Goal: Task Accomplishment & Management: Use online tool/utility

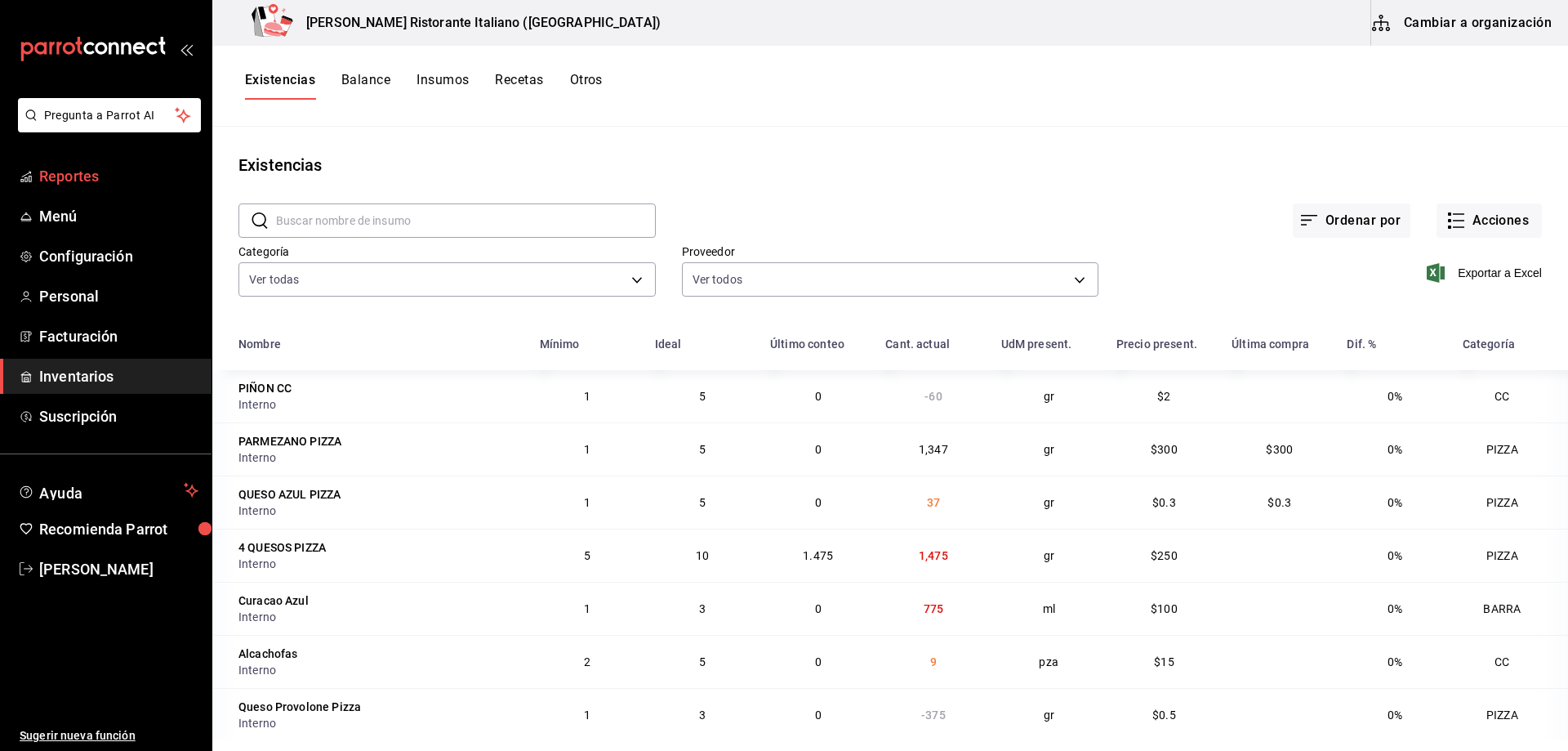
scroll to position [409, 0]
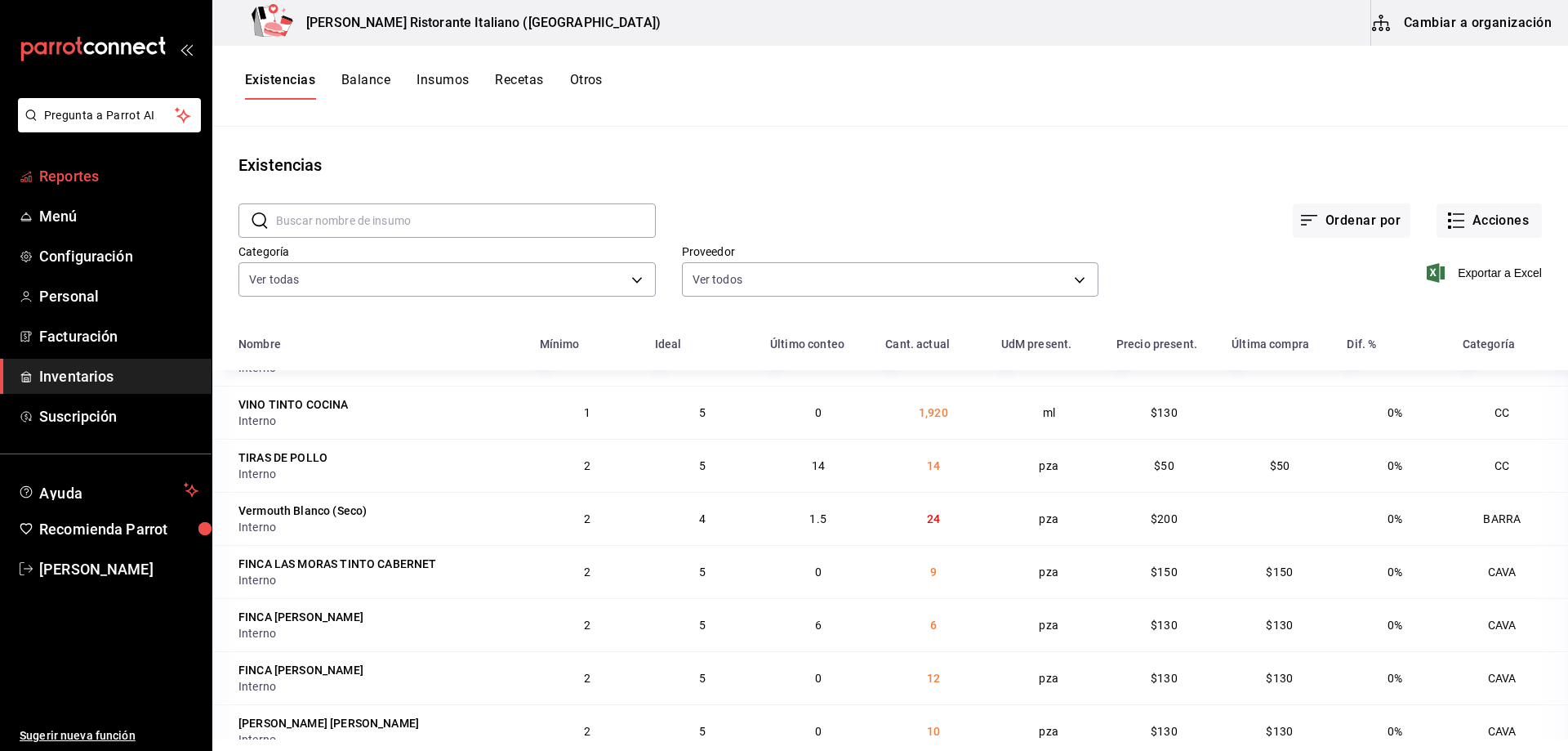
click at [61, 167] on span "Reportes" at bounding box center [119, 176] width 159 height 22
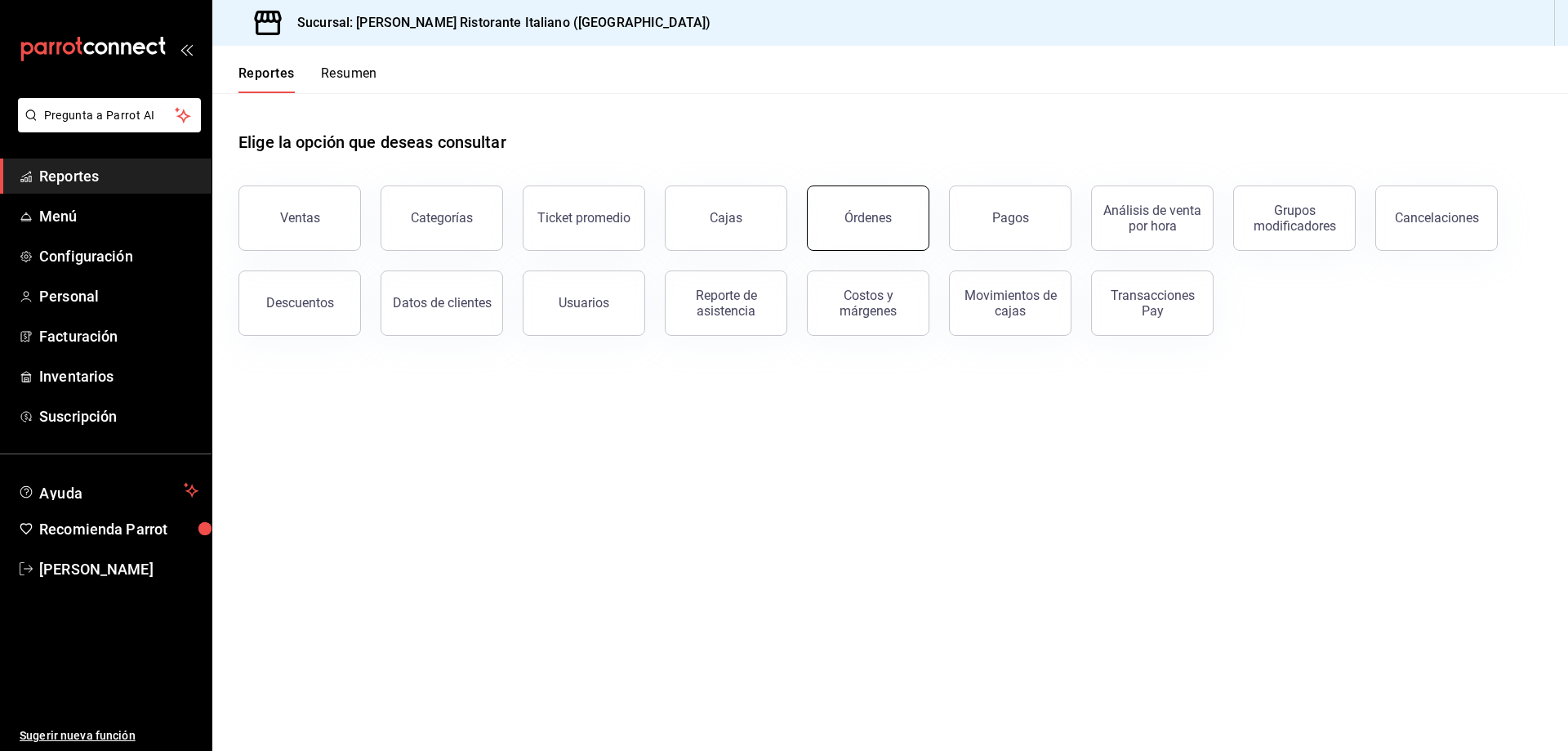
click at [843, 222] on button "Órdenes" at bounding box center [867, 218] width 122 height 66
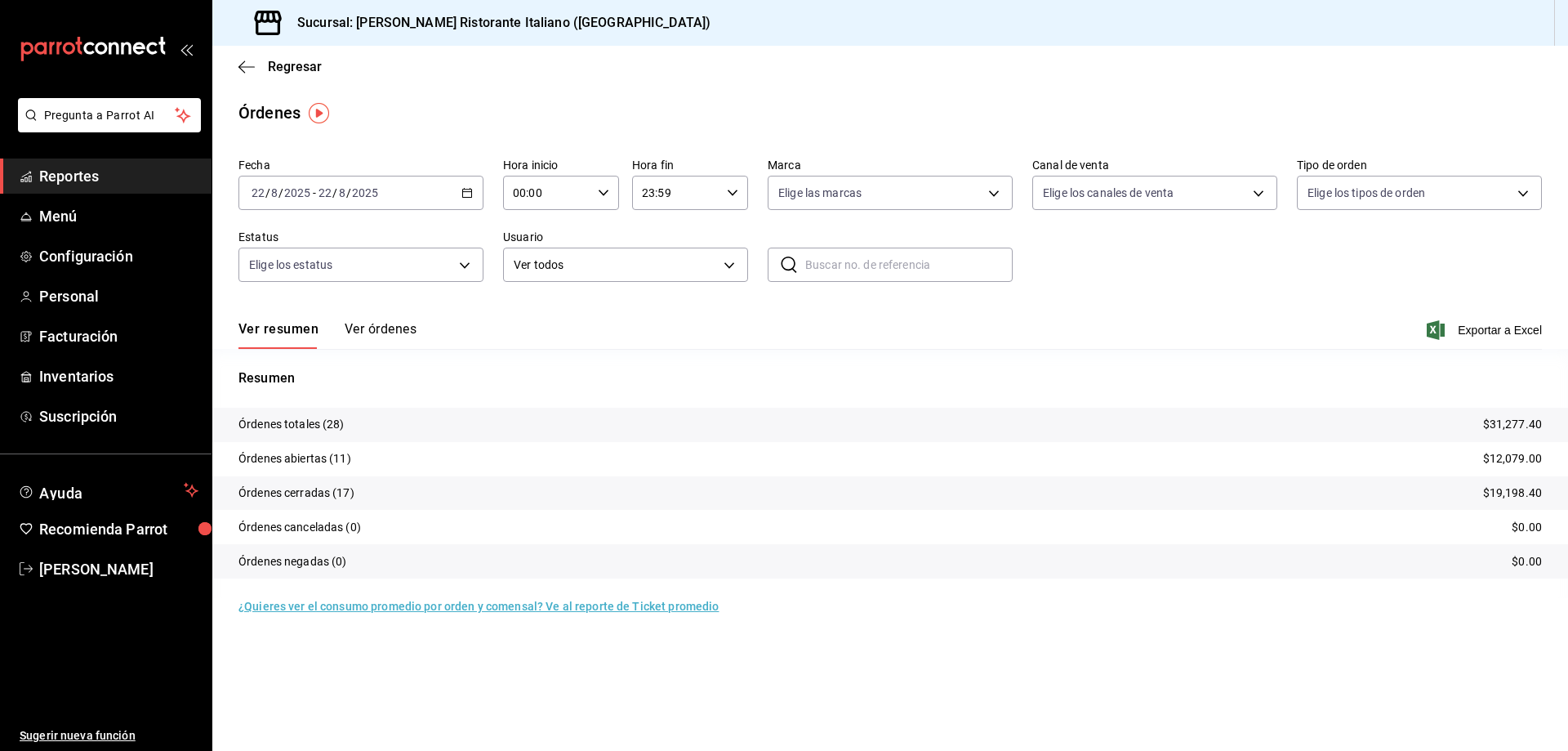
click at [390, 329] on button "Ver órdenes" at bounding box center [381, 335] width 72 height 28
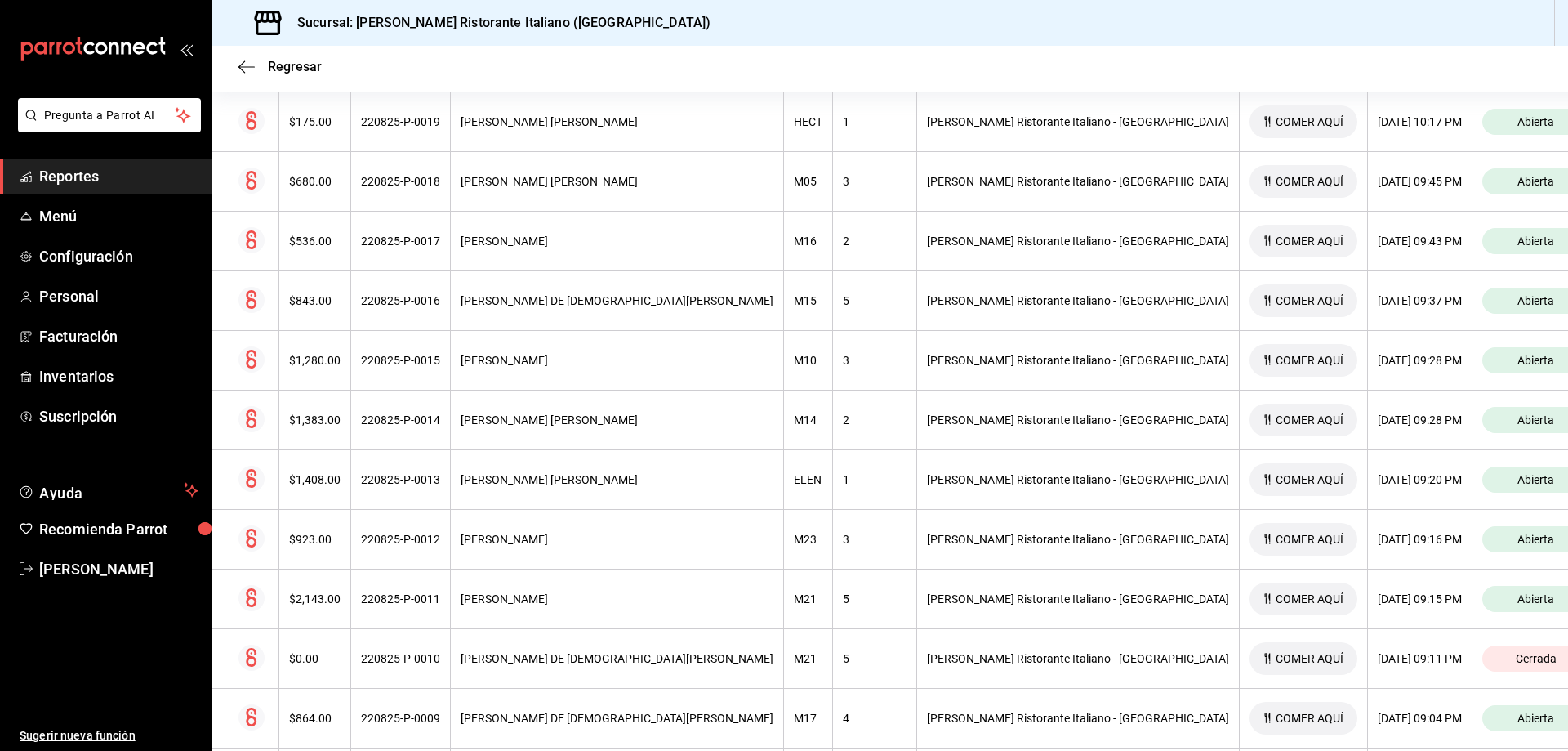
scroll to position [227, 0]
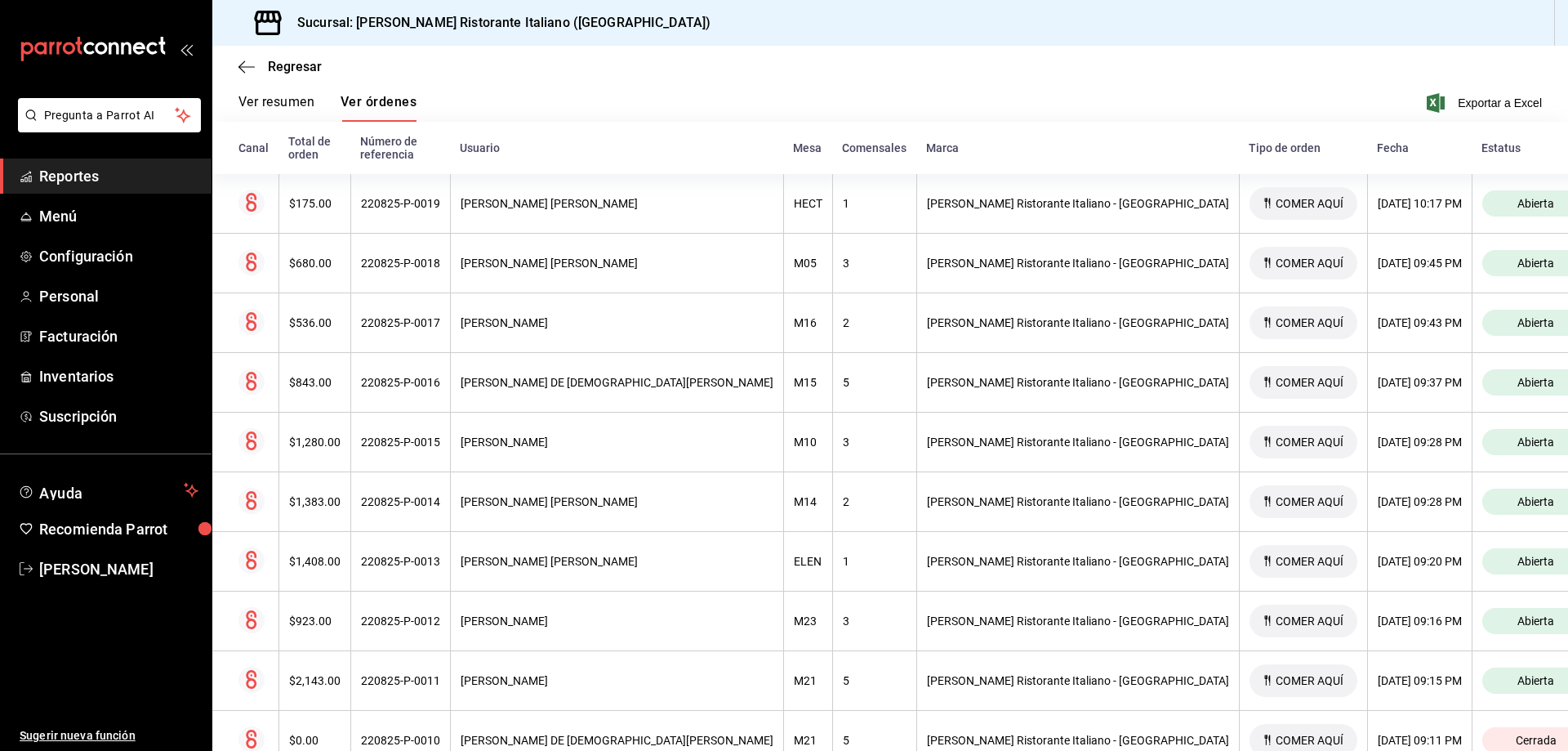
click at [268, 102] on button "Ver resumen" at bounding box center [277, 108] width 76 height 28
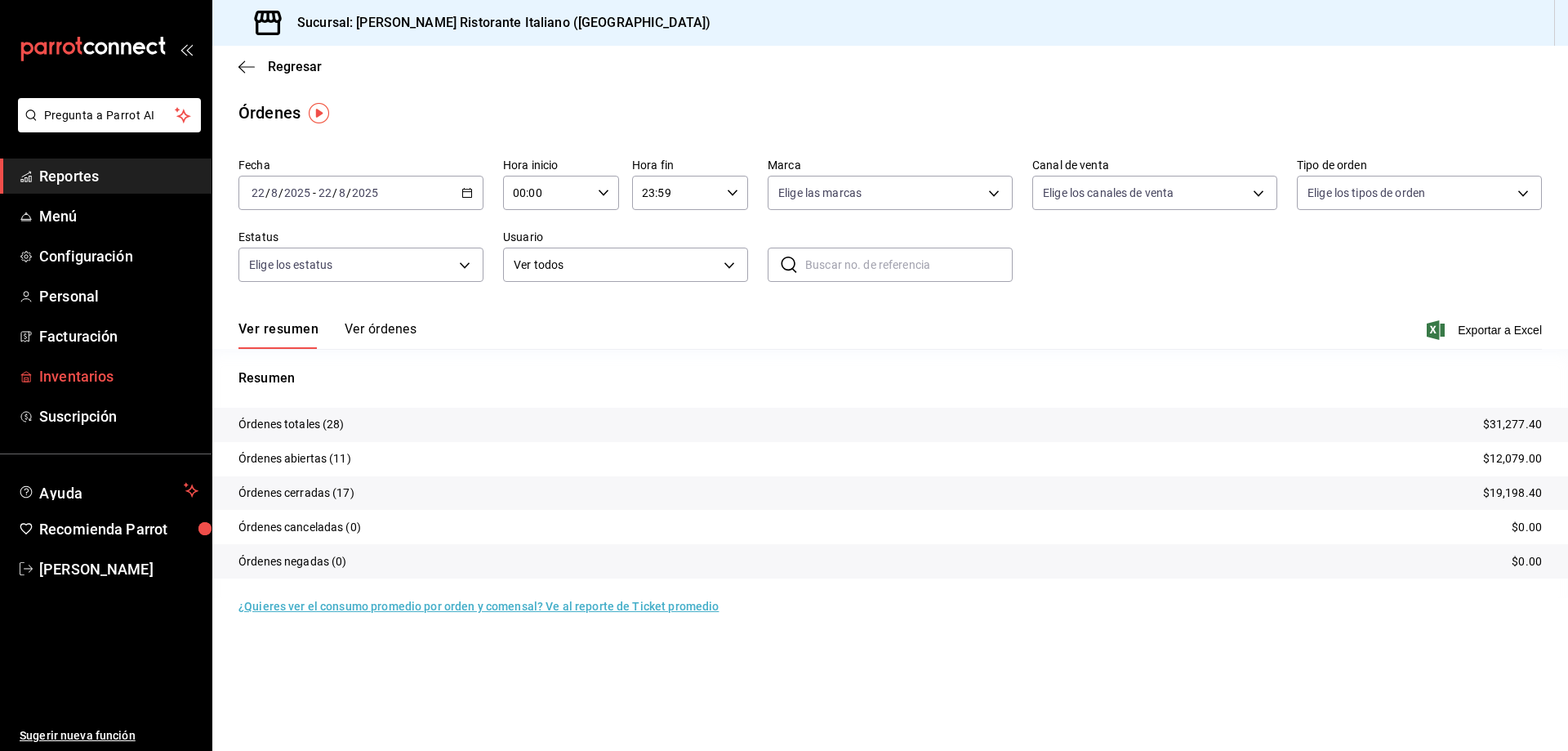
click at [84, 371] on span "Inventarios" at bounding box center [119, 376] width 159 height 22
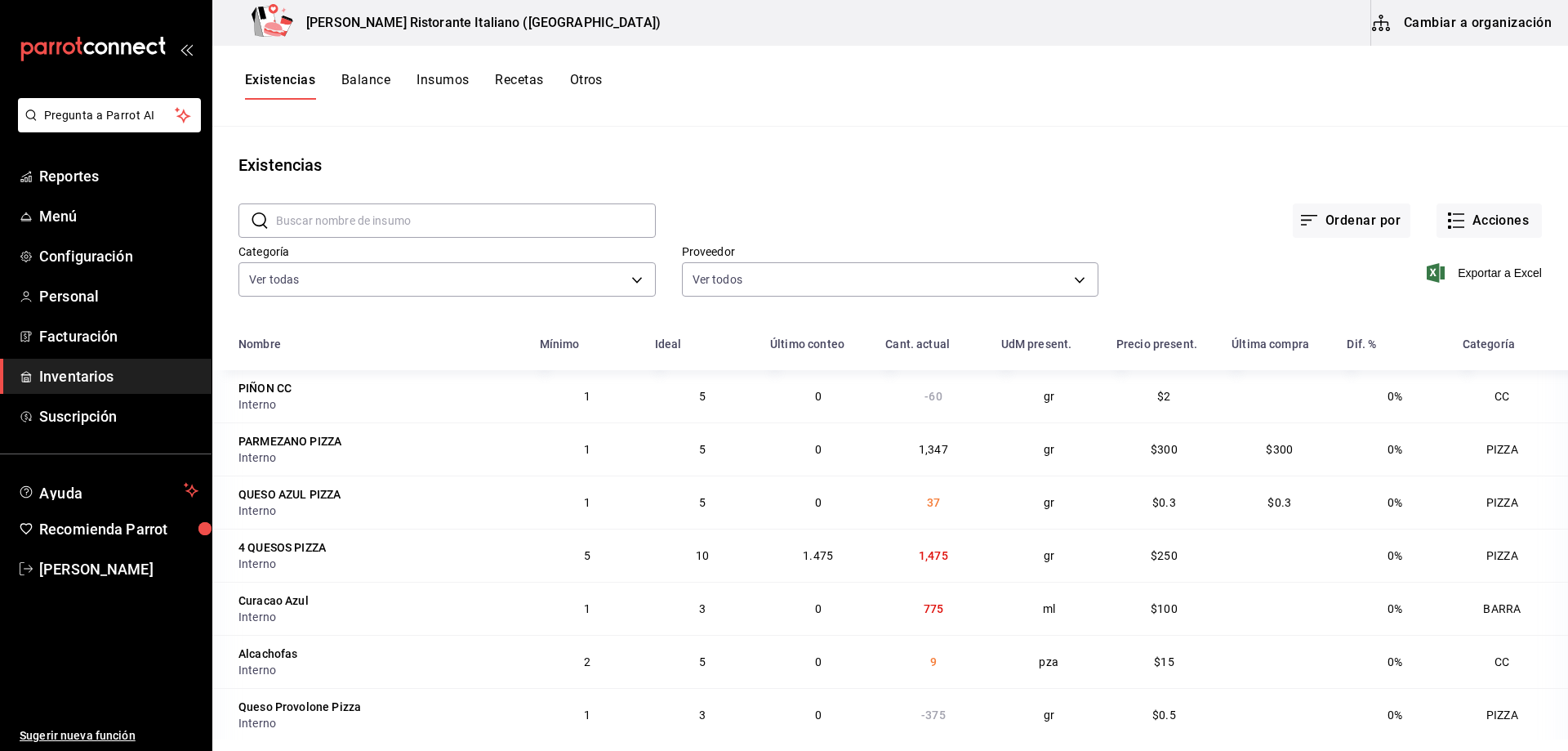
click at [383, 75] on button "Balance" at bounding box center [366, 86] width 49 height 28
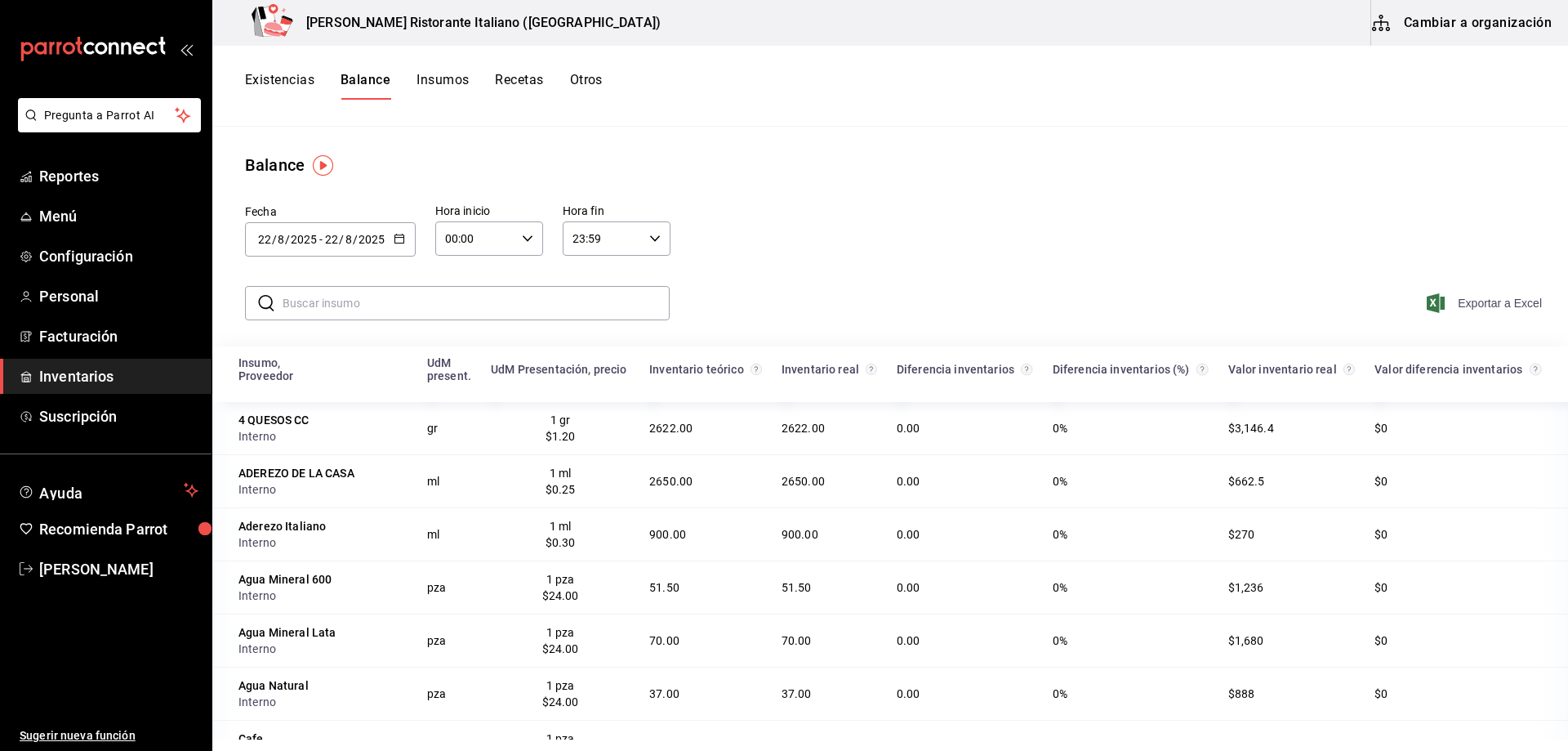
click at [1445, 299] on span "Exportar a Excel" at bounding box center [1486, 303] width 112 height 20
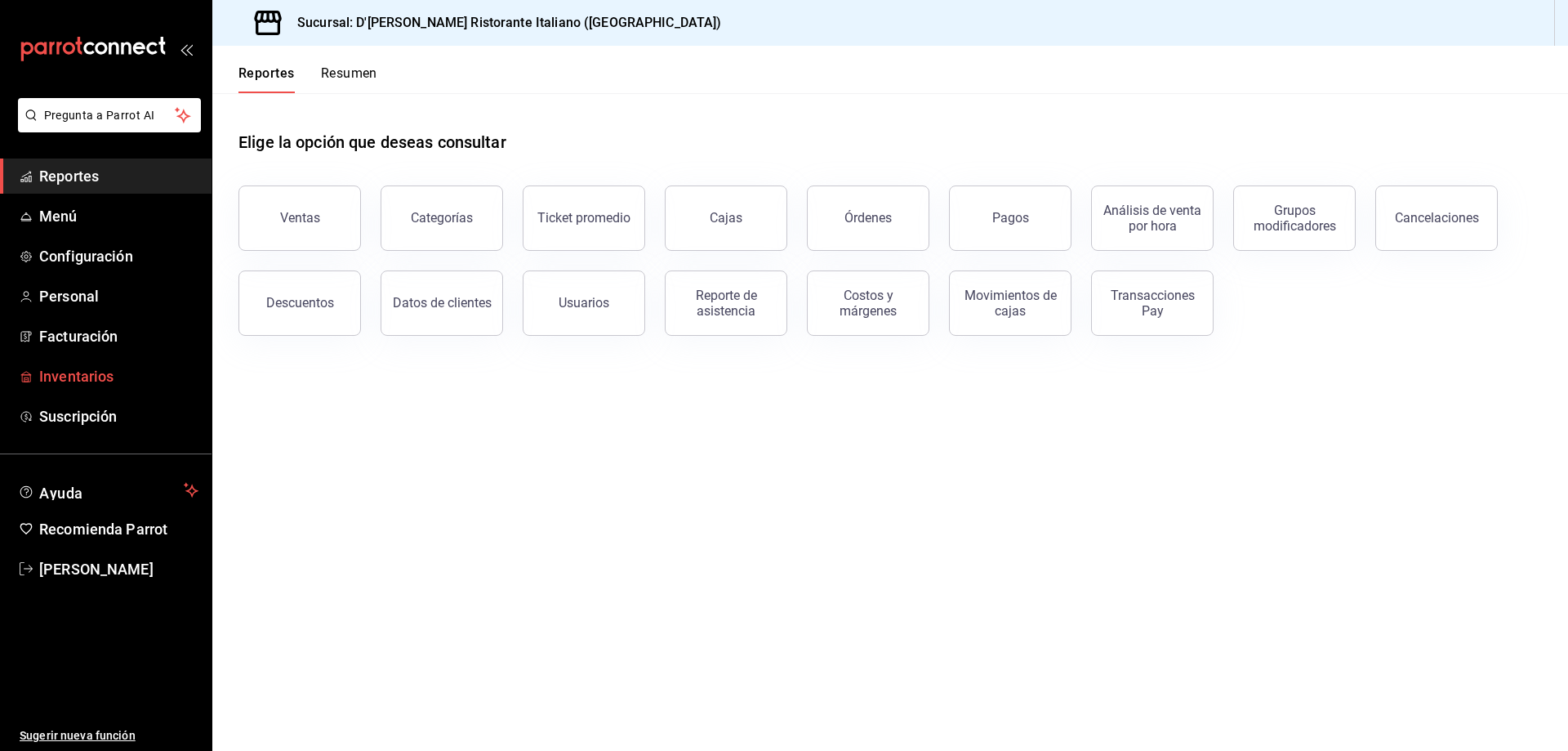
click at [93, 378] on span "Inventarios" at bounding box center [119, 376] width 159 height 22
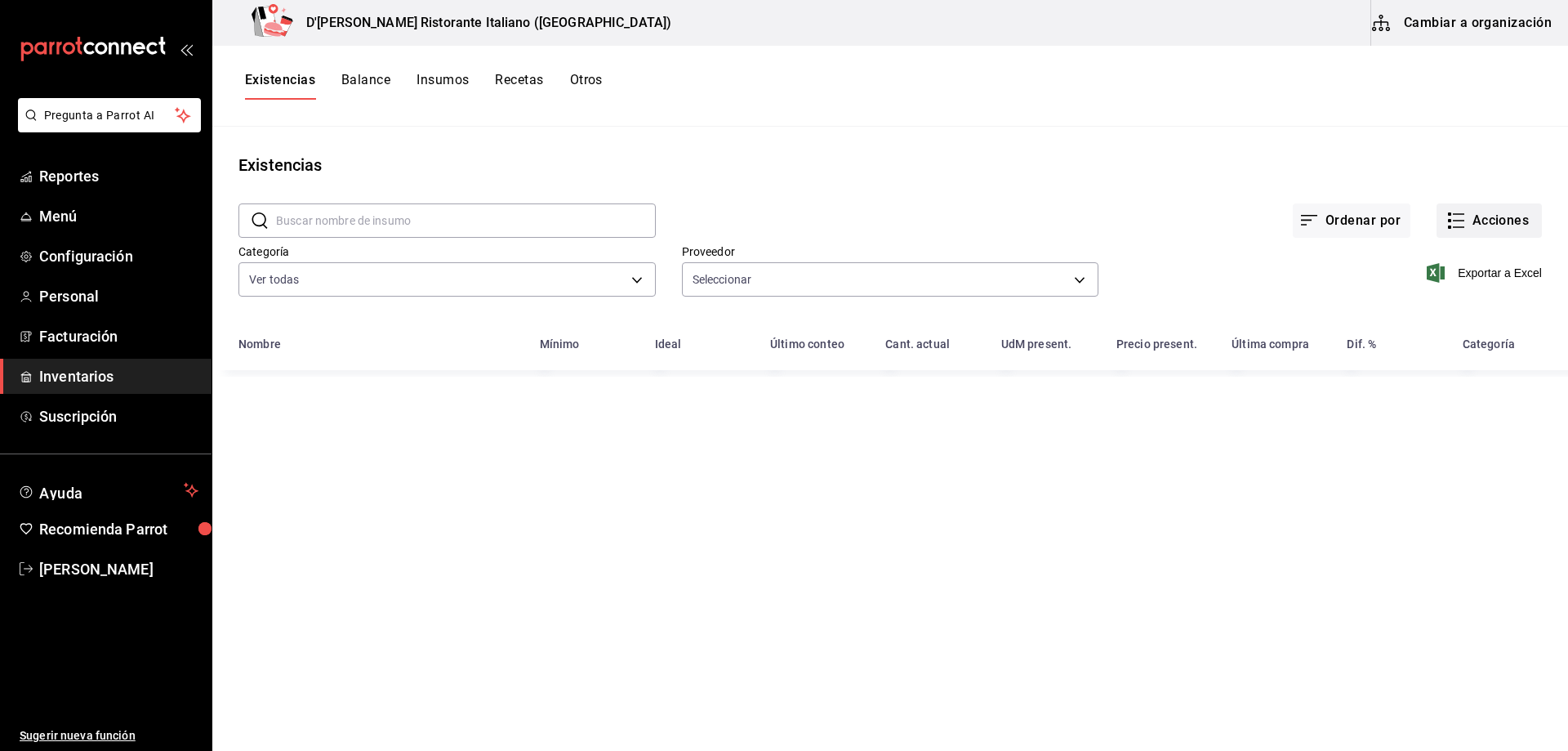
type input "b97900d1-c381-441d-adf0-1aa0f58ac97b,76896213-7f1b-4aba-8859-2ee2f5a42c9d,88e29…"
click at [1453, 222] on icon "button" at bounding box center [1456, 221] width 20 height 20
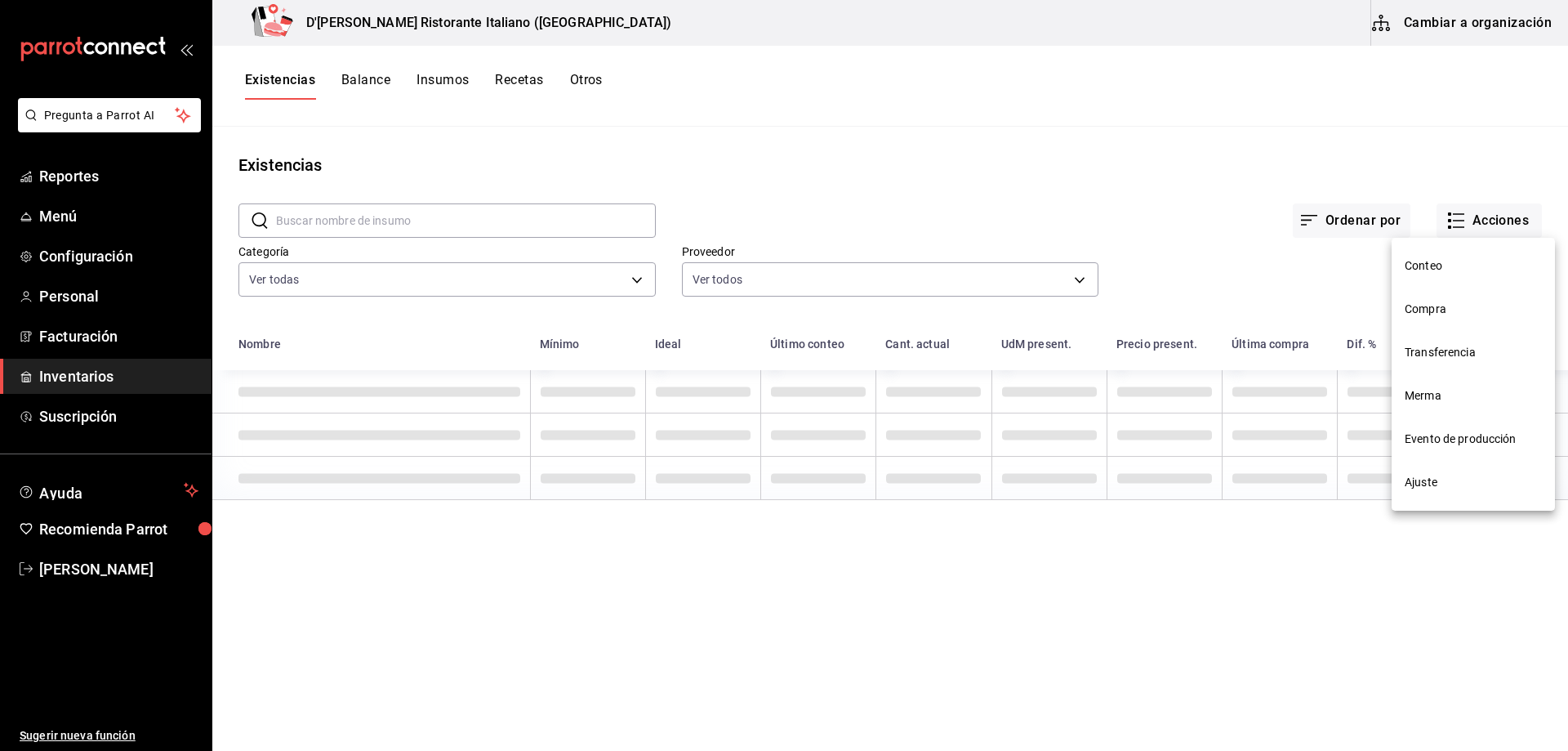
click at [1419, 305] on span "Compra" at bounding box center [1473, 309] width 137 height 17
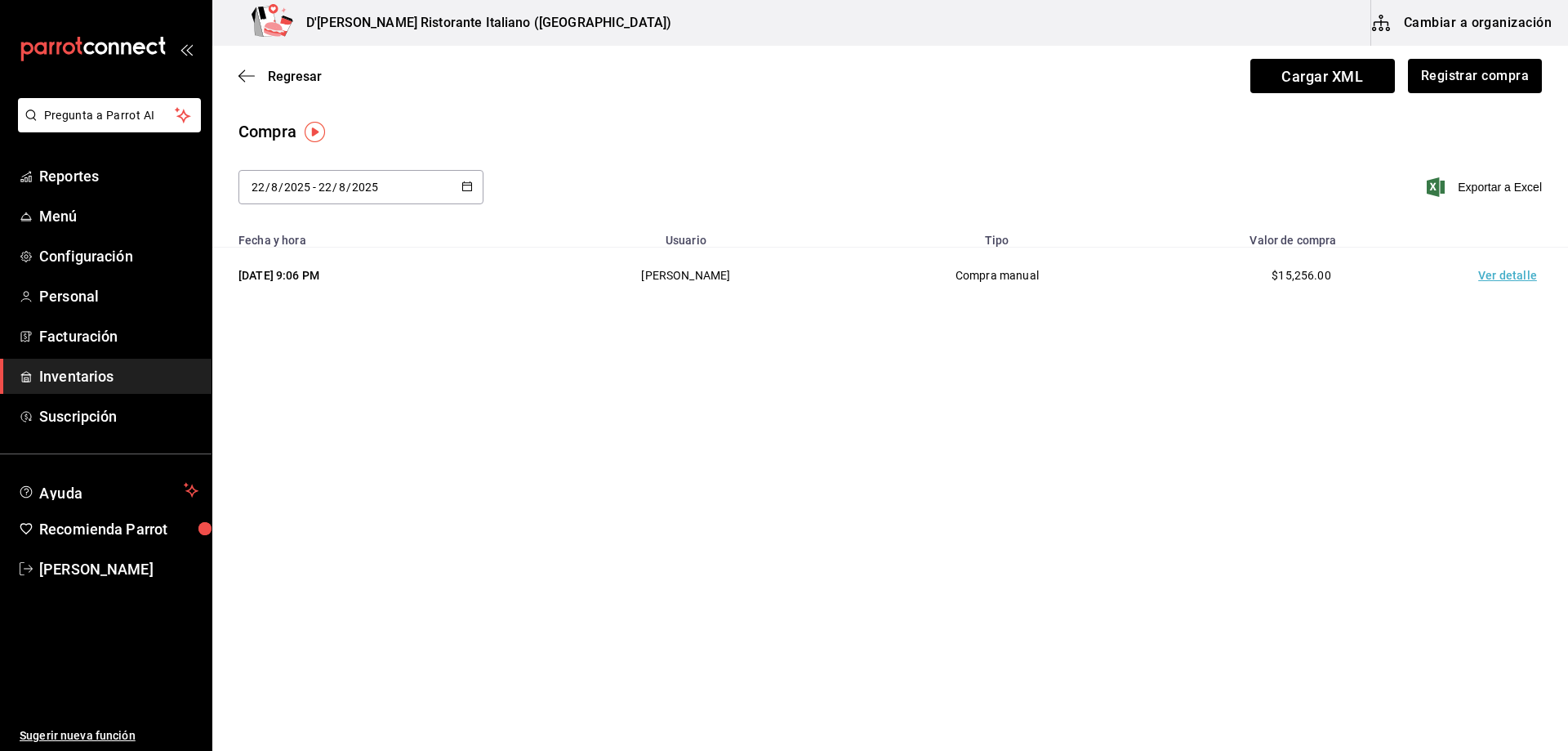
click at [466, 181] on icon "button" at bounding box center [467, 186] width 11 height 11
click at [330, 316] on li "Última semana" at bounding box center [316, 312] width 154 height 37
type input "[DATE]"
type input "17"
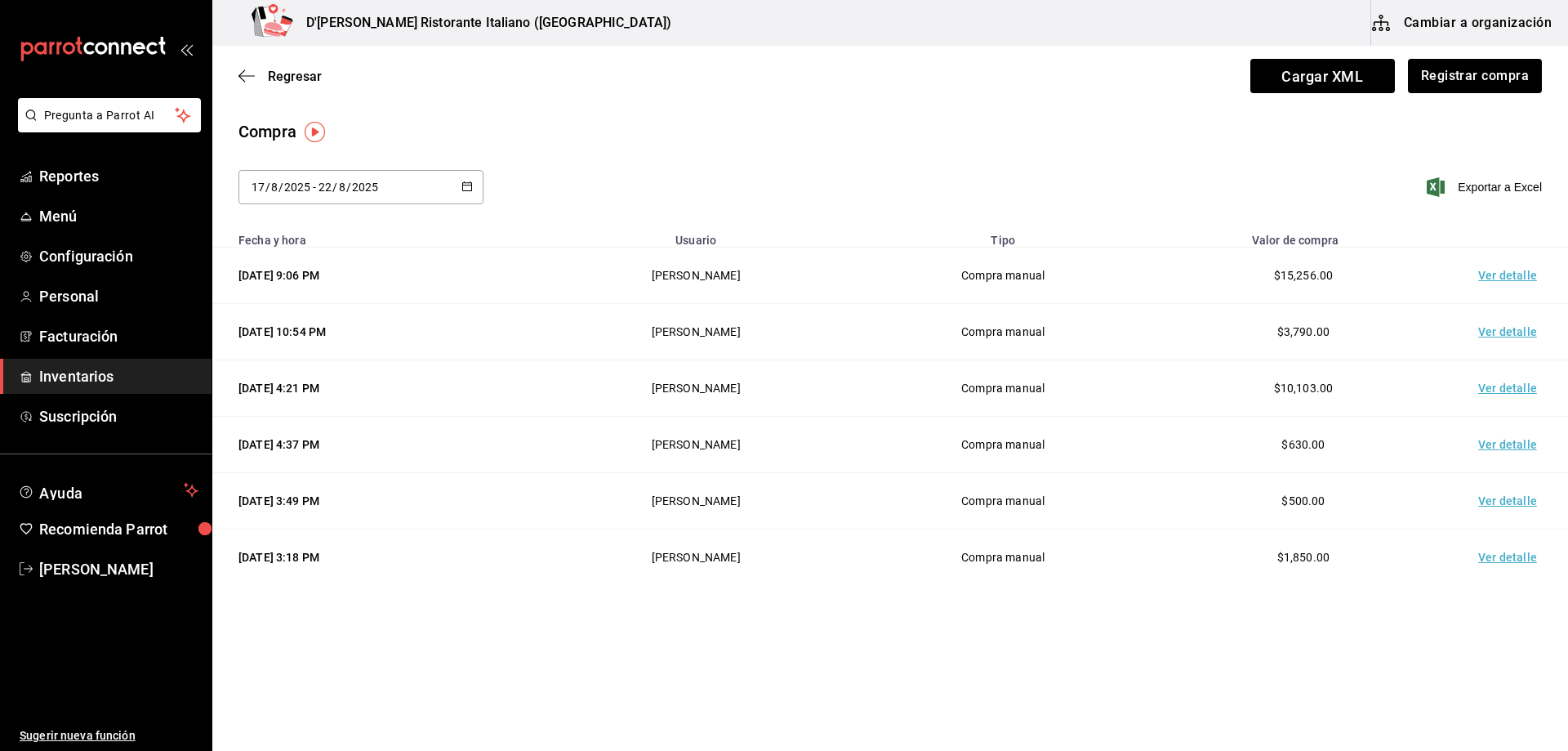
click at [1502, 558] on td "Ver detalle" at bounding box center [1511, 557] width 114 height 57
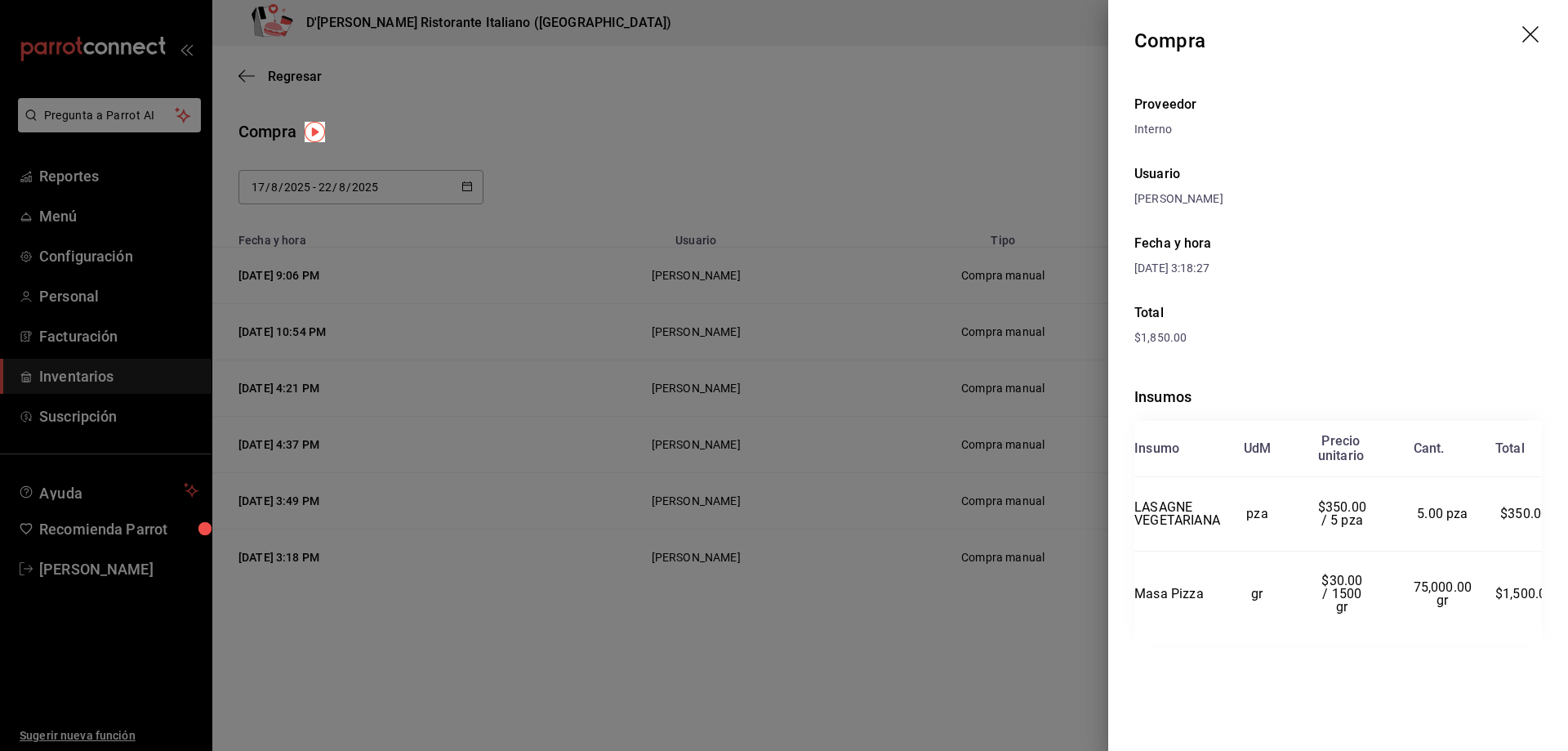
click at [1529, 40] on icon "drag" at bounding box center [1532, 36] width 20 height 20
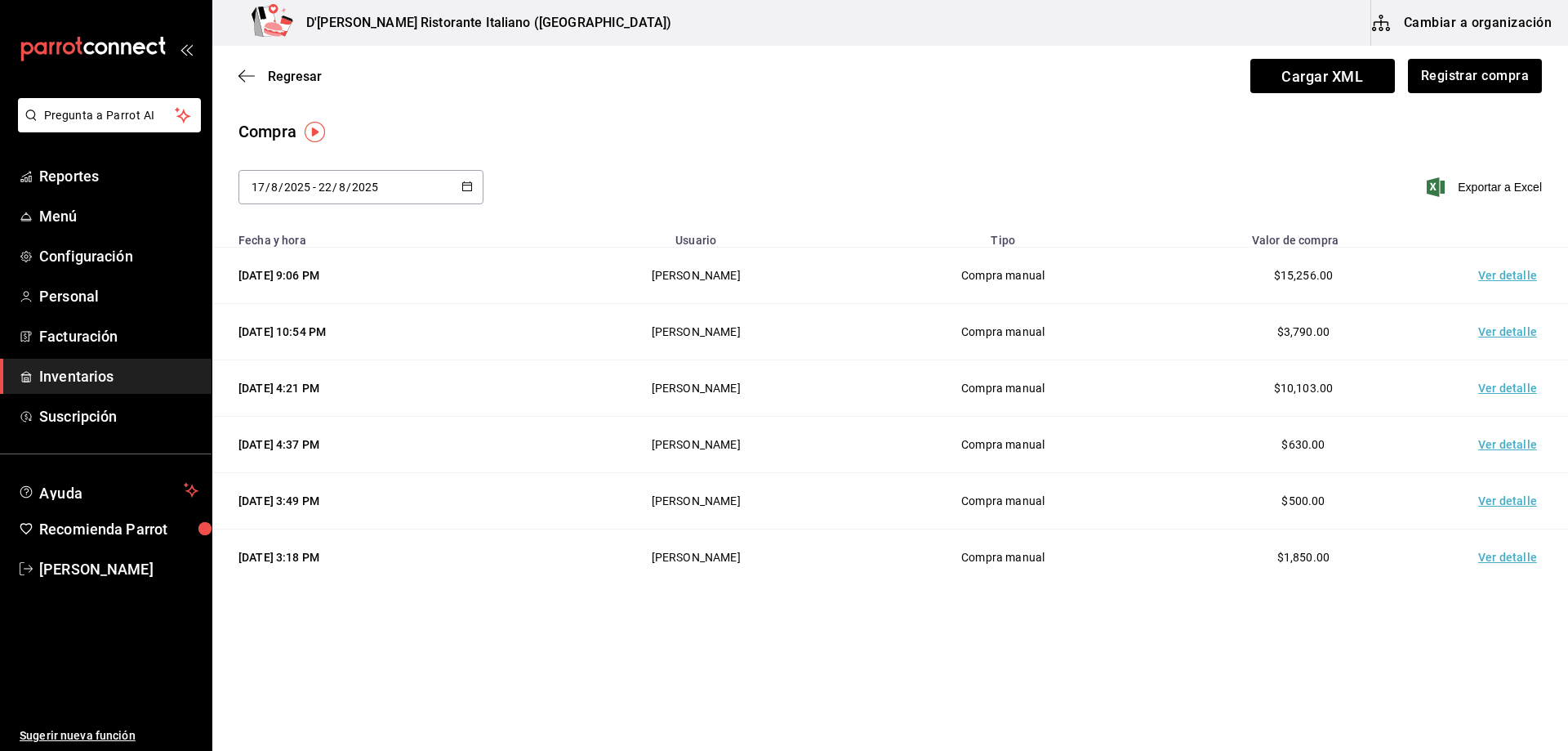
click at [1499, 498] on td "Ver detalle" at bounding box center [1511, 501] width 114 height 57
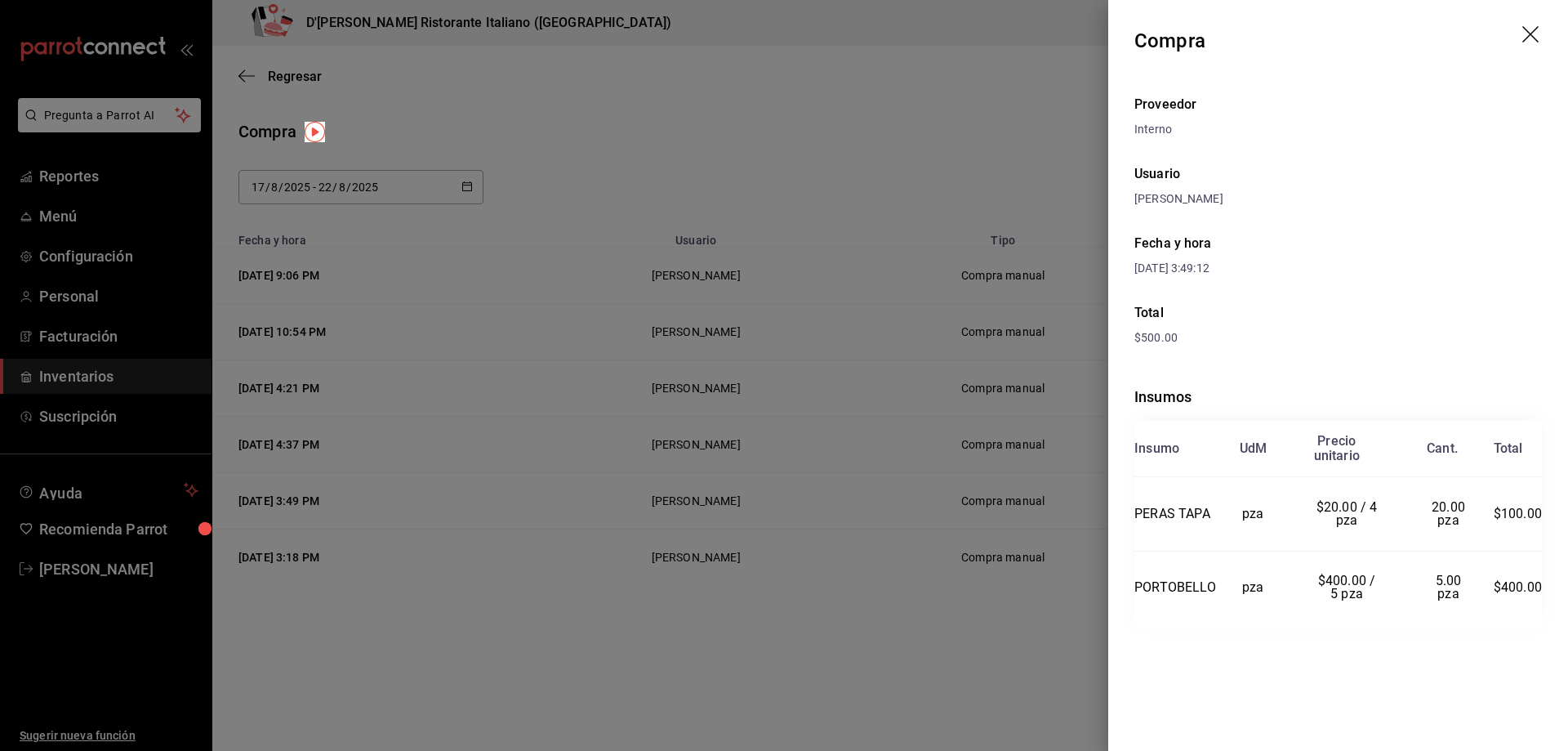
click at [1534, 30] on icon "drag" at bounding box center [1530, 34] width 16 height 16
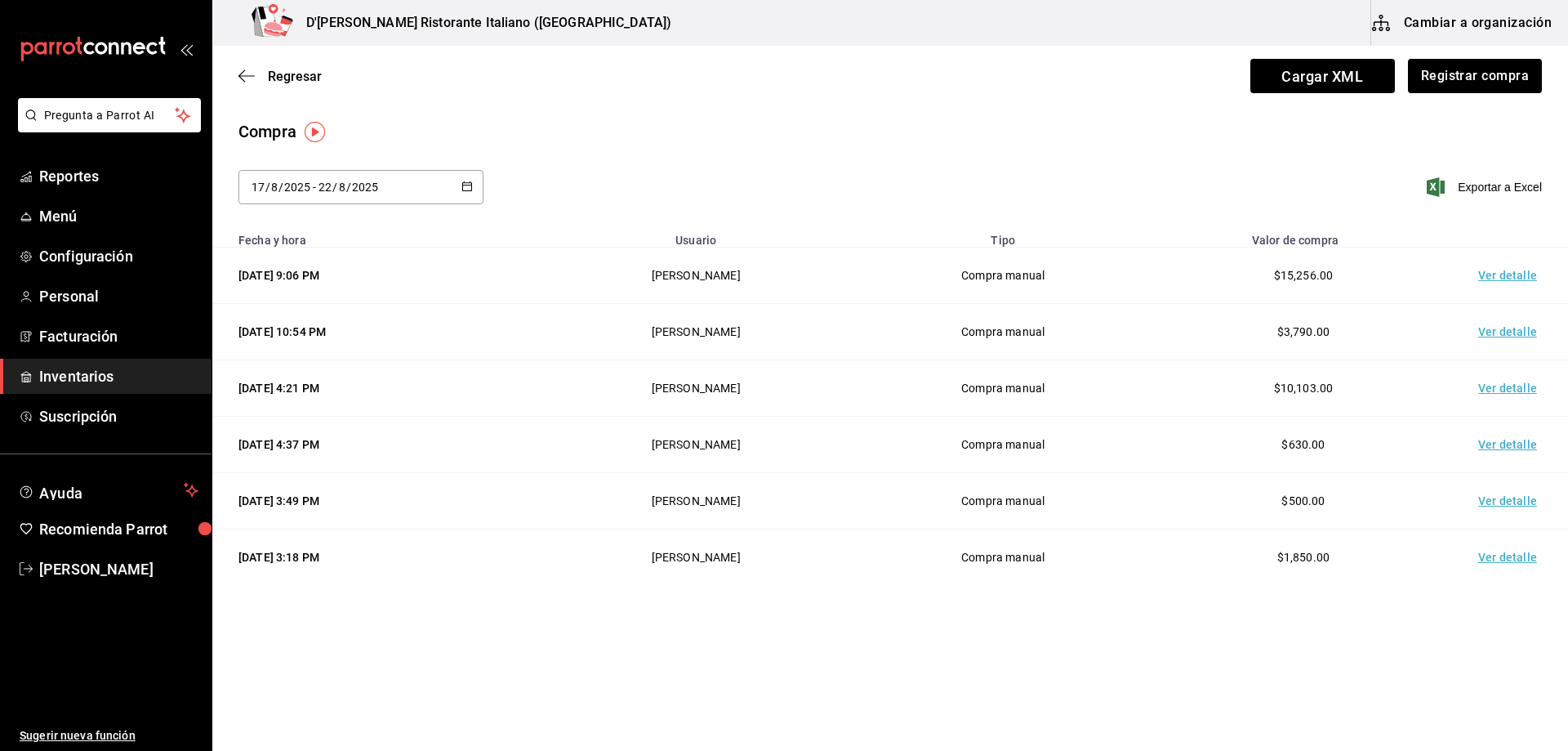
click at [1488, 441] on td "Ver detalle" at bounding box center [1511, 445] width 114 height 57
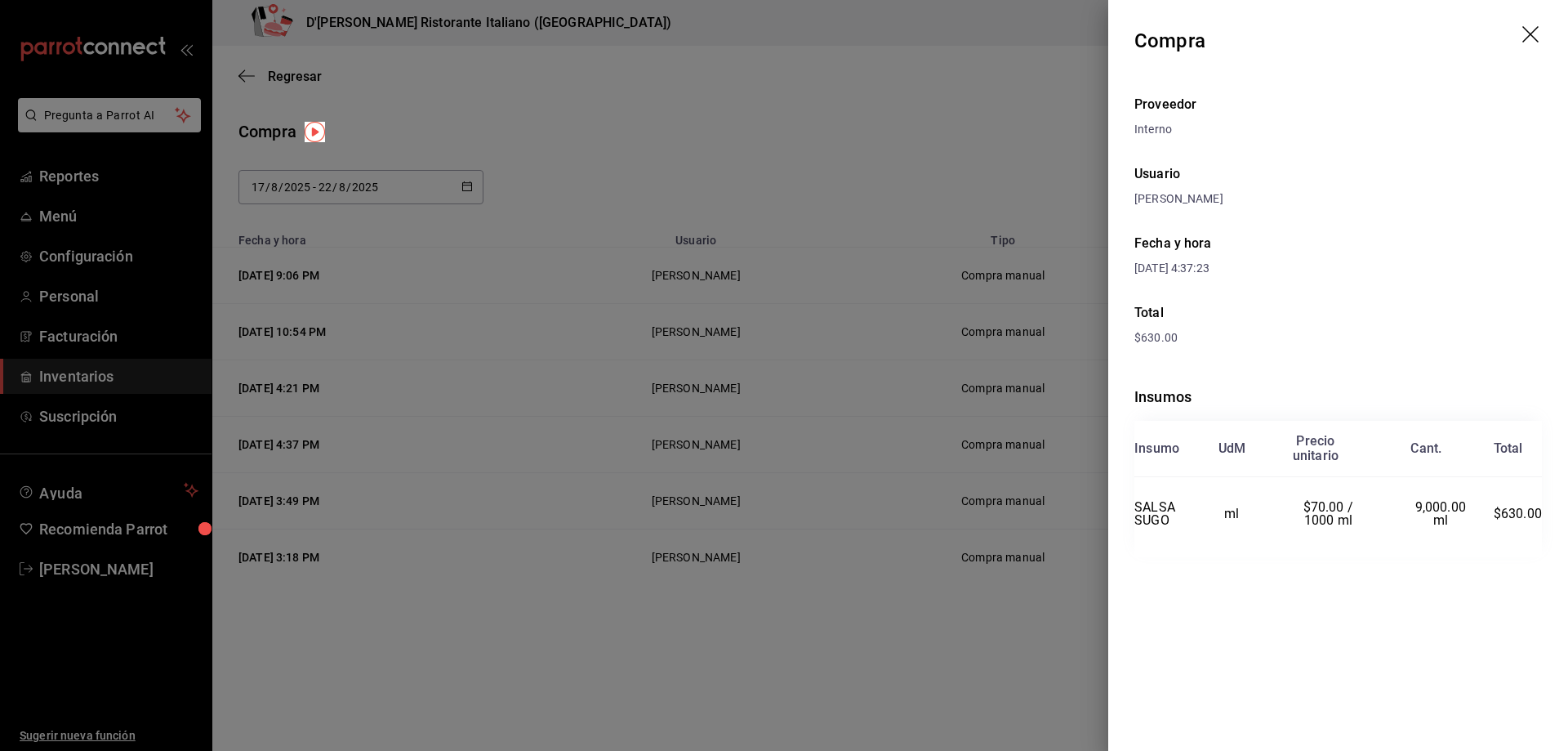
click at [1537, 42] on icon "drag" at bounding box center [1530, 34] width 16 height 16
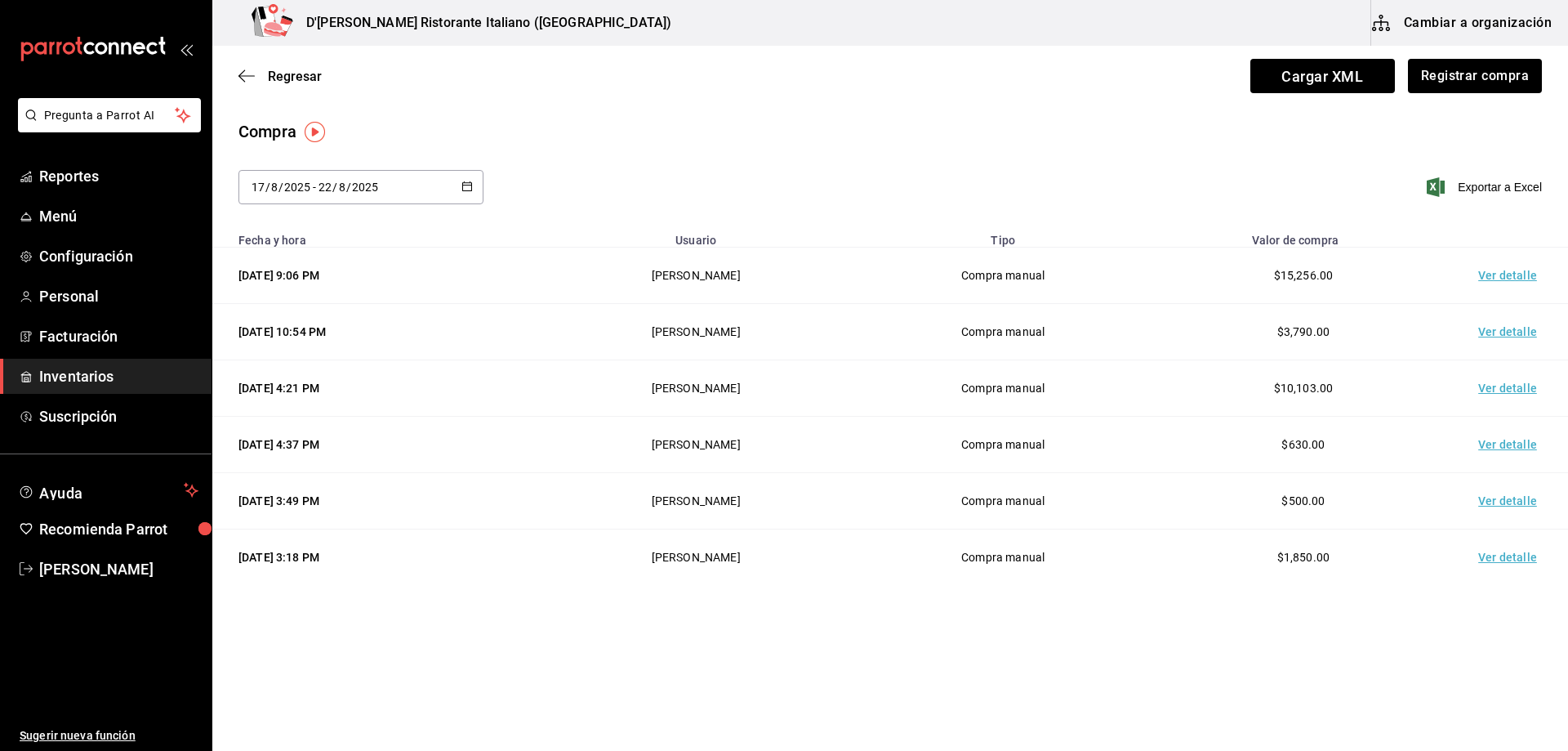
click at [1488, 392] on td "Ver detalle" at bounding box center [1511, 388] width 114 height 57
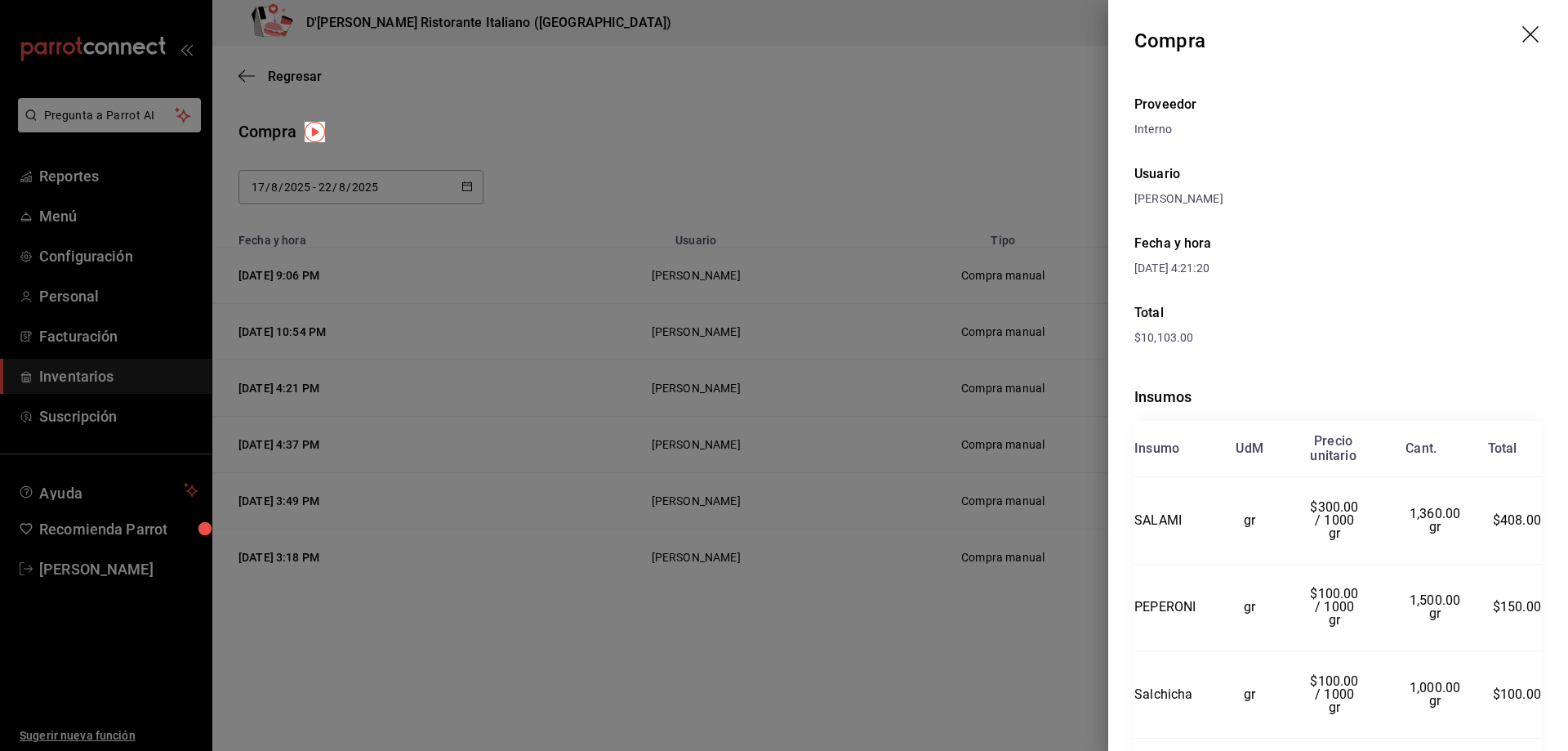
click at [1522, 32] on icon "drag" at bounding box center [1532, 36] width 20 height 20
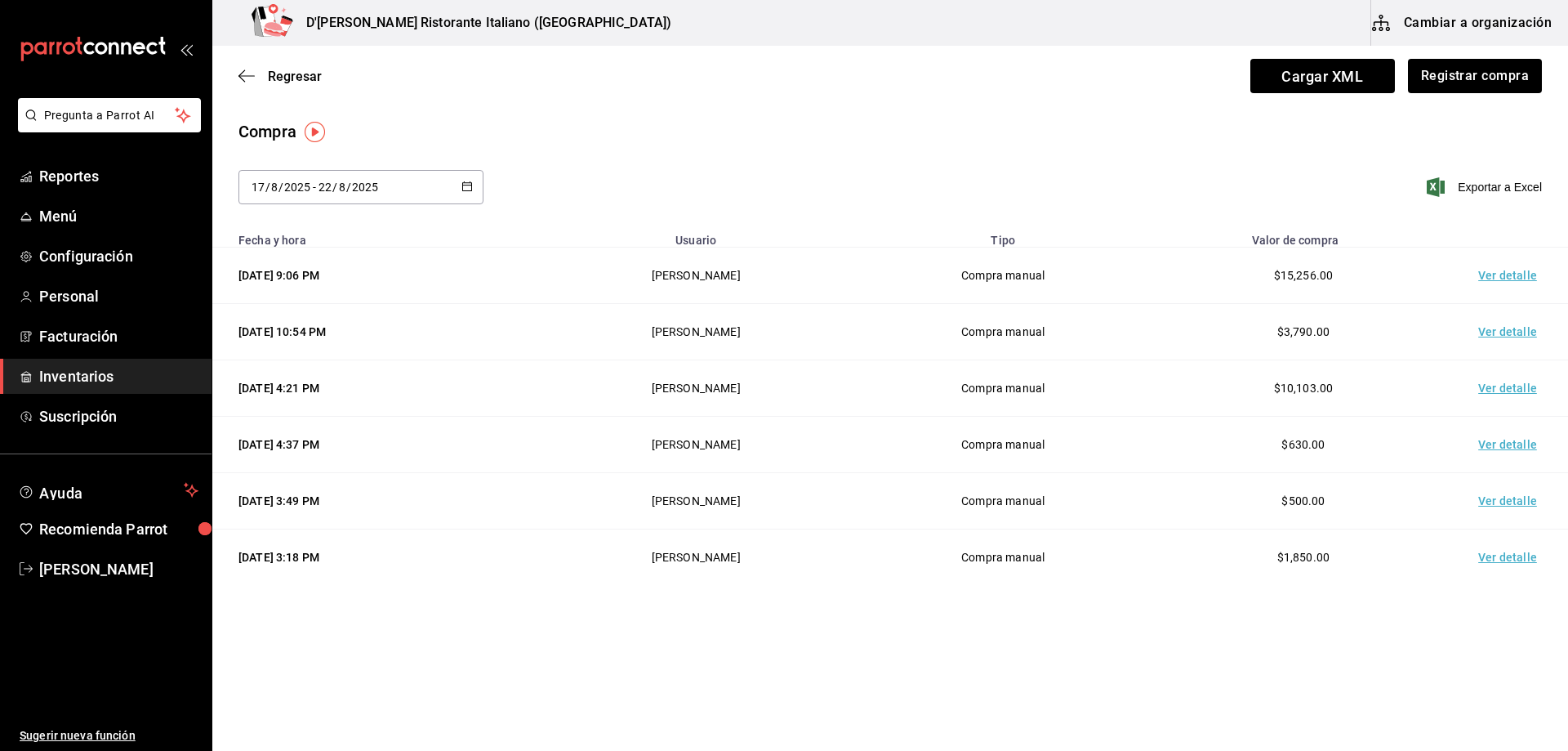
click at [1497, 330] on td "Ver detalle" at bounding box center [1511, 332] width 114 height 57
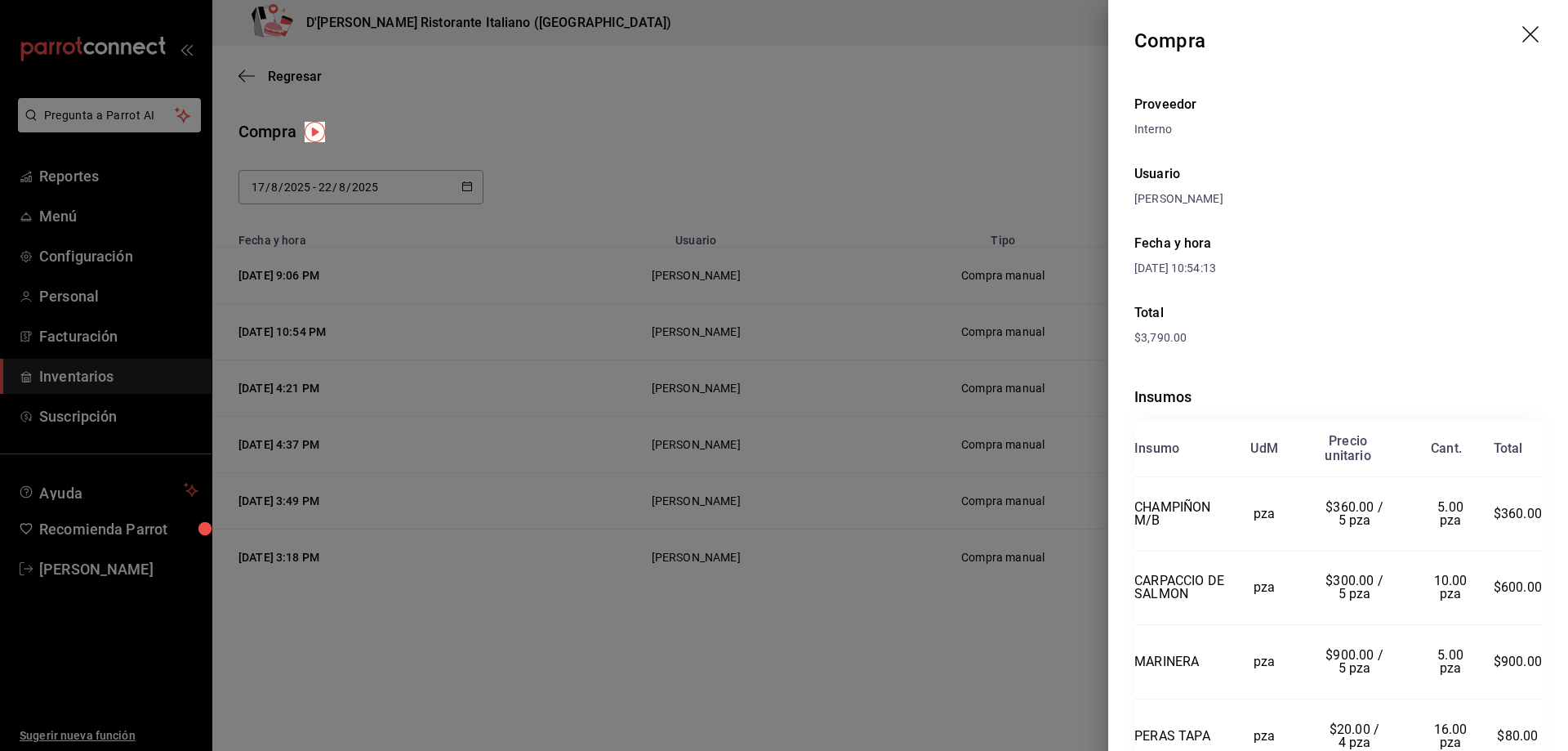
click at [1522, 36] on icon "drag" at bounding box center [1532, 36] width 20 height 20
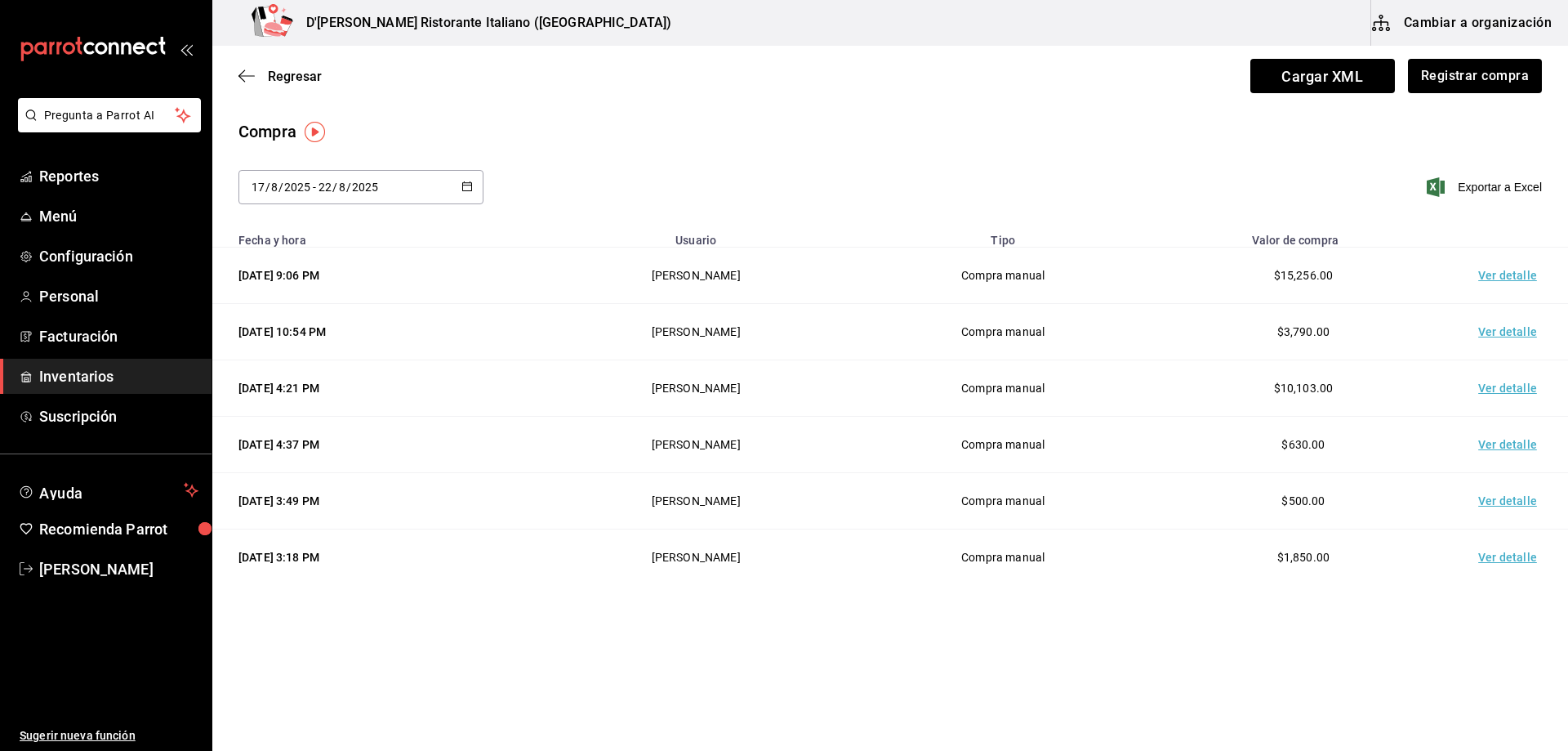
click at [1496, 271] on td "Ver detalle" at bounding box center [1511, 276] width 114 height 57
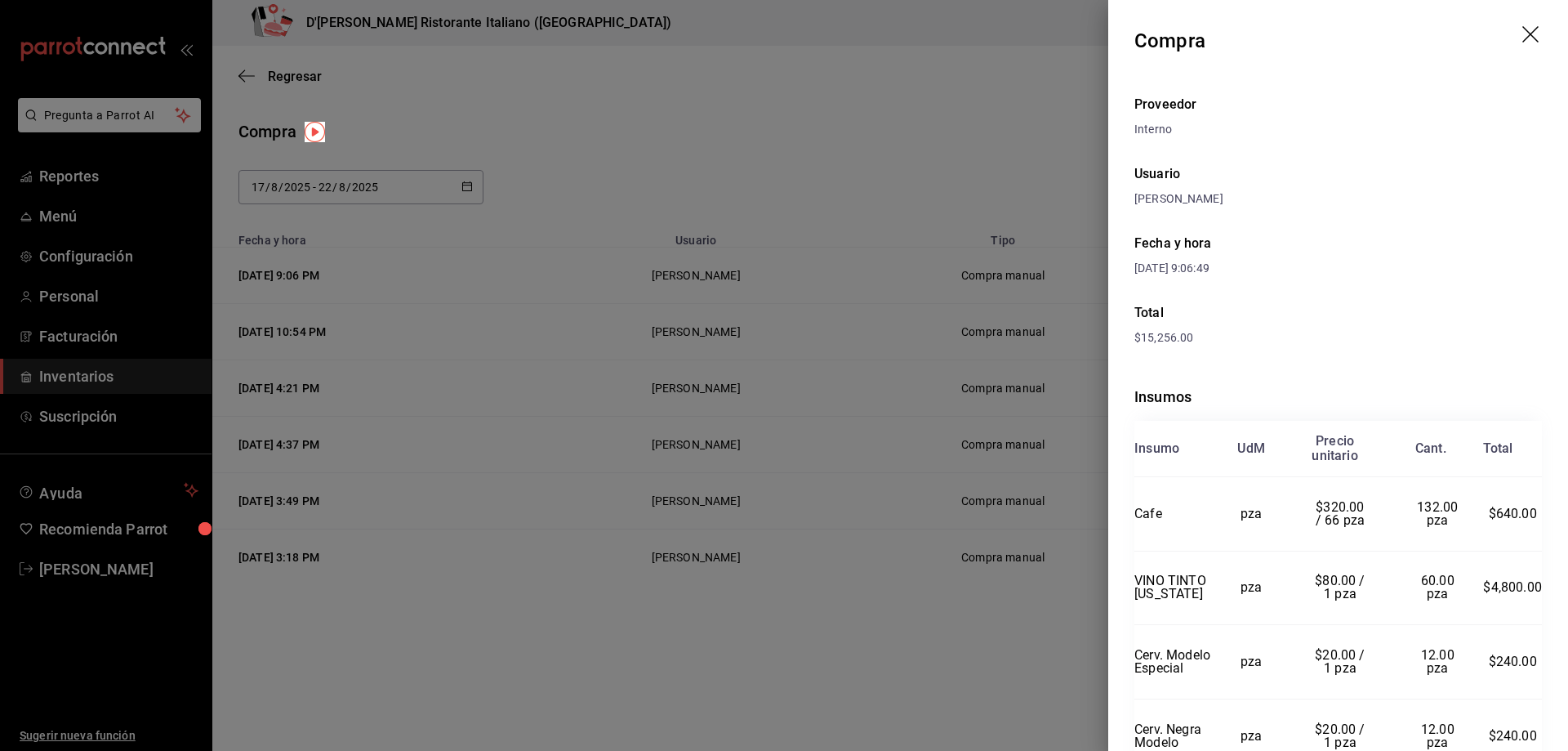
click at [666, 146] on div at bounding box center [784, 375] width 1568 height 751
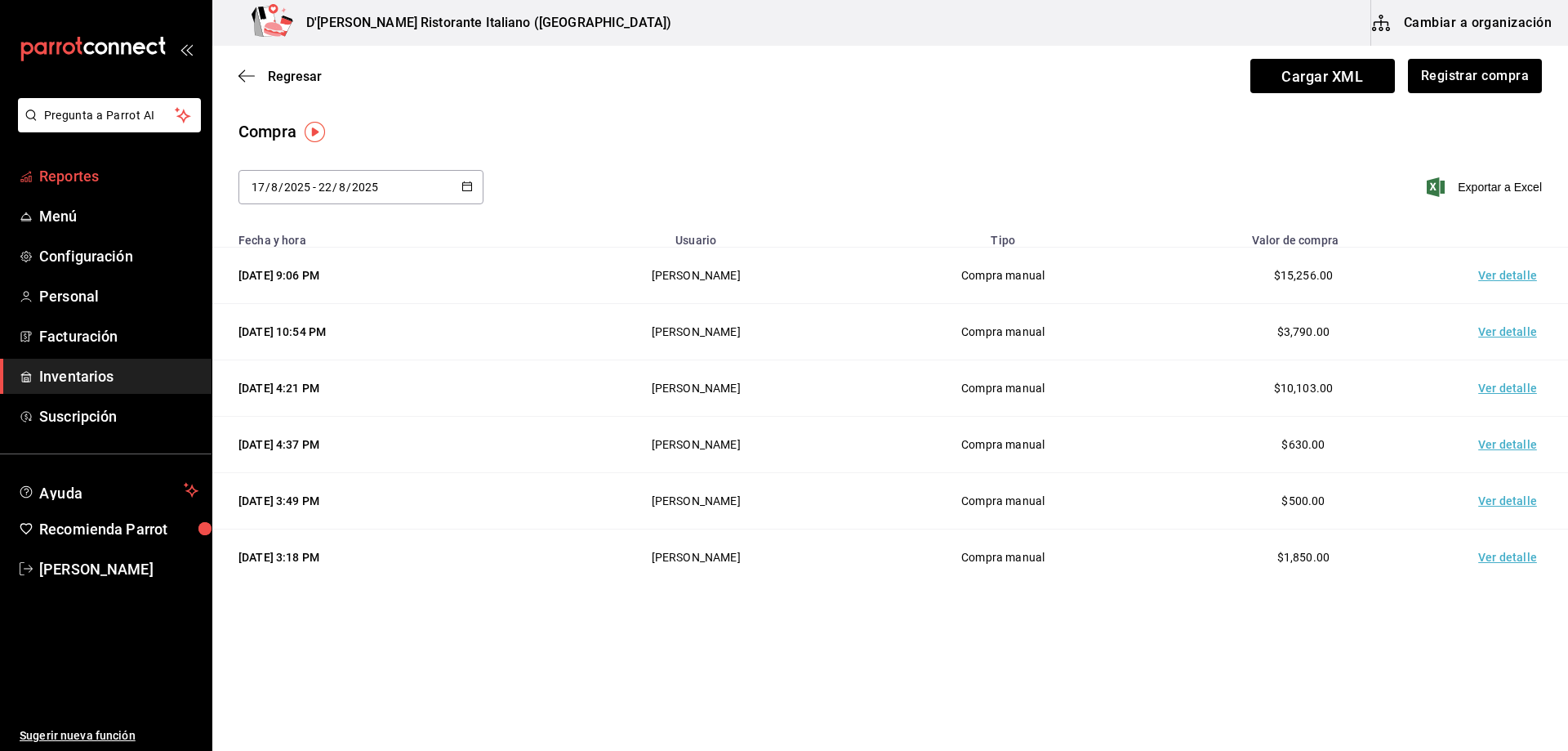
click at [62, 173] on span "Reportes" at bounding box center [119, 176] width 159 height 22
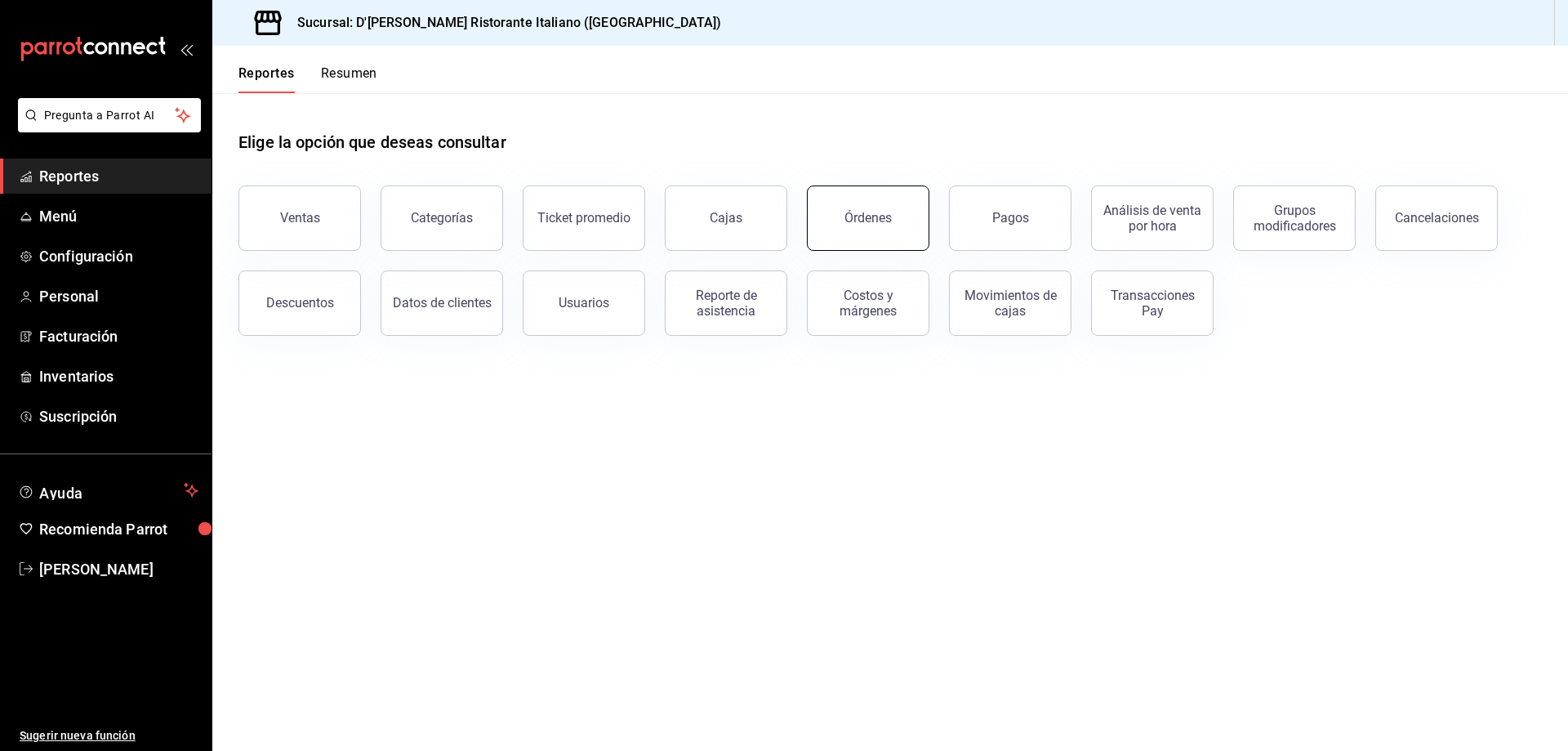
click at [855, 217] on div "Órdenes" at bounding box center [868, 218] width 48 height 16
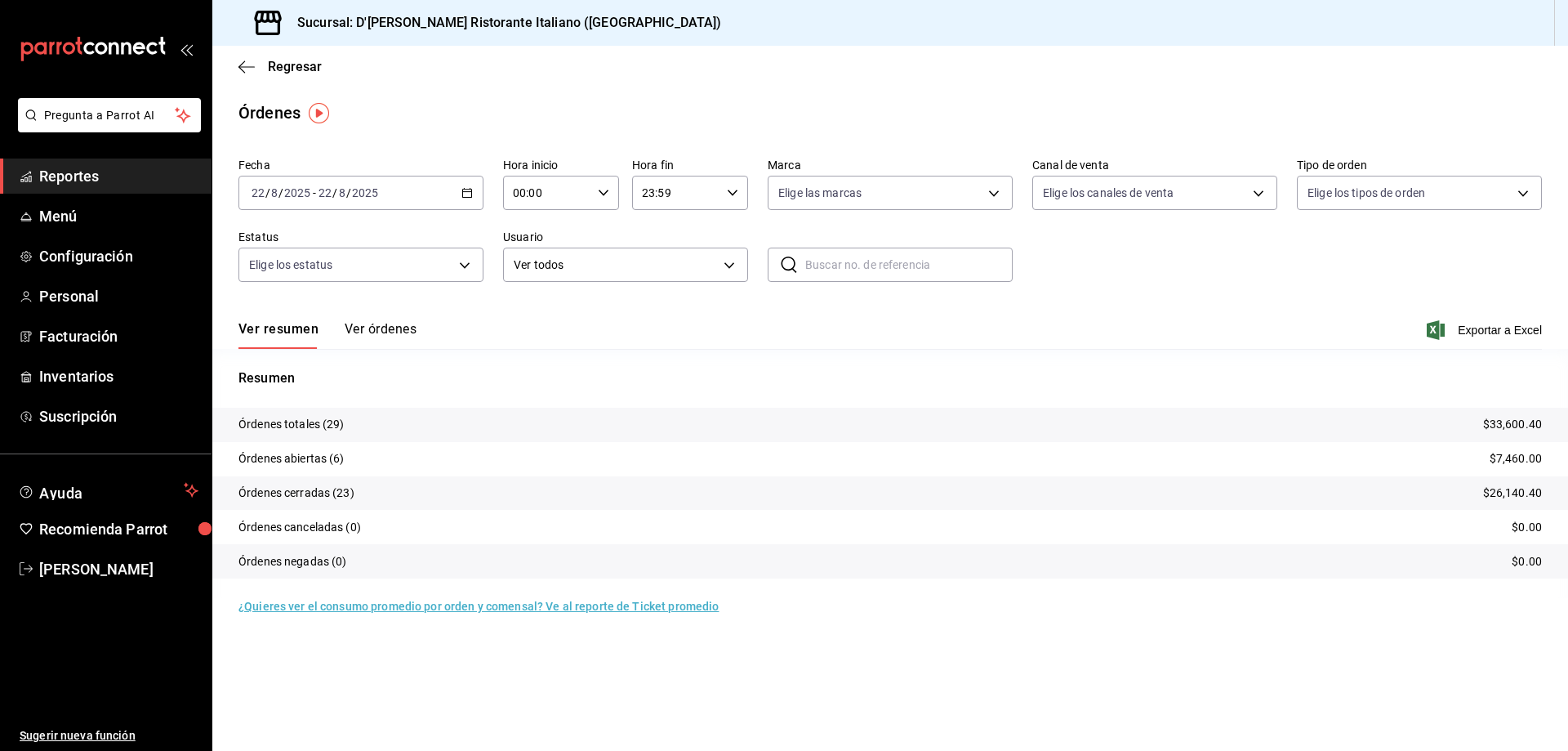
click at [464, 190] on \(Stroke\) "button" at bounding box center [467, 193] width 10 height 9
click at [277, 314] on span "Semana actual" at bounding box center [316, 315] width 126 height 17
click at [359, 329] on button "Ver órdenes" at bounding box center [381, 335] width 72 height 28
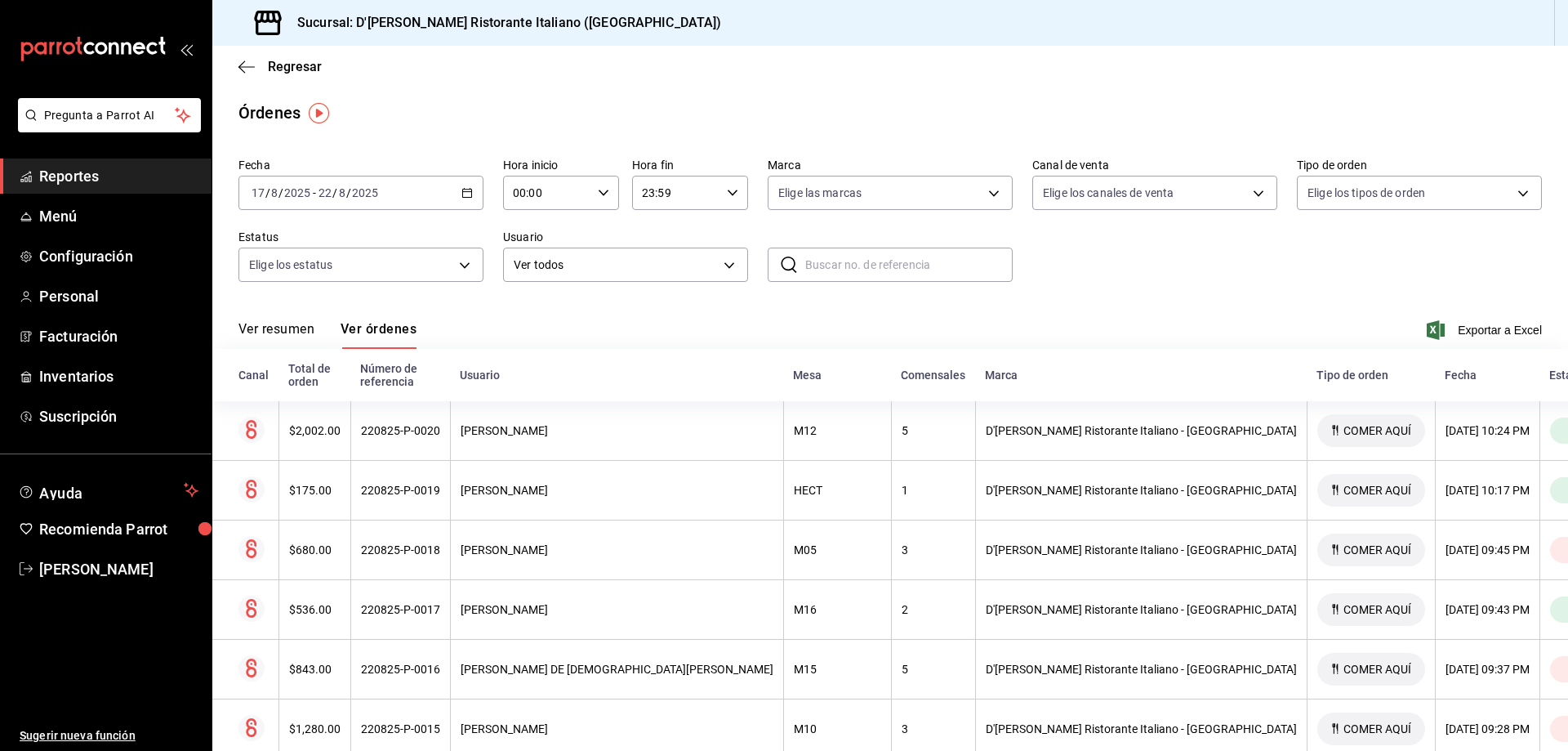
click at [294, 327] on button "Ver resumen" at bounding box center [277, 335] width 76 height 28
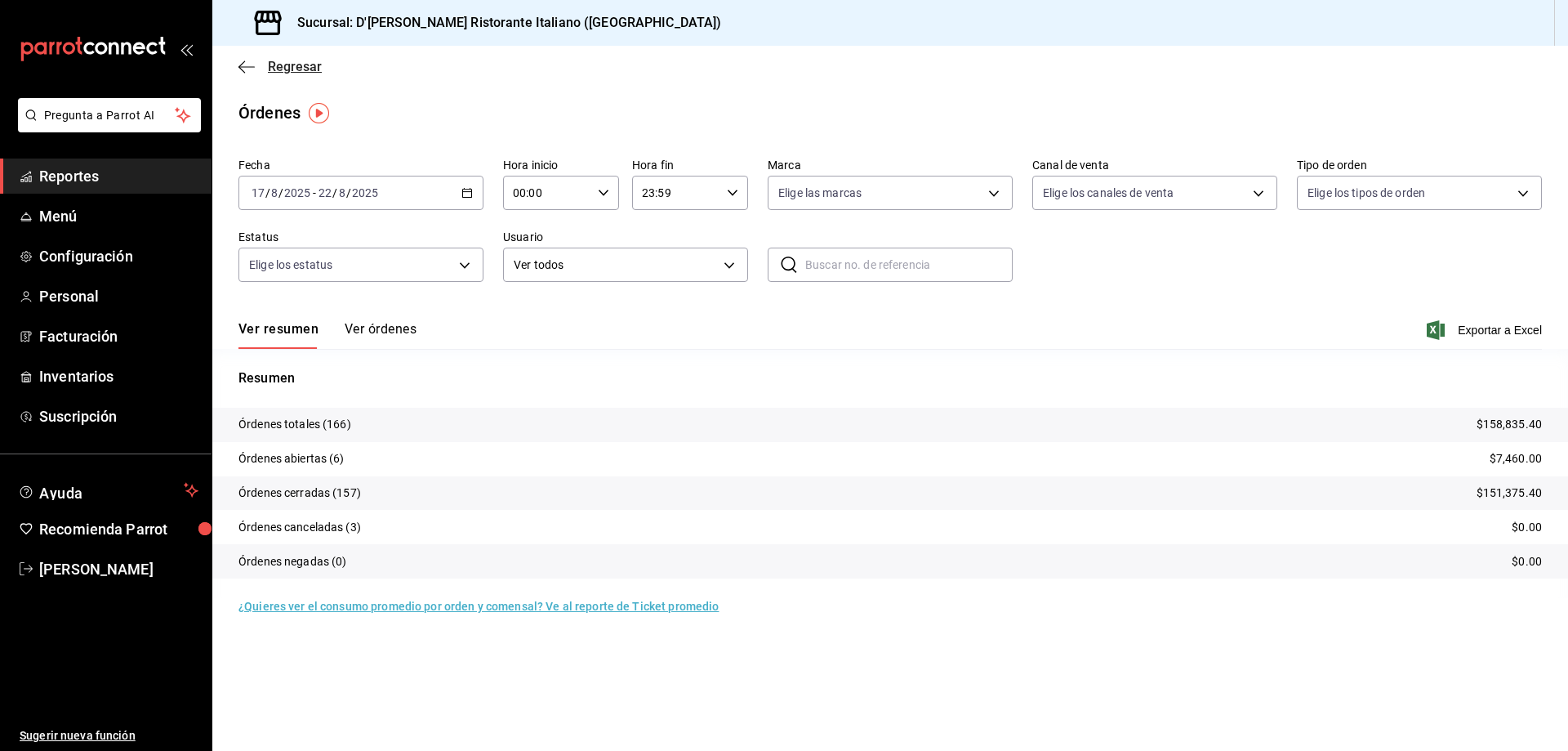
click at [272, 69] on span "Regresar" at bounding box center [295, 66] width 54 height 16
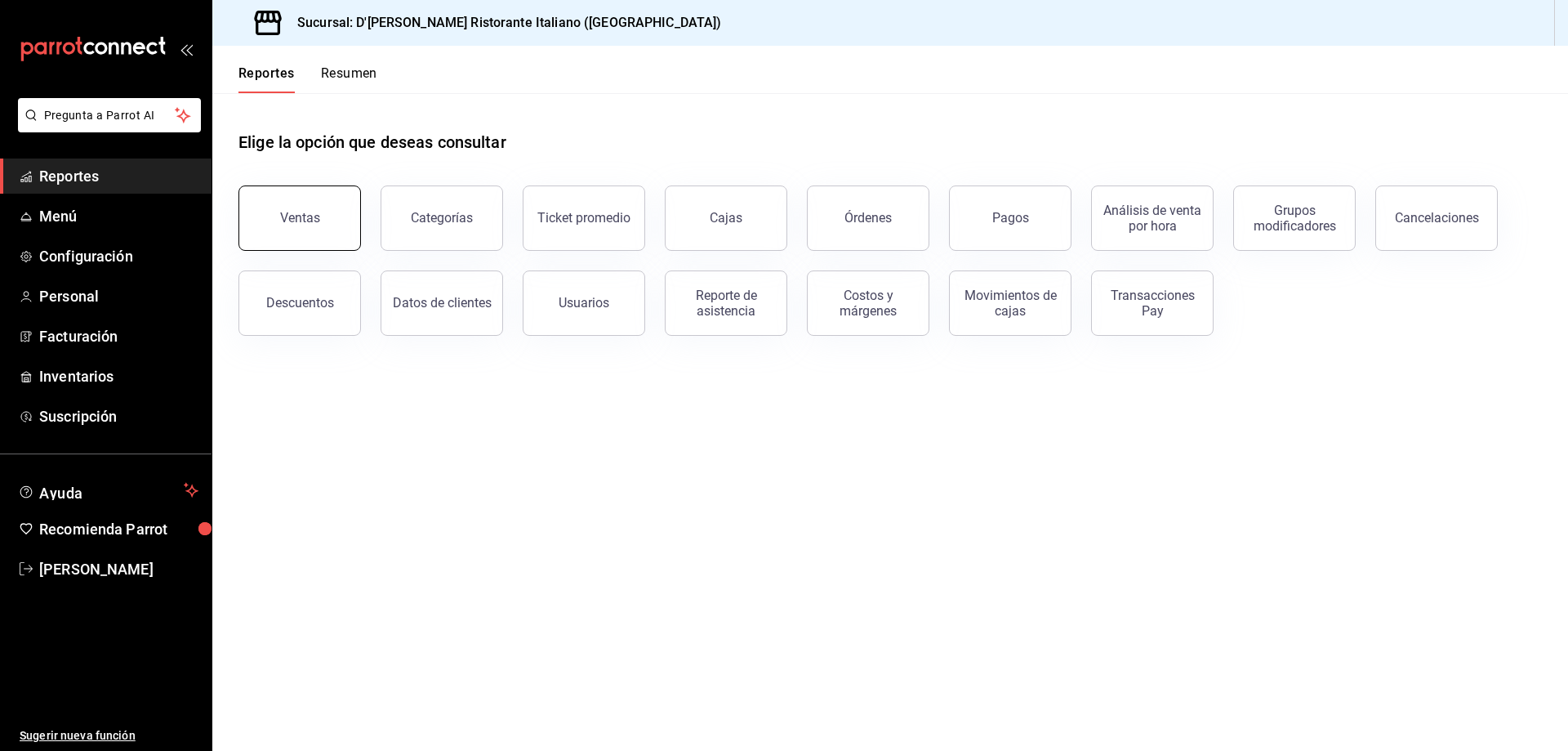
click at [297, 226] on button "Ventas" at bounding box center [299, 218] width 122 height 66
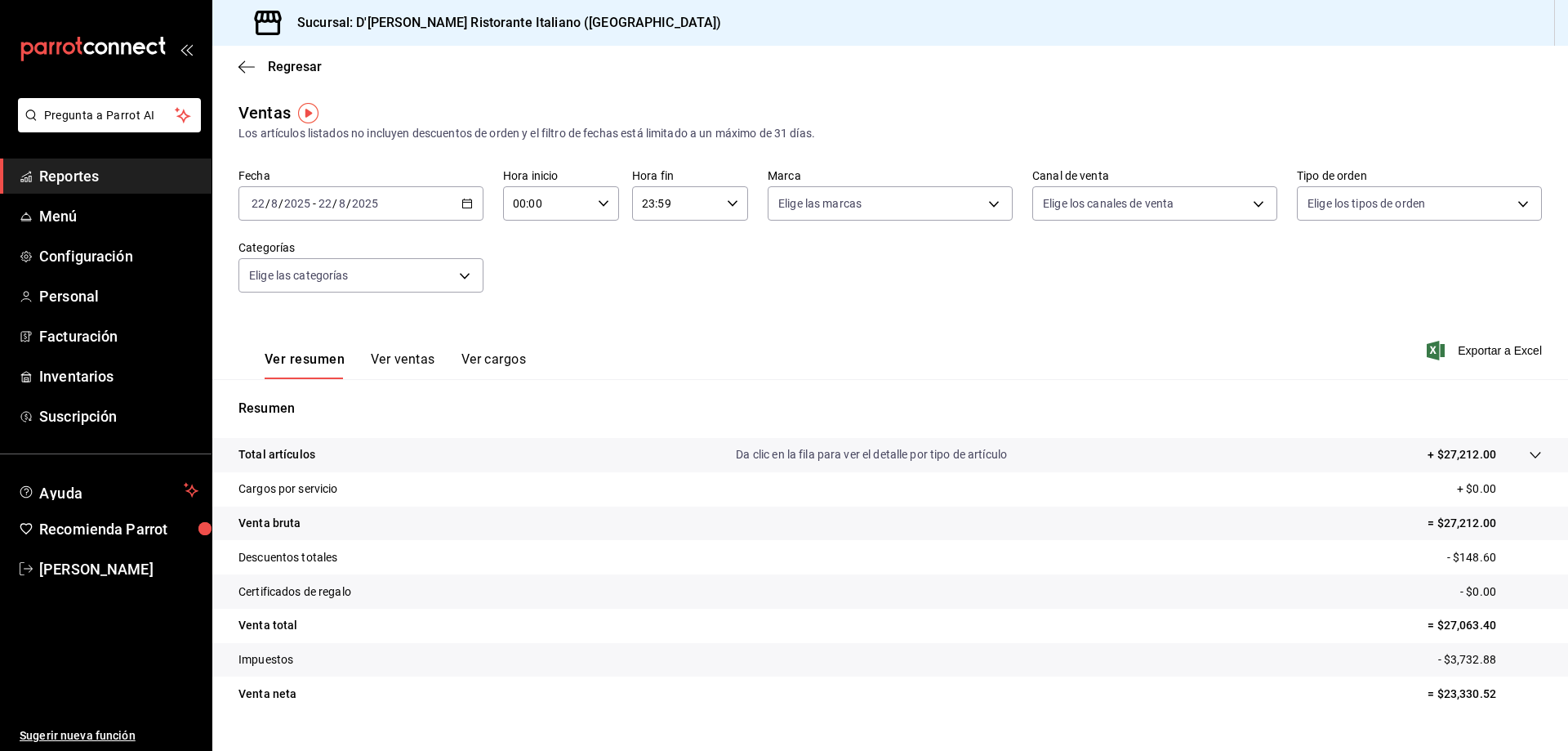
click at [467, 197] on div "[DATE] [DATE] - [DATE] [DATE]" at bounding box center [361, 204] width 245 height 34
click at [328, 318] on span "Semana actual" at bounding box center [316, 326] width 126 height 17
click at [426, 359] on button "Ver ventas" at bounding box center [403, 365] width 65 height 28
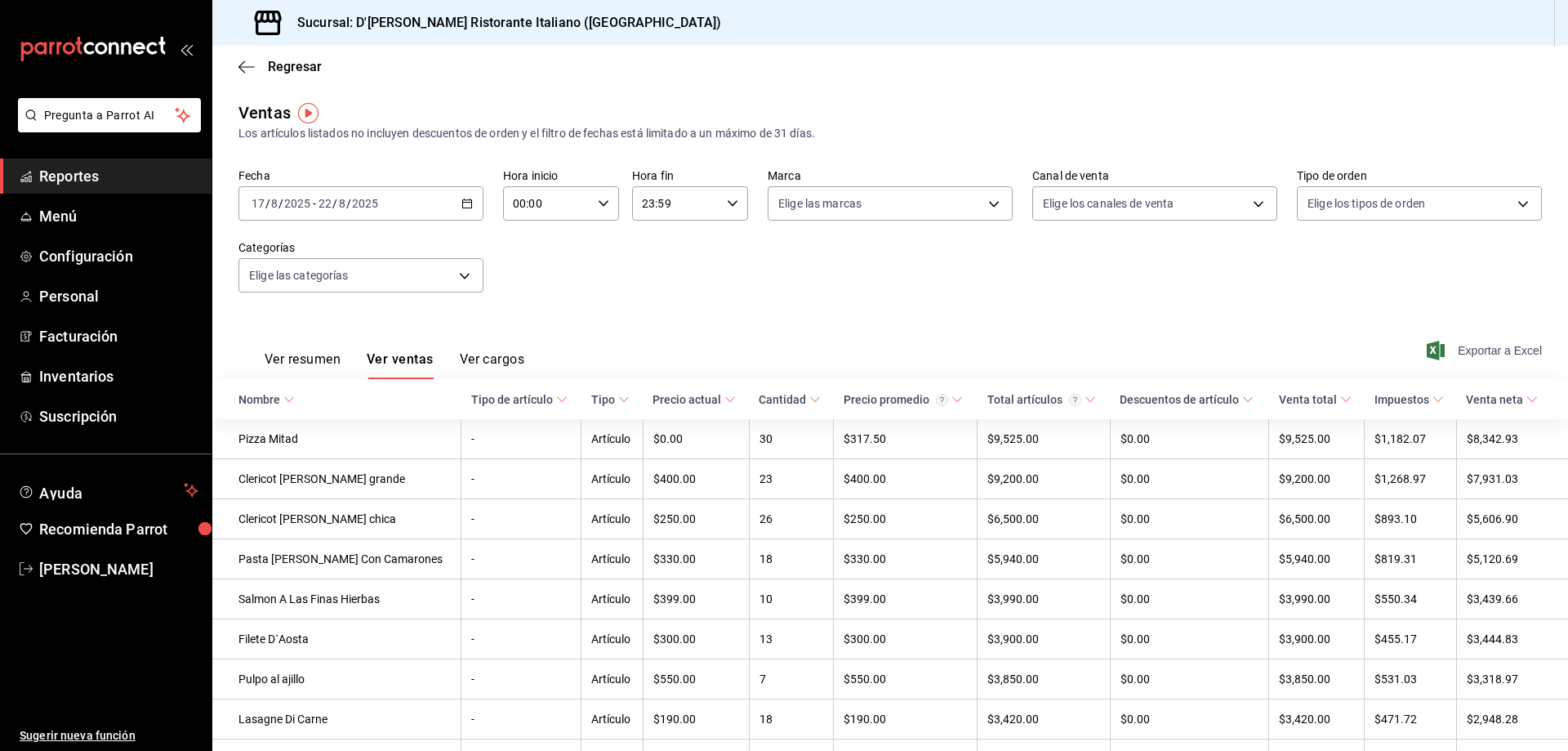
click at [1470, 346] on span "Exportar a Excel" at bounding box center [1486, 350] width 112 height 20
click at [463, 201] on icon "button" at bounding box center [467, 204] width 11 height 11
click at [292, 403] on span "Rango de fechas" at bounding box center [316, 400] width 126 height 17
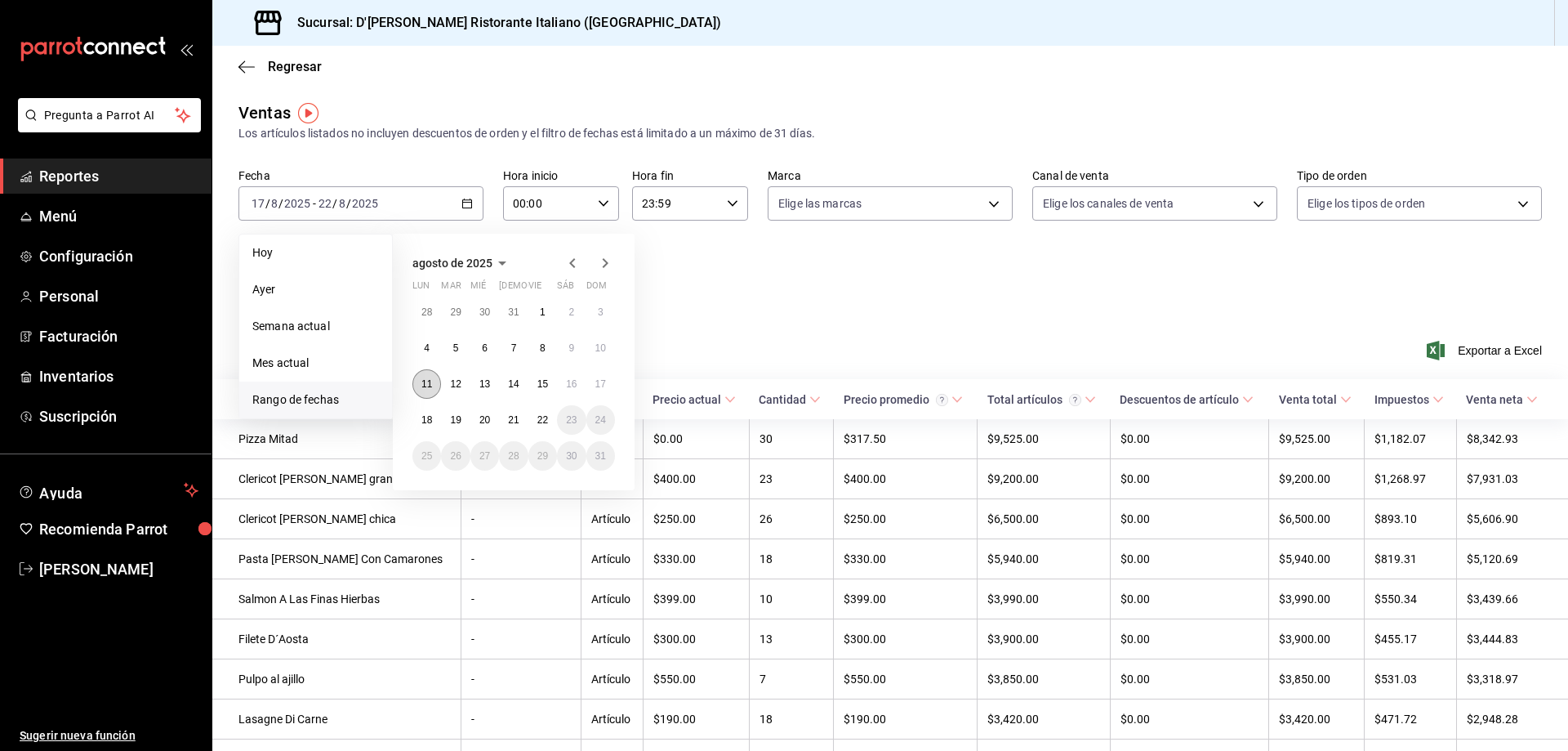
click at [425, 387] on abbr "11" at bounding box center [427, 384] width 11 height 11
click at [542, 422] on abbr "22" at bounding box center [542, 420] width 11 height 11
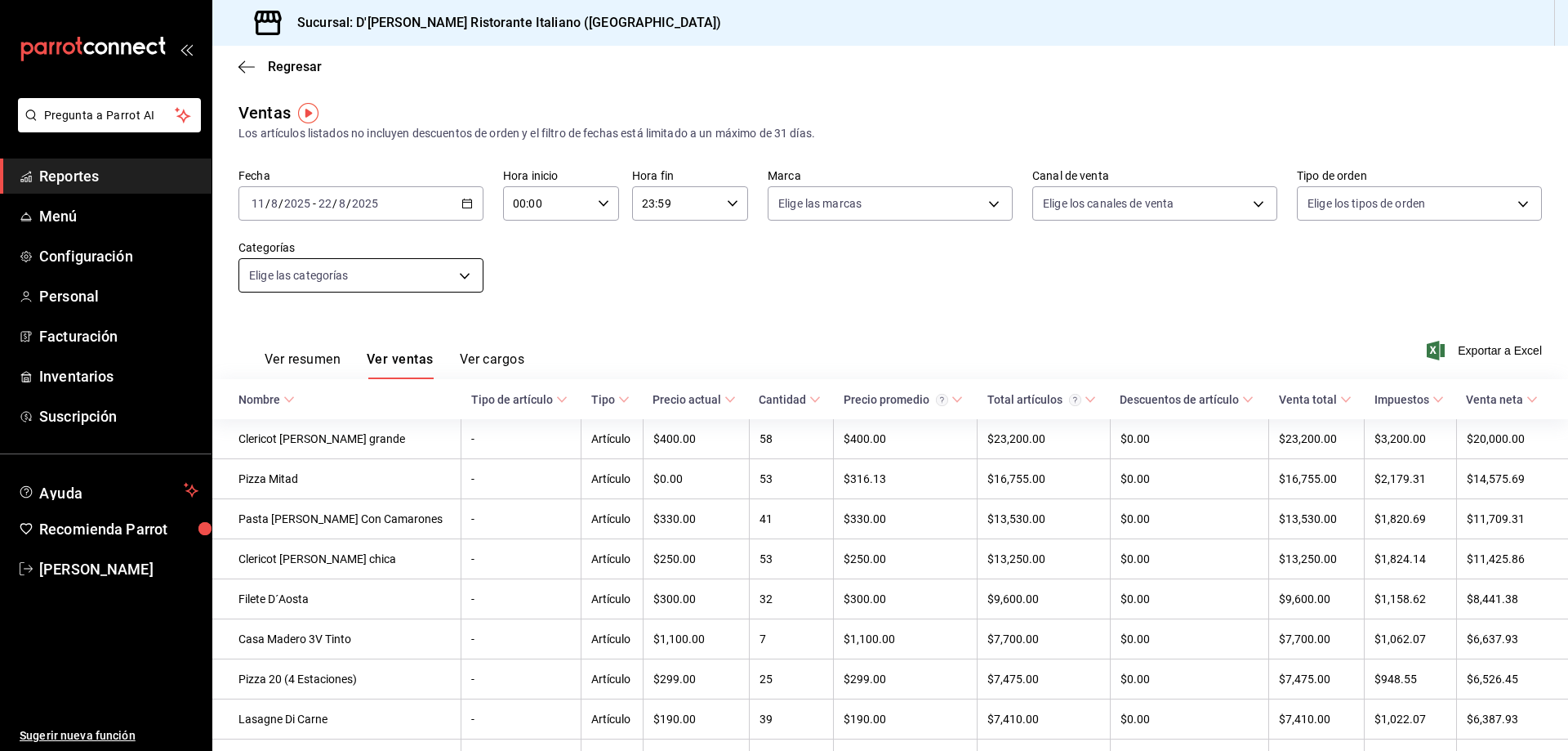
click at [461, 272] on body "Pregunta a Parrot AI Reportes Menú Configuración Personal Facturación Inventari…" at bounding box center [784, 375] width 1568 height 751
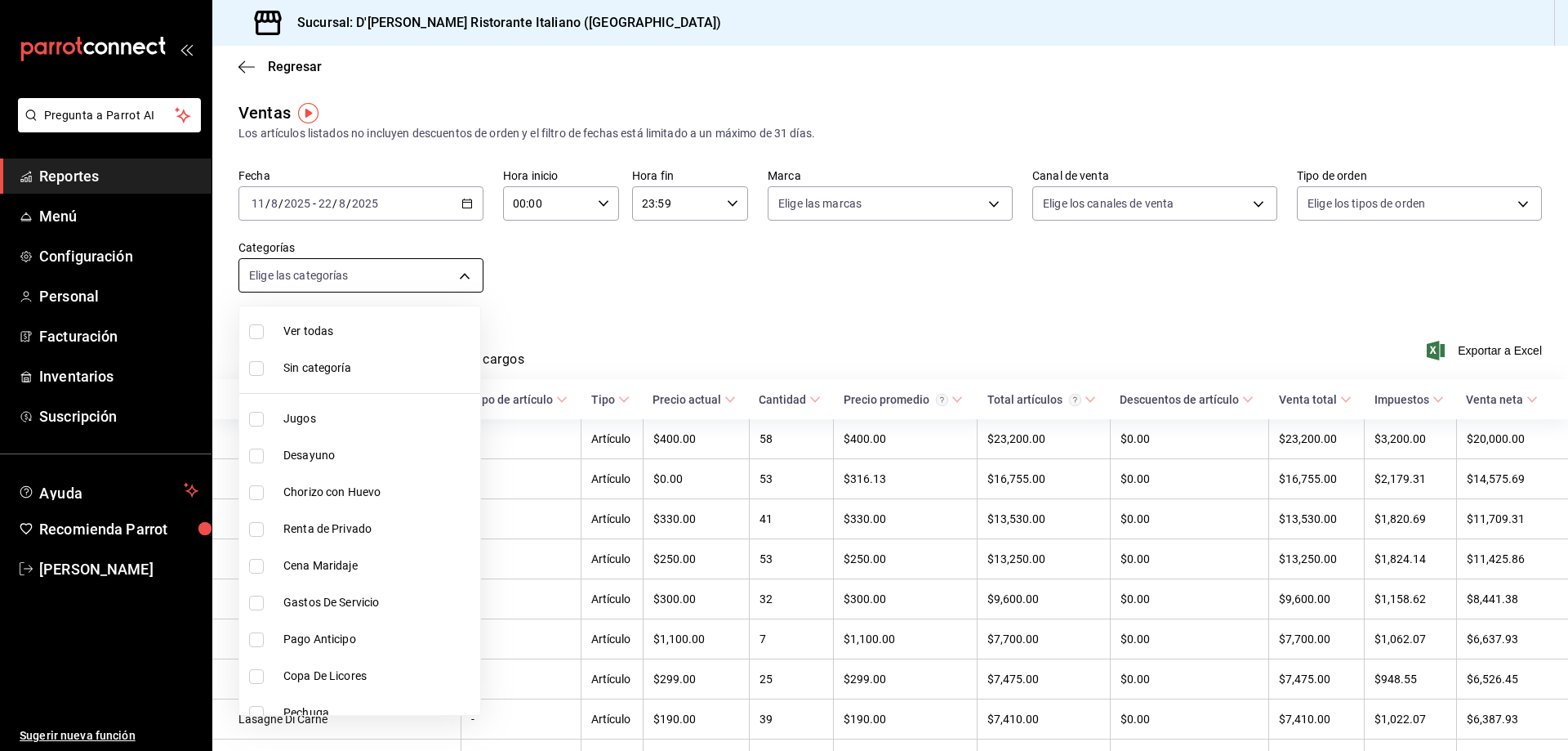
click at [461, 272] on div at bounding box center [784, 375] width 1568 height 751
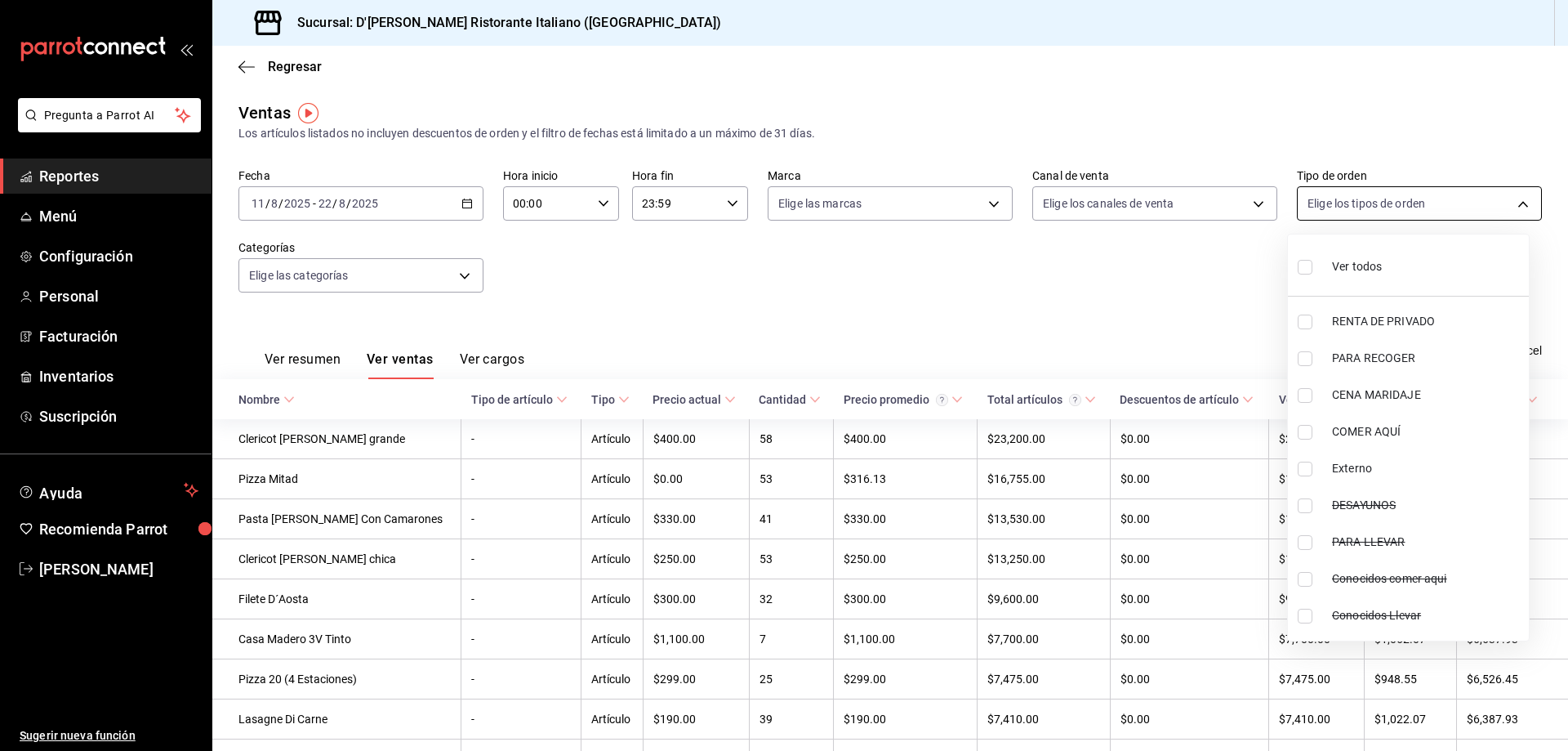
click at [1326, 206] on body "Pregunta a Parrot AI Reportes Menú Configuración Personal Facturación Inventari…" at bounding box center [784, 375] width 1568 height 751
click at [1326, 206] on div at bounding box center [784, 375] width 1568 height 751
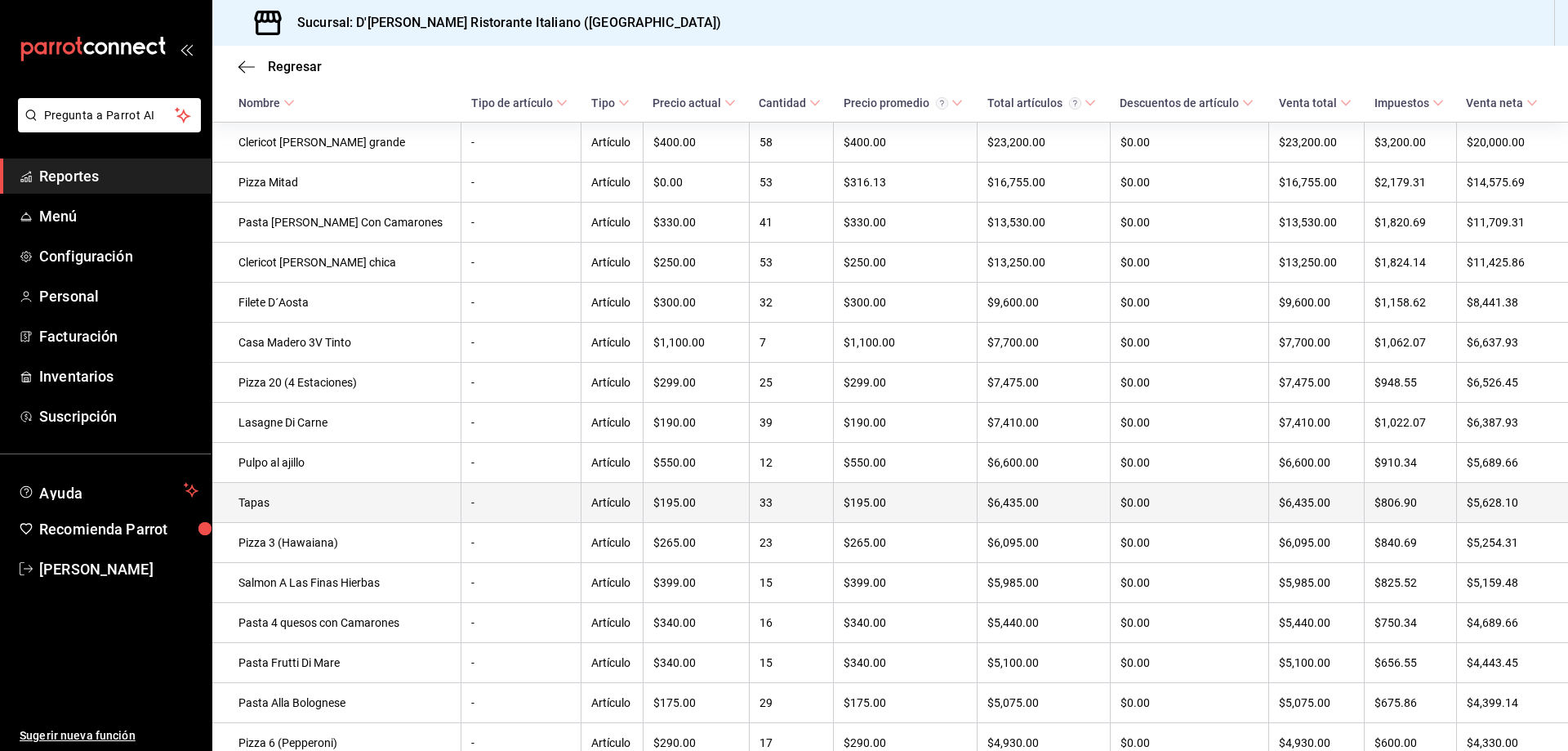
scroll to position [409, 0]
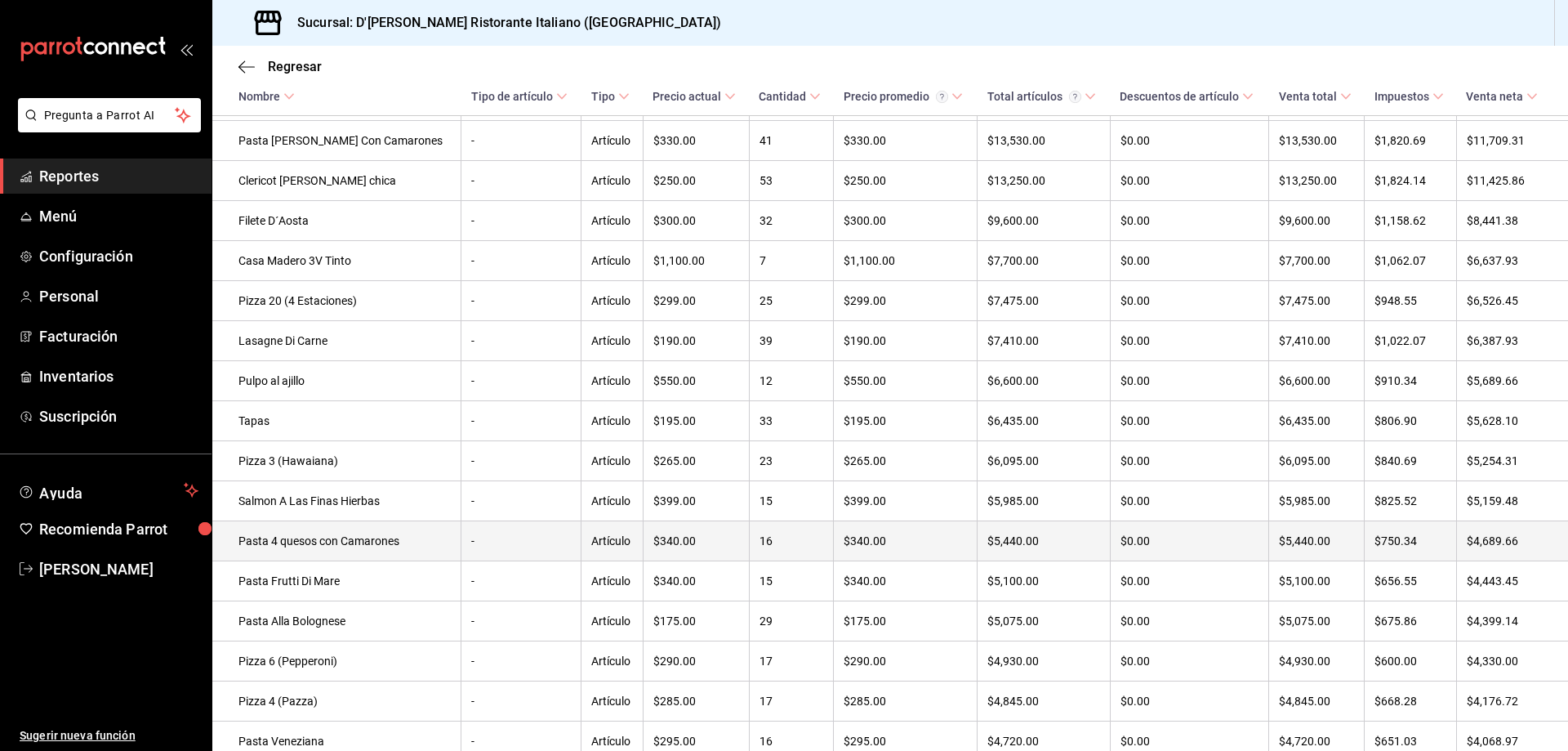
click at [386, 550] on td "Pasta 4 quesos con Camarones" at bounding box center [337, 541] width 249 height 40
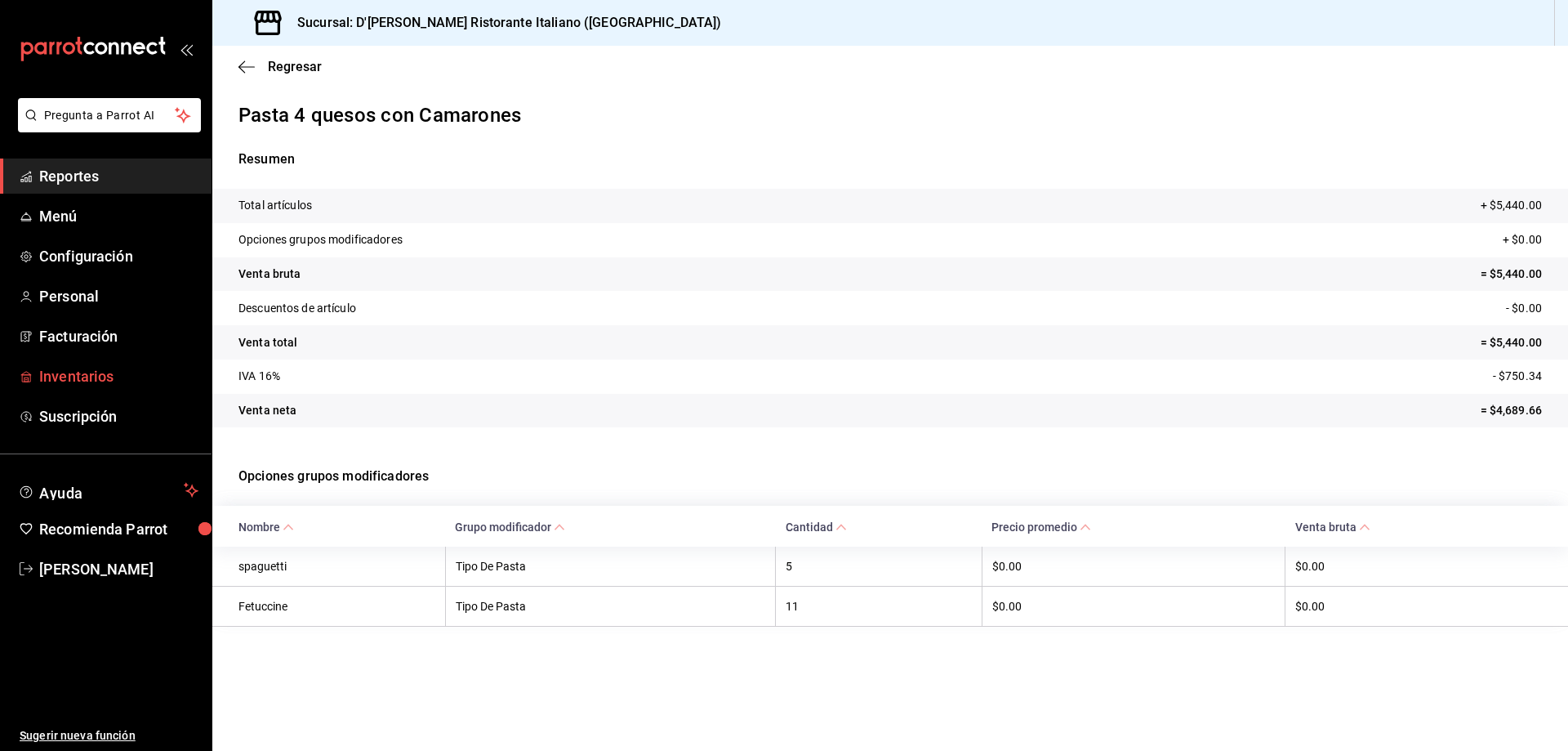
click at [98, 375] on span "Inventarios" at bounding box center [119, 376] width 159 height 22
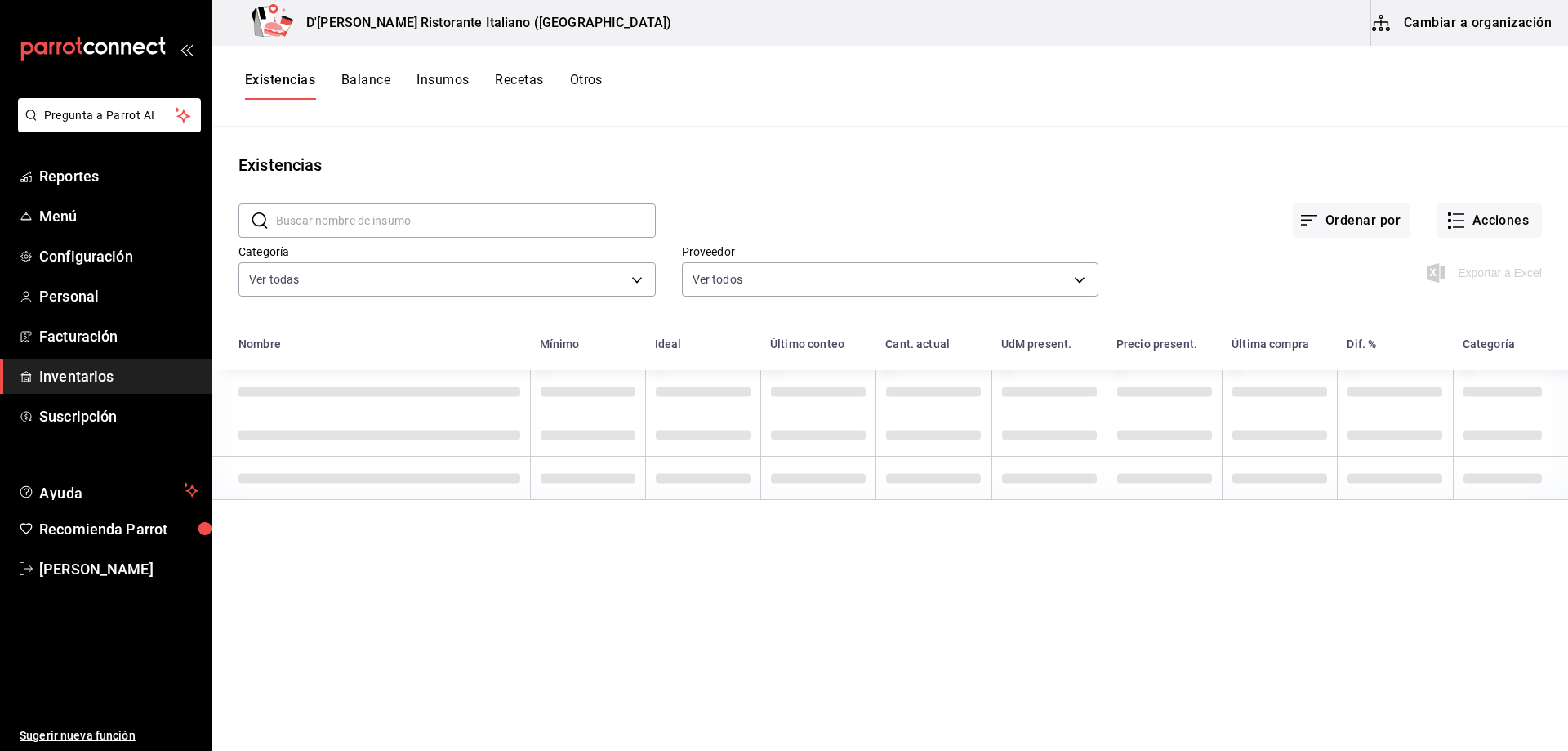
click at [458, 219] on input "text" at bounding box center [465, 221] width 380 height 33
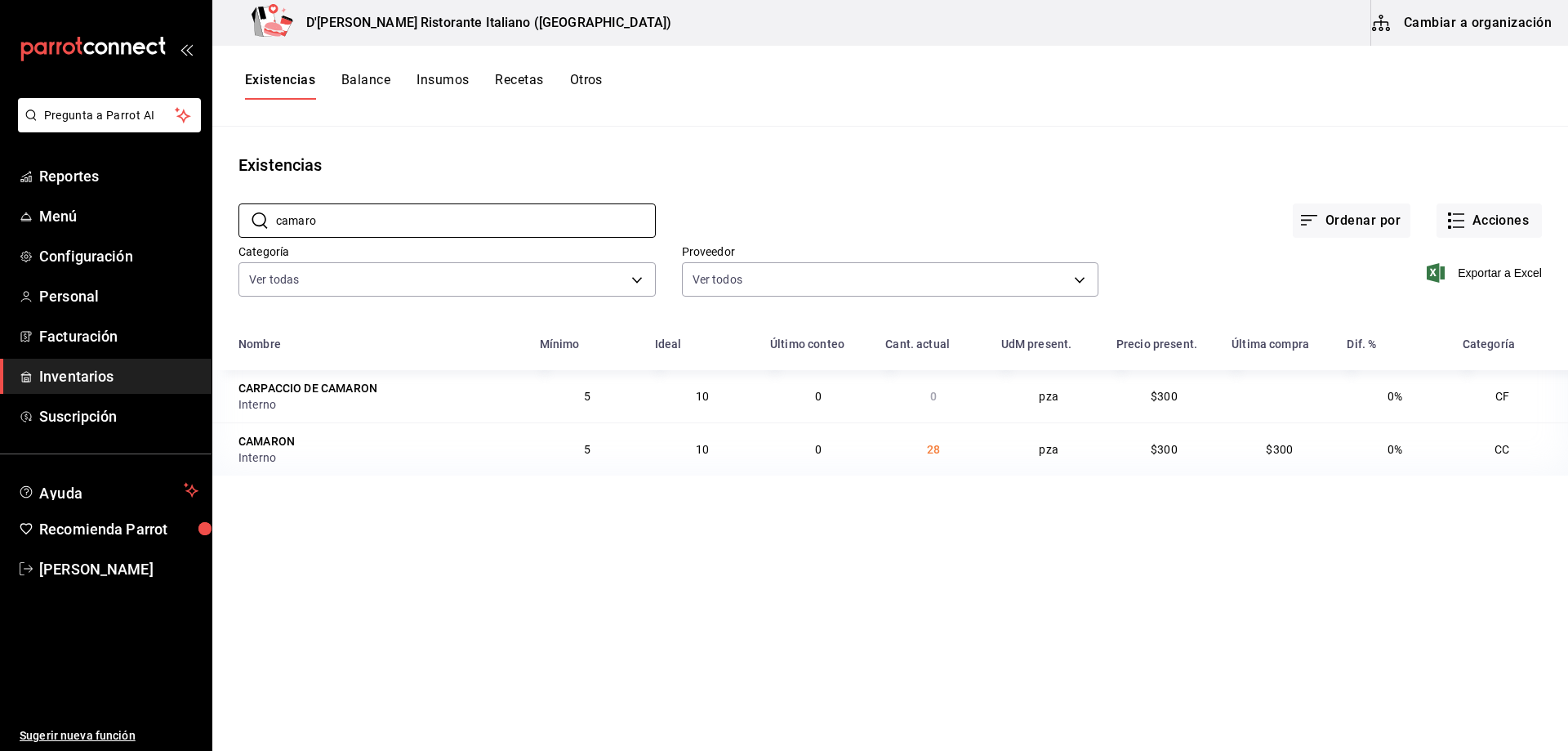
type input "camaro"
click at [752, 185] on div "Ordenar por Acciones" at bounding box center [1099, 208] width 886 height 61
drag, startPoint x: 932, startPoint y: 451, endPoint x: 952, endPoint y: 459, distance: 21.5
click at [952, 459] on td "28" at bounding box center [933, 449] width 115 height 53
click at [944, 478] on div "Nombre Mínimo Ideal Último conteo Cant. actual [GEOGRAPHIC_DATA] present. Preci…" at bounding box center [890, 405] width 1355 height 154
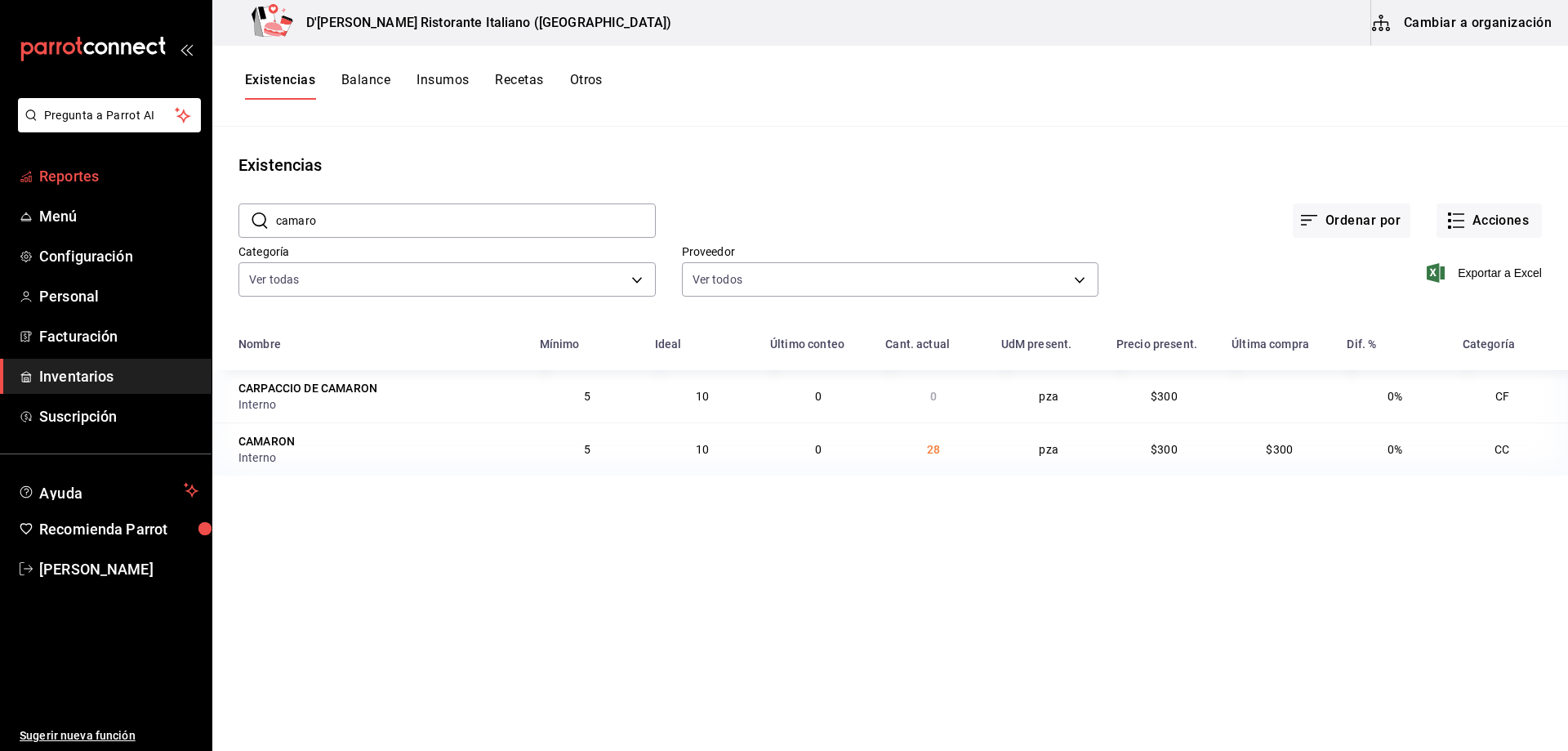
click at [72, 176] on span "Reportes" at bounding box center [119, 176] width 159 height 22
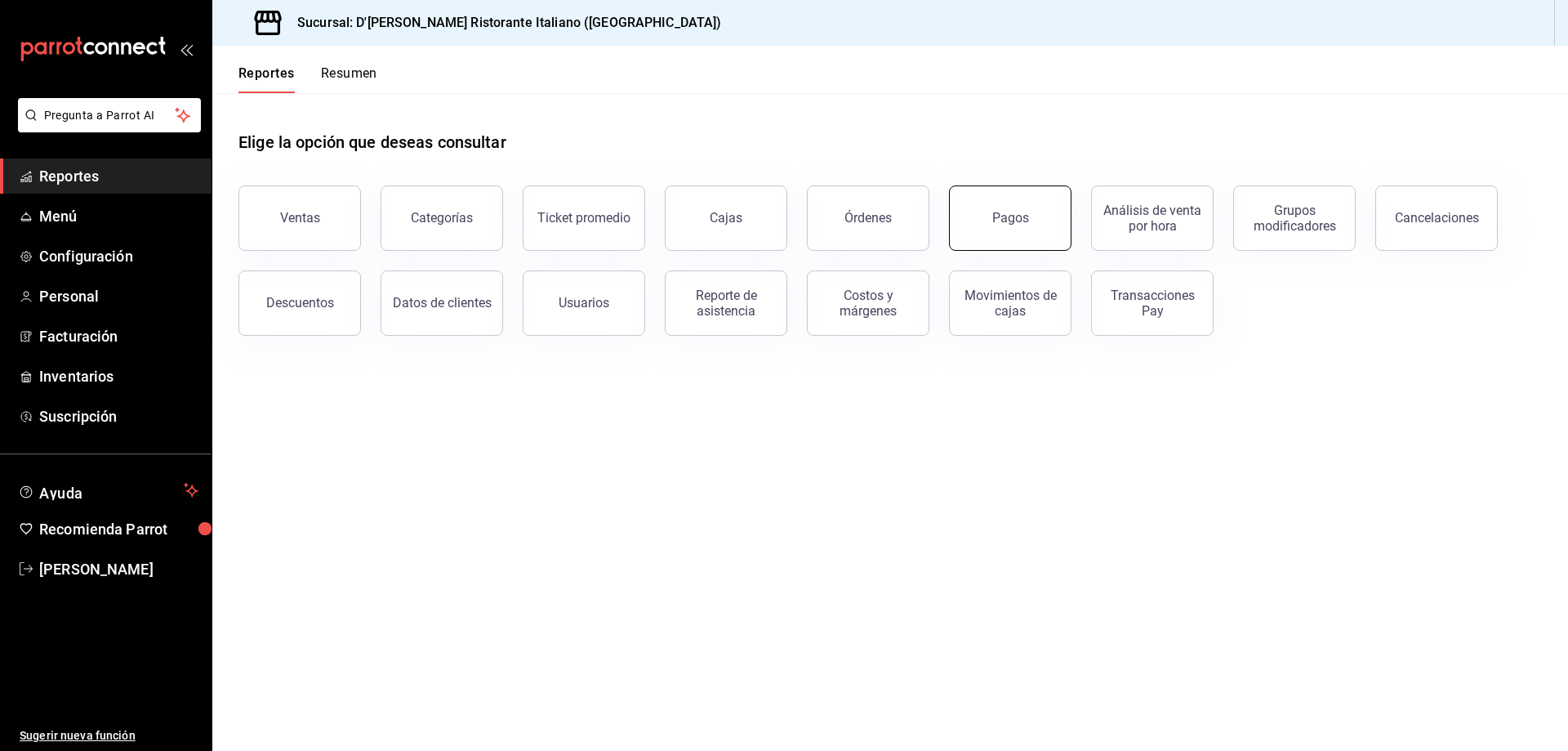
click at [979, 208] on button "Pagos" at bounding box center [1010, 218] width 122 height 66
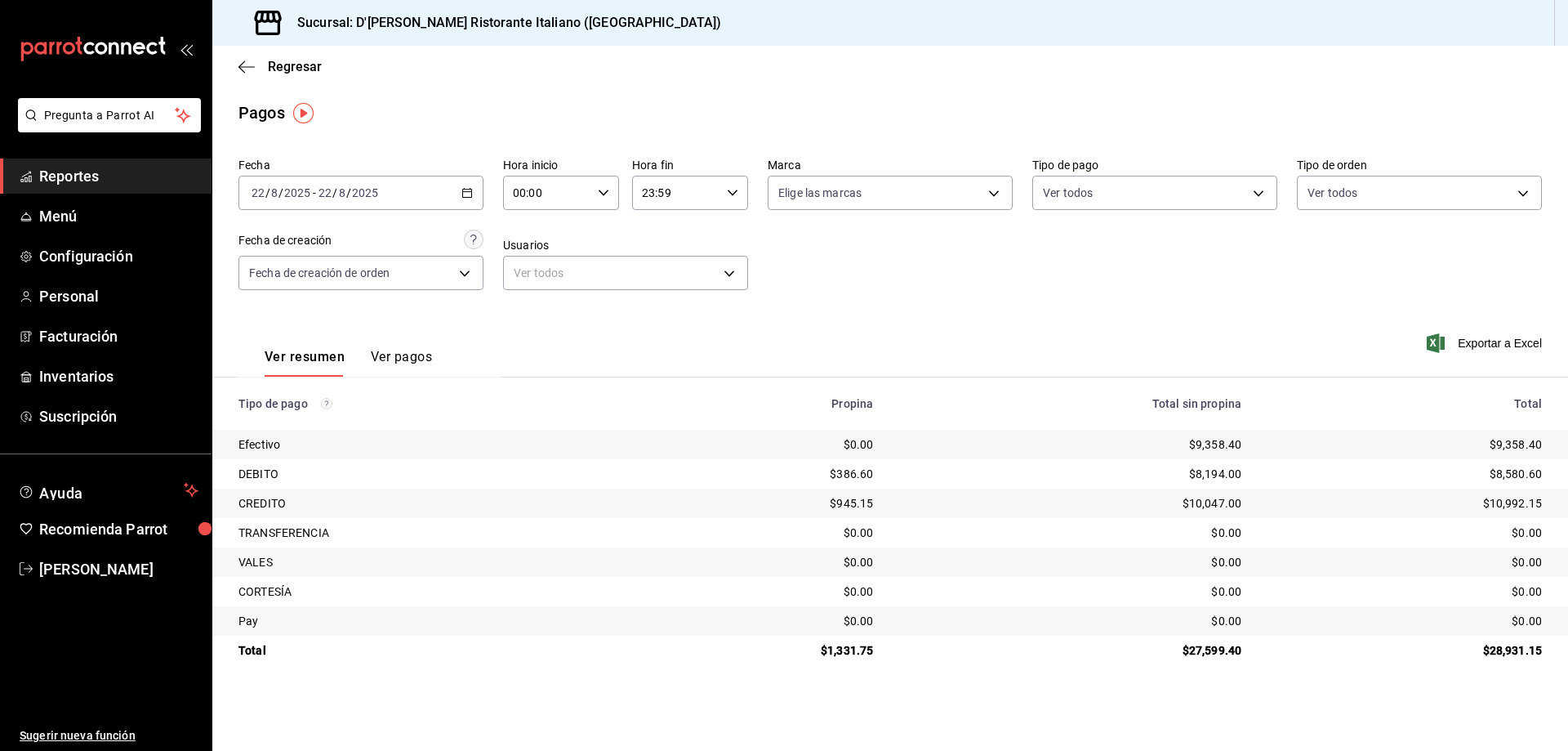
click at [391, 355] on button "Ver pagos" at bounding box center [401, 363] width 62 height 28
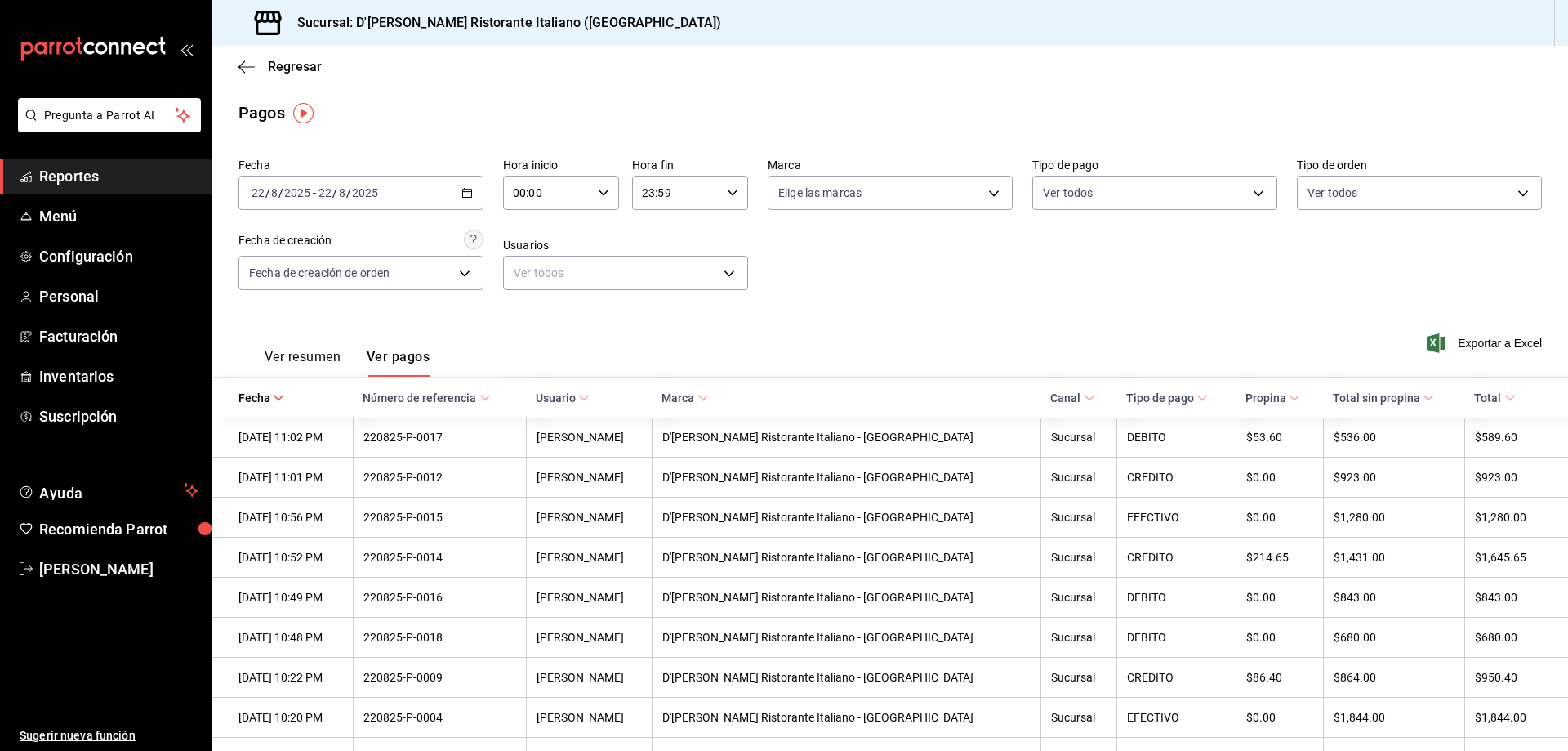
click at [316, 359] on button "Ver resumen" at bounding box center [302, 363] width 76 height 28
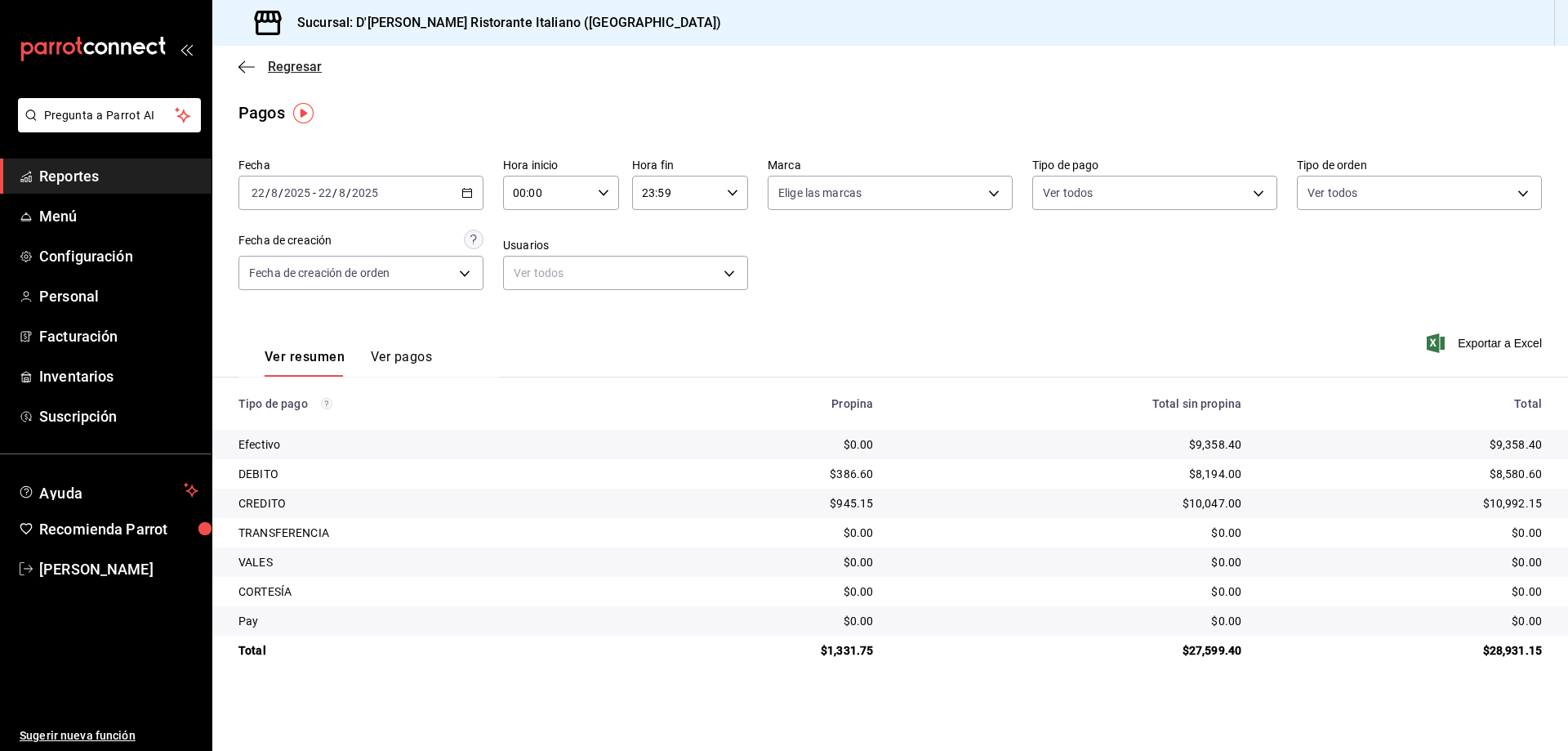
click at [267, 61] on span "Regresar" at bounding box center [295, 66] width 54 height 16
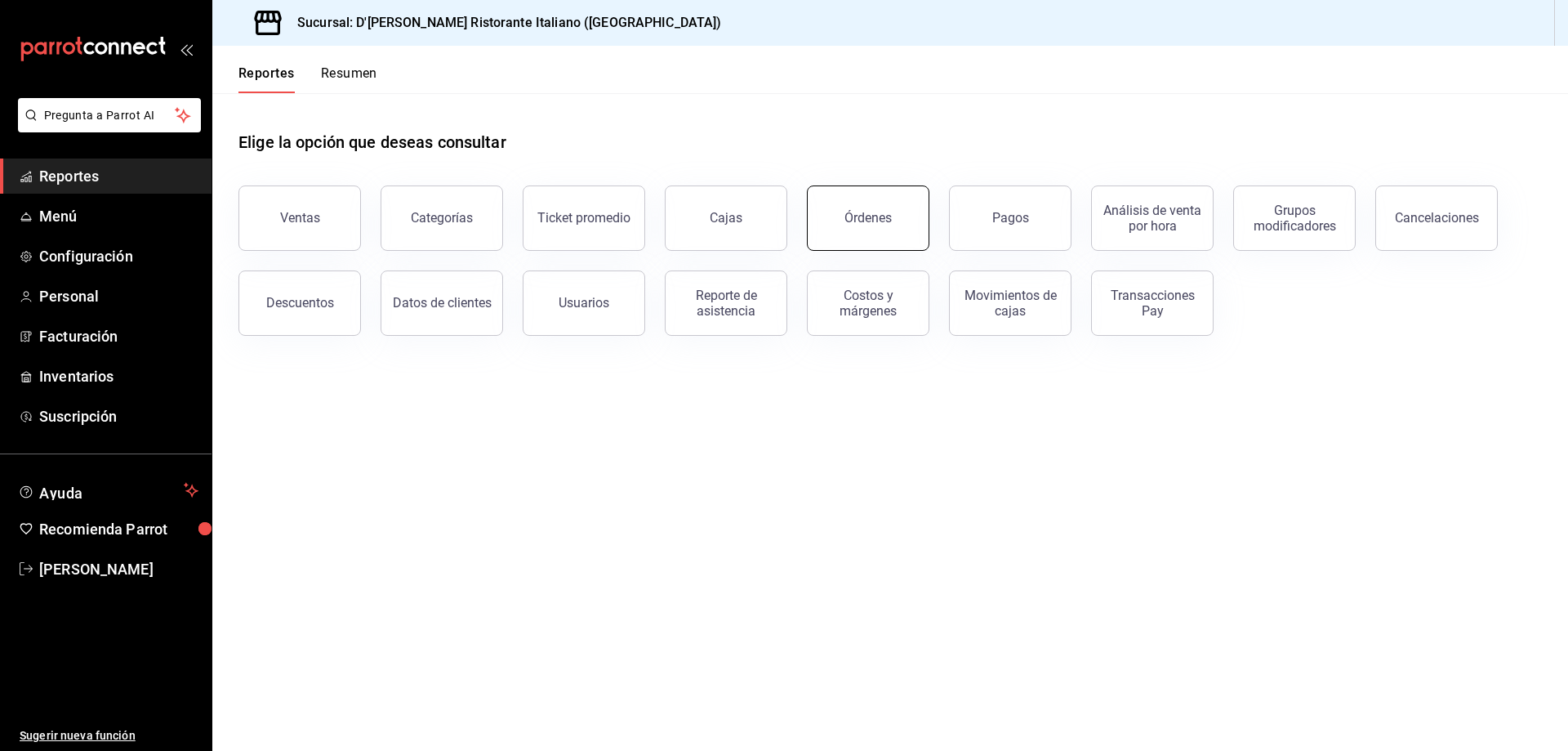
click at [885, 222] on div "Órdenes" at bounding box center [868, 218] width 48 height 16
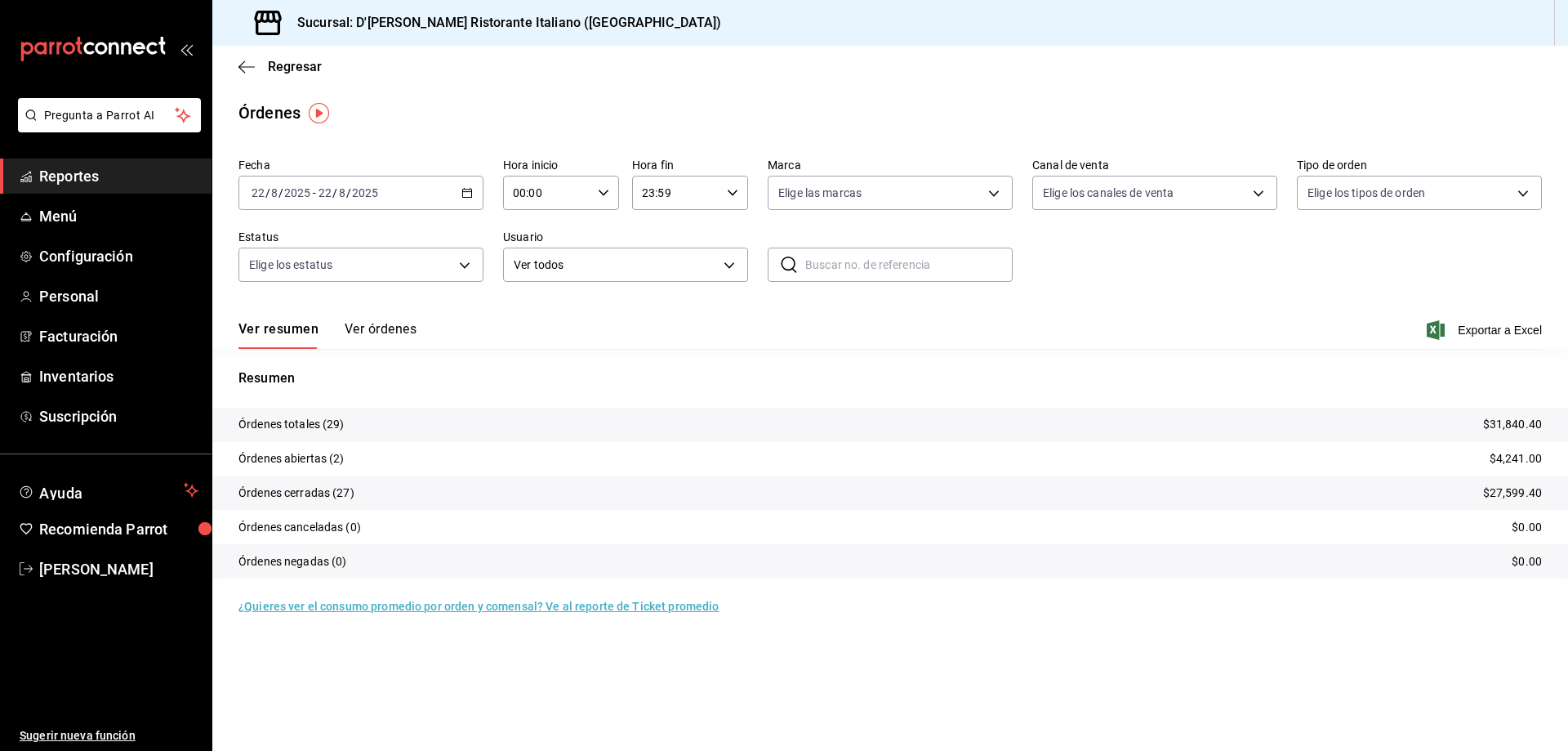
click at [468, 191] on icon "button" at bounding box center [467, 193] width 11 height 11
click at [323, 427] on span "Rango de fechas" at bounding box center [316, 426] width 126 height 17
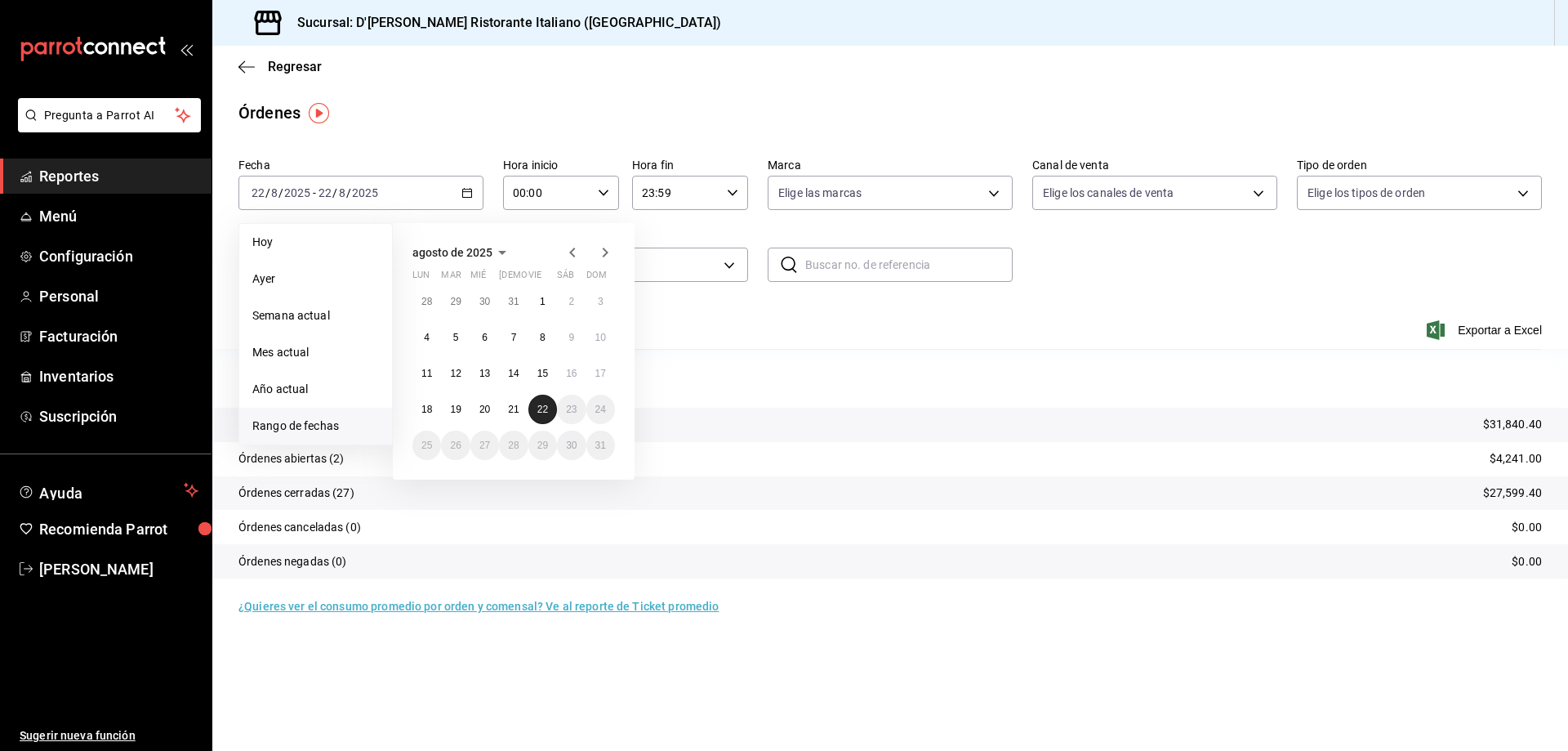
click at [538, 410] on abbr "22" at bounding box center [542, 410] width 11 height 11
click at [453, 370] on abbr "12" at bounding box center [455, 373] width 11 height 11
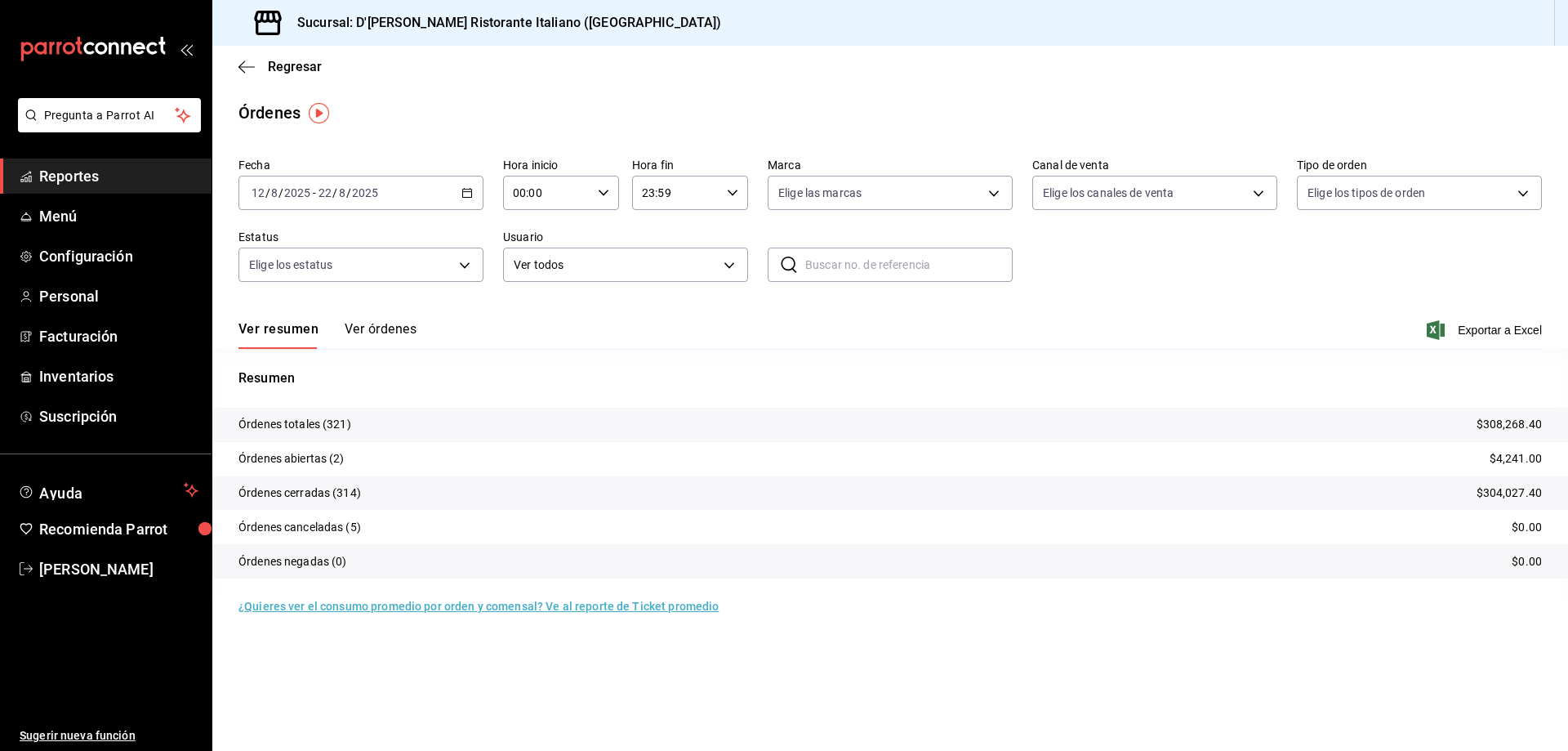
click at [467, 193] on icon "button" at bounding box center [467, 193] width 11 height 11
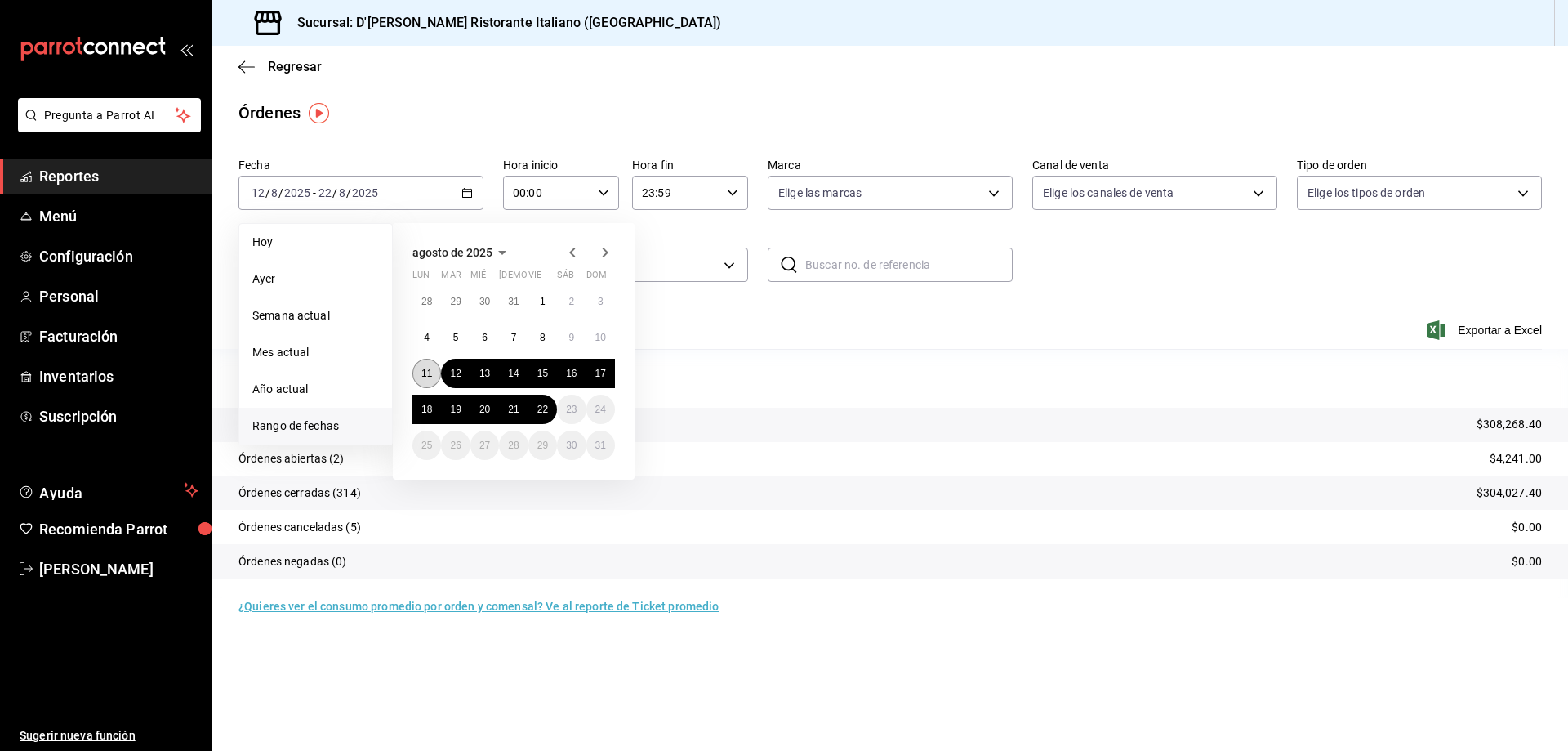
click at [429, 375] on abbr "11" at bounding box center [427, 373] width 11 height 11
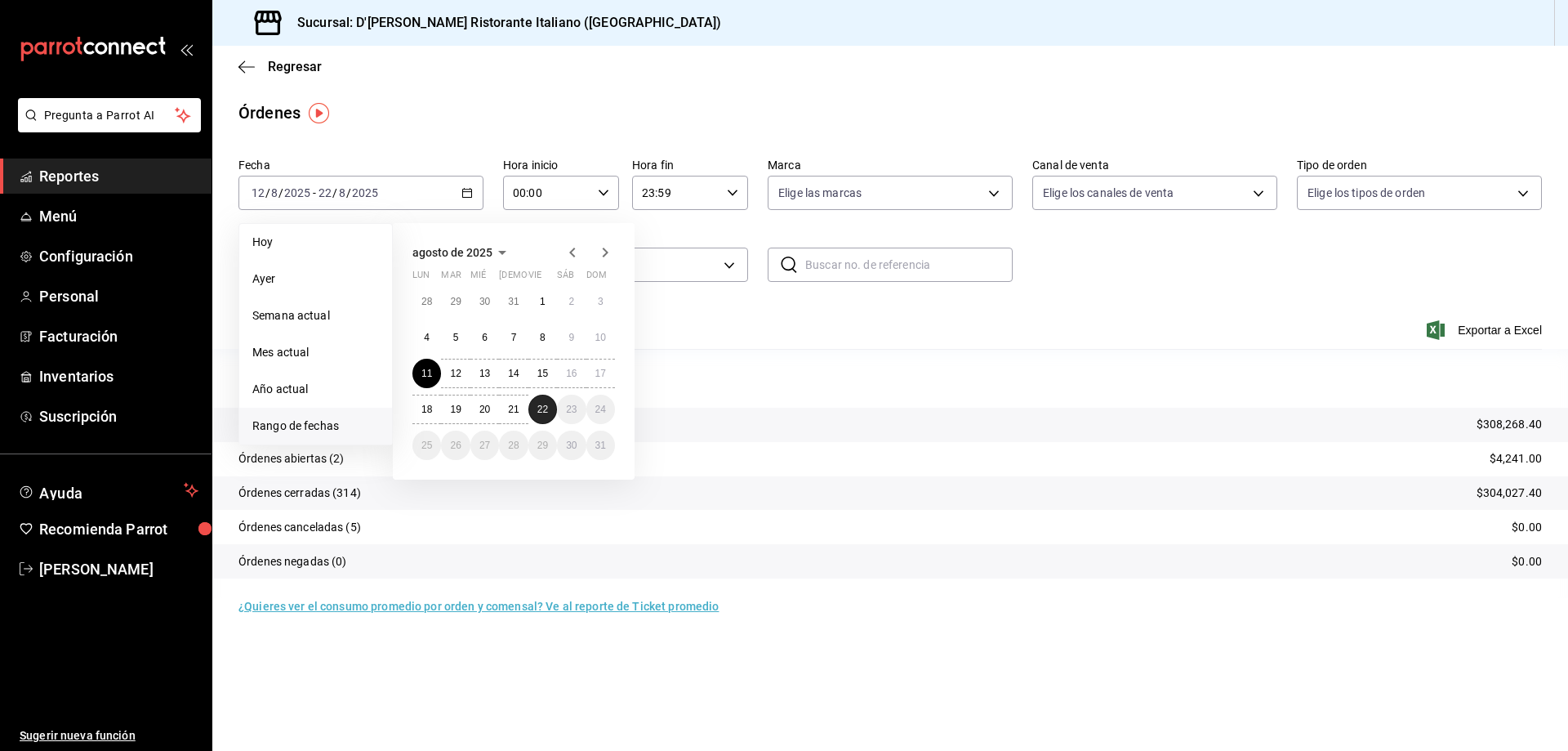
click at [546, 410] on abbr "22" at bounding box center [542, 410] width 11 height 11
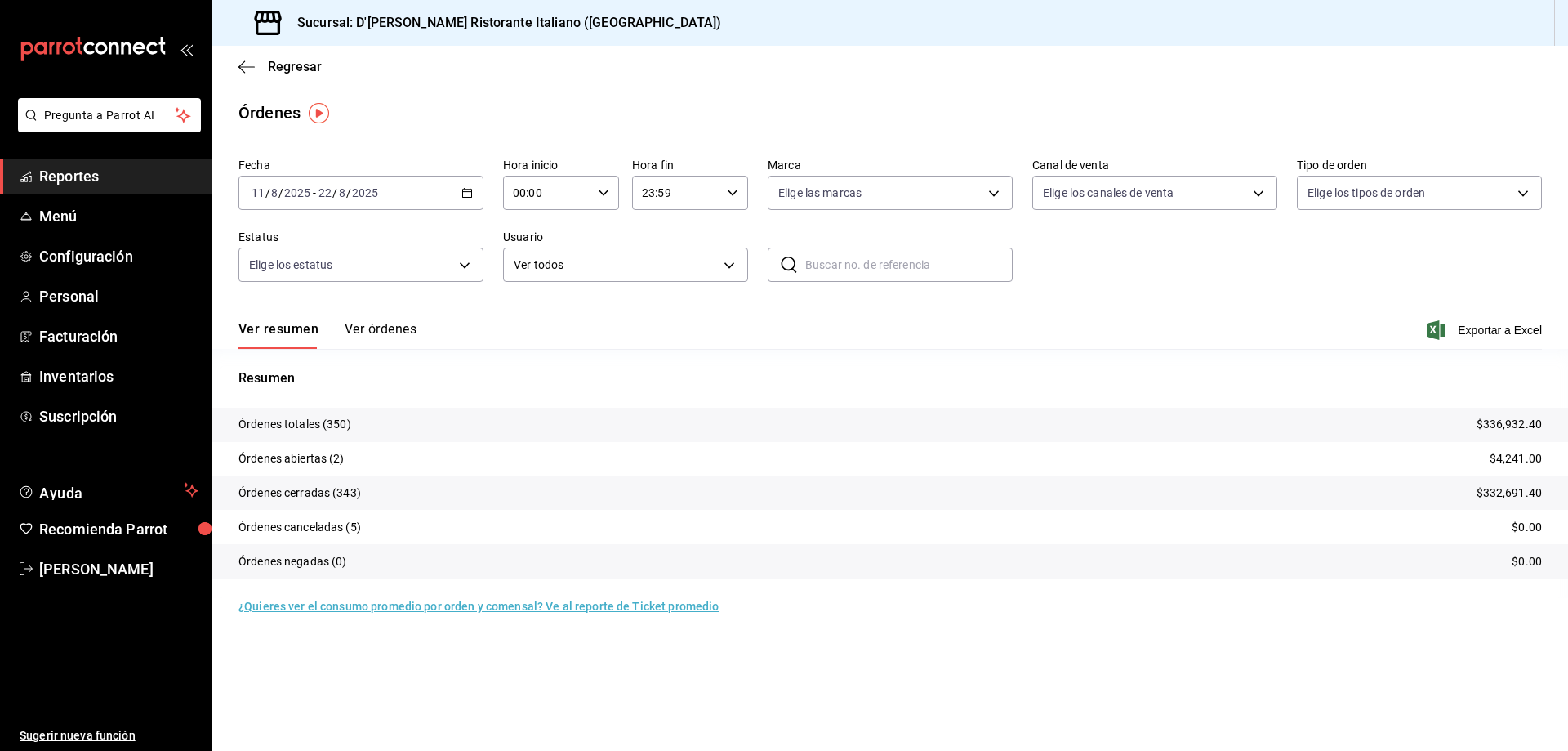
click at [397, 328] on button "Ver órdenes" at bounding box center [381, 335] width 72 height 28
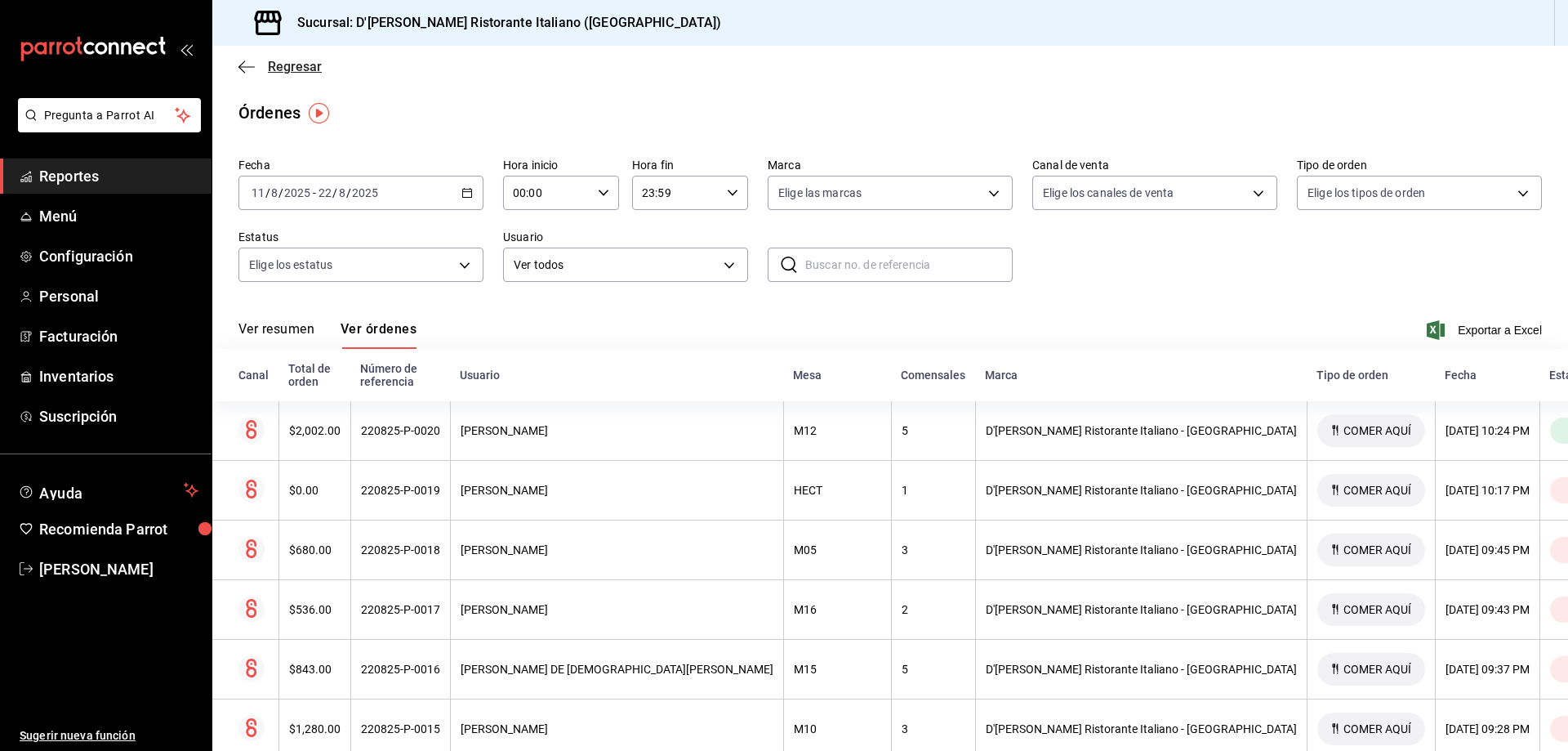
click at [295, 68] on span "Regresar" at bounding box center [295, 66] width 54 height 16
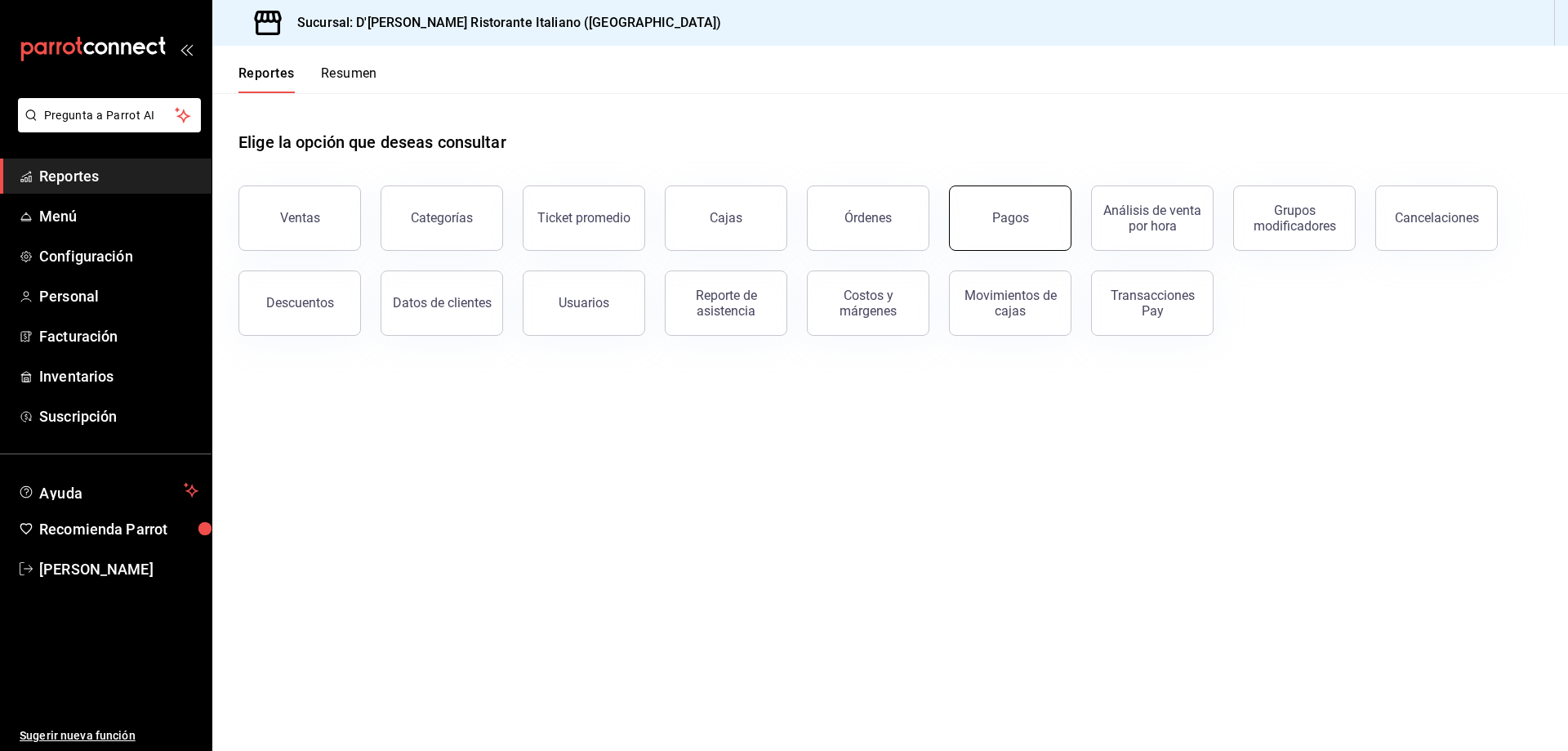
click at [1014, 214] on div "Pagos" at bounding box center [1010, 218] width 37 height 16
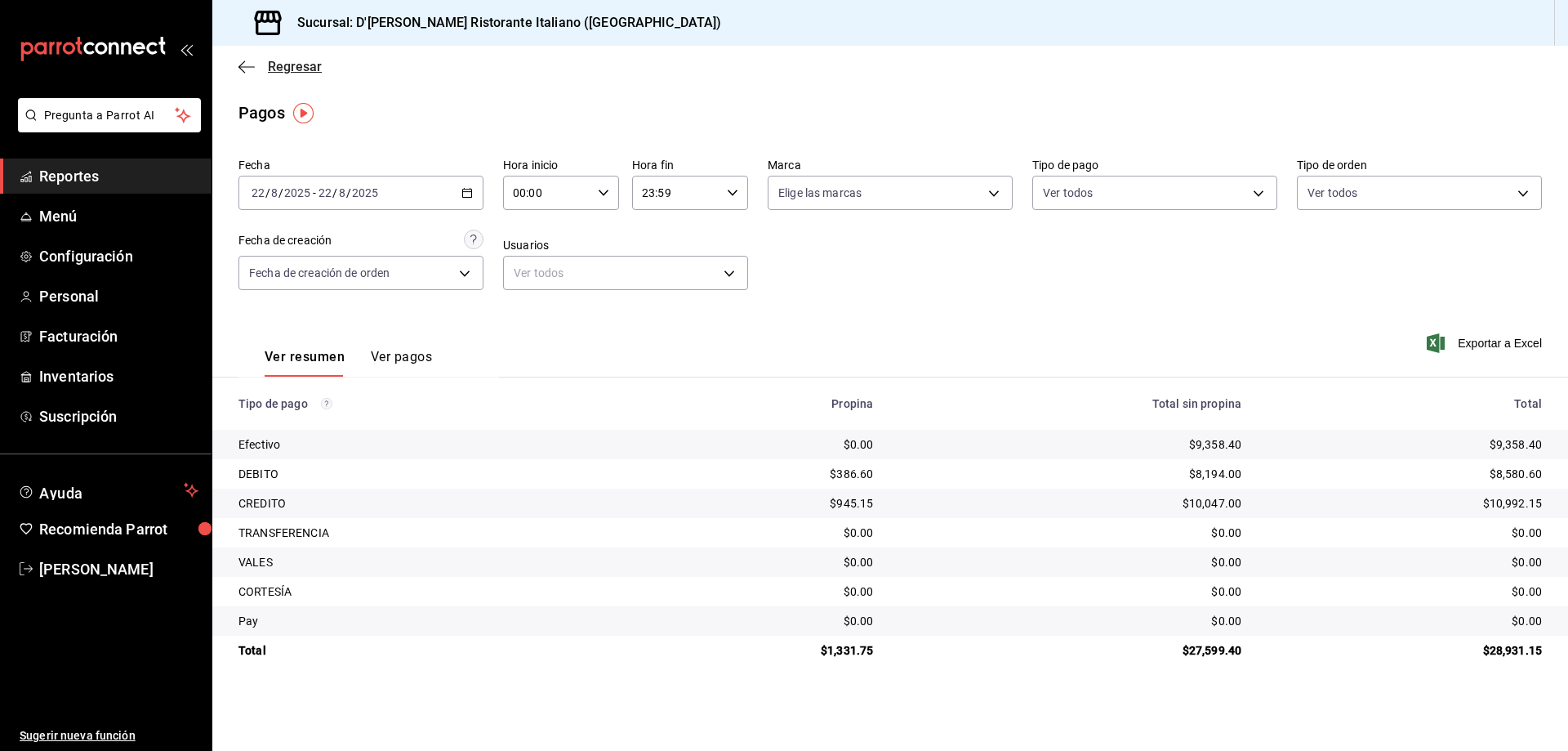
click at [286, 66] on span "Regresar" at bounding box center [295, 66] width 54 height 16
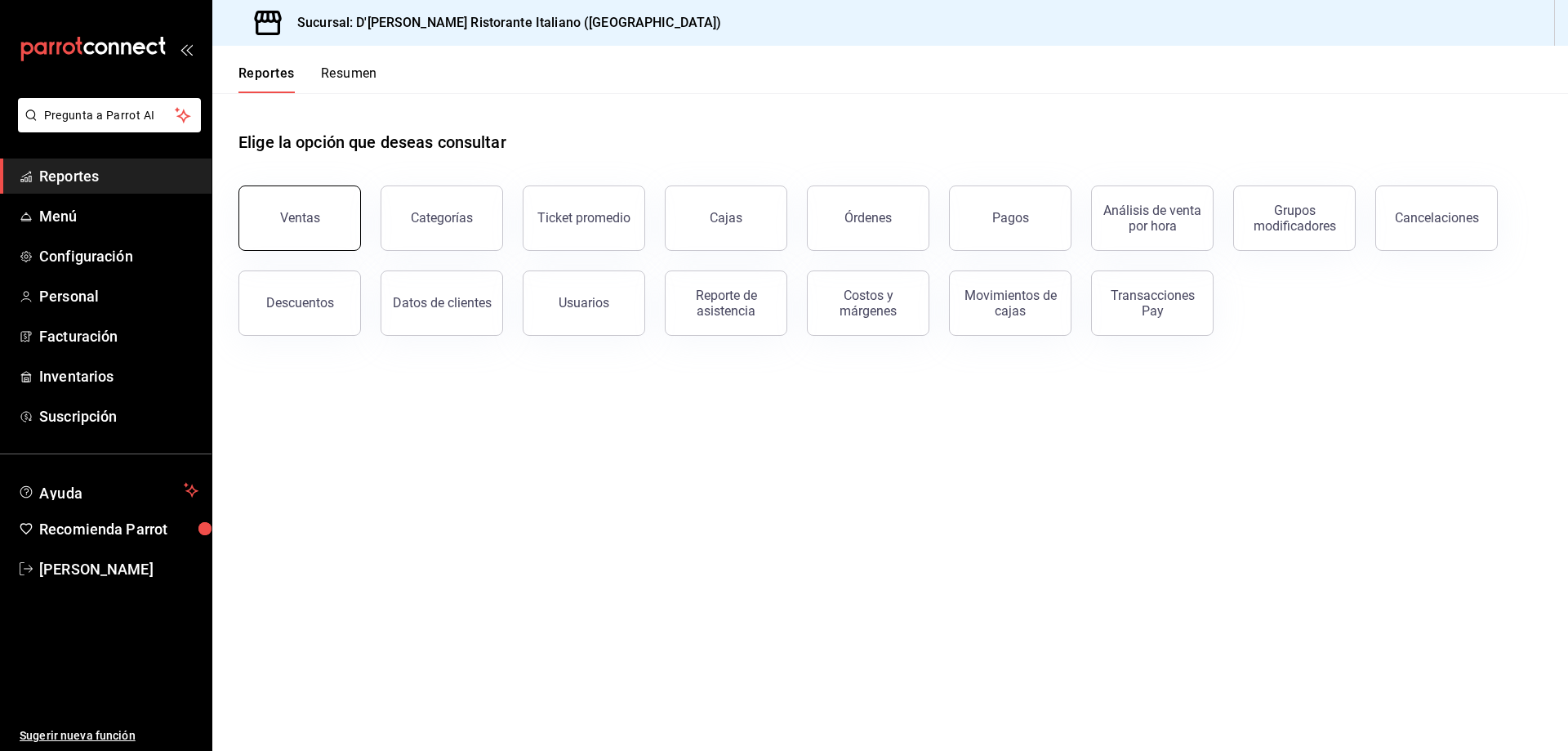
click at [292, 218] on div "Ventas" at bounding box center [299, 218] width 40 height 16
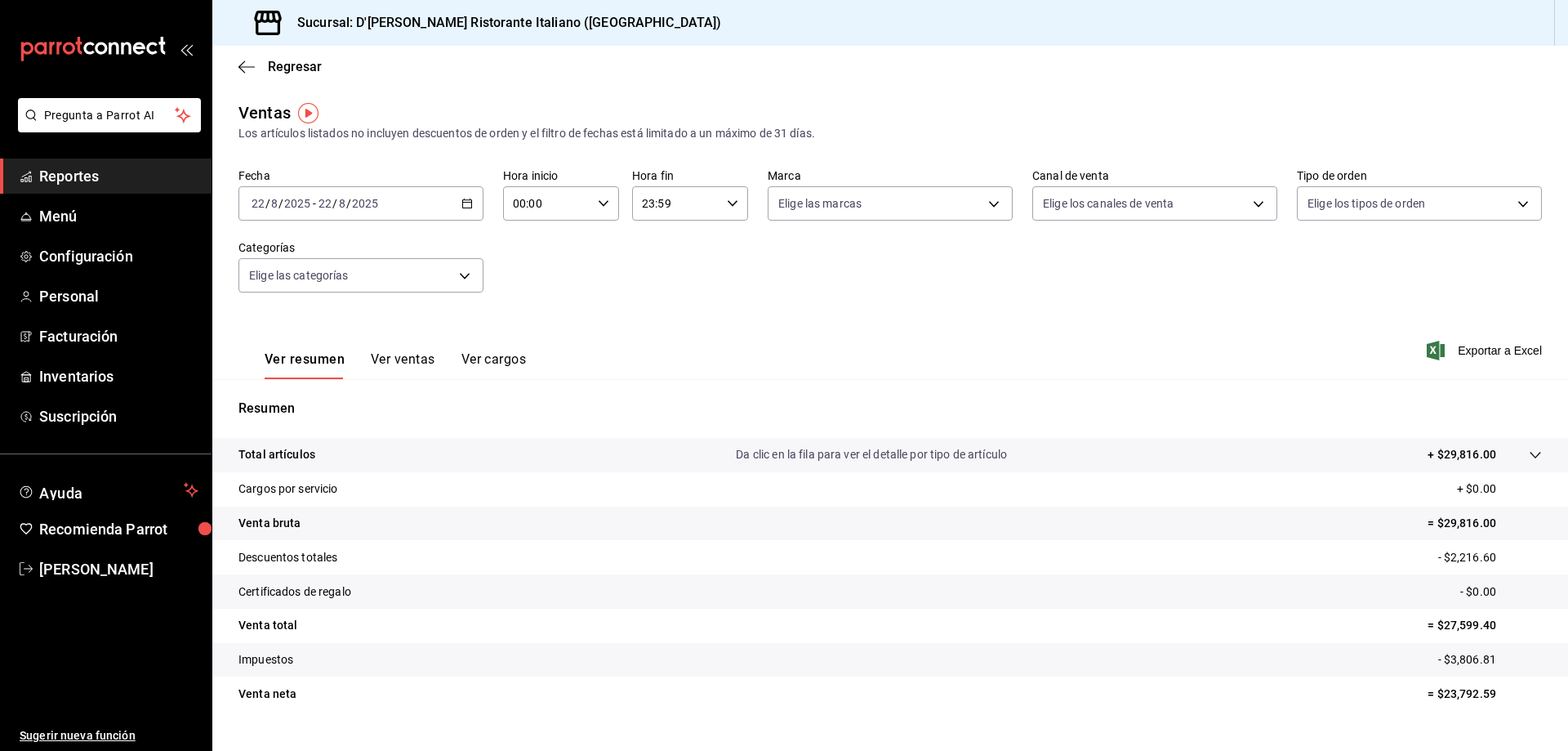
click at [464, 204] on icon "button" at bounding box center [467, 204] width 11 height 11
click at [308, 392] on span "Rango de fechas" at bounding box center [316, 400] width 126 height 17
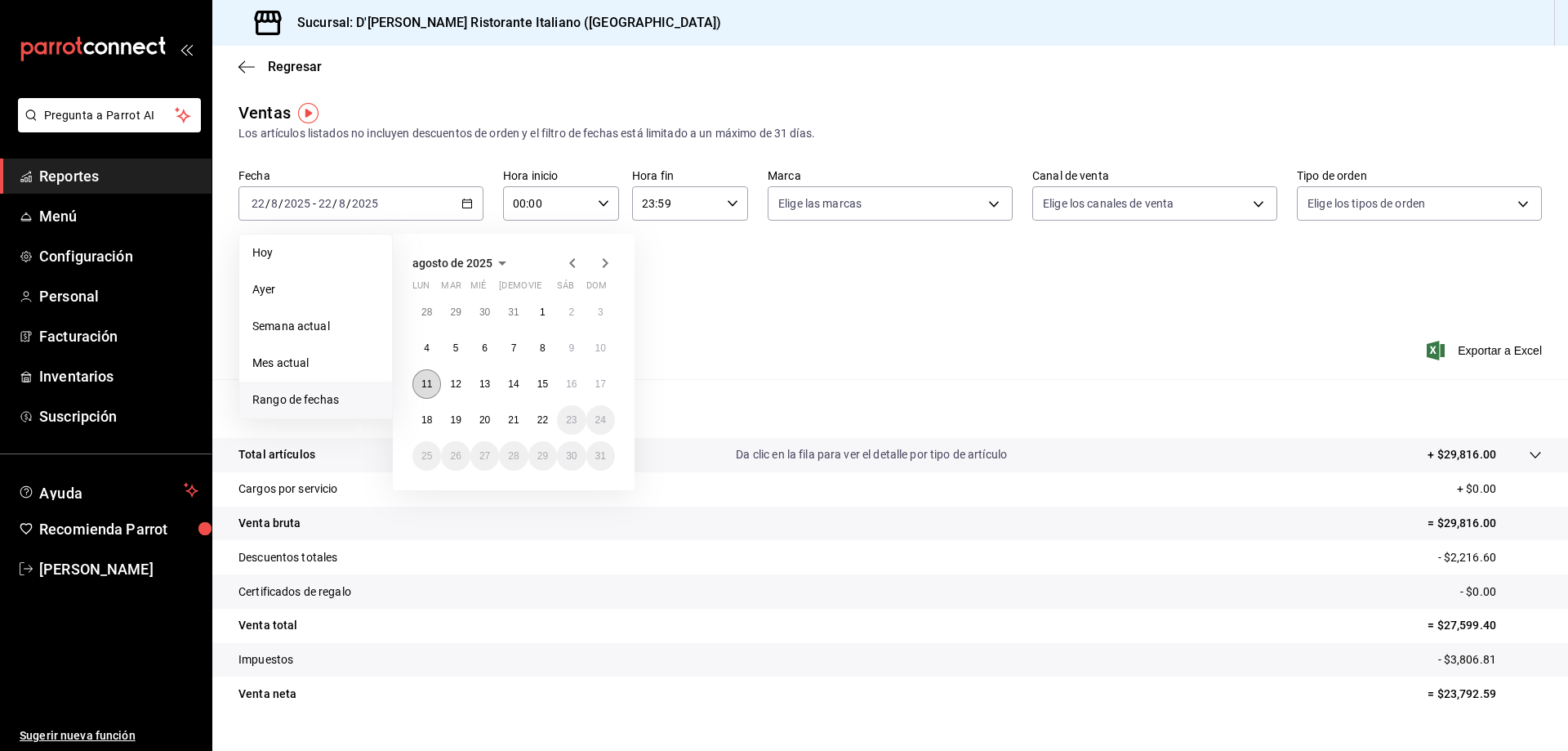
click at [423, 384] on abbr "11" at bounding box center [427, 384] width 11 height 11
click at [432, 419] on abbr "18" at bounding box center [427, 420] width 11 height 11
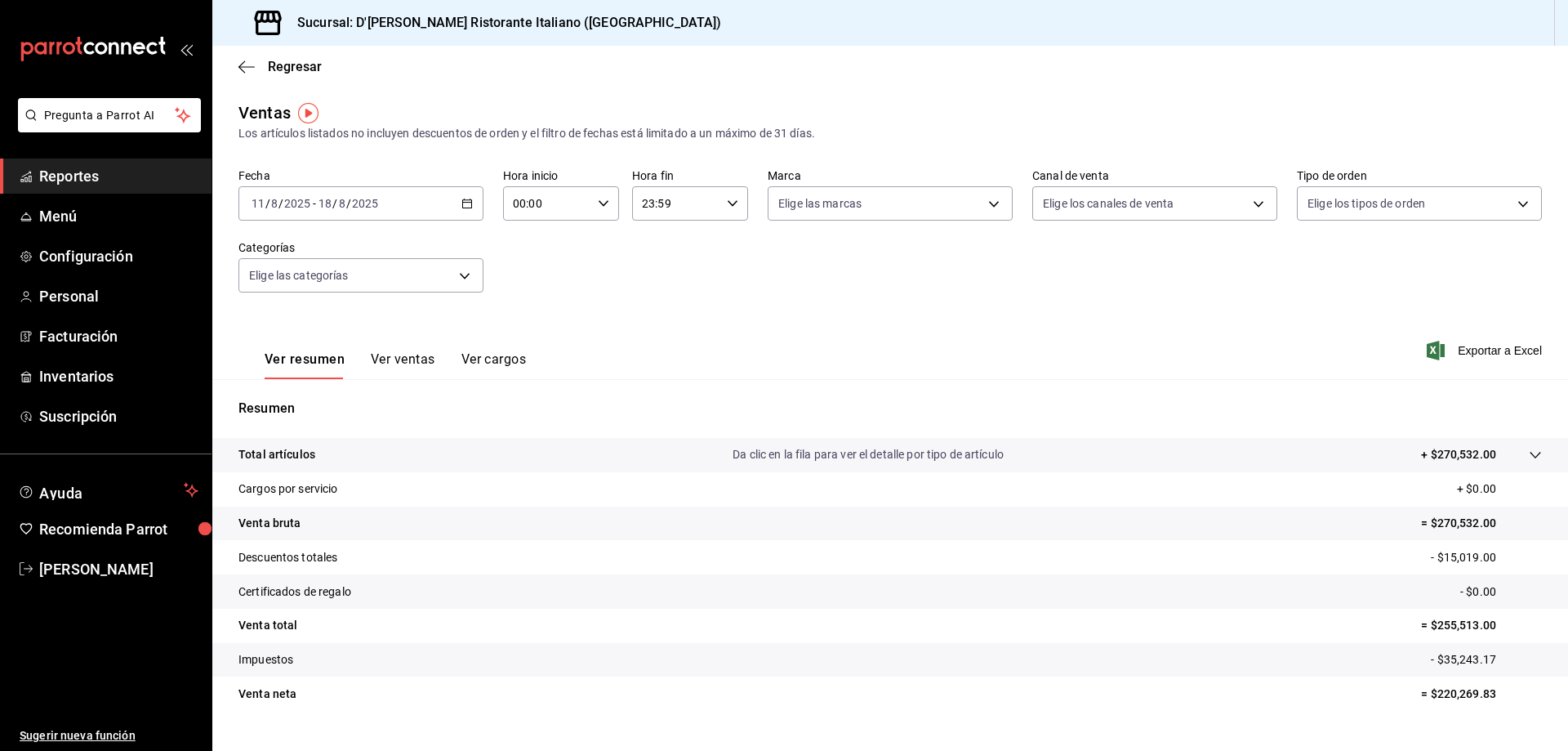
click at [462, 204] on \(Stroke\) "button" at bounding box center [467, 204] width 10 height 9
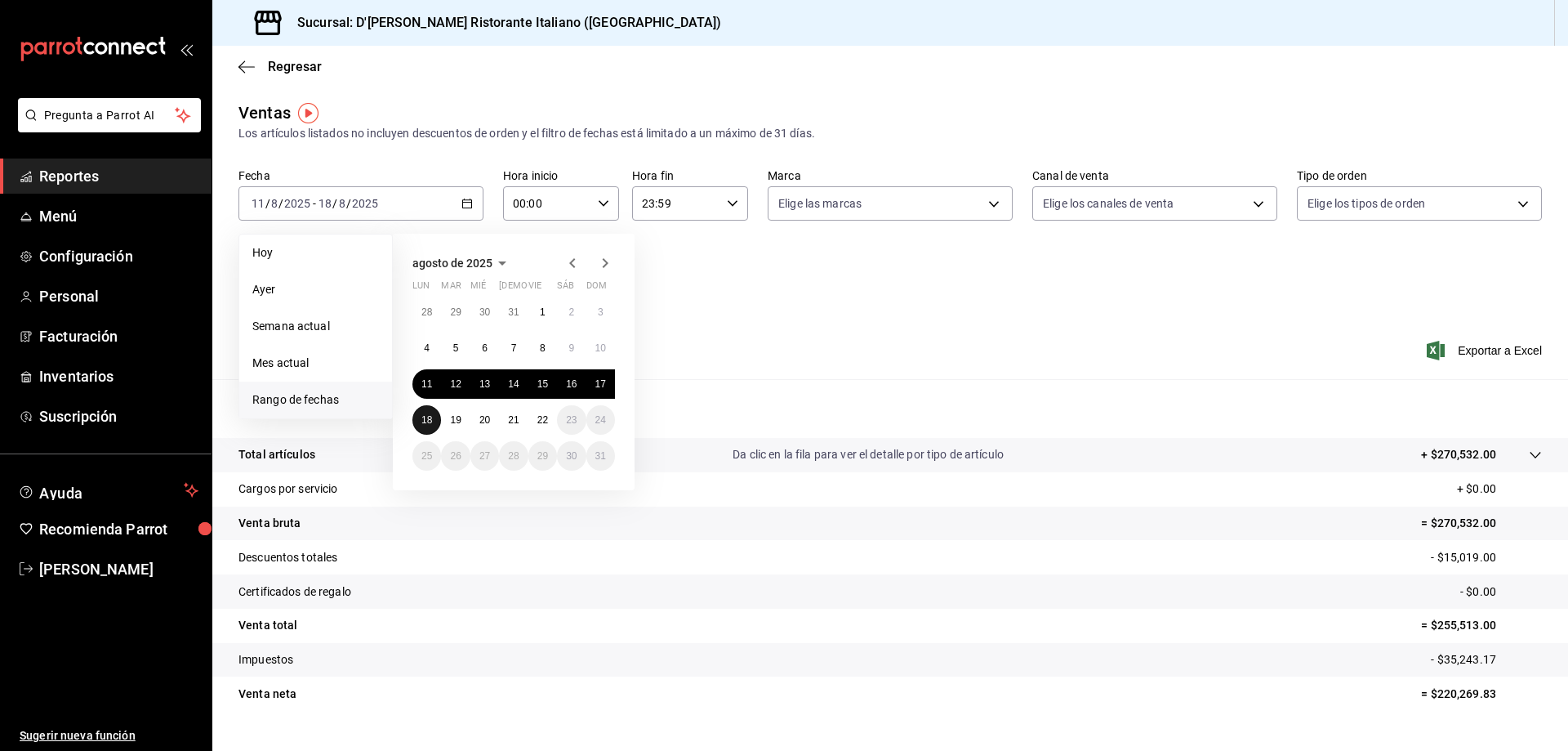
click at [427, 414] on button "18" at bounding box center [427, 420] width 29 height 30
click at [542, 420] on abbr "22" at bounding box center [542, 420] width 11 height 11
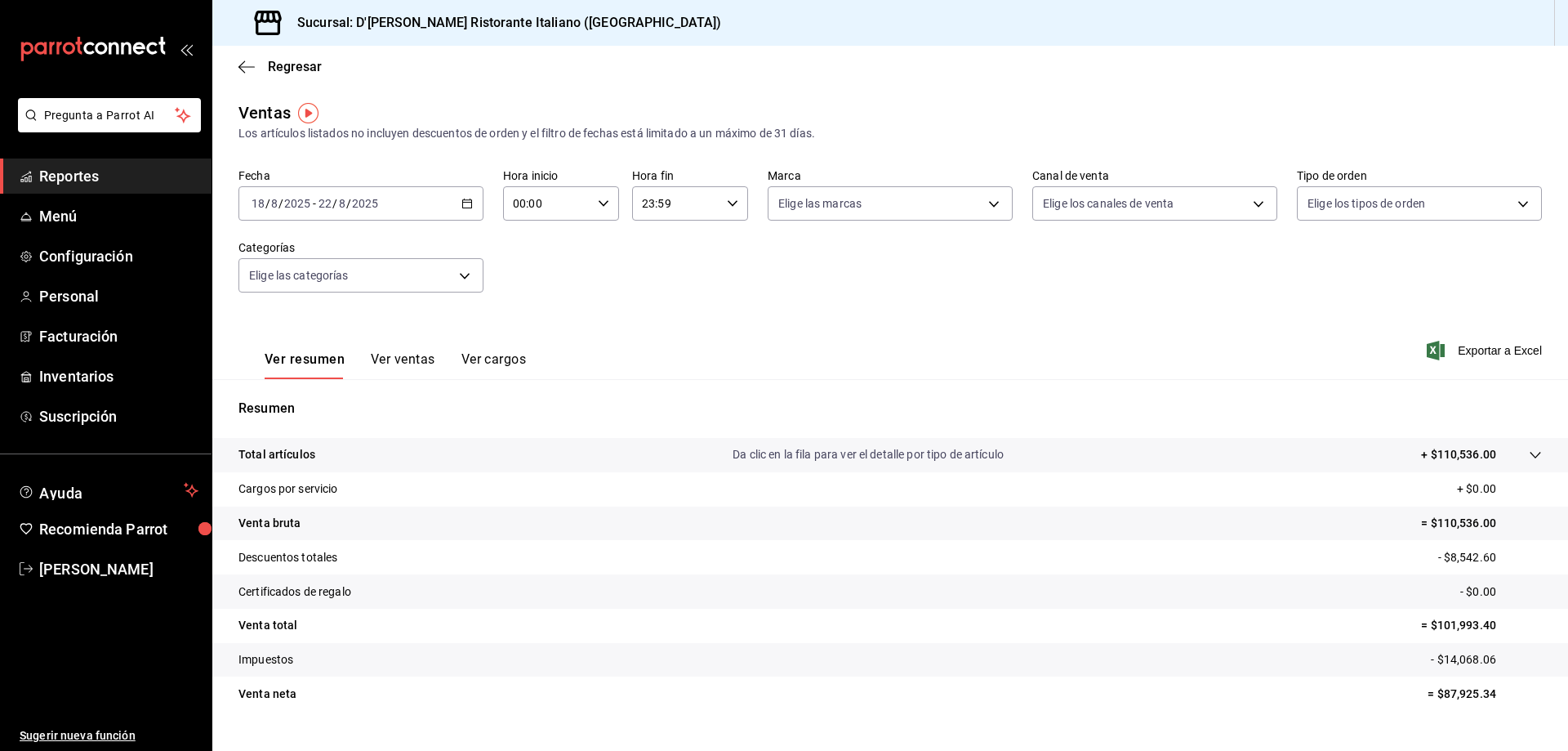
click at [418, 355] on button "Ver ventas" at bounding box center [403, 365] width 65 height 28
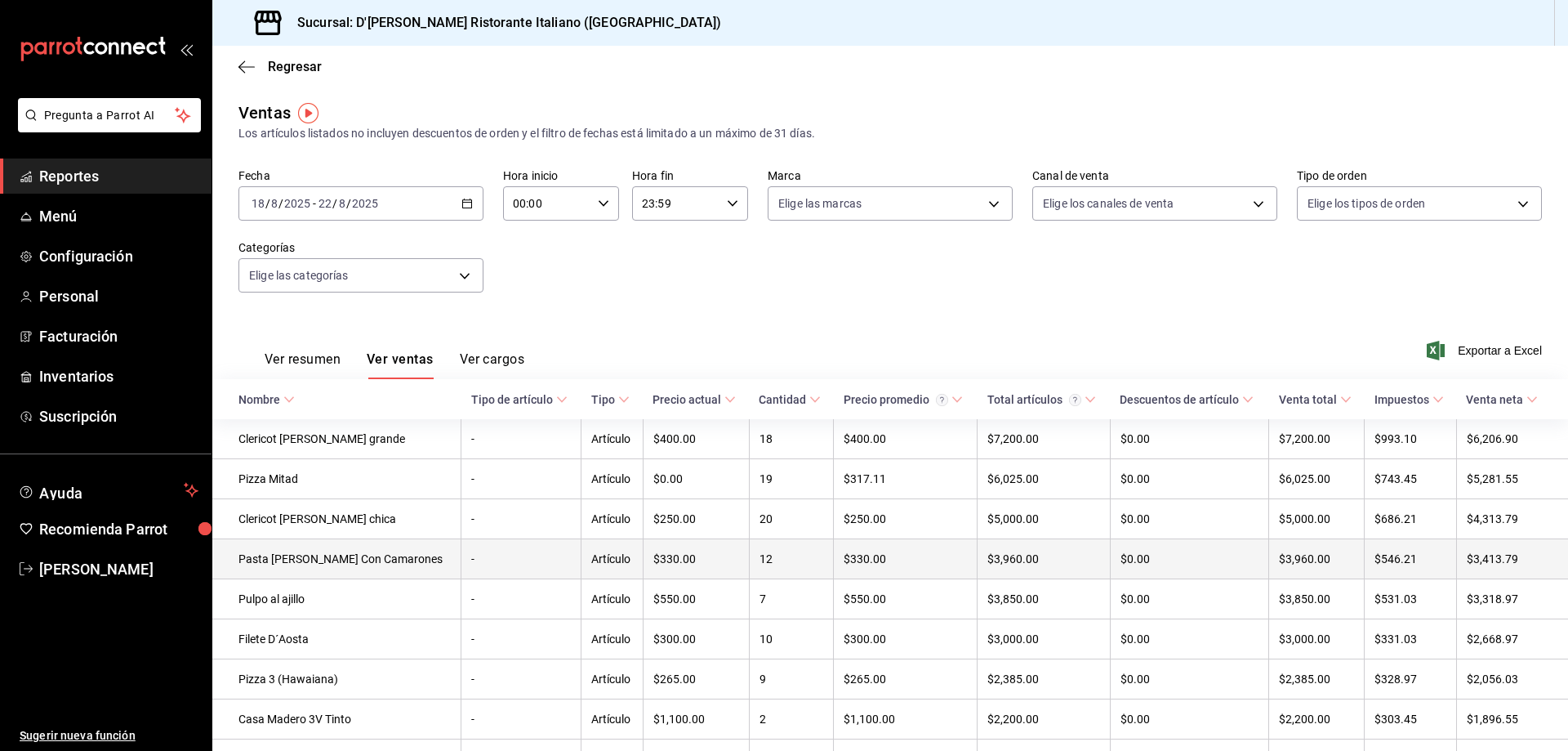
click at [795, 563] on td "12" at bounding box center [791, 559] width 85 height 40
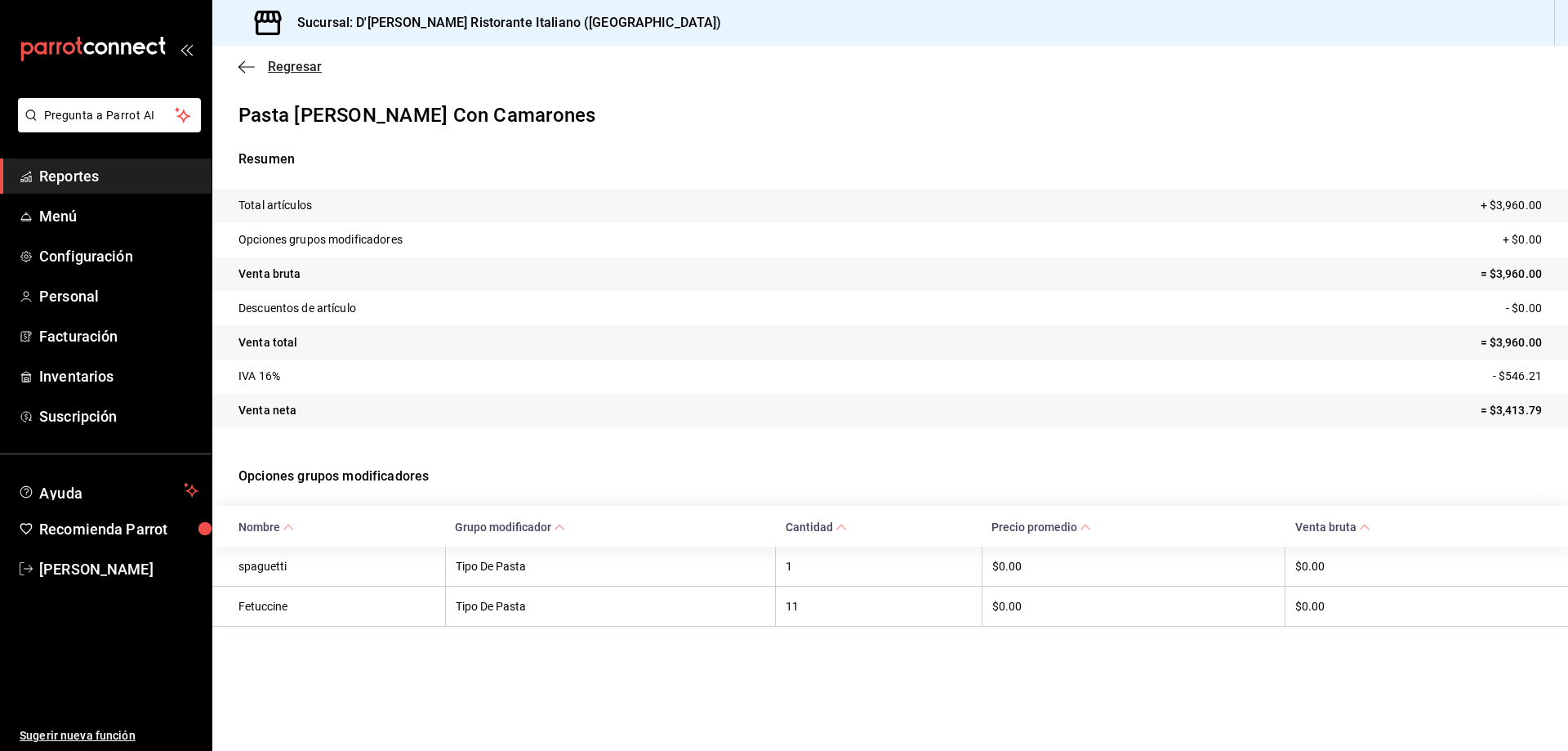
click at [277, 68] on span "Regresar" at bounding box center [295, 66] width 54 height 16
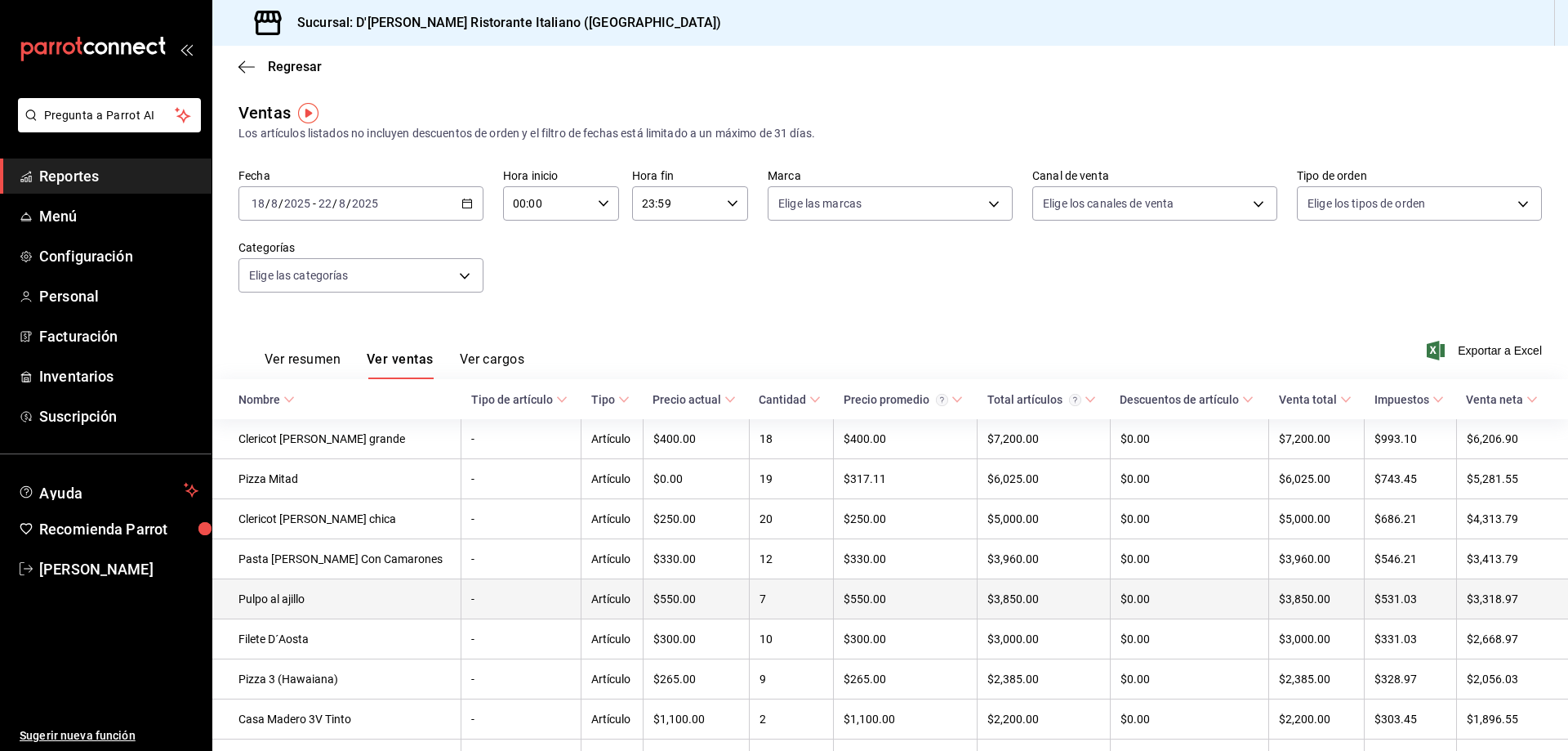
click at [307, 604] on td "Pulpo al ajillo" at bounding box center [337, 599] width 249 height 40
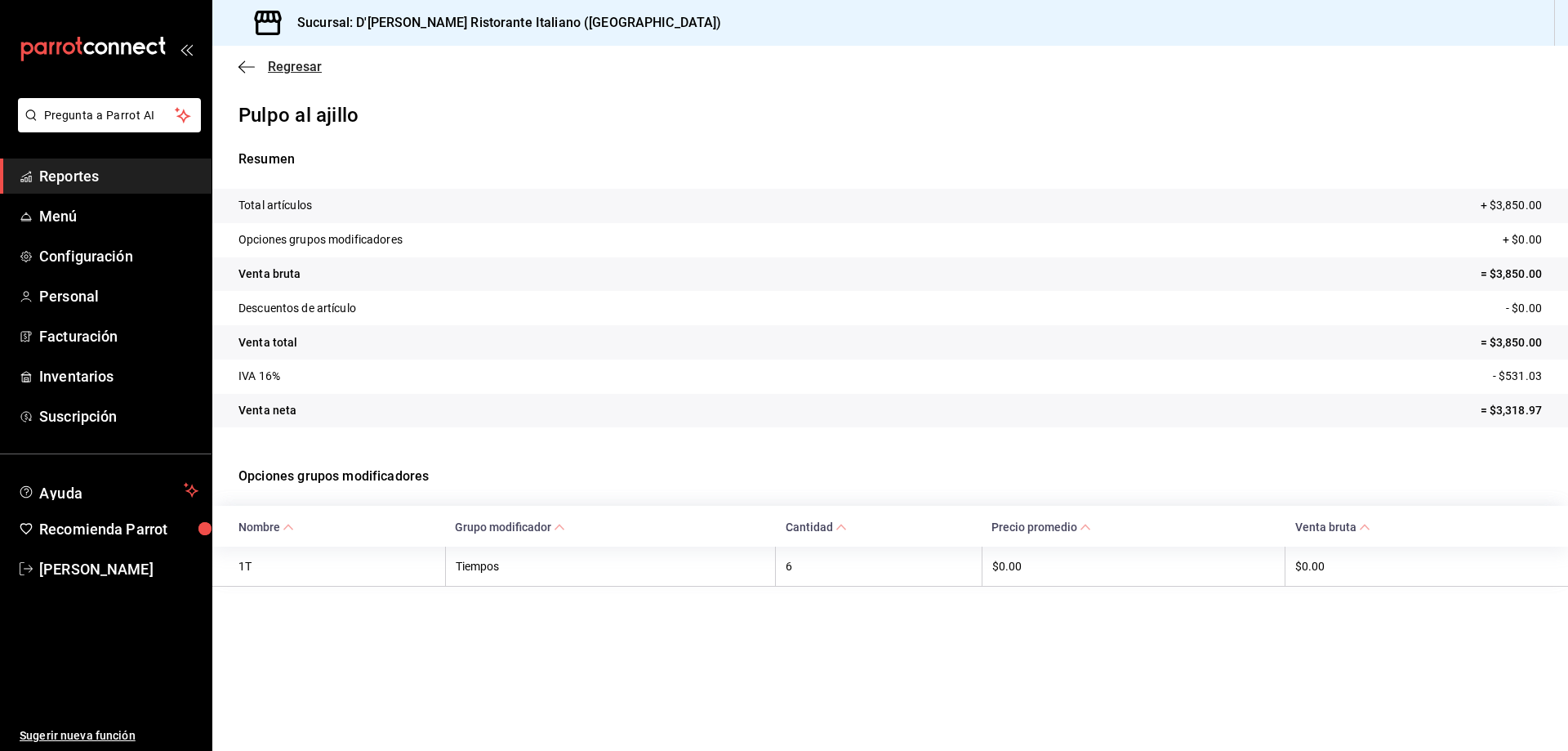
click at [270, 63] on span "Regresar" at bounding box center [295, 66] width 54 height 16
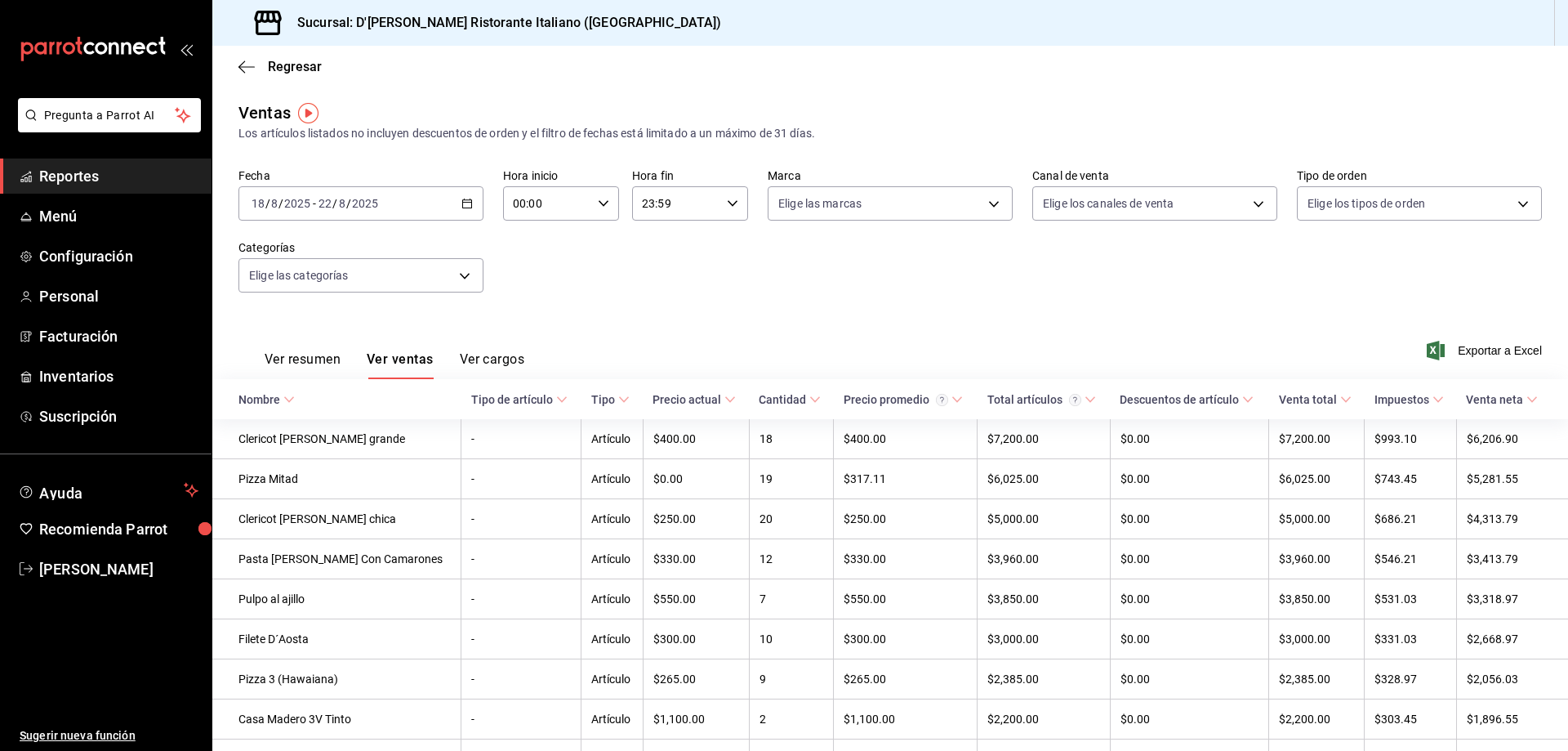
click at [809, 397] on icon at bounding box center [815, 400] width 11 height 11
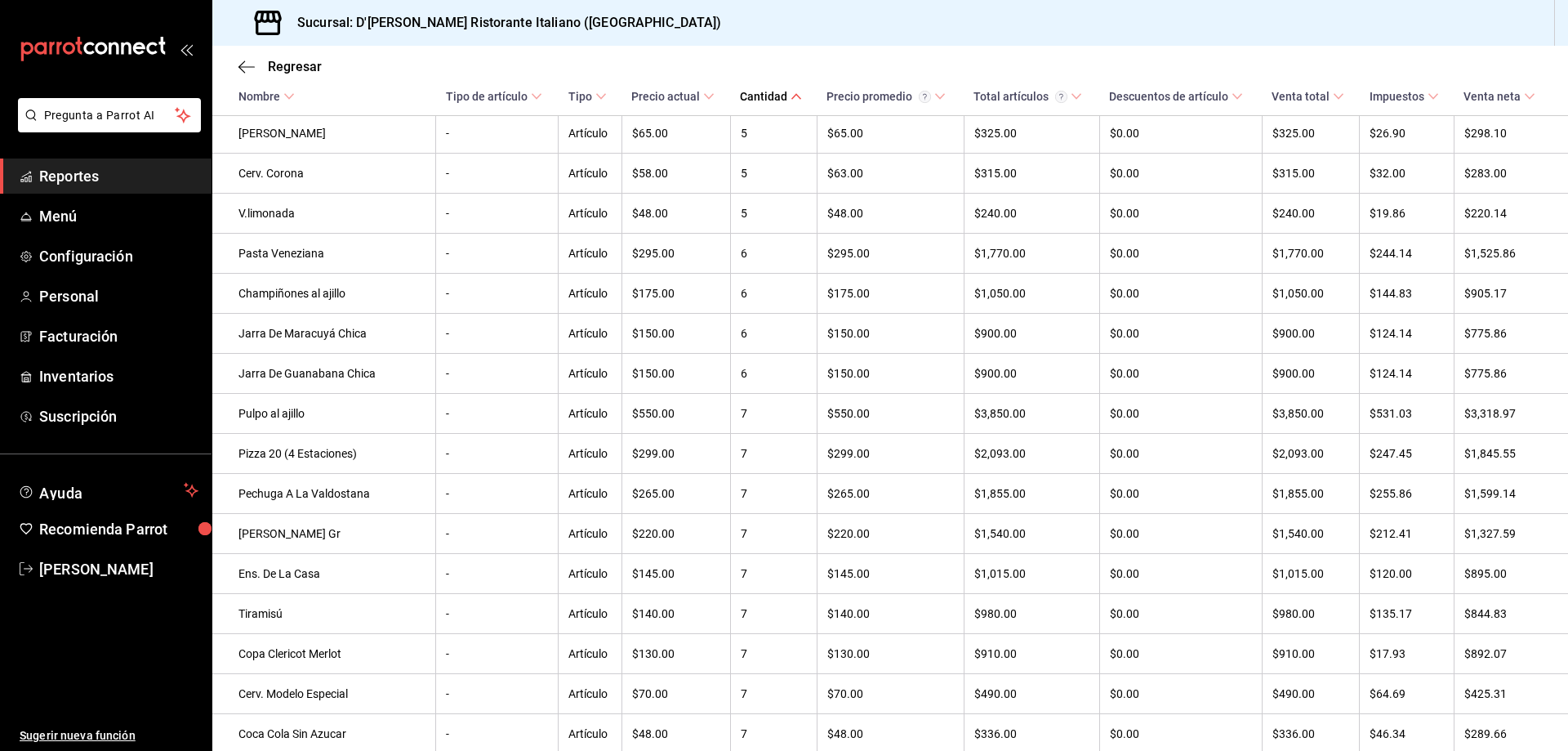
scroll to position [4381, 0]
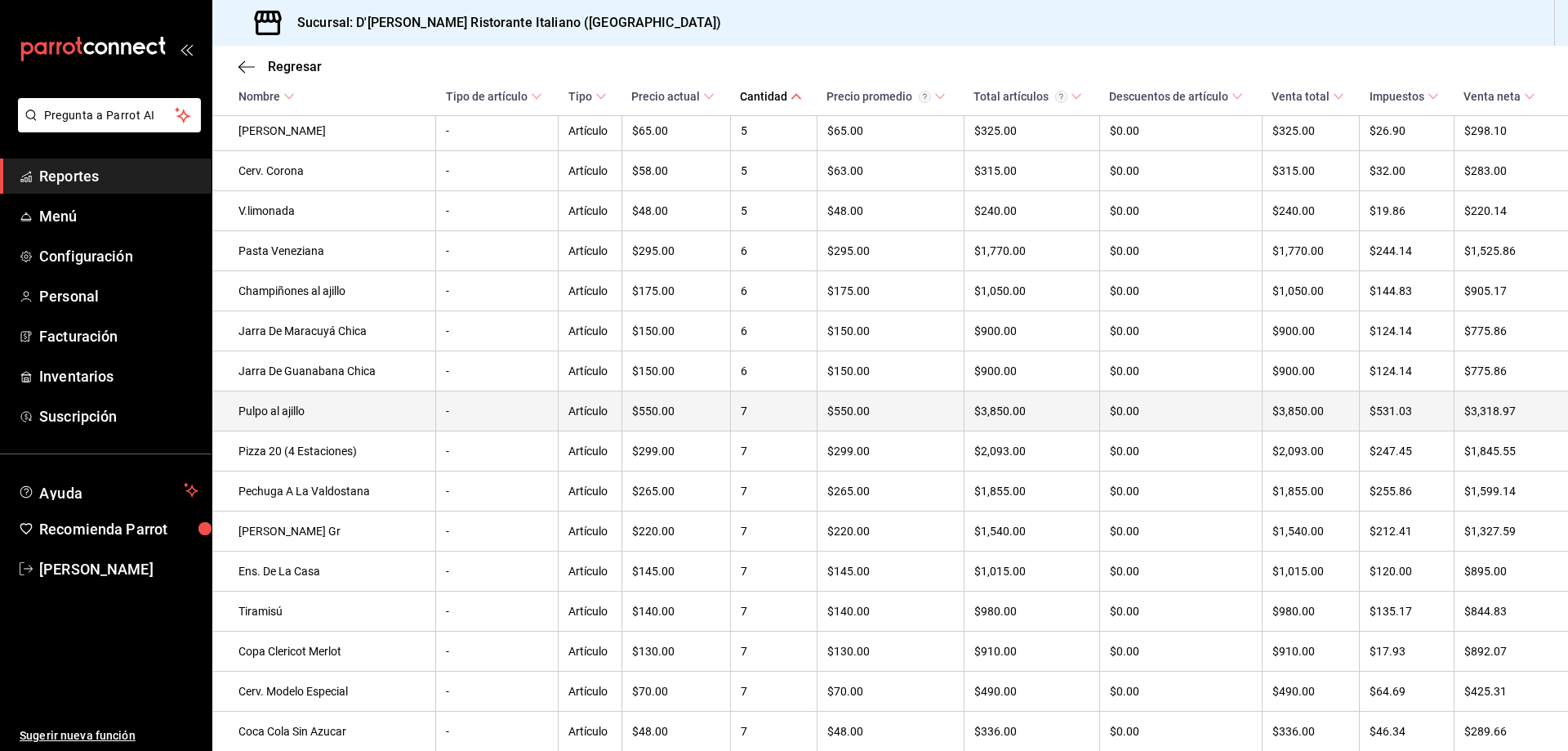
click at [758, 432] on td "7" at bounding box center [773, 411] width 86 height 40
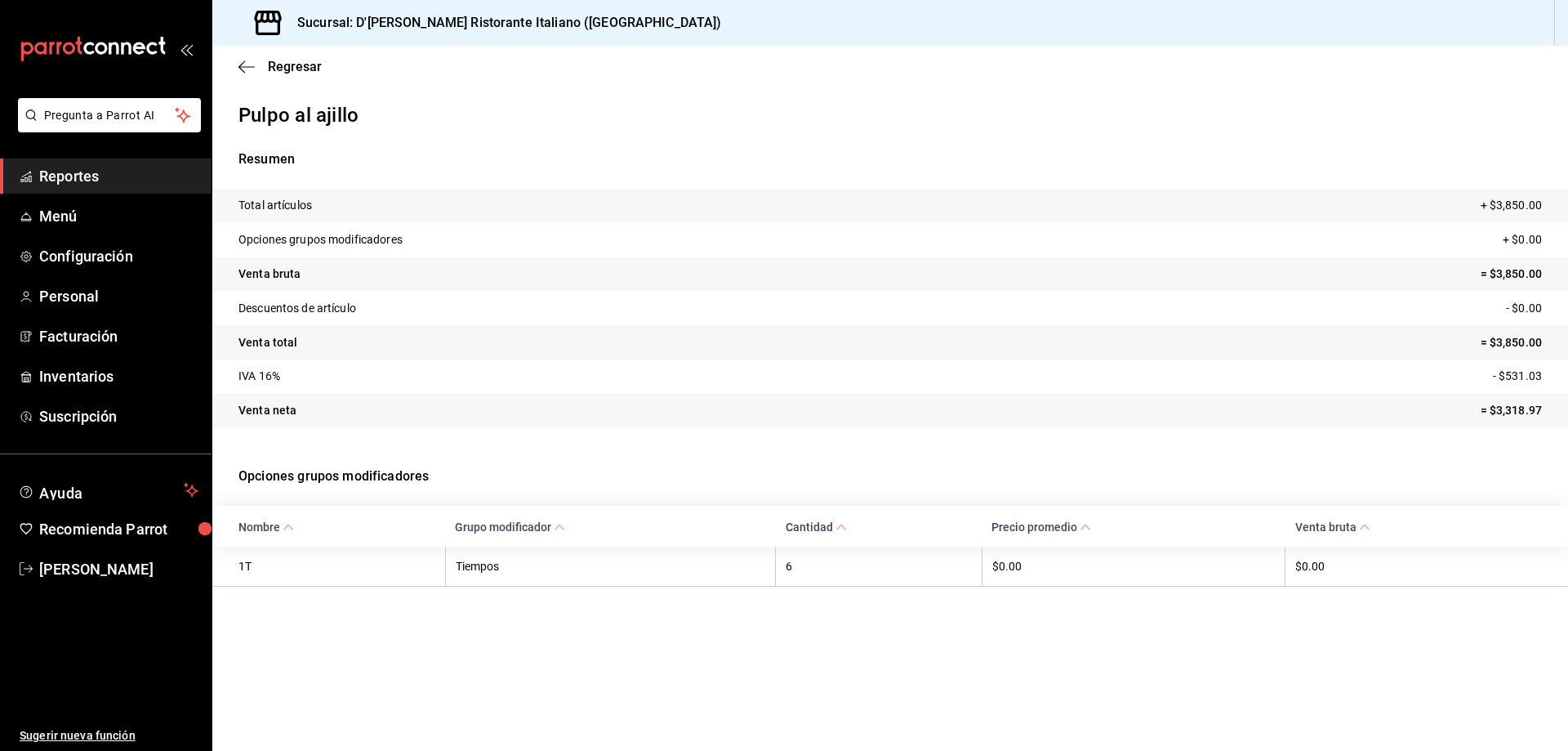
click at [840, 526] on icon at bounding box center [841, 527] width 11 height 11
click at [306, 67] on span "Regresar" at bounding box center [295, 66] width 54 height 16
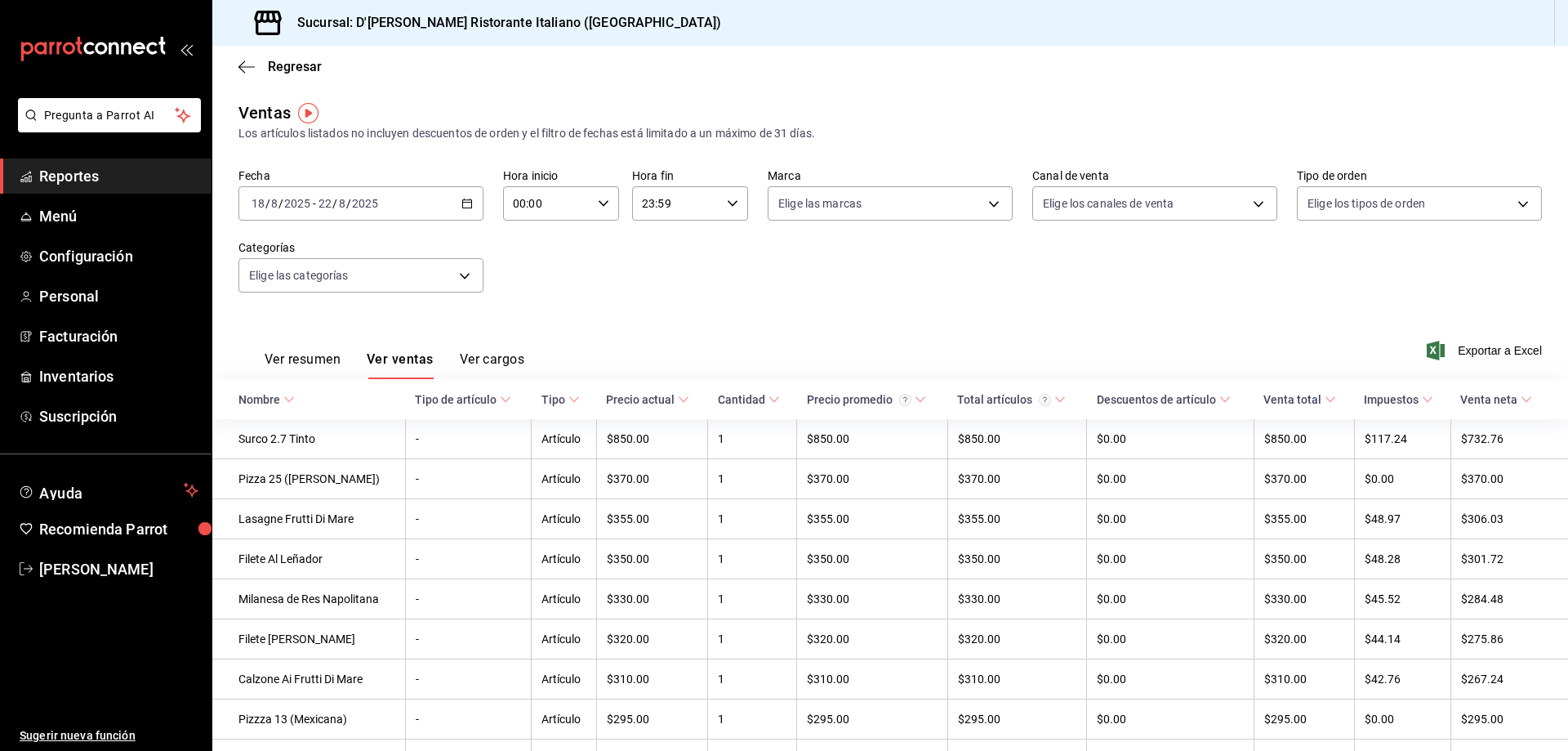
click at [770, 397] on icon at bounding box center [775, 400] width 11 height 11
click at [508, 401] on icon at bounding box center [505, 400] width 11 height 11
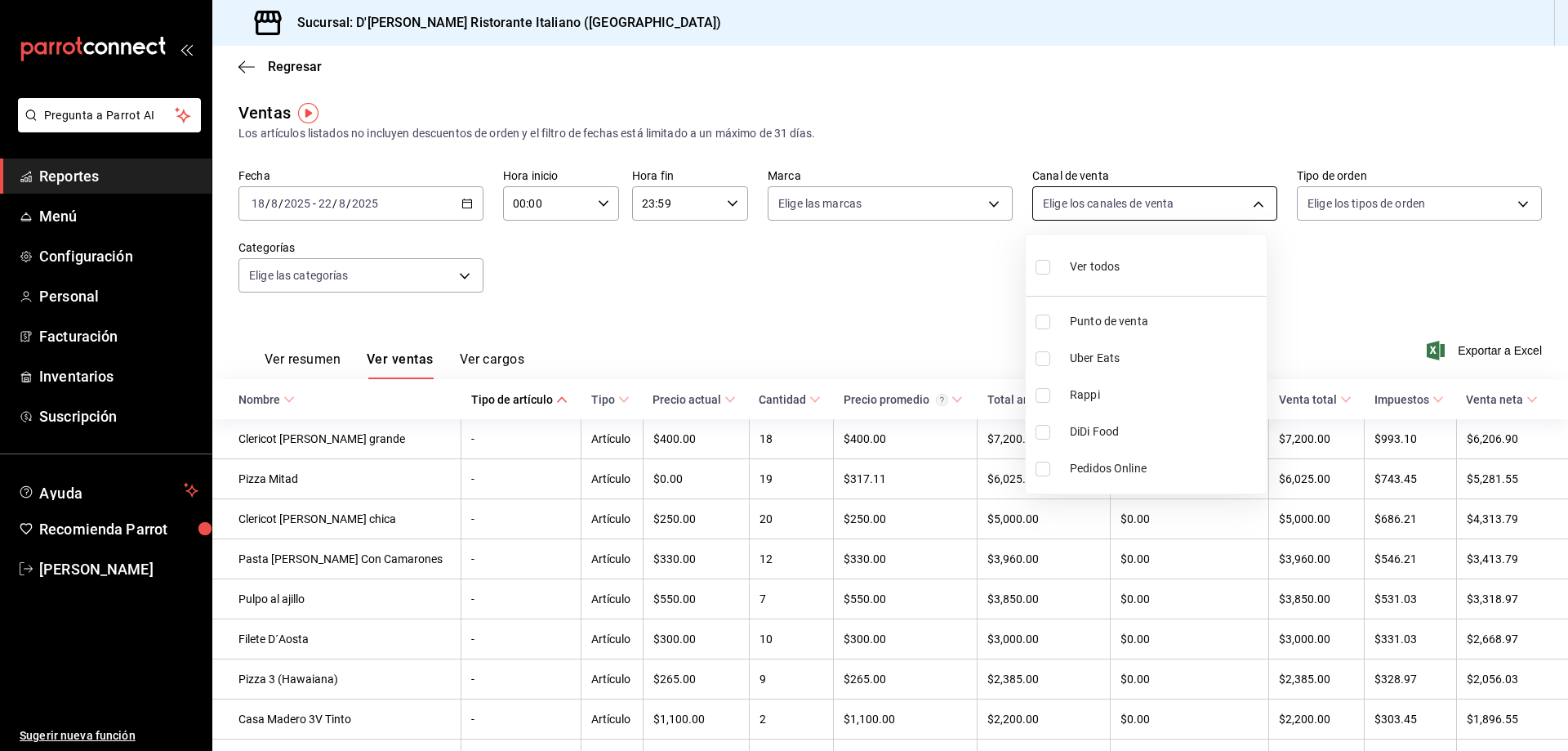
click at [1245, 200] on body "Pregunta a Parrot AI Reportes Menú Configuración Personal Facturación Inventari…" at bounding box center [784, 375] width 1568 height 751
click at [1245, 200] on div at bounding box center [784, 375] width 1568 height 751
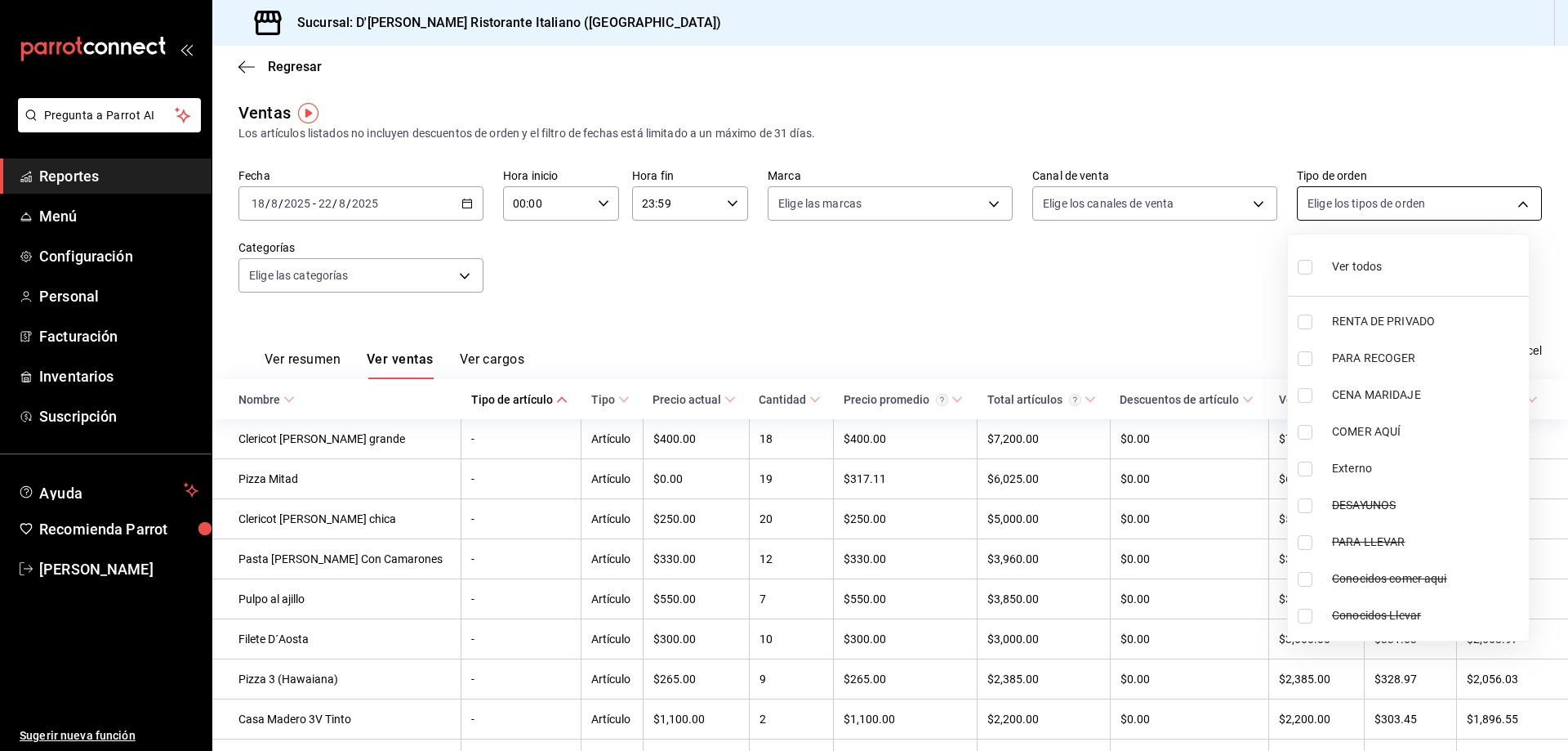
click at [1508, 199] on body "Pregunta a Parrot AI Reportes Menú Configuración Personal Facturación Inventari…" at bounding box center [784, 375] width 1568 height 751
click at [1508, 199] on div at bounding box center [784, 375] width 1568 height 751
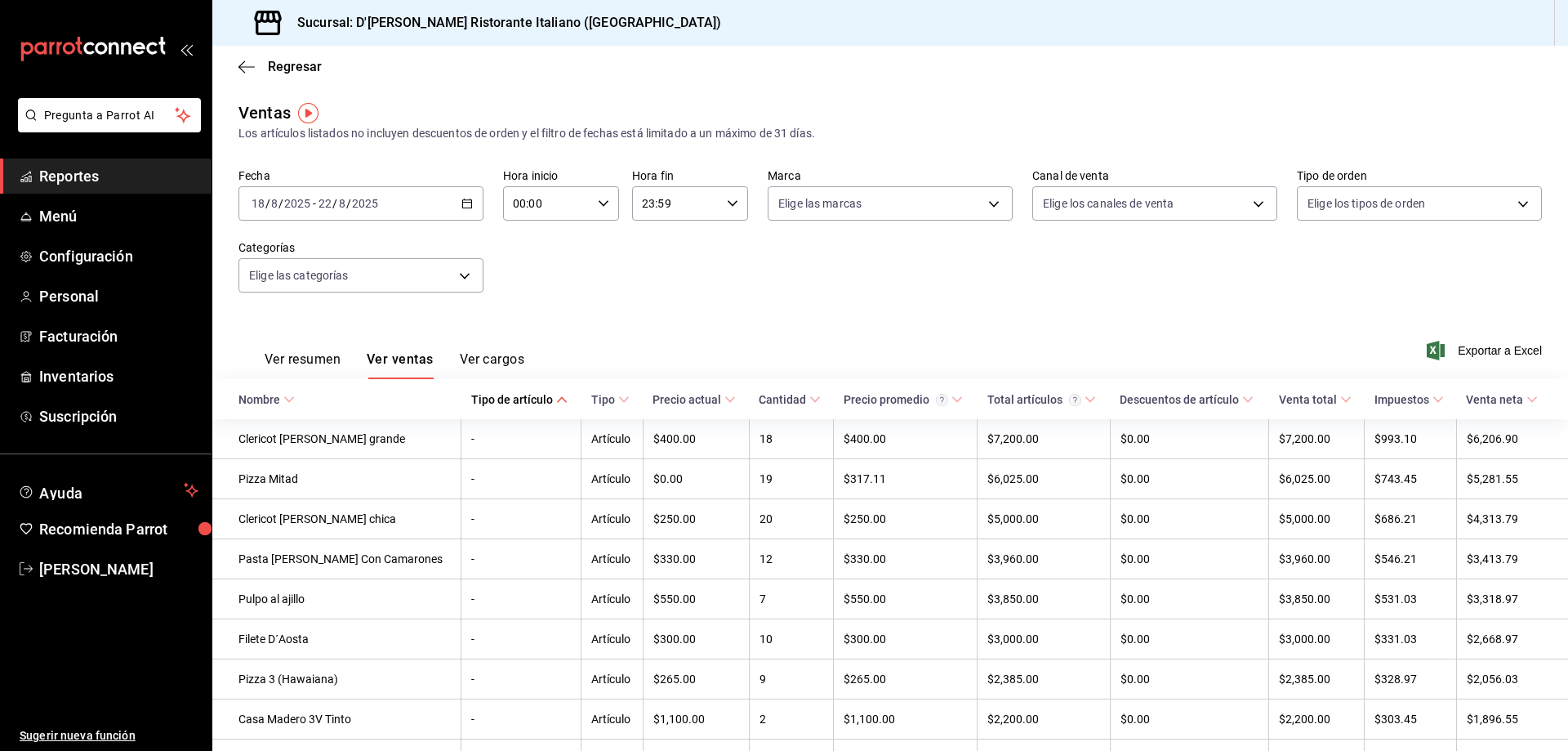
click at [304, 106] on img "button" at bounding box center [308, 112] width 21 height 21
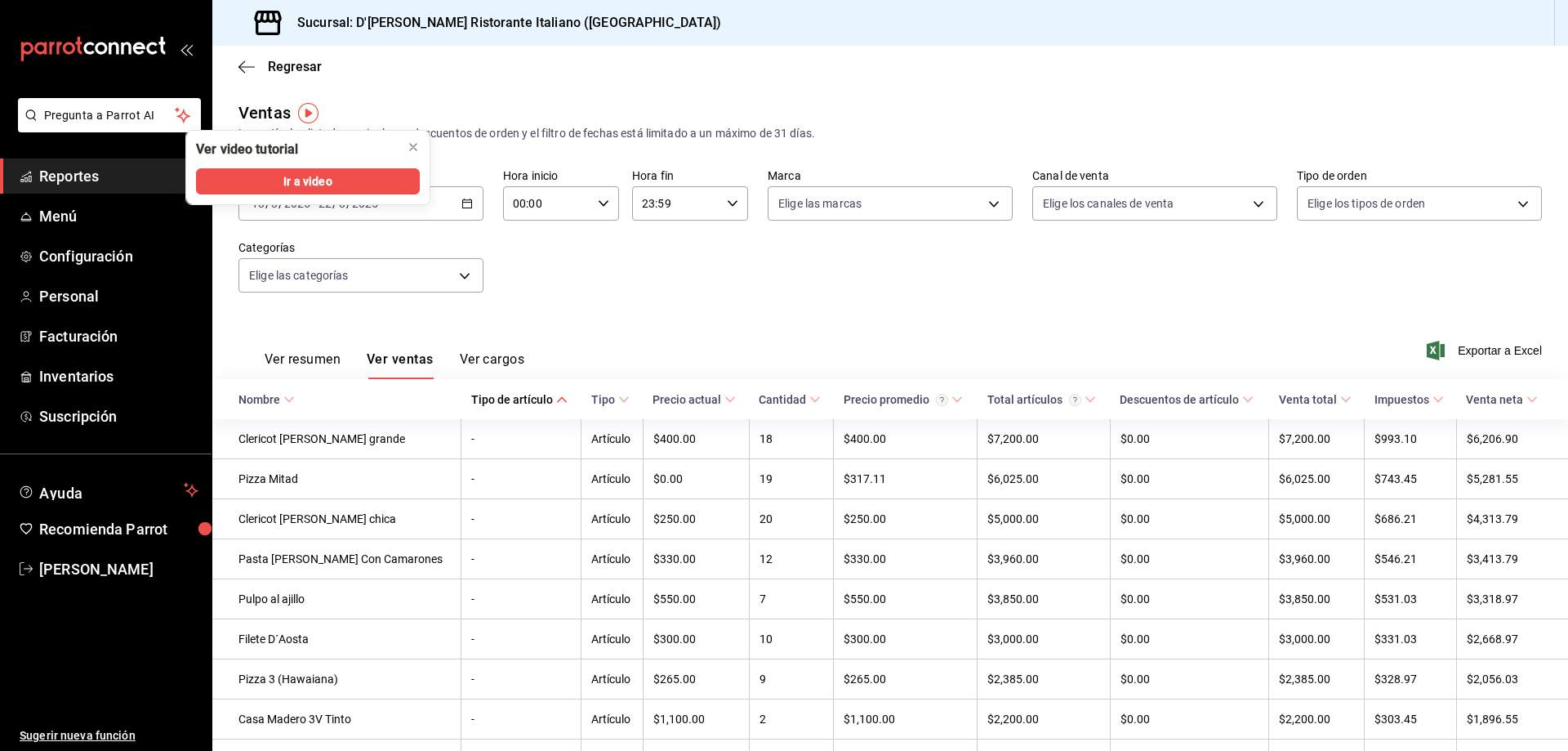
click at [304, 106] on img "button" at bounding box center [308, 112] width 21 height 21
click at [573, 277] on div "Fecha [DATE] [DATE] - [DATE] [DATE] Hora inicio 00:00 Hora inicio Hora fin 23:5…" at bounding box center [890, 240] width 1303 height 144
click at [411, 146] on icon "close" at bounding box center [414, 147] width 13 height 13
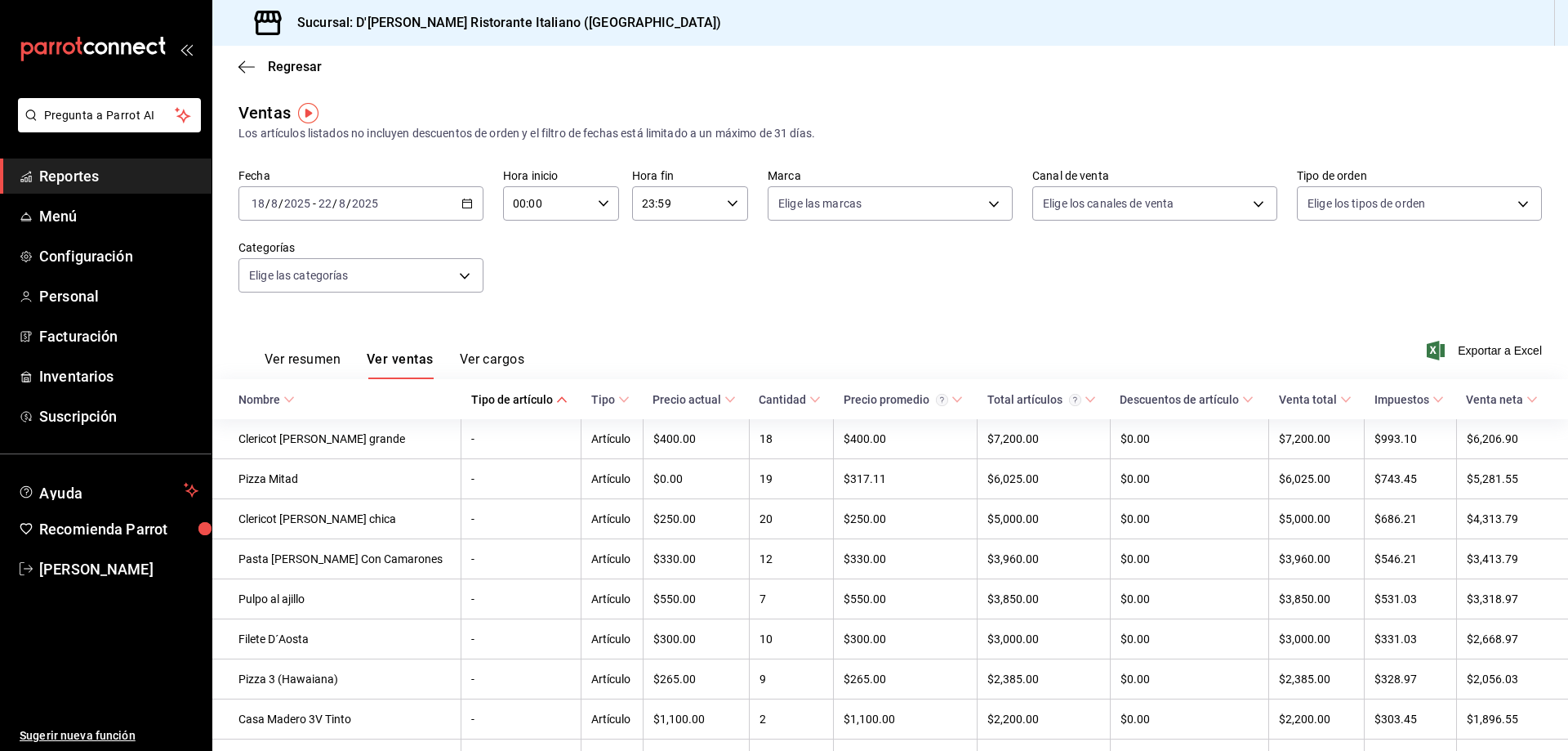
click at [326, 355] on button "Ver resumen" at bounding box center [302, 365] width 76 height 28
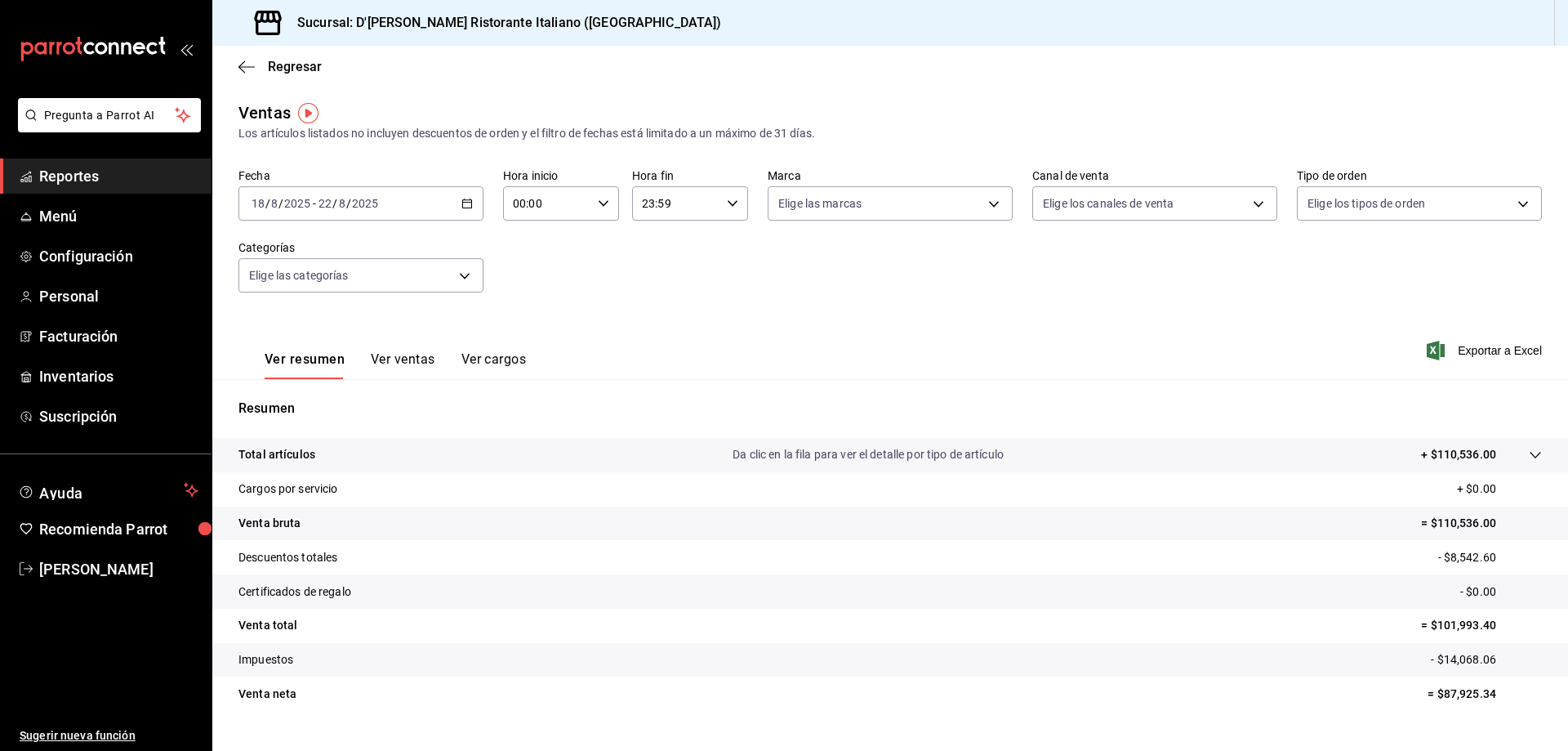
click at [405, 355] on button "Ver ventas" at bounding box center [403, 365] width 65 height 28
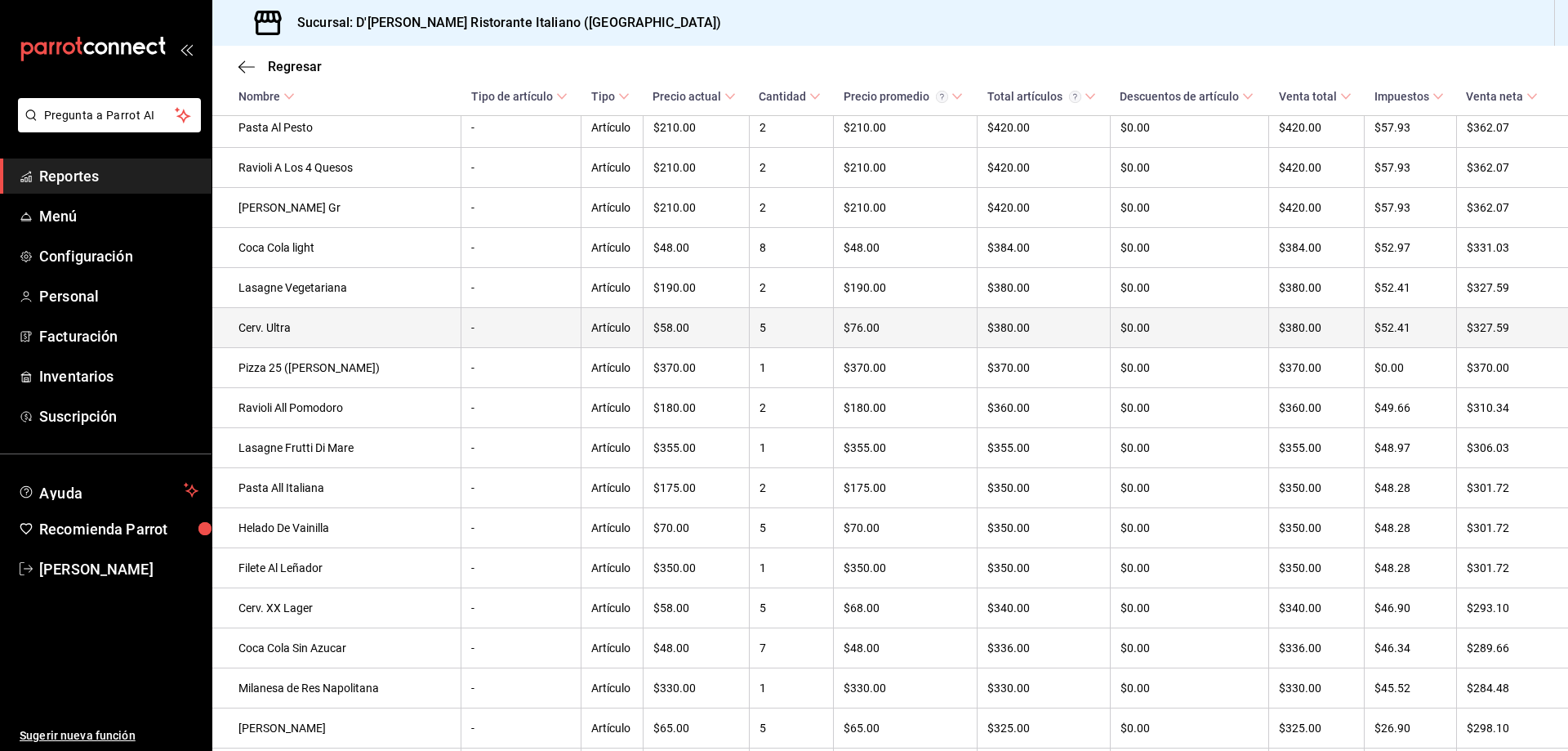
scroll to position [3189, 0]
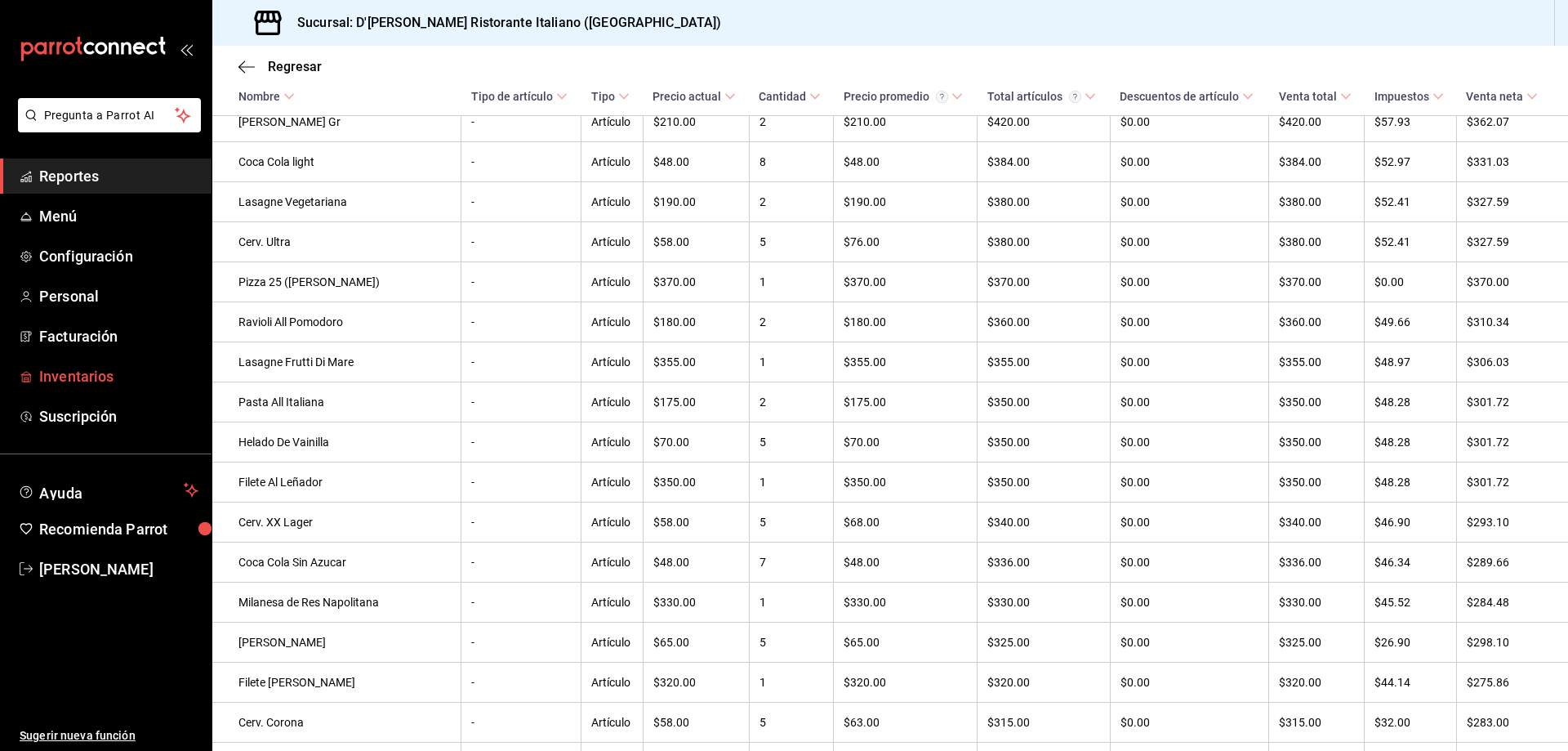
click at [110, 378] on span "Inventarios" at bounding box center [119, 376] width 159 height 22
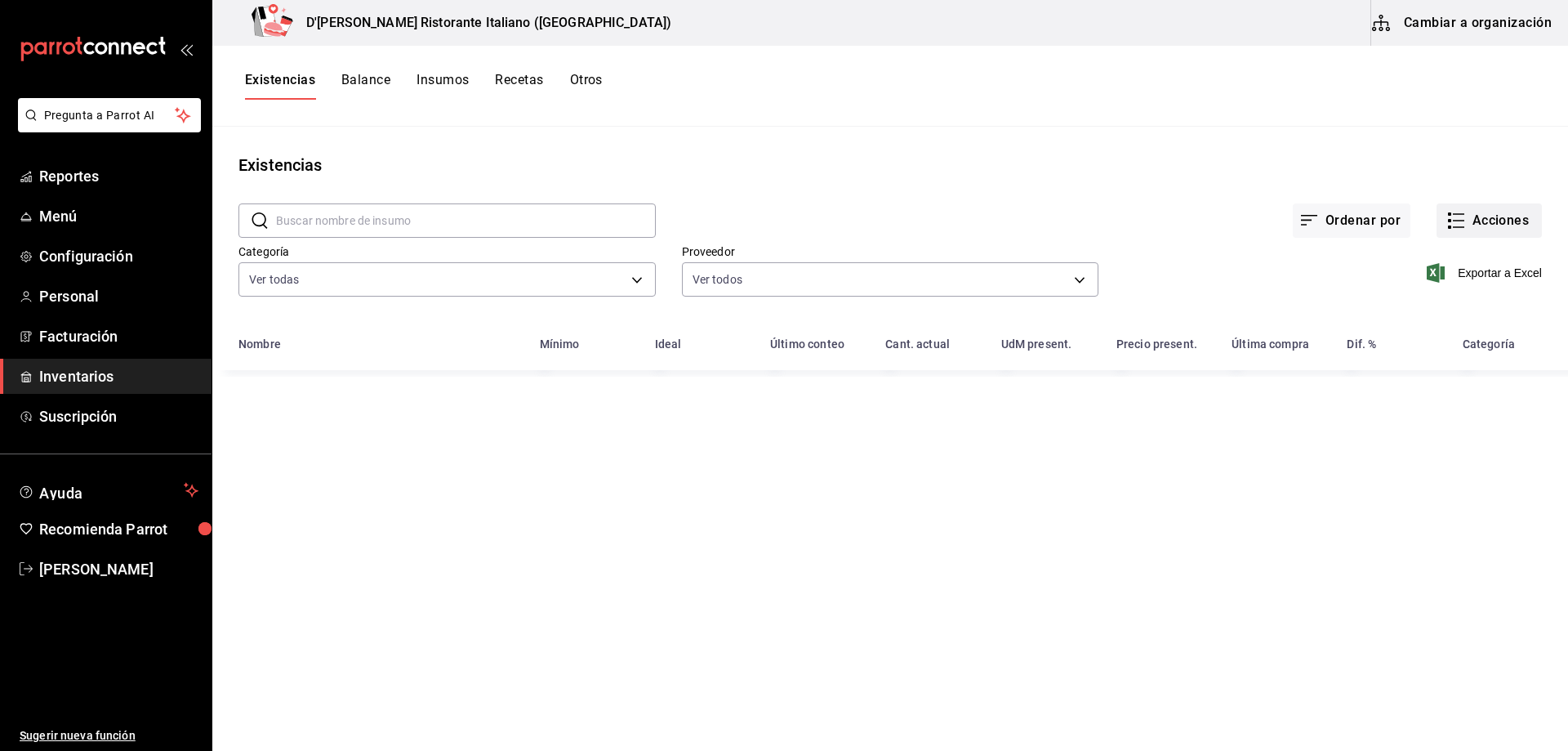
click at [1467, 220] on button "Acciones" at bounding box center [1489, 221] width 105 height 34
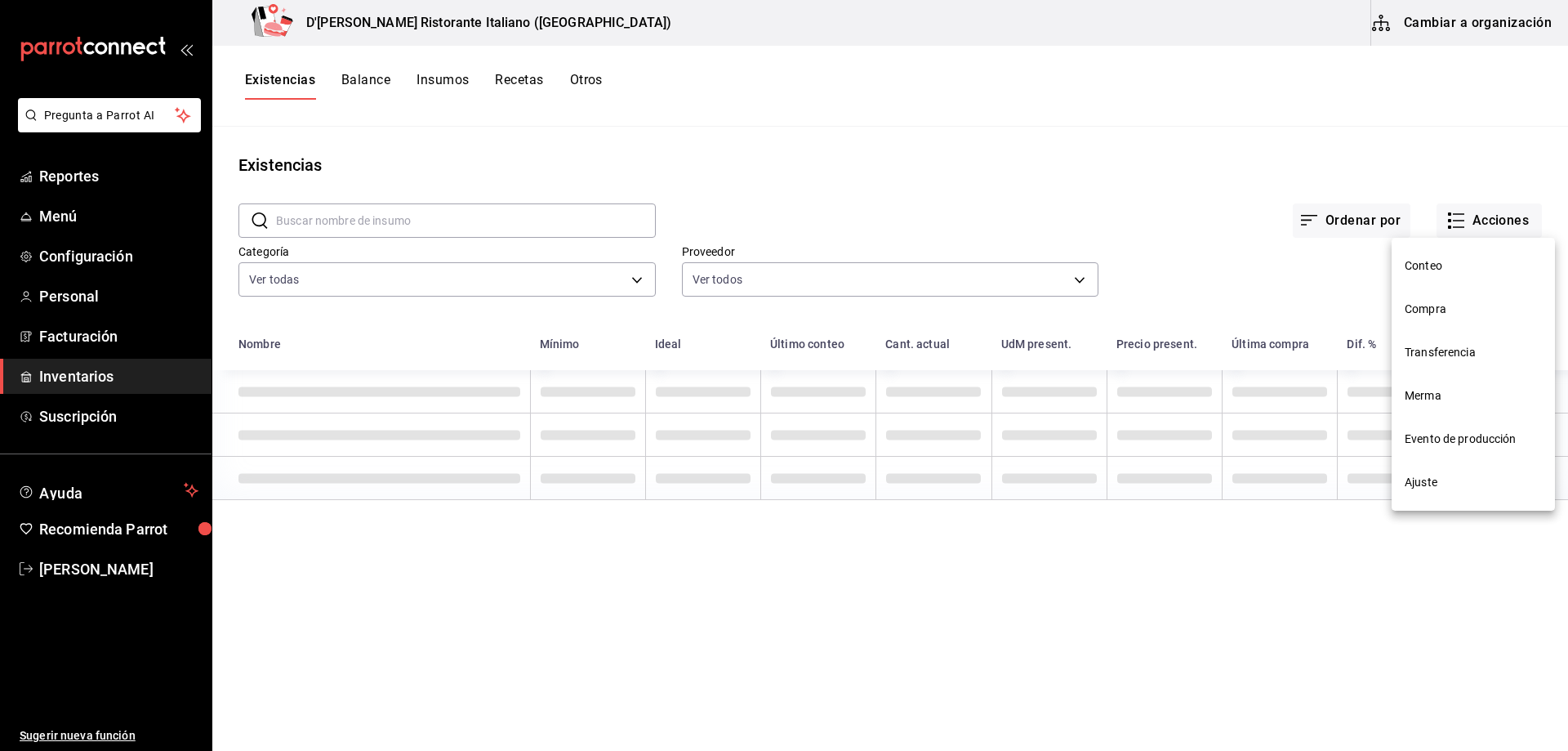
click at [1418, 306] on span "Compra" at bounding box center [1473, 309] width 137 height 17
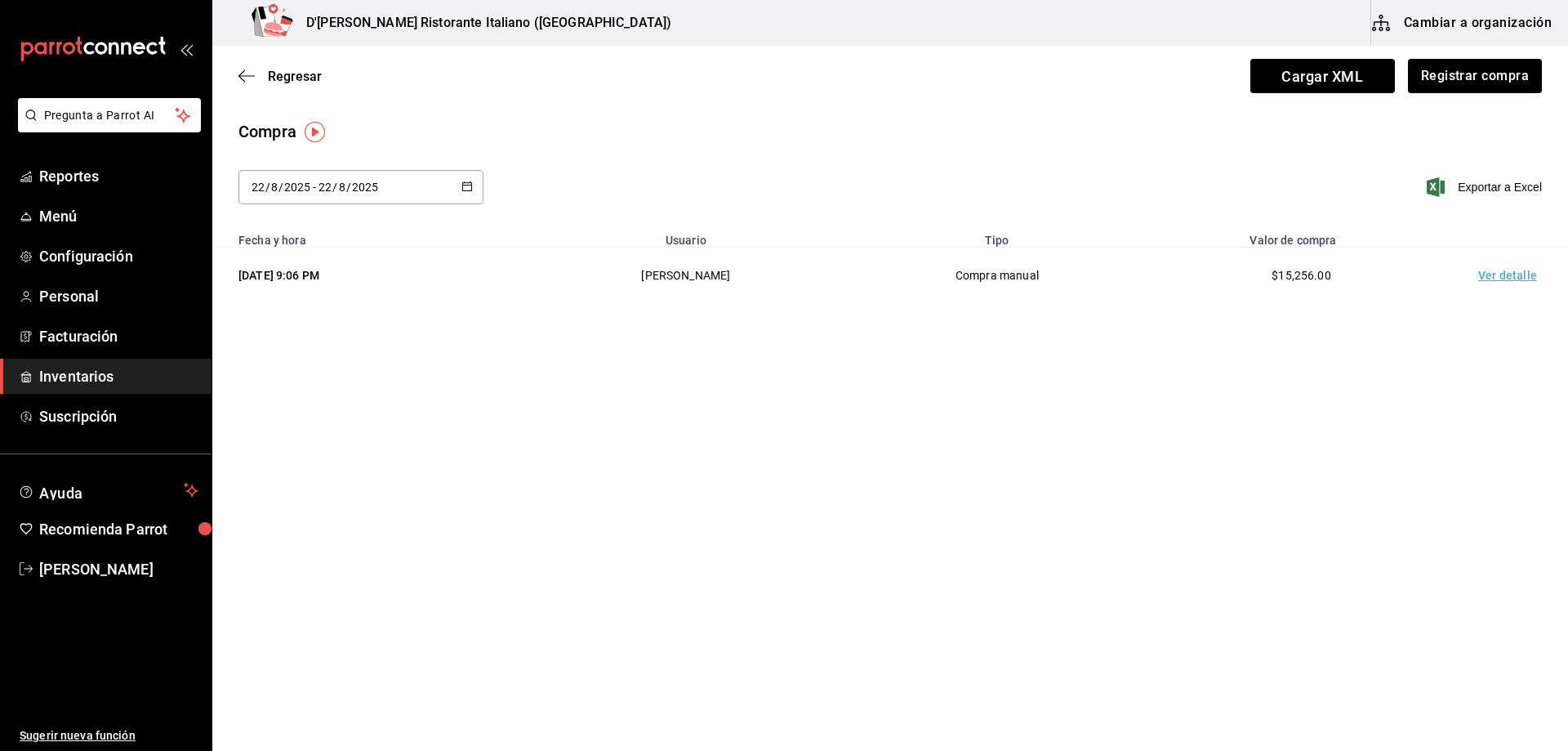
click at [464, 181] on \(Stroke\) "button" at bounding box center [464, 181] width 1 height 1
click at [303, 497] on li "Rango de fechas" at bounding box center [316, 496] width 154 height 37
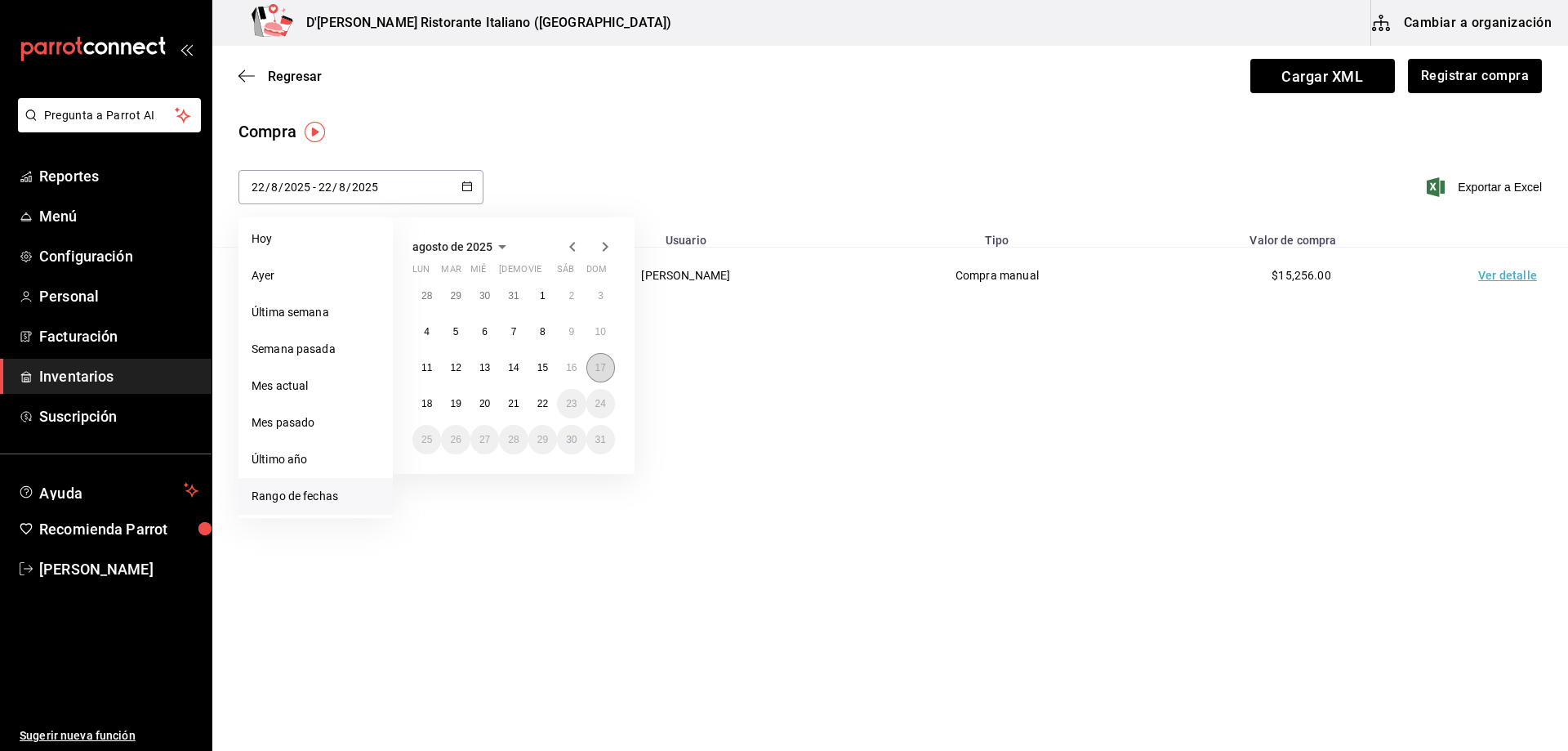
click at [605, 370] on abbr "17" at bounding box center [601, 368] width 11 height 11
click at [541, 406] on abbr "22" at bounding box center [542, 404] width 11 height 11
type input "[DATE]"
type input "17"
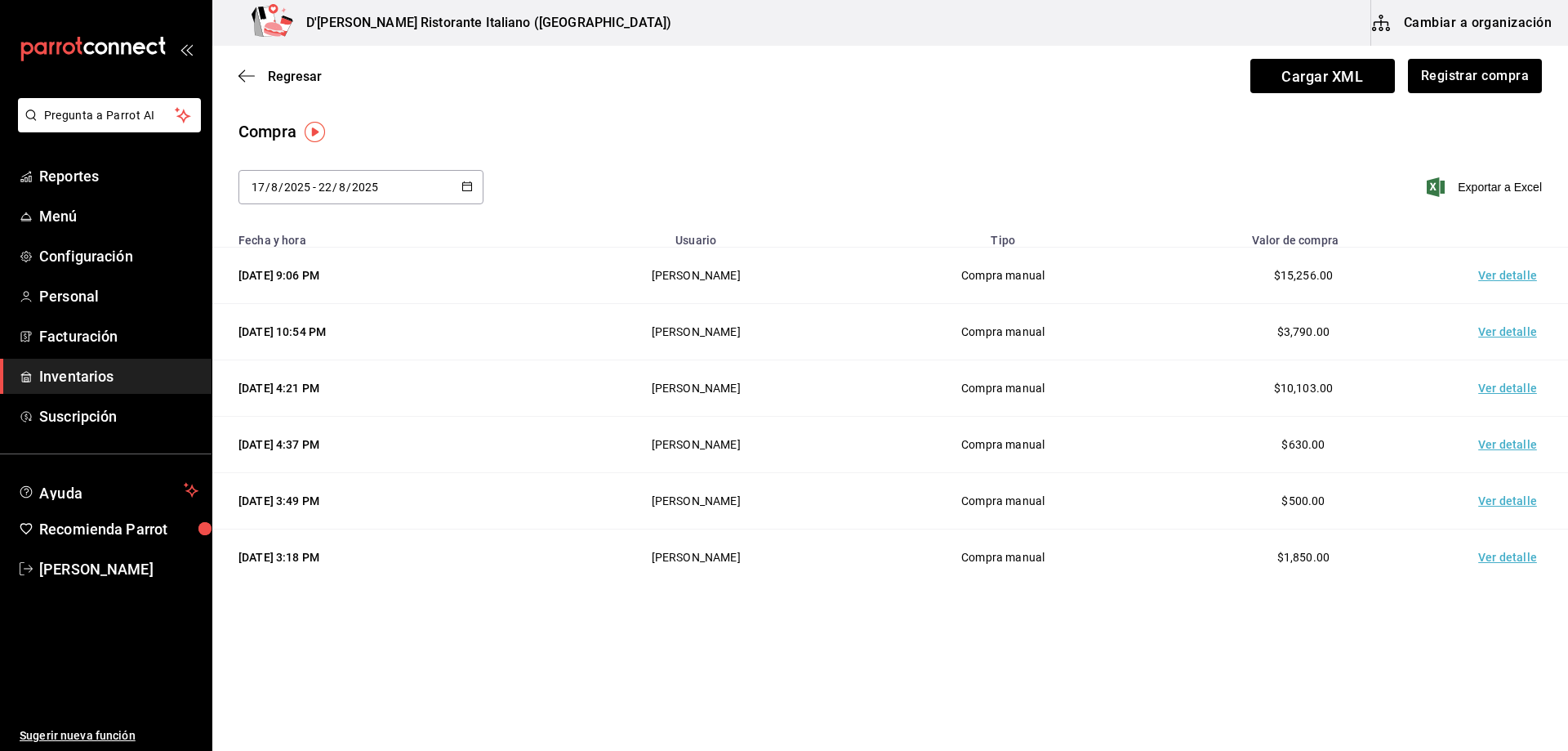
click at [1486, 558] on td "Ver detalle" at bounding box center [1511, 557] width 114 height 57
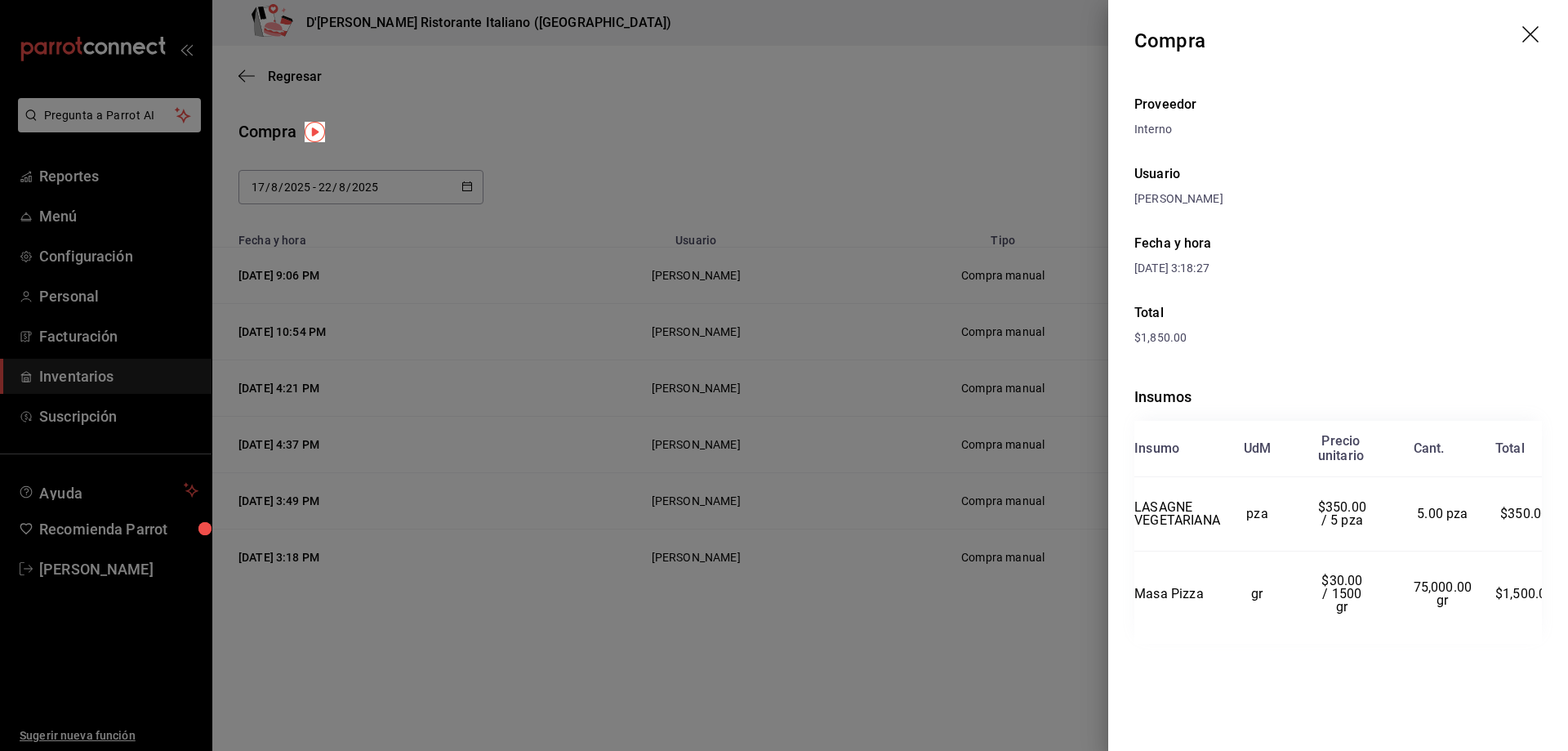
click at [1529, 34] on icon "drag" at bounding box center [1530, 34] width 16 height 16
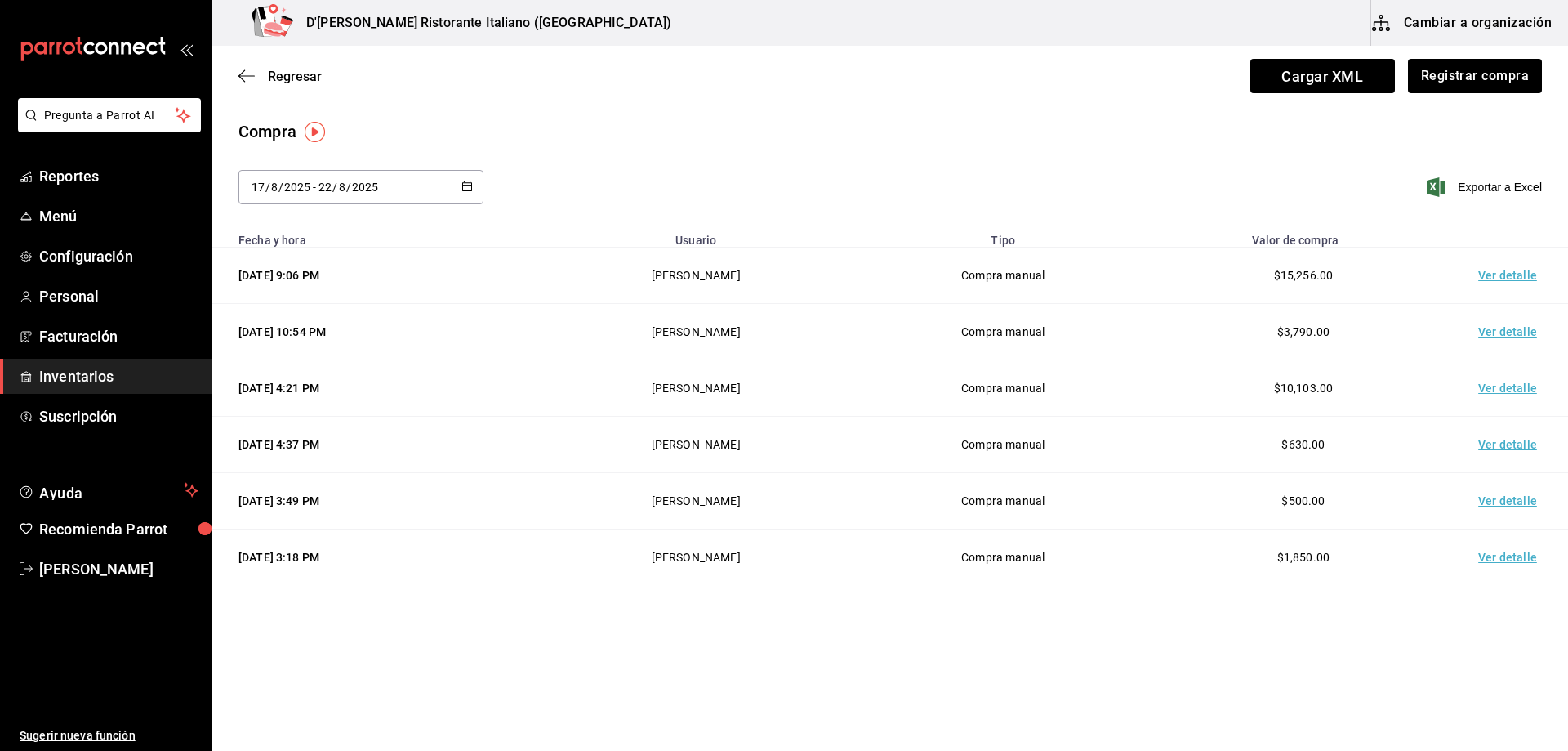
click at [1499, 497] on td "Ver detalle" at bounding box center [1511, 501] width 114 height 57
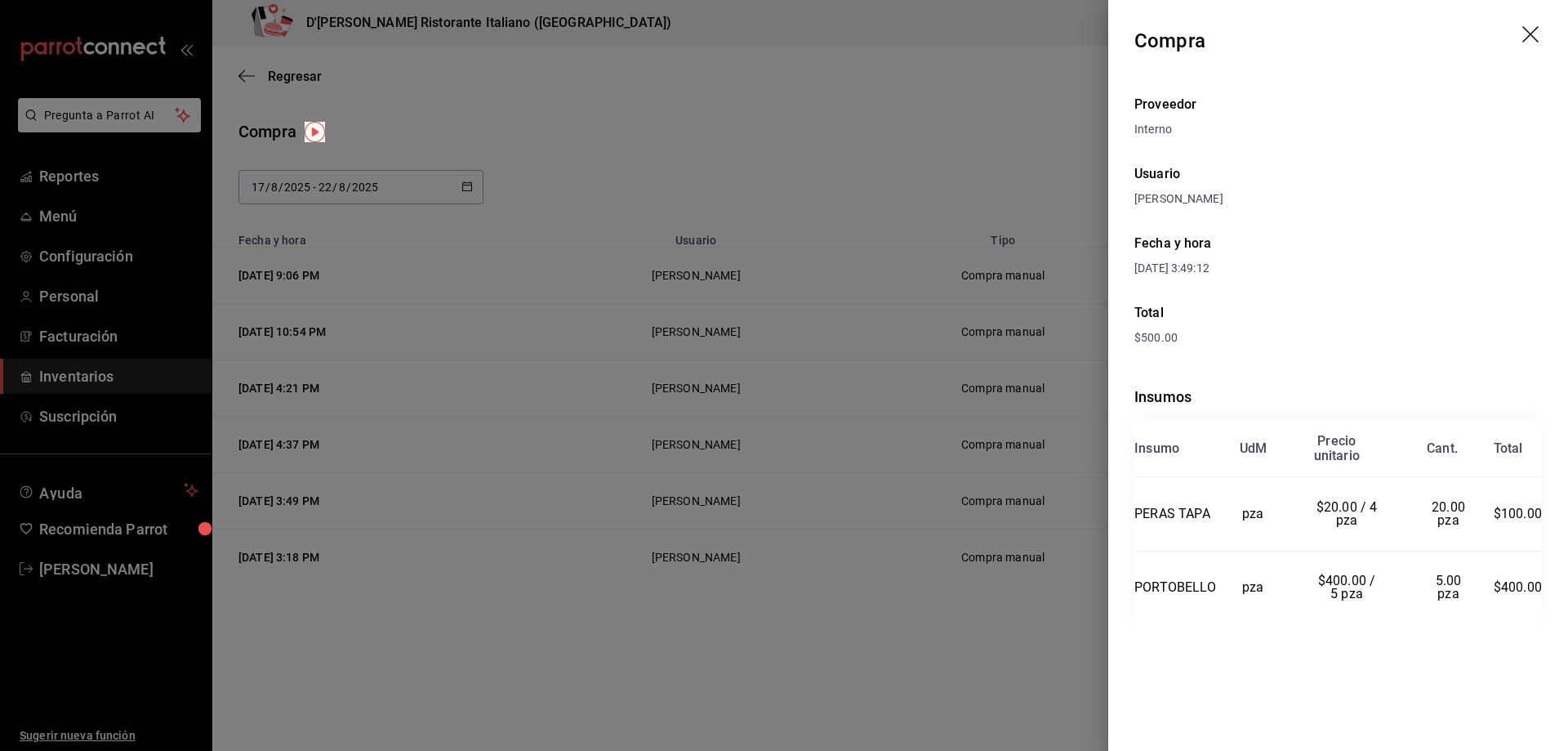
click at [1520, 30] on header "Compra" at bounding box center [1338, 41] width 459 height 82
click at [1527, 31] on icon "drag" at bounding box center [1530, 34] width 16 height 16
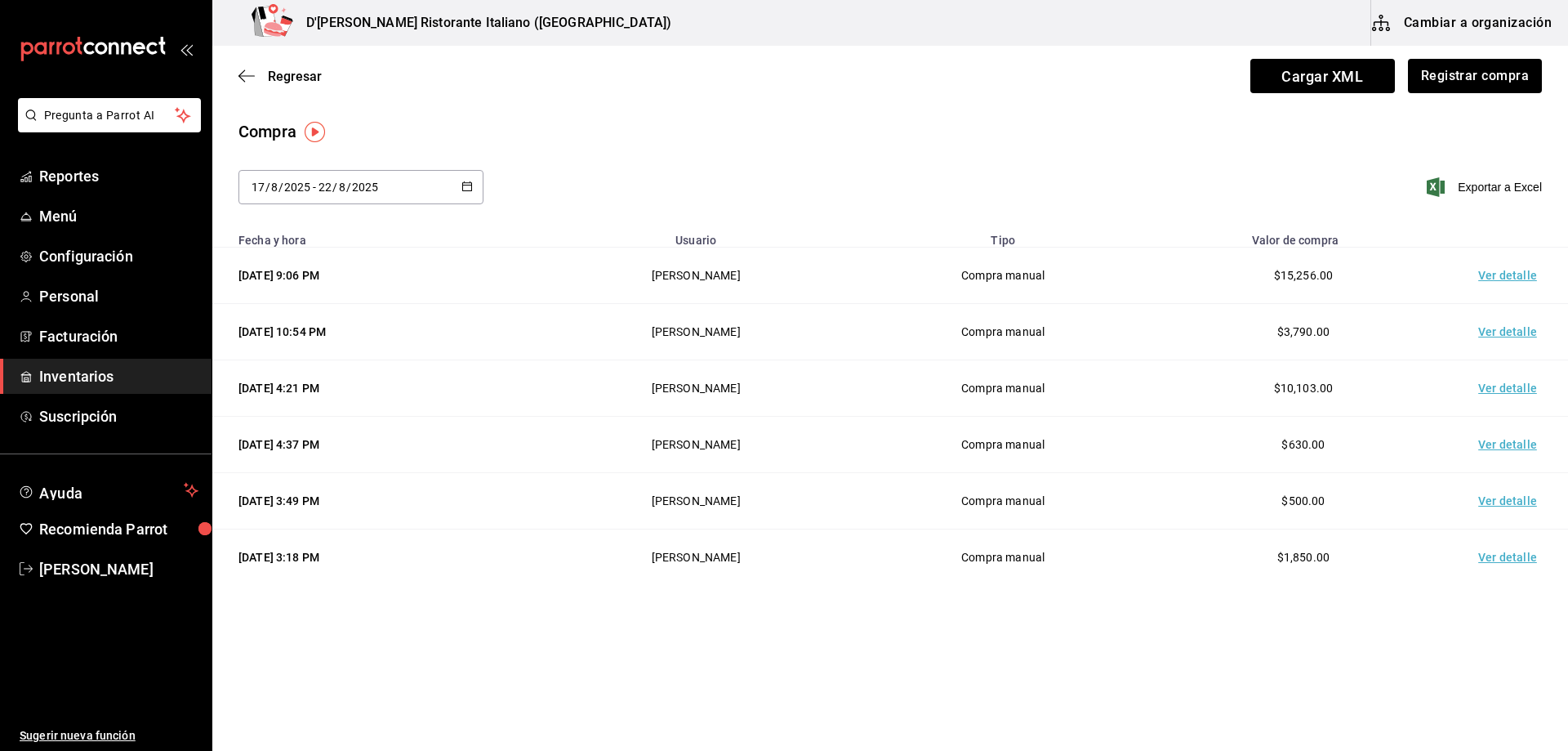
click at [1505, 441] on td "Ver detalle" at bounding box center [1511, 445] width 114 height 57
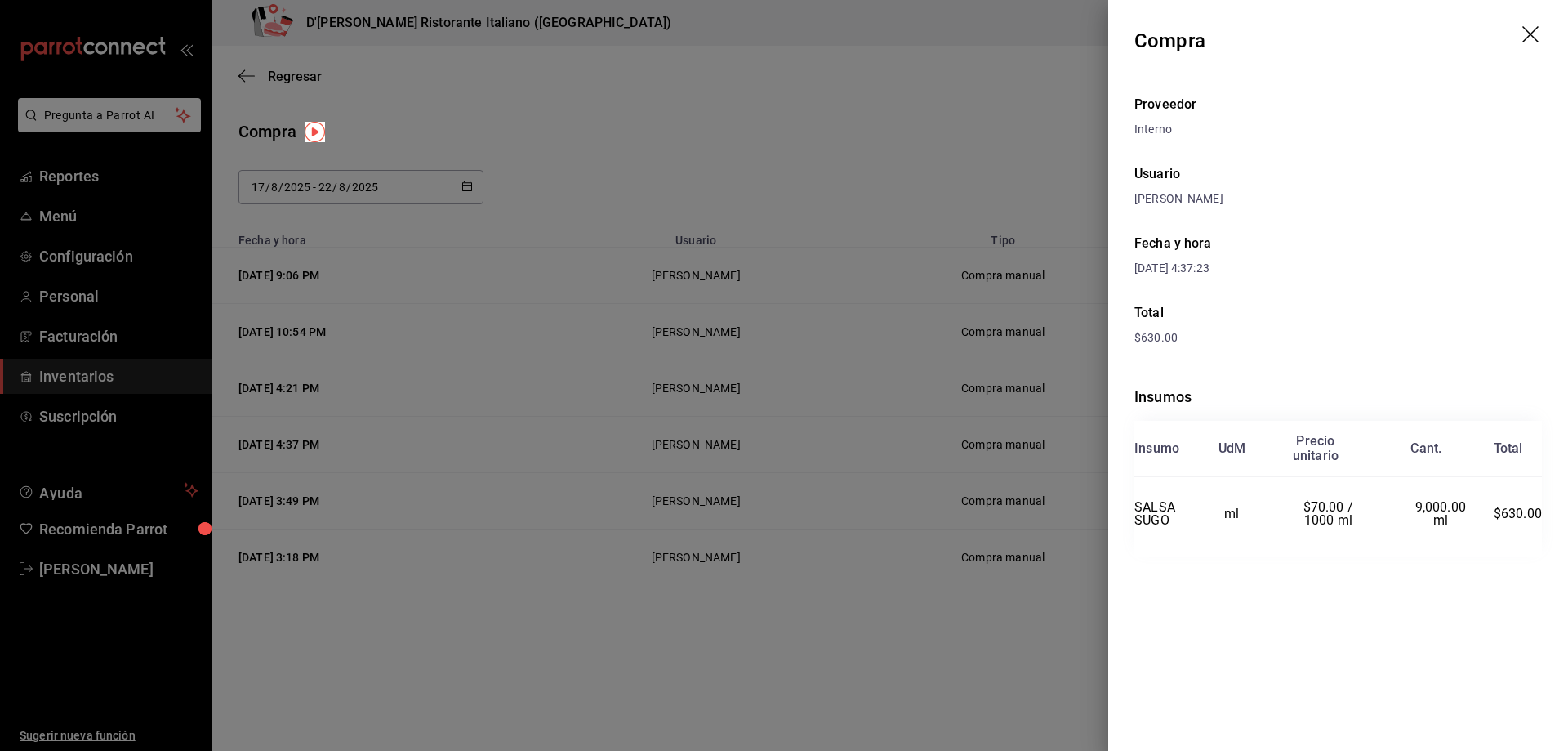
click at [1525, 32] on icon "drag" at bounding box center [1532, 36] width 20 height 20
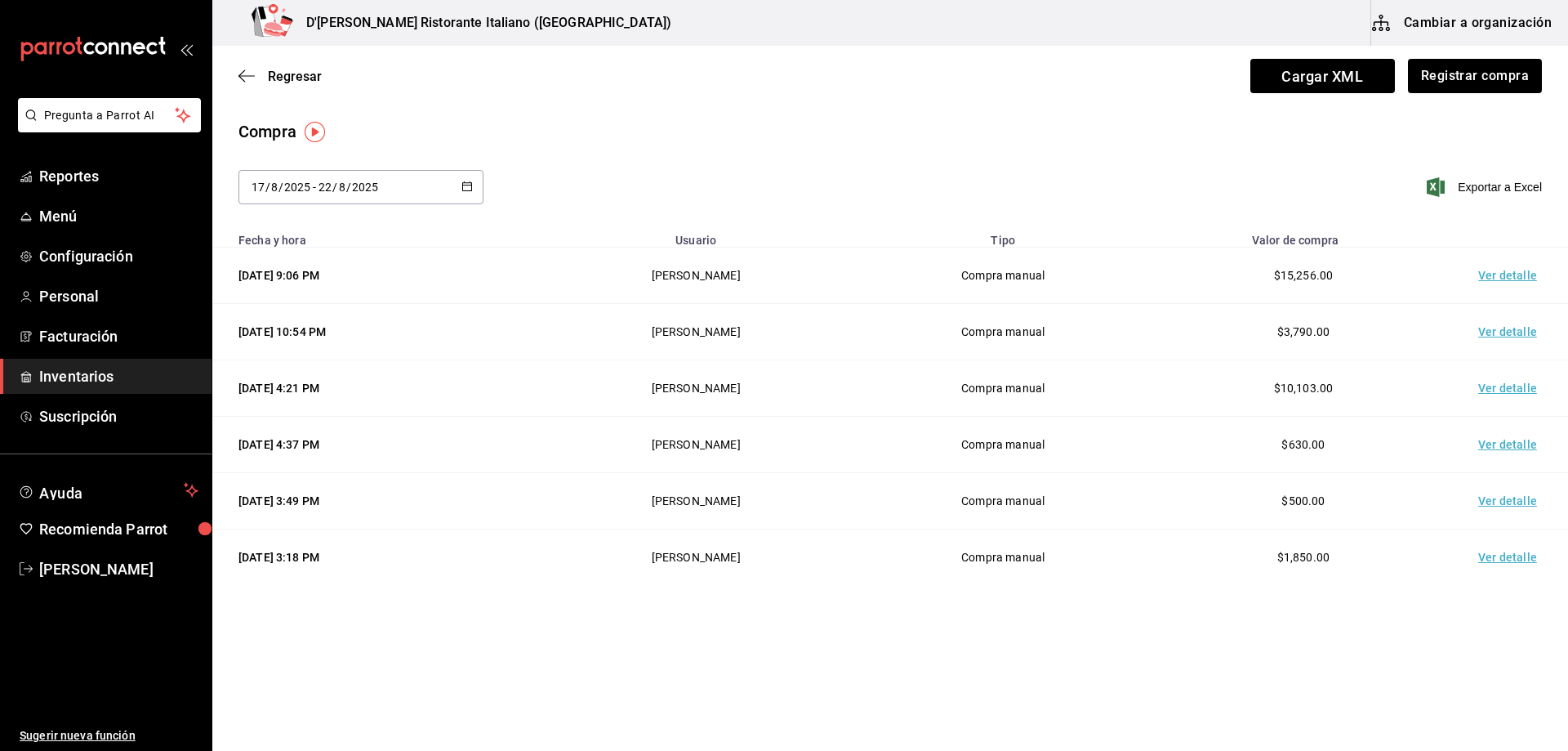
click at [1501, 440] on td "Ver detalle" at bounding box center [1511, 445] width 114 height 57
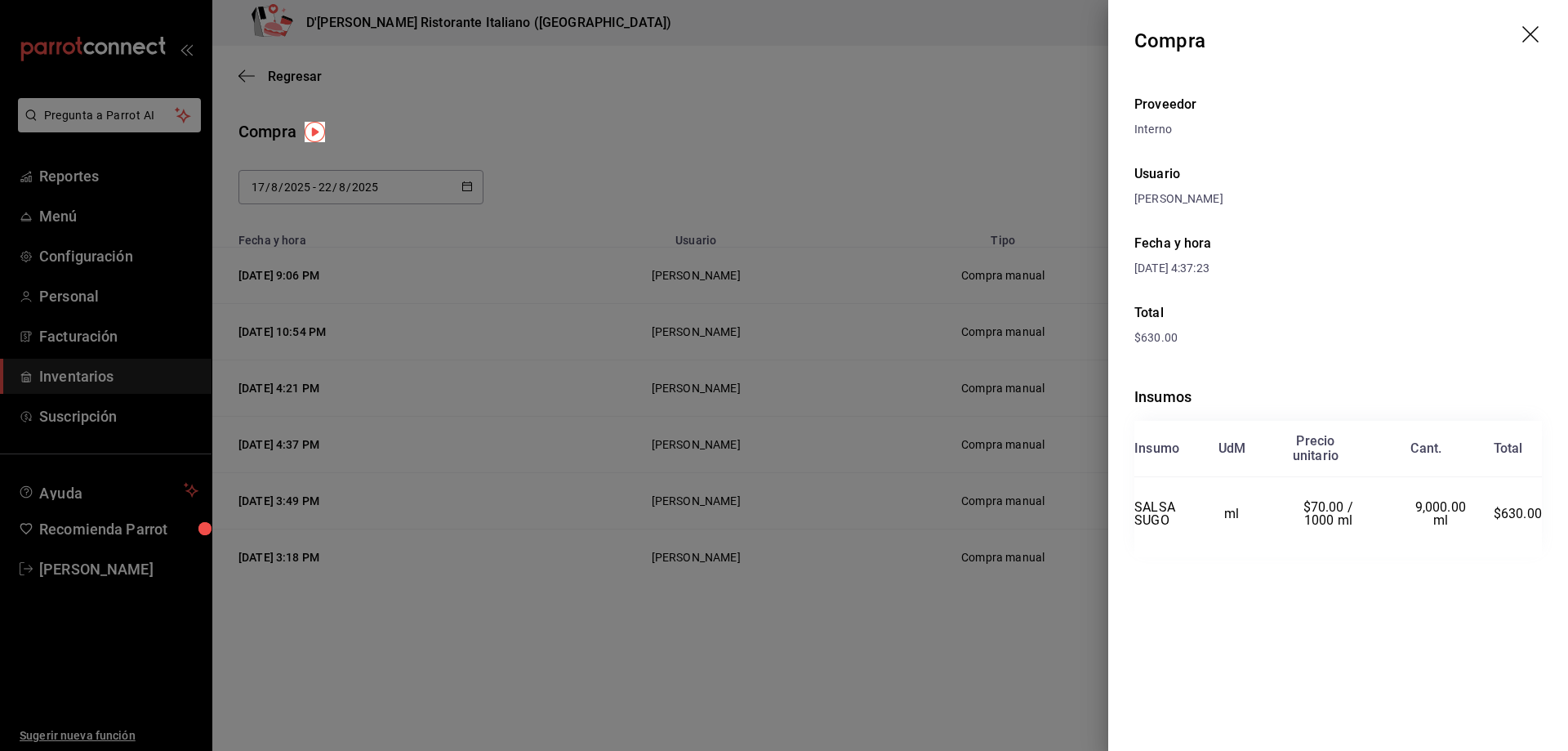
click at [1529, 31] on icon "drag" at bounding box center [1532, 36] width 20 height 20
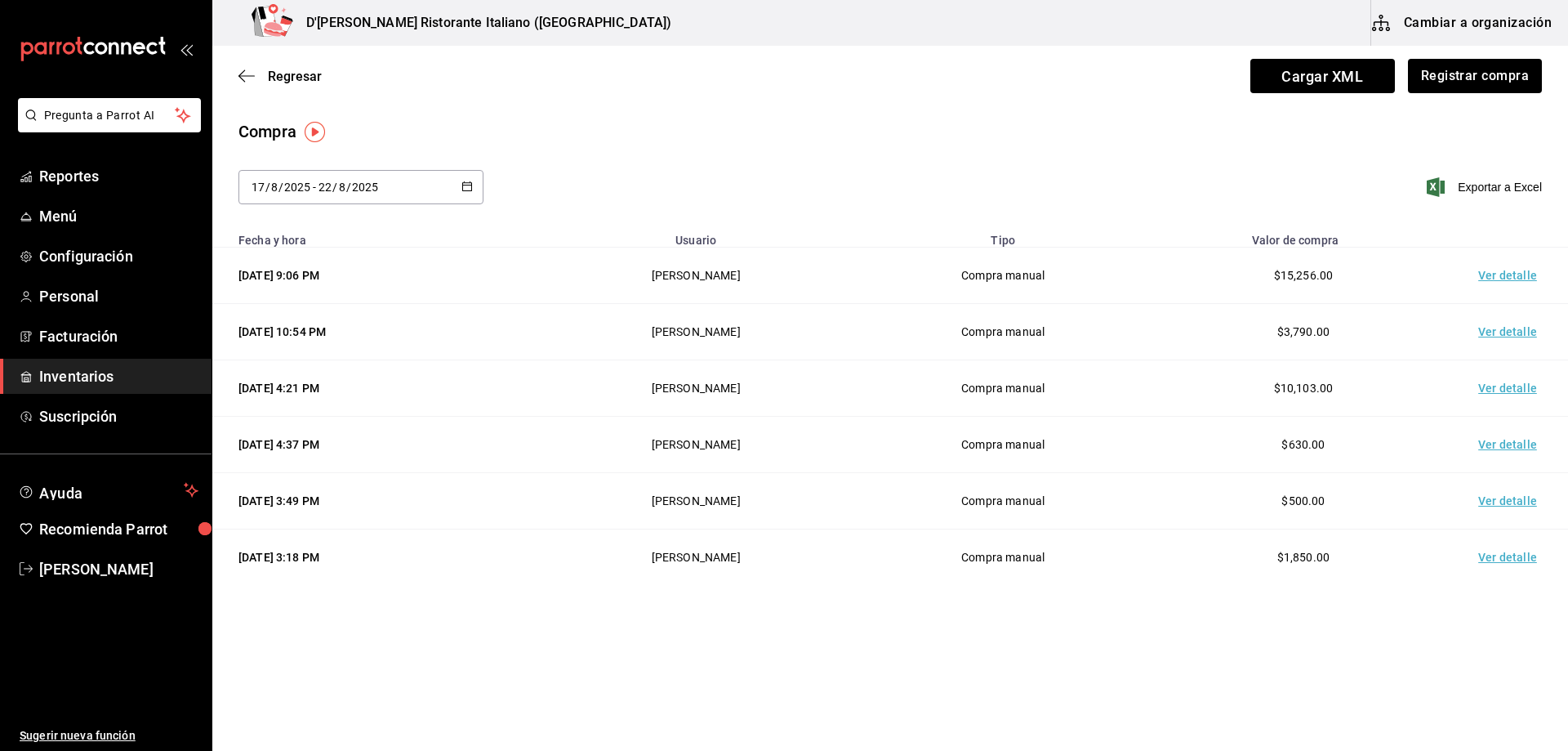
click at [1497, 385] on td "Ver detalle" at bounding box center [1511, 388] width 114 height 57
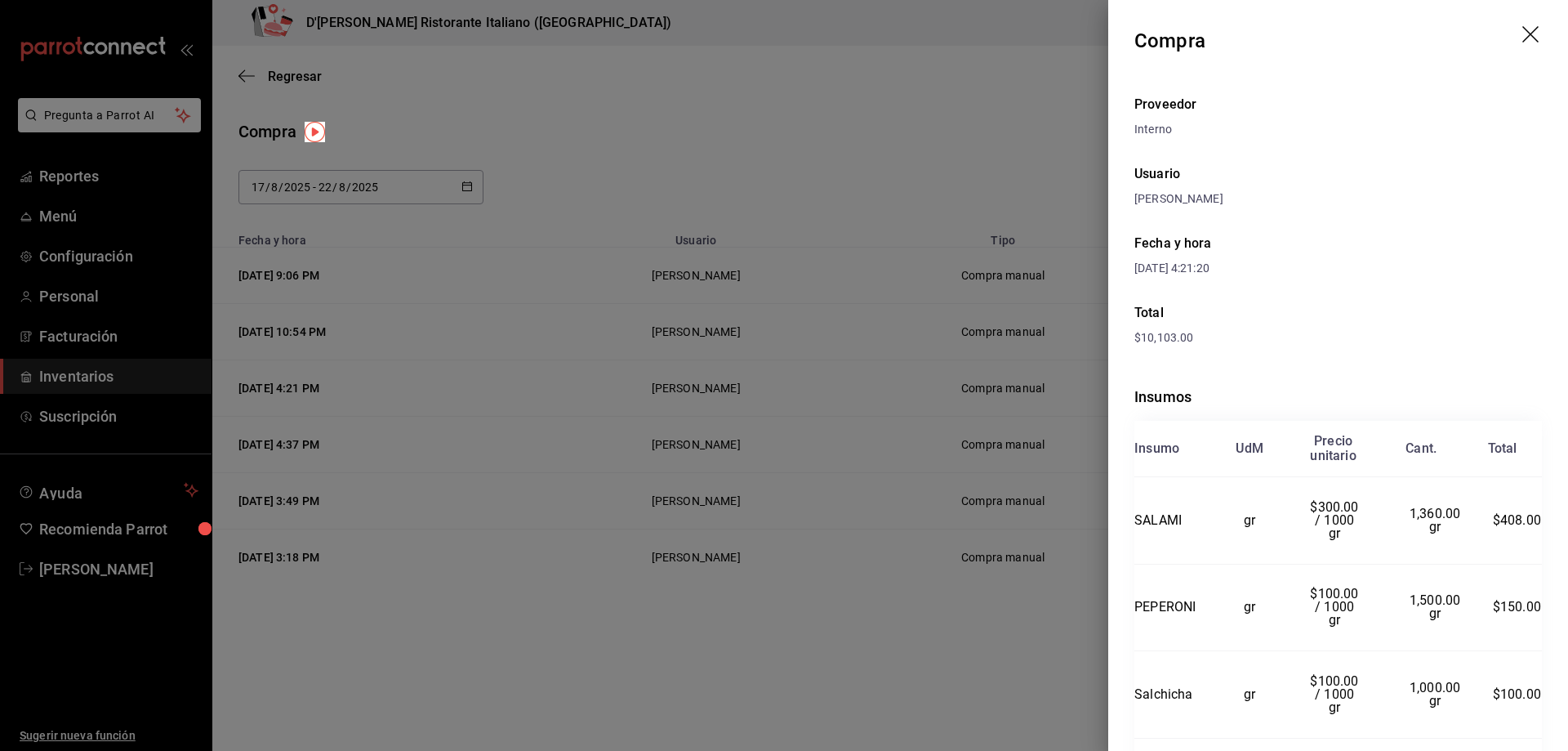
click at [1522, 32] on icon "drag" at bounding box center [1530, 34] width 16 height 16
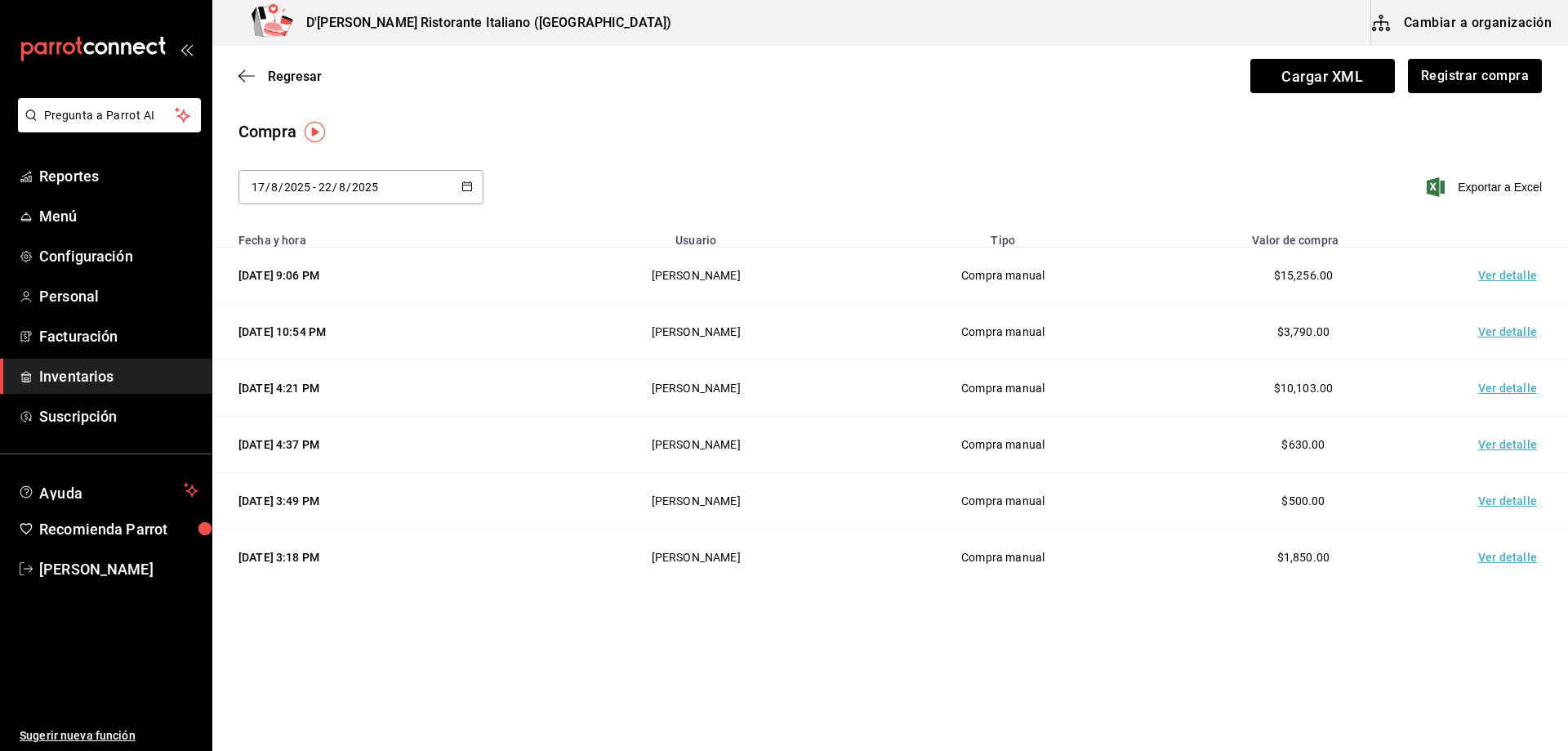
click at [1490, 334] on td "Ver detalle" at bounding box center [1511, 332] width 114 height 57
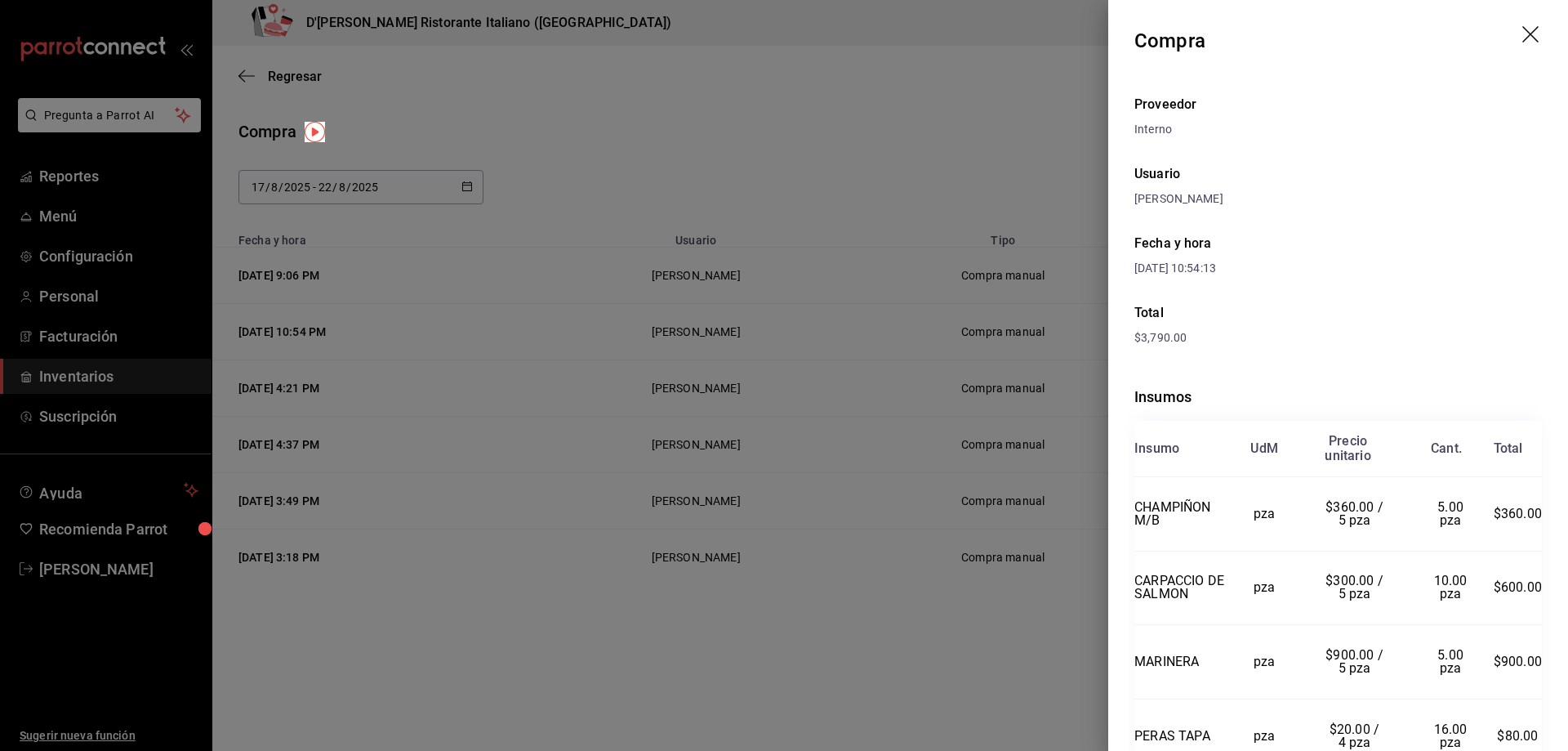
click at [1522, 36] on icon "drag" at bounding box center [1532, 36] width 20 height 20
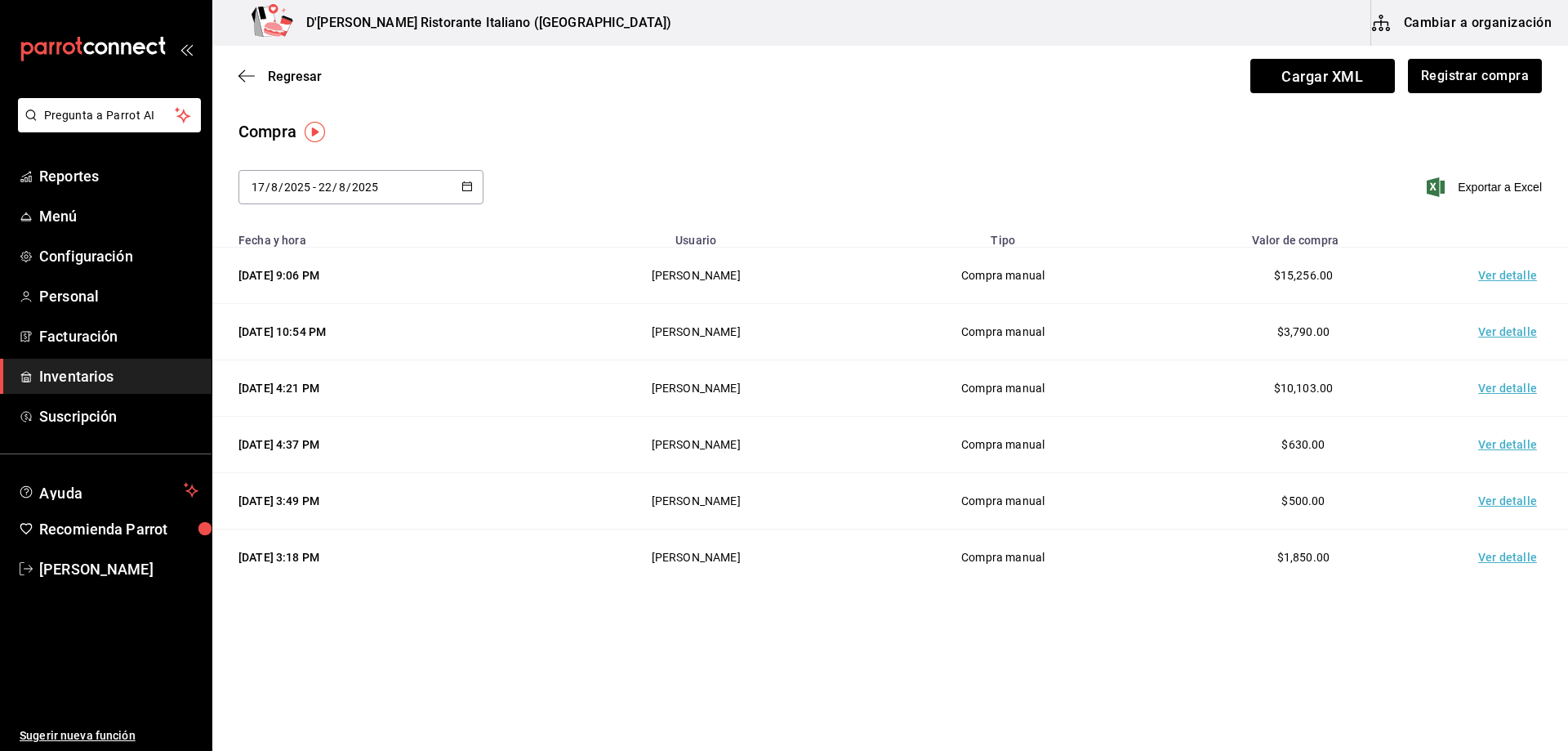
click at [1502, 277] on td "Ver detalle" at bounding box center [1511, 276] width 114 height 57
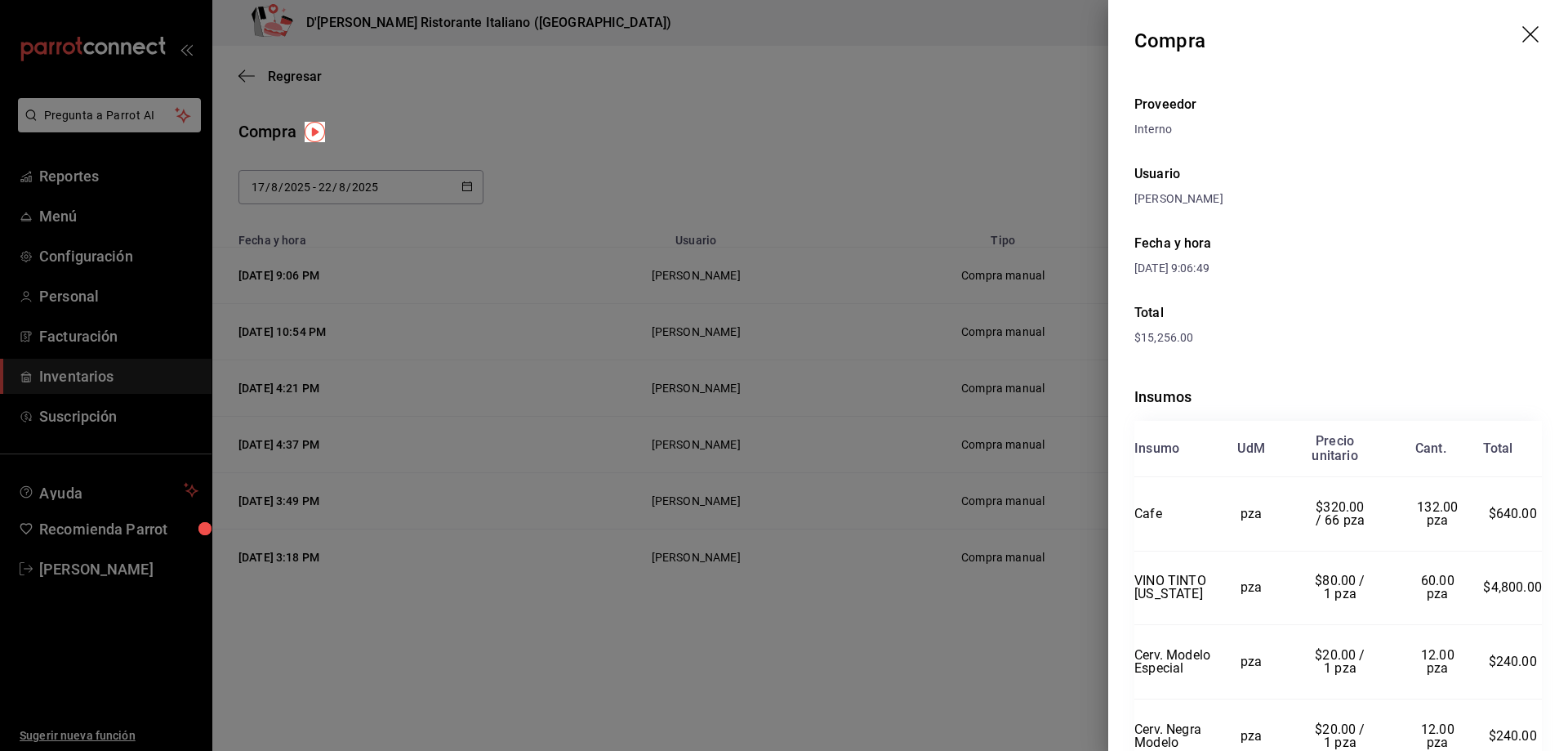
click at [1522, 30] on icon "drag" at bounding box center [1532, 36] width 20 height 20
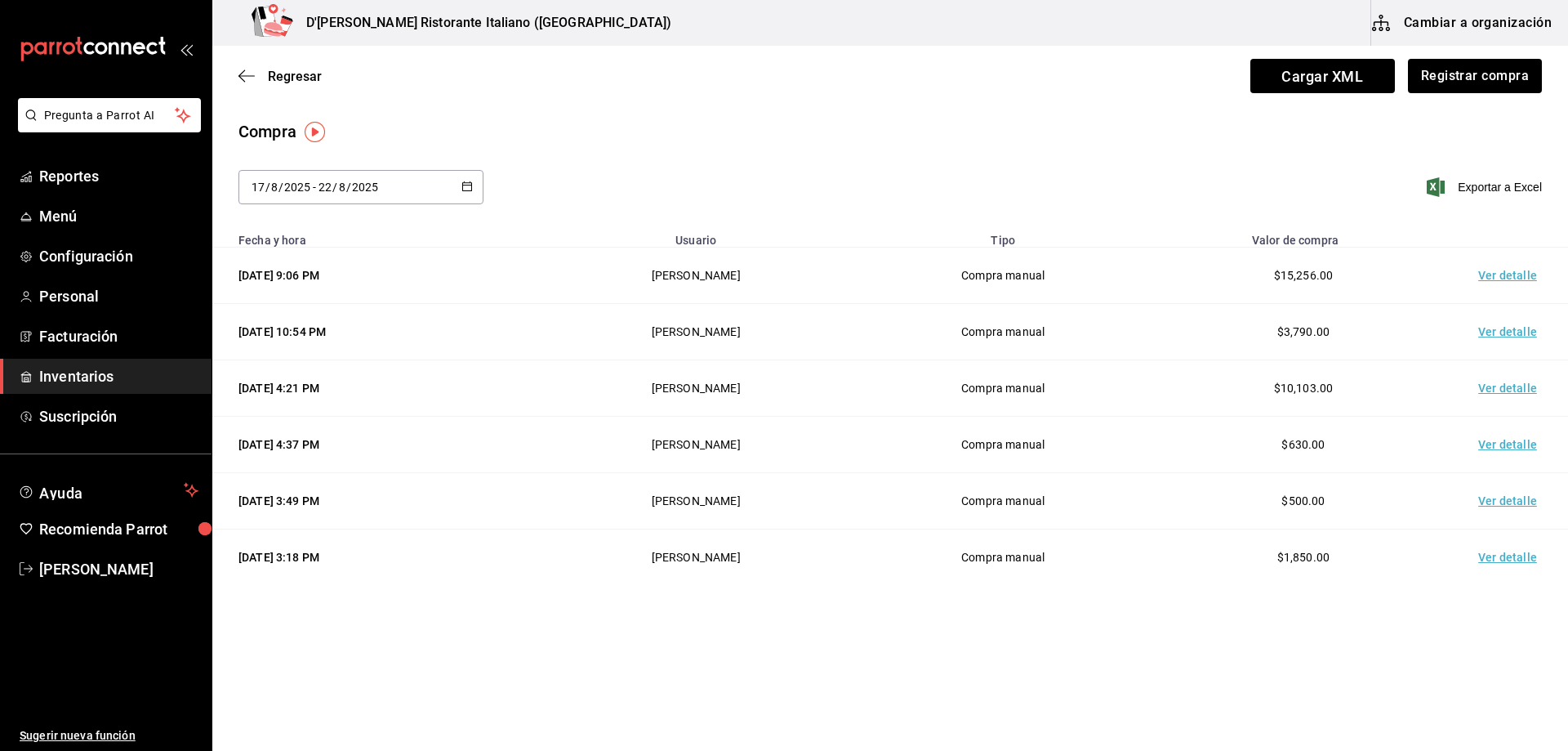
click at [1497, 392] on td "Ver detalle" at bounding box center [1511, 388] width 114 height 57
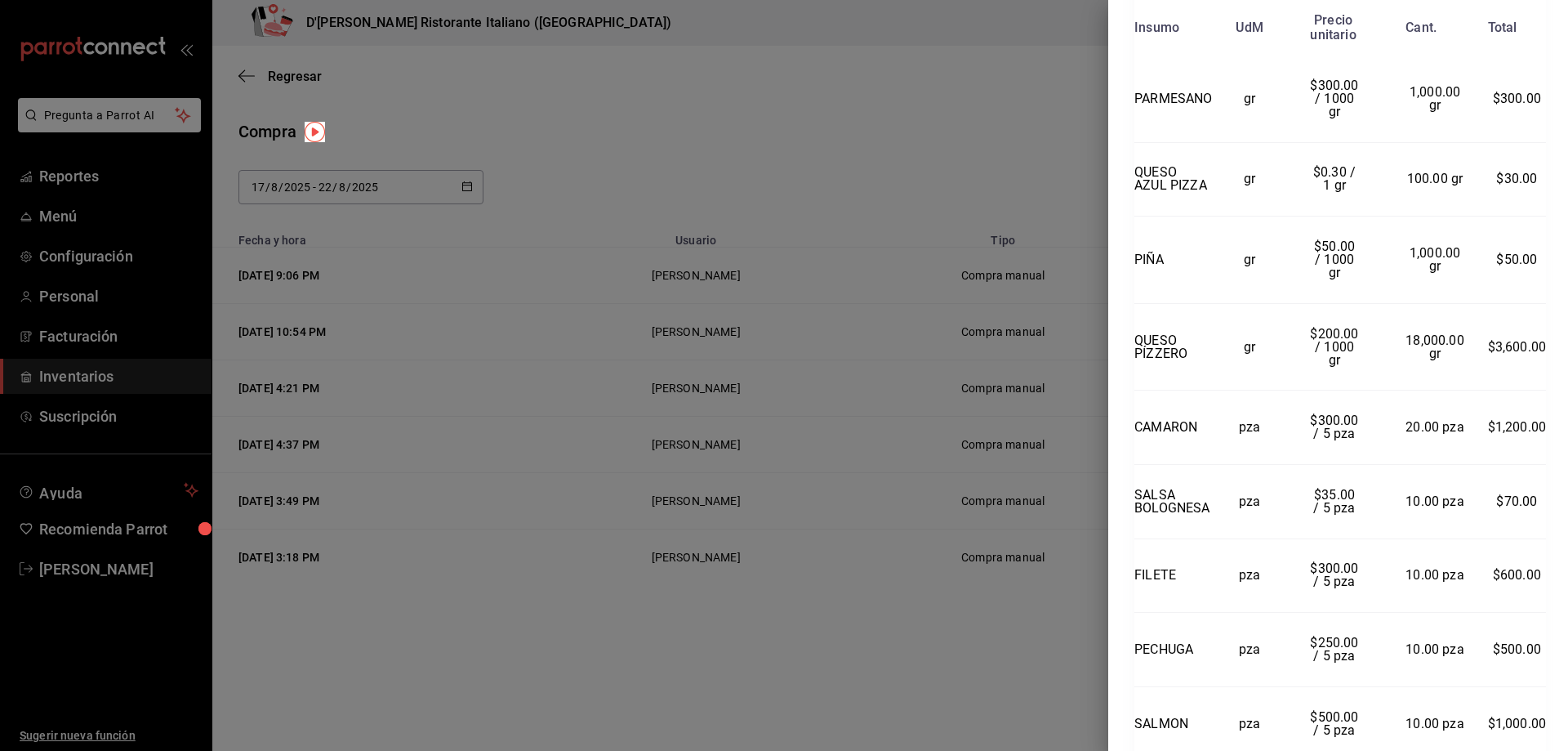
scroll to position [899, 0]
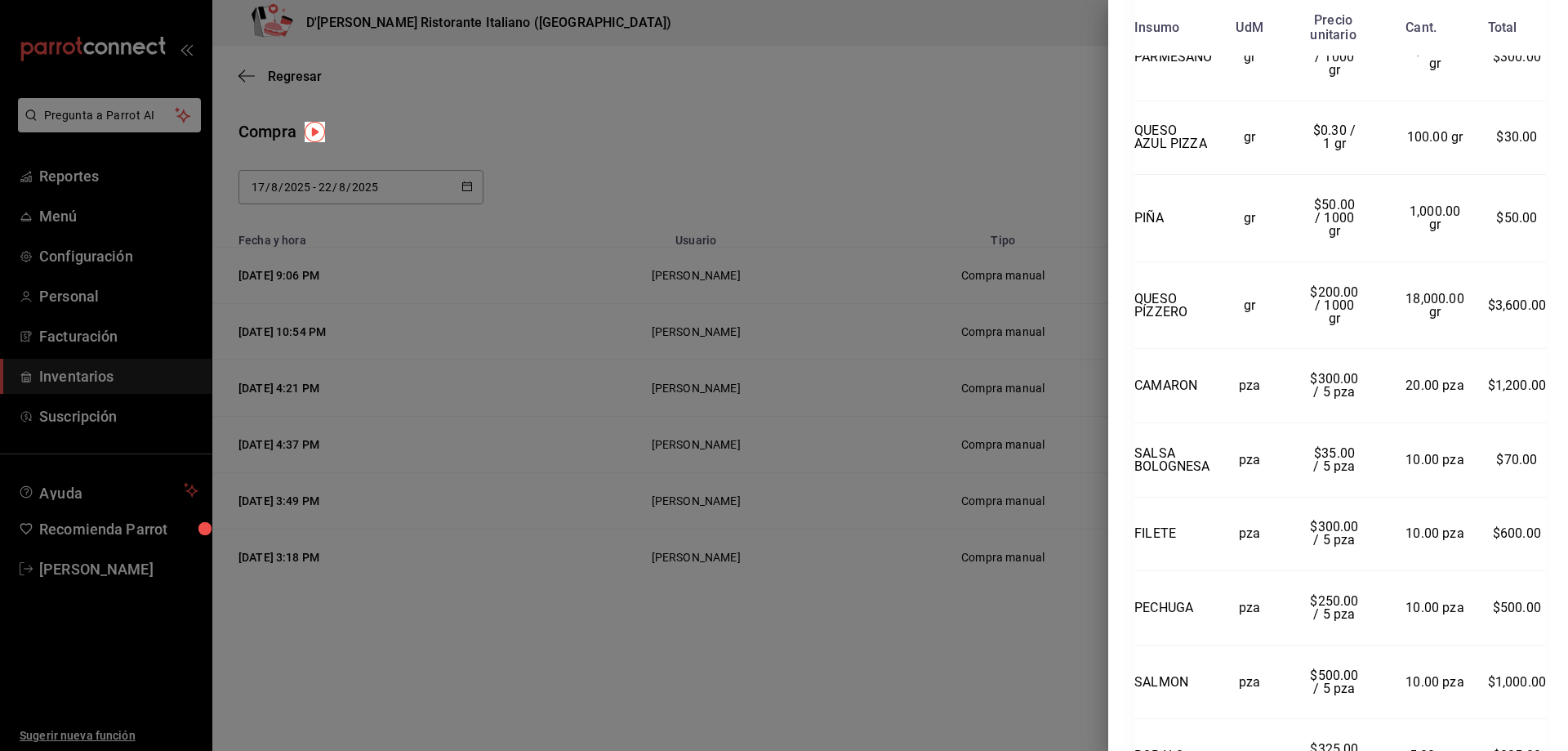
click at [968, 82] on div at bounding box center [784, 375] width 1568 height 751
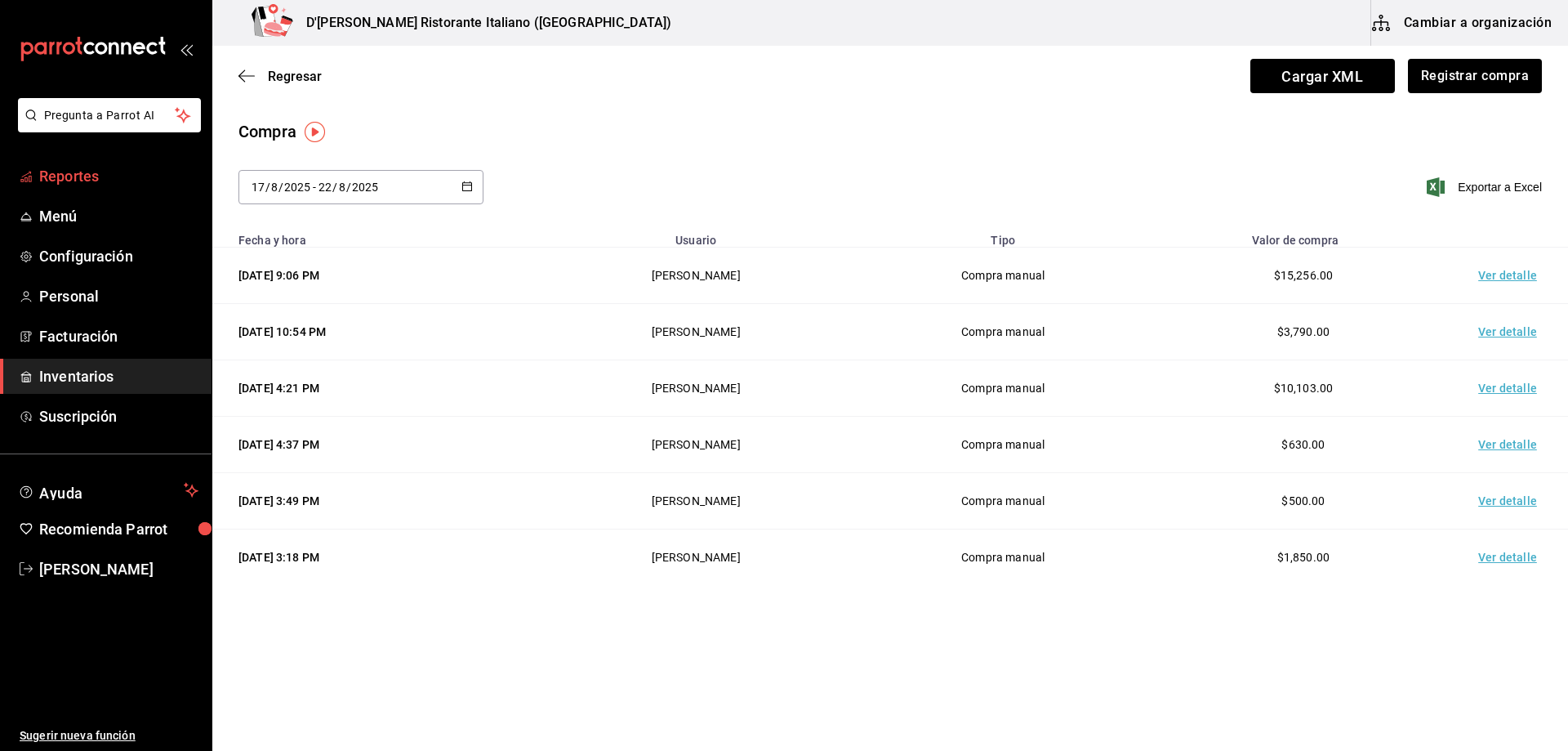
click at [77, 173] on span "Reportes" at bounding box center [119, 176] width 159 height 22
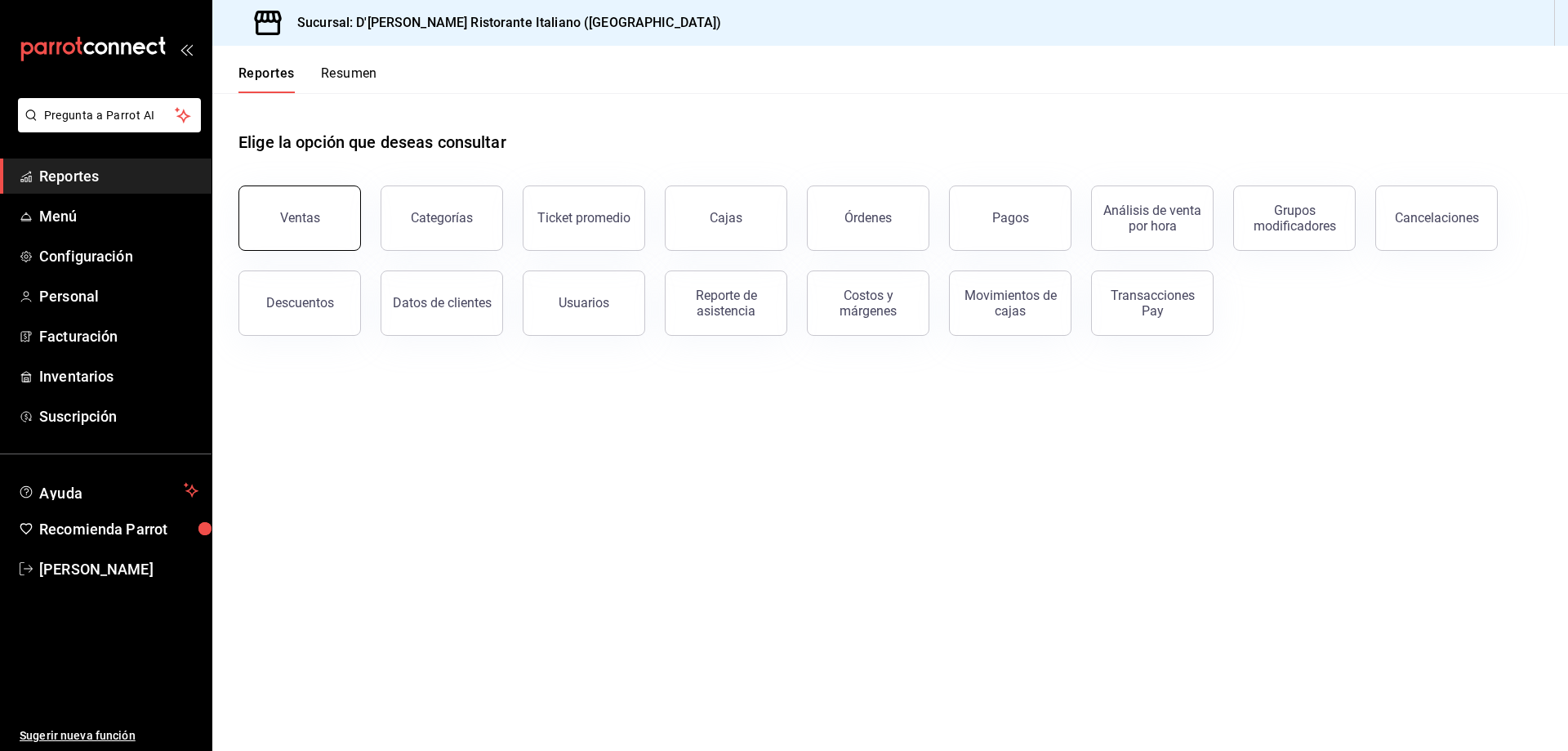
click at [324, 218] on button "Ventas" at bounding box center [299, 218] width 122 height 66
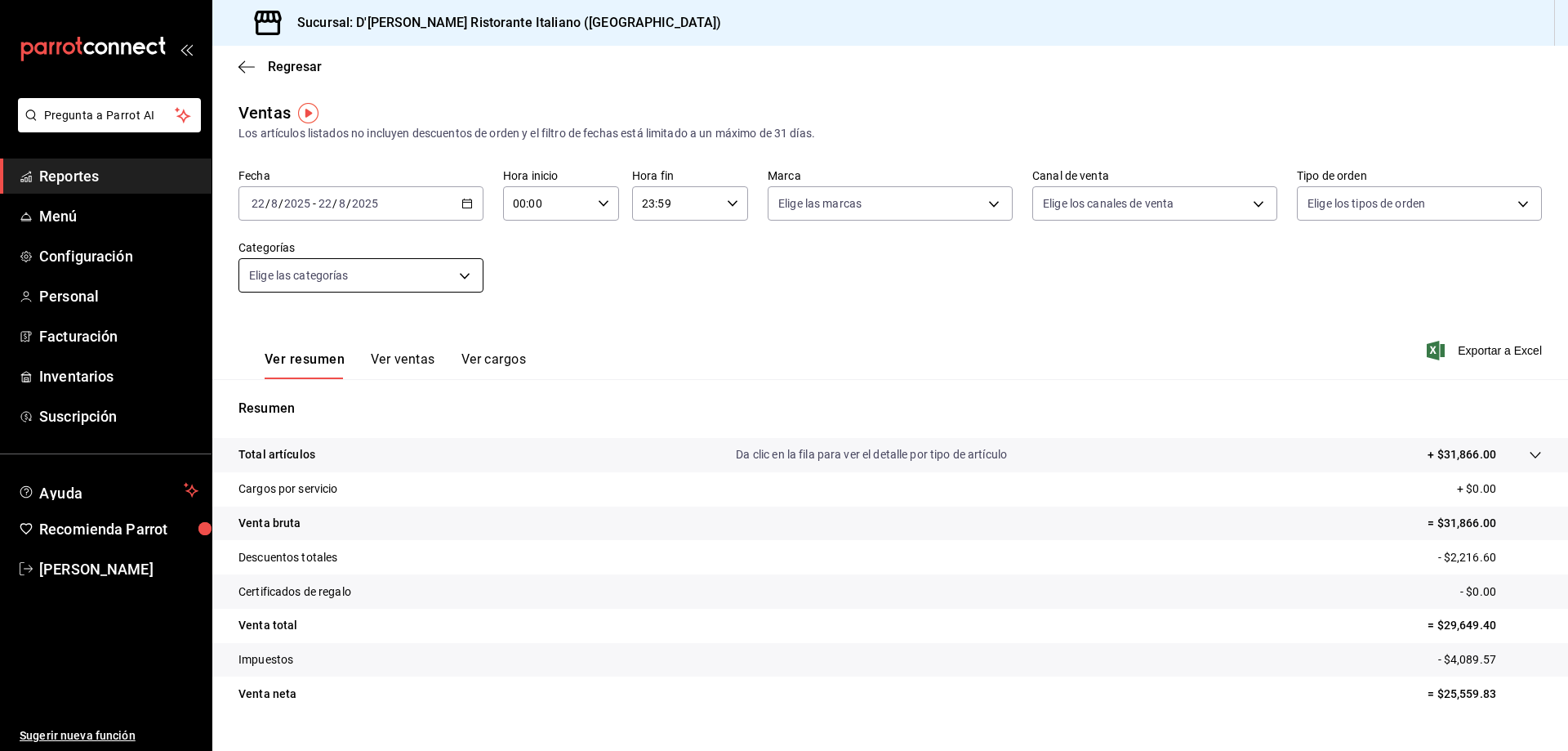
click at [469, 199] on \(Stroke\) "button" at bounding box center [469, 199] width 1 height 1
click at [327, 401] on span "Rango de fechas" at bounding box center [316, 400] width 126 height 17
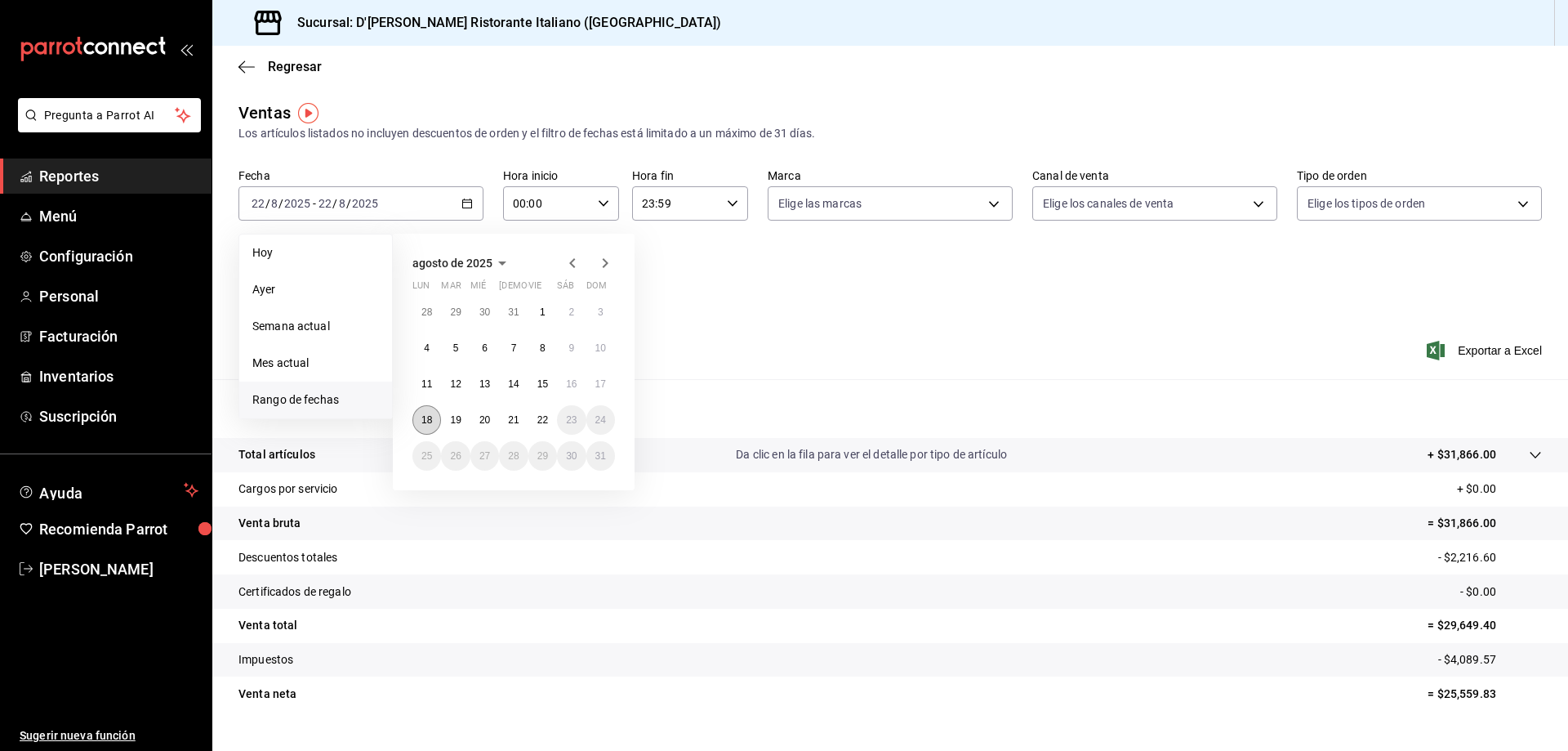
click at [422, 415] on abbr "18" at bounding box center [427, 420] width 11 height 11
click at [542, 415] on abbr "22" at bounding box center [542, 420] width 11 height 11
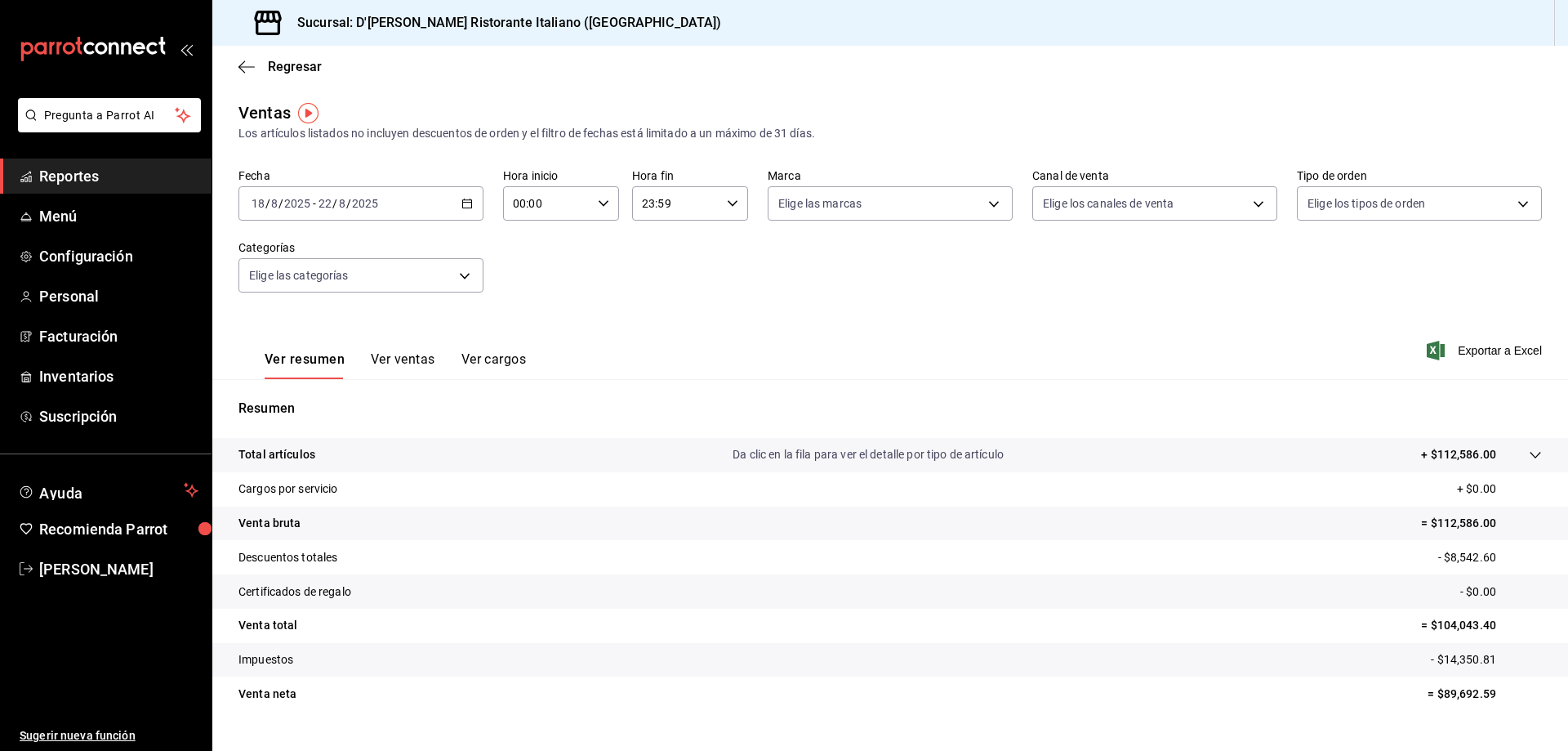
click at [409, 358] on button "Ver ventas" at bounding box center [403, 365] width 65 height 28
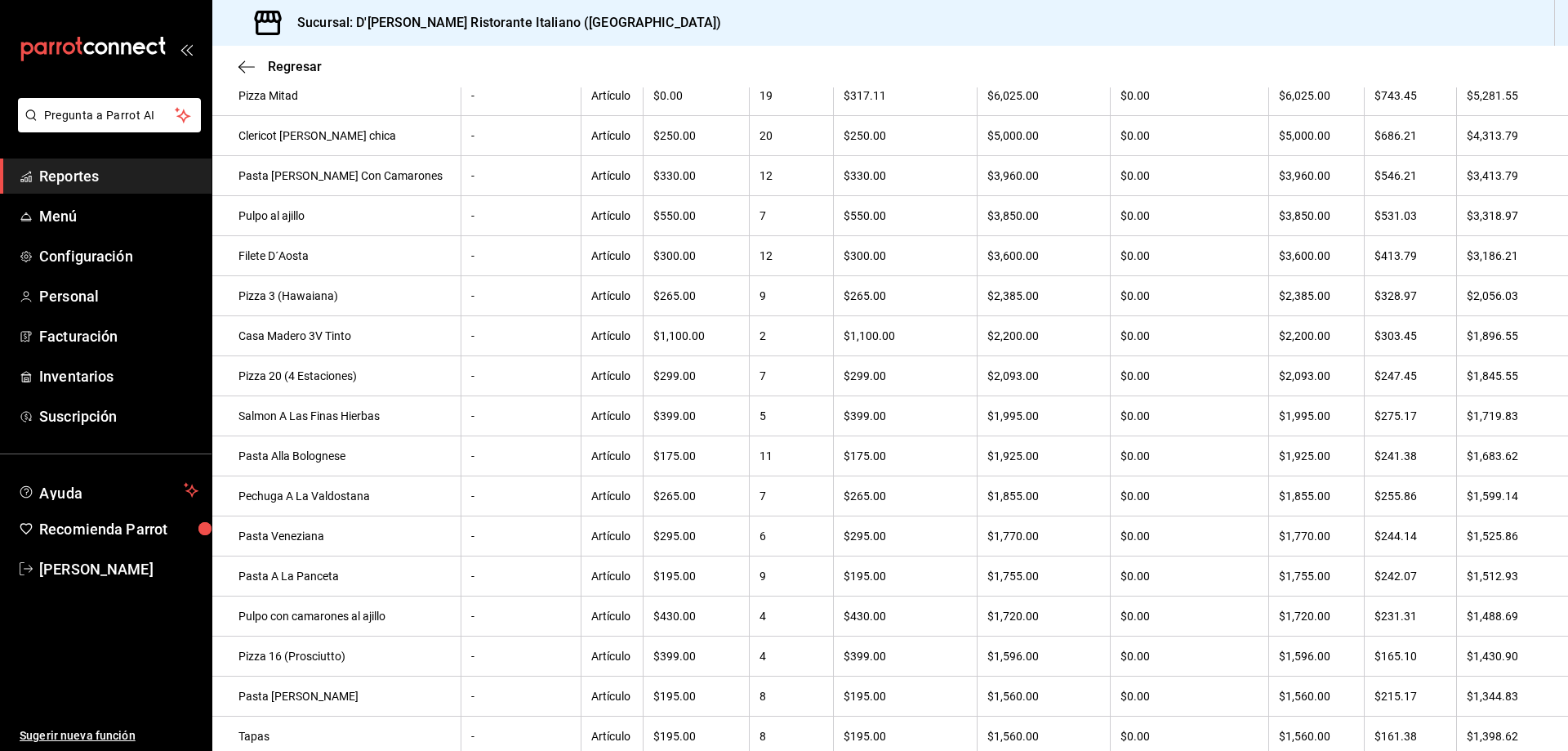
scroll to position [249, 0]
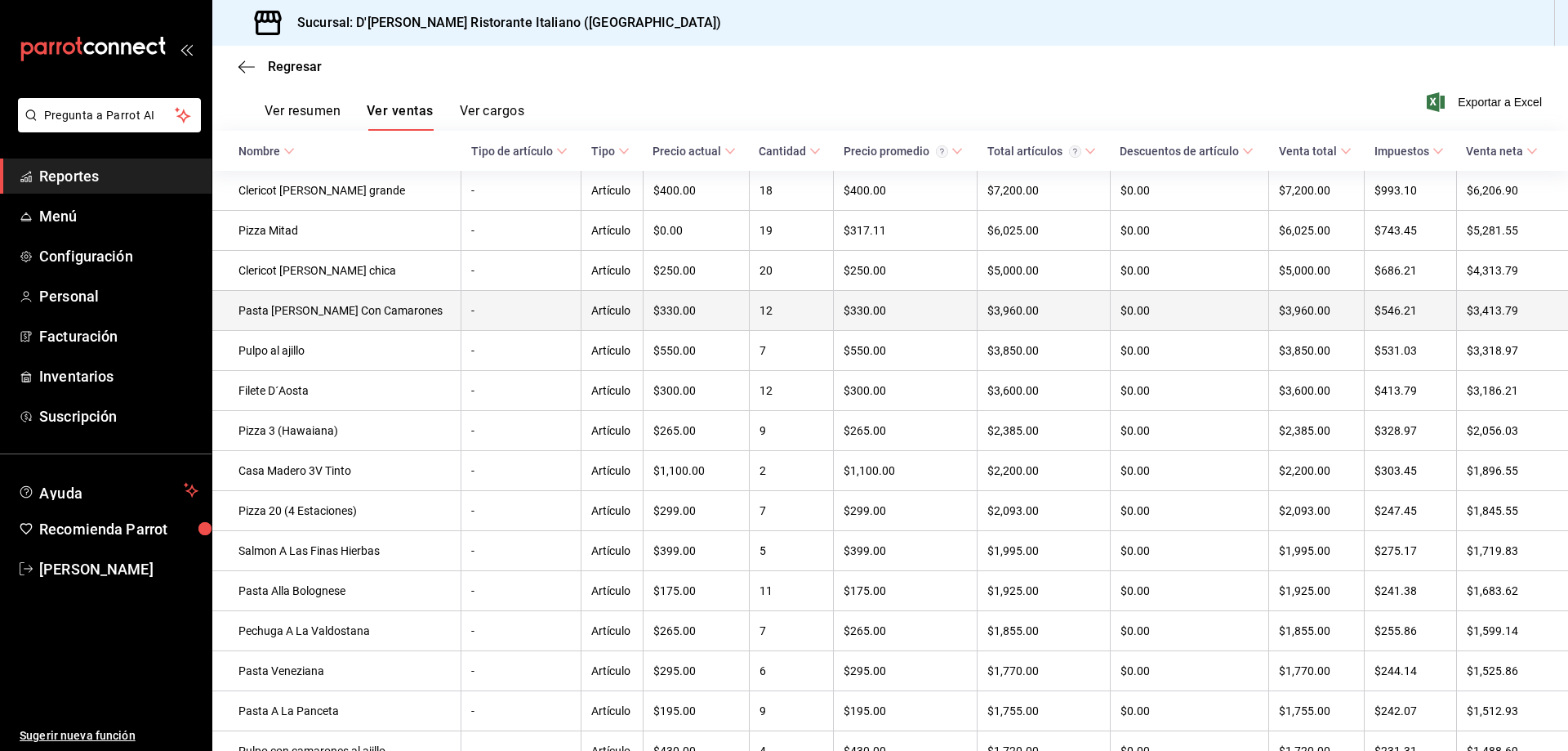
click at [379, 318] on td "Pasta [PERSON_NAME] Con Camarones" at bounding box center [337, 310] width 249 height 40
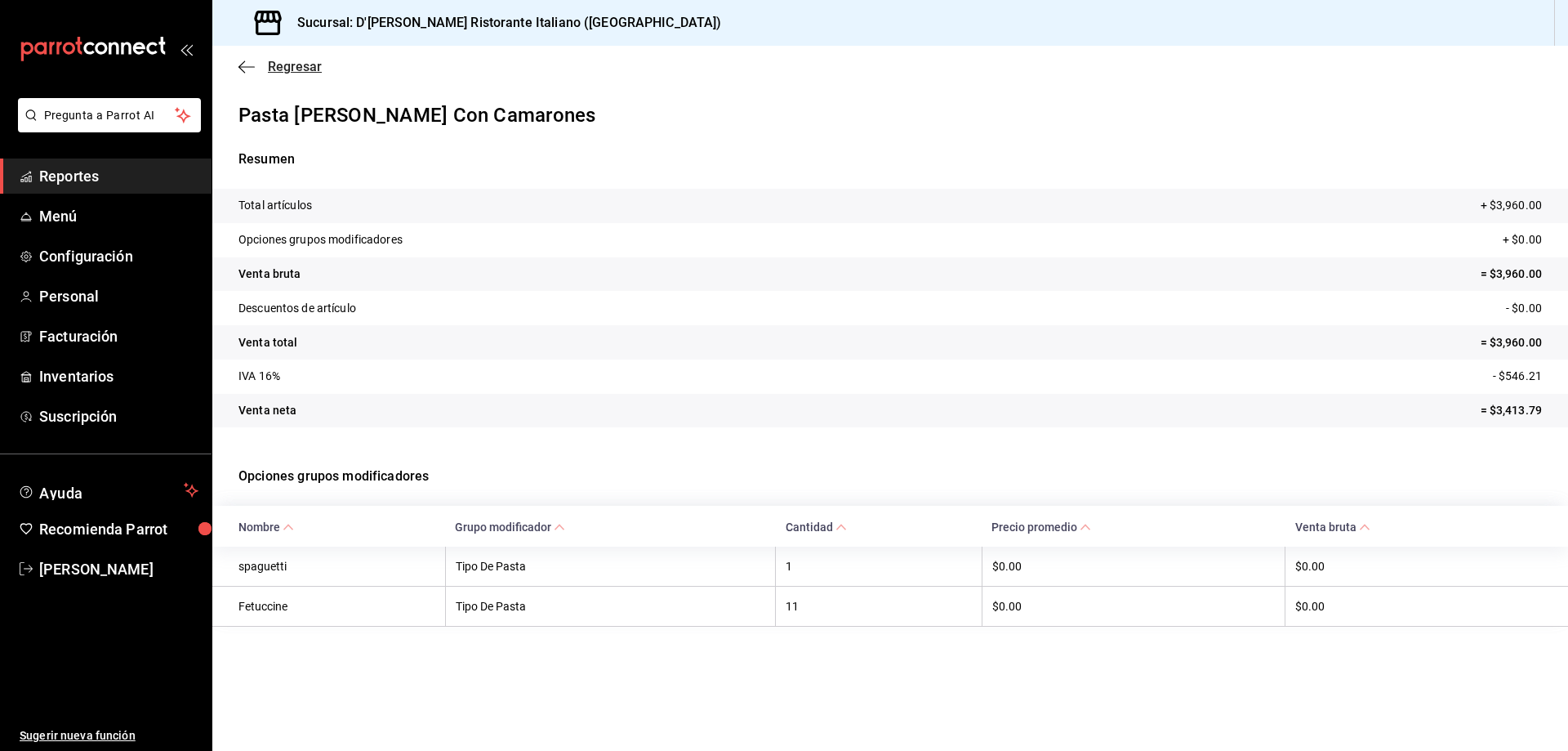
click at [279, 62] on span "Regresar" at bounding box center [295, 66] width 54 height 16
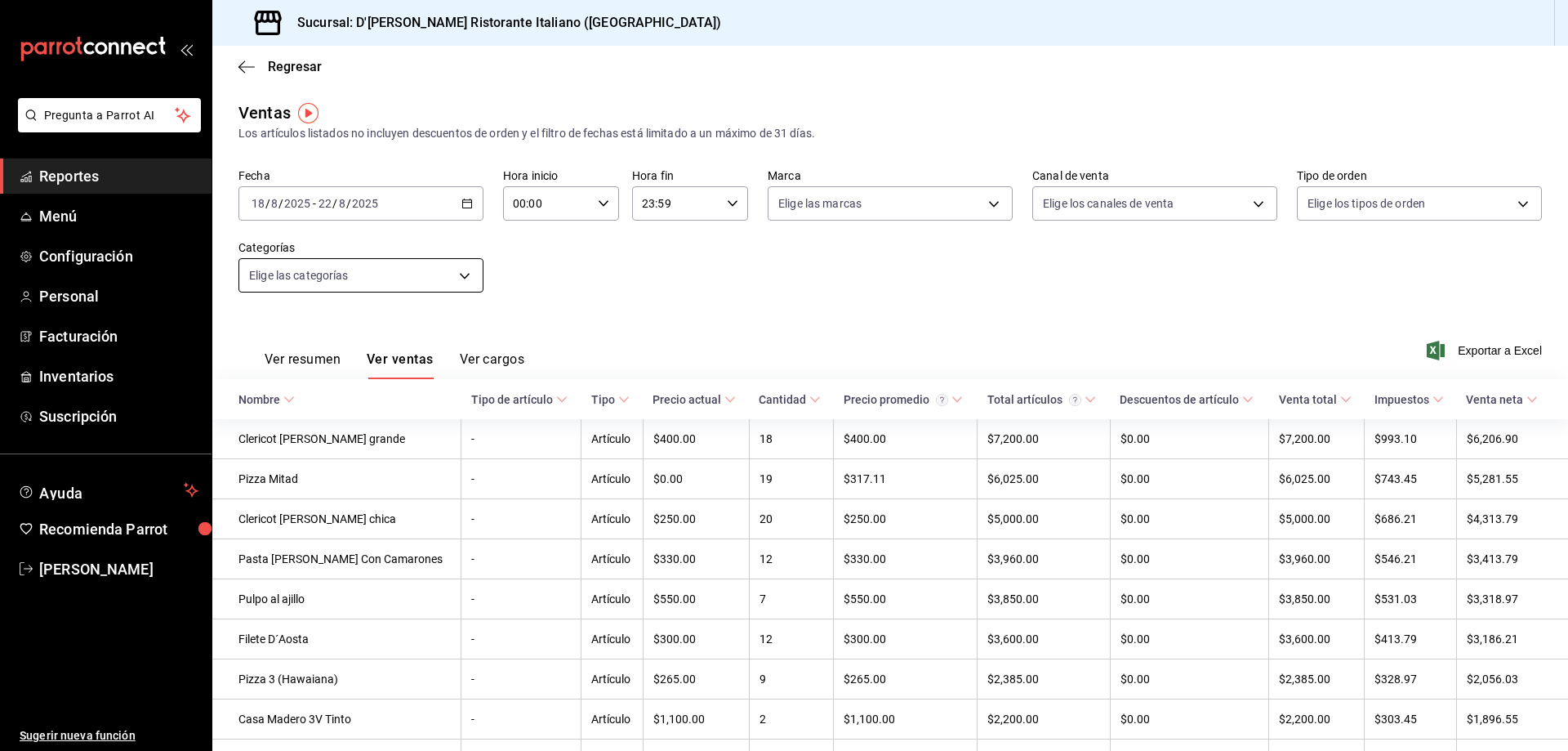
click at [440, 269] on body "Pregunta a Parrot AI Reportes Menú Configuración Personal Facturación Inventari…" at bounding box center [784, 375] width 1568 height 751
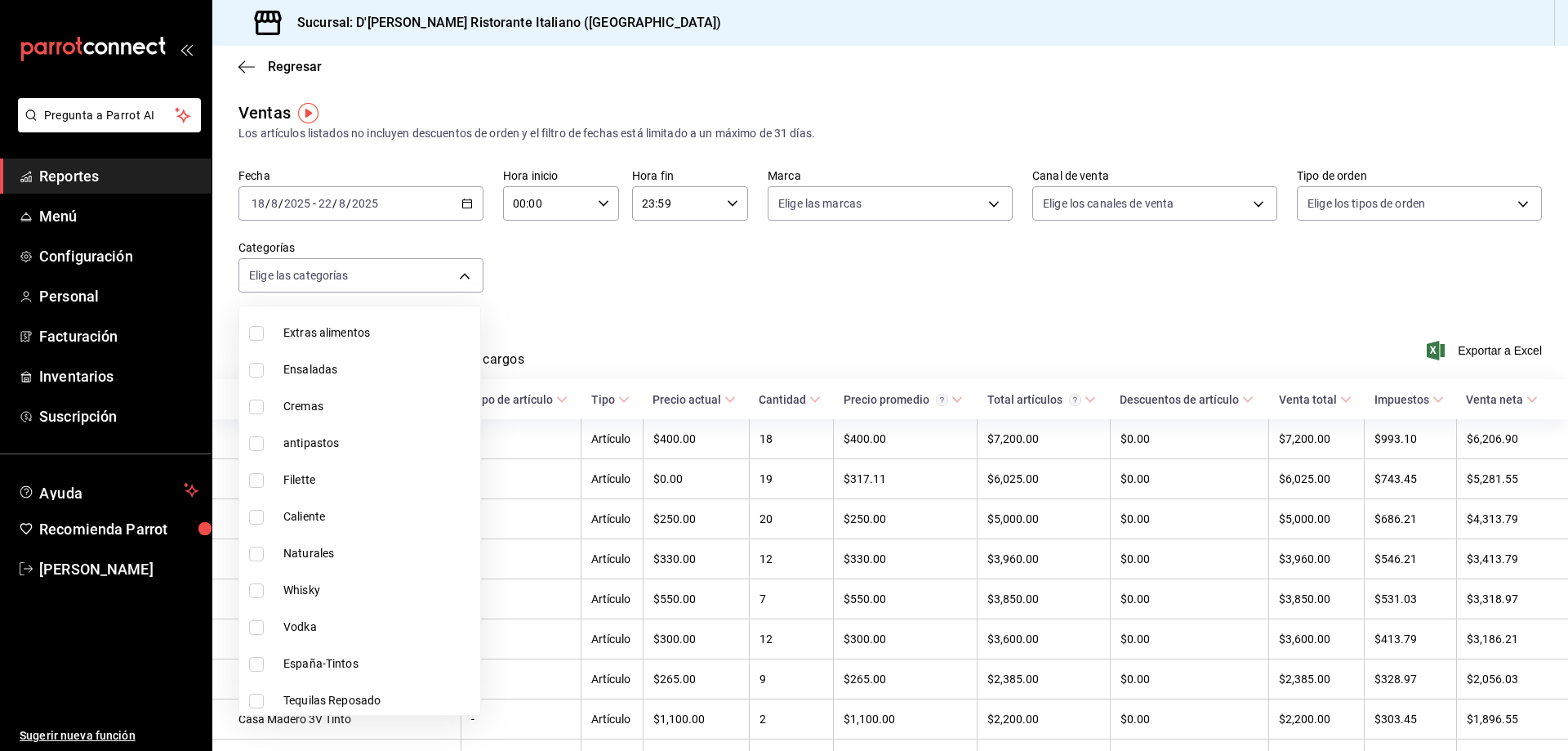
scroll to position [870, 0]
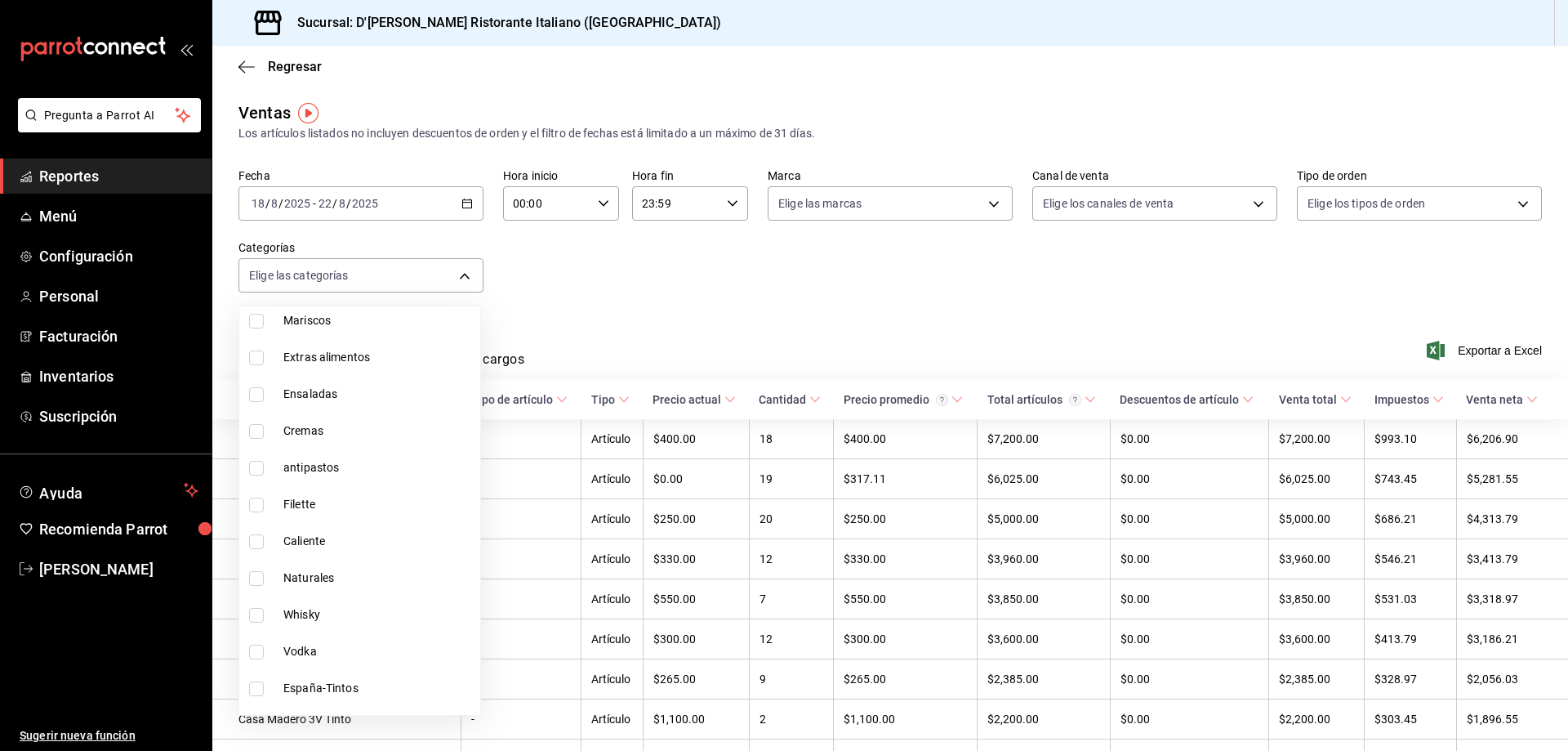
click at [305, 546] on span "Caliente" at bounding box center [378, 541] width 190 height 17
type input "4e4c1386-9581-4b52-9c71-f71d256185a2"
checkbox input "true"
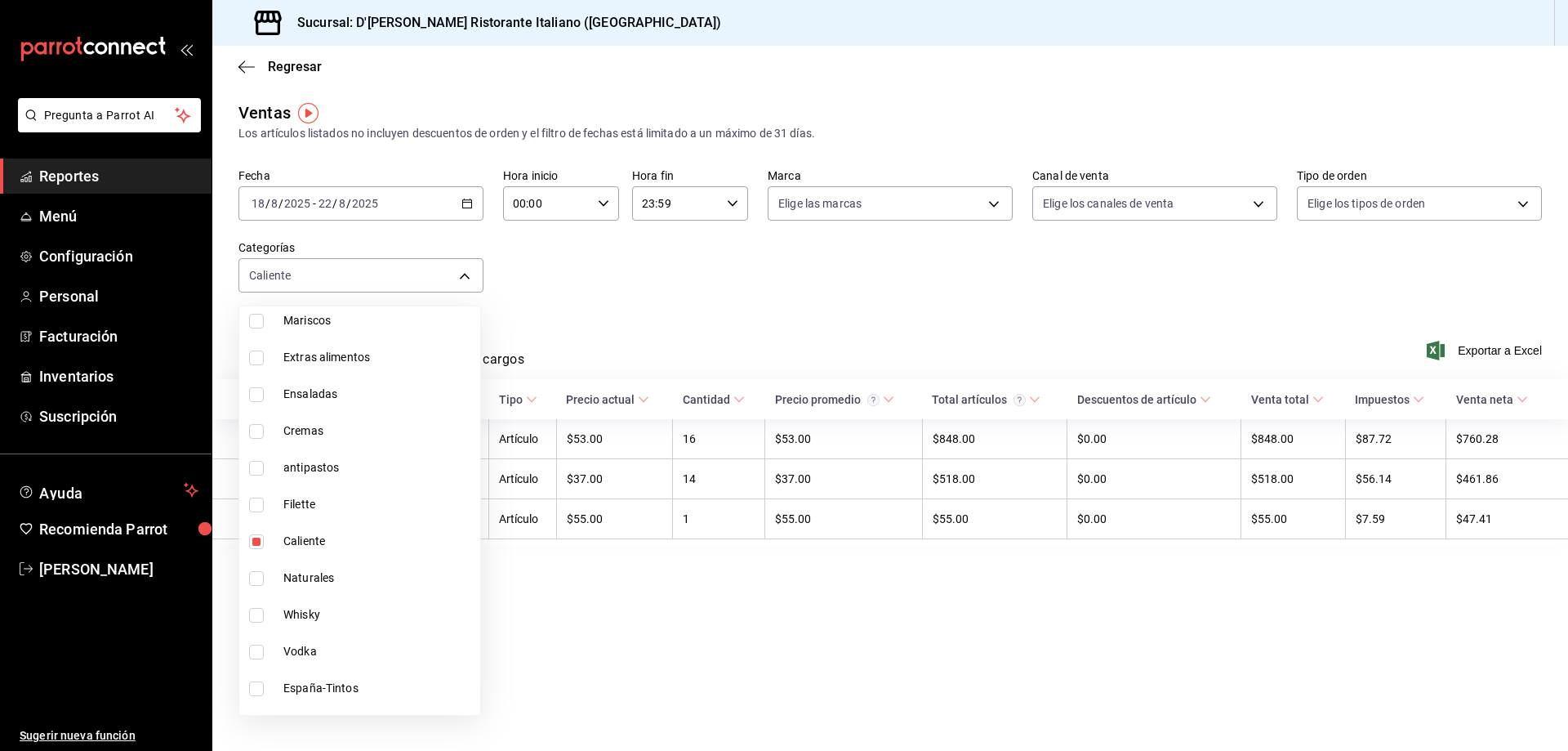
click at [558, 588] on div at bounding box center [784, 375] width 1568 height 751
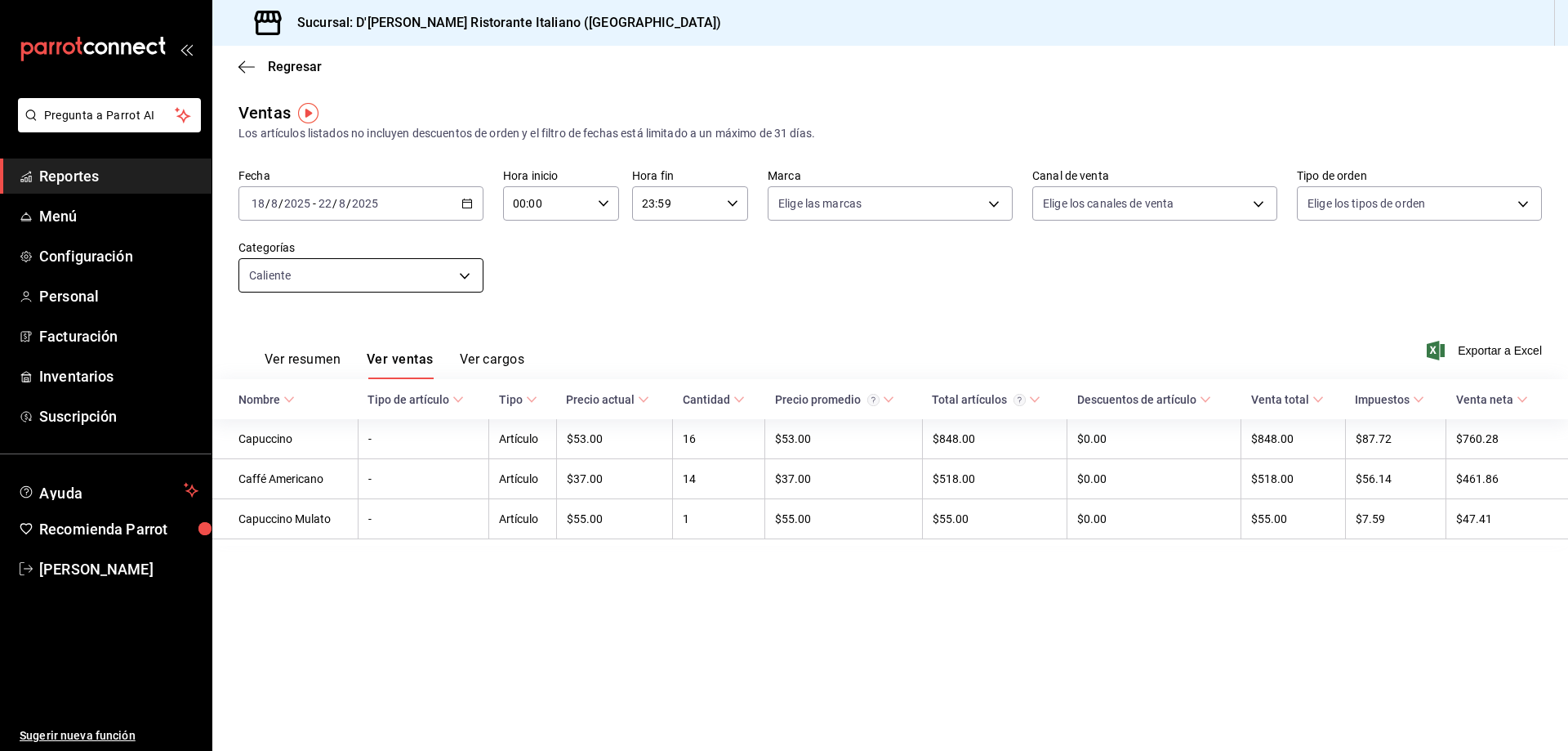
click at [469, 278] on body "Pregunta a Parrot AI Reportes Menú Configuración Personal Facturación Inventari…" at bounding box center [784, 375] width 1568 height 751
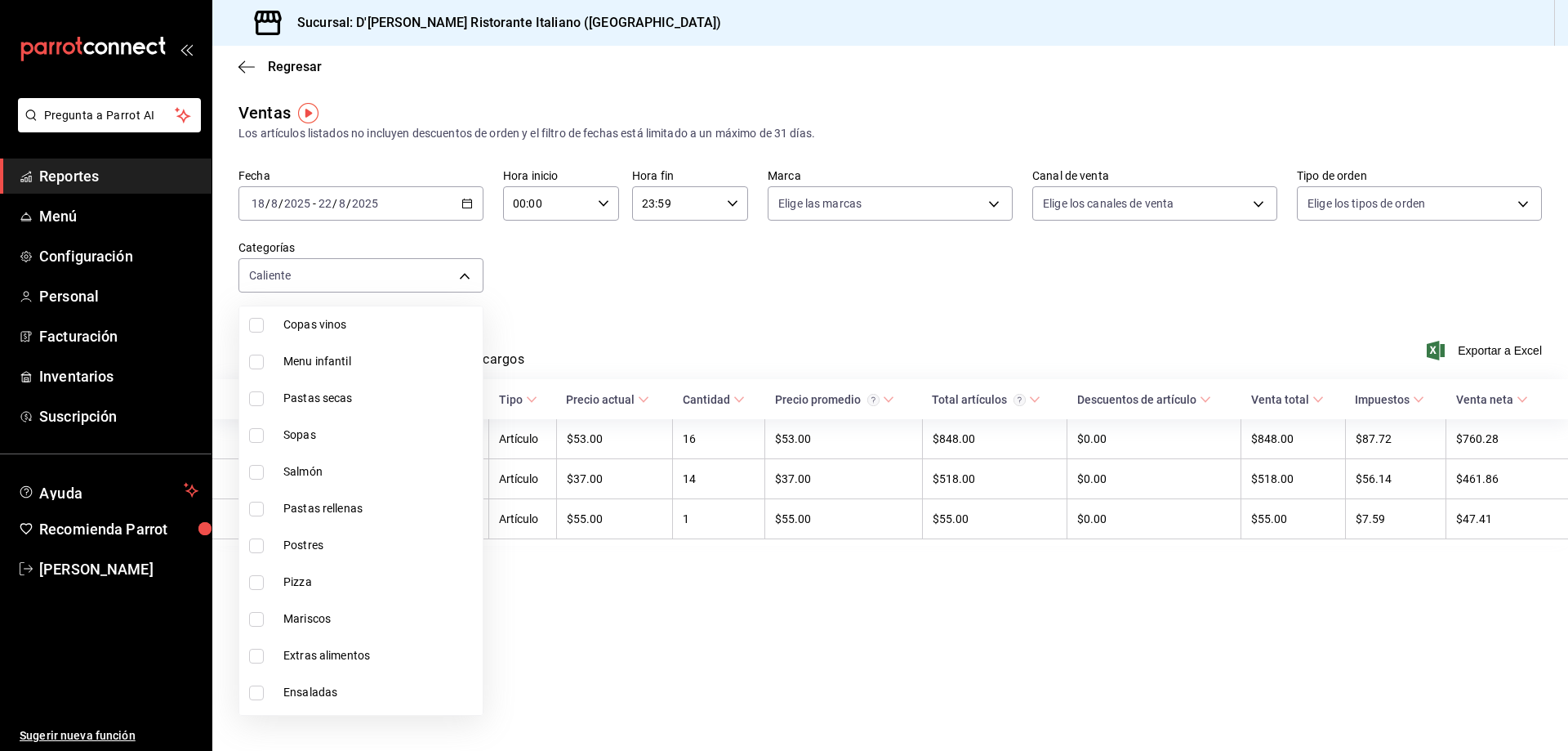
scroll to position [653, 0]
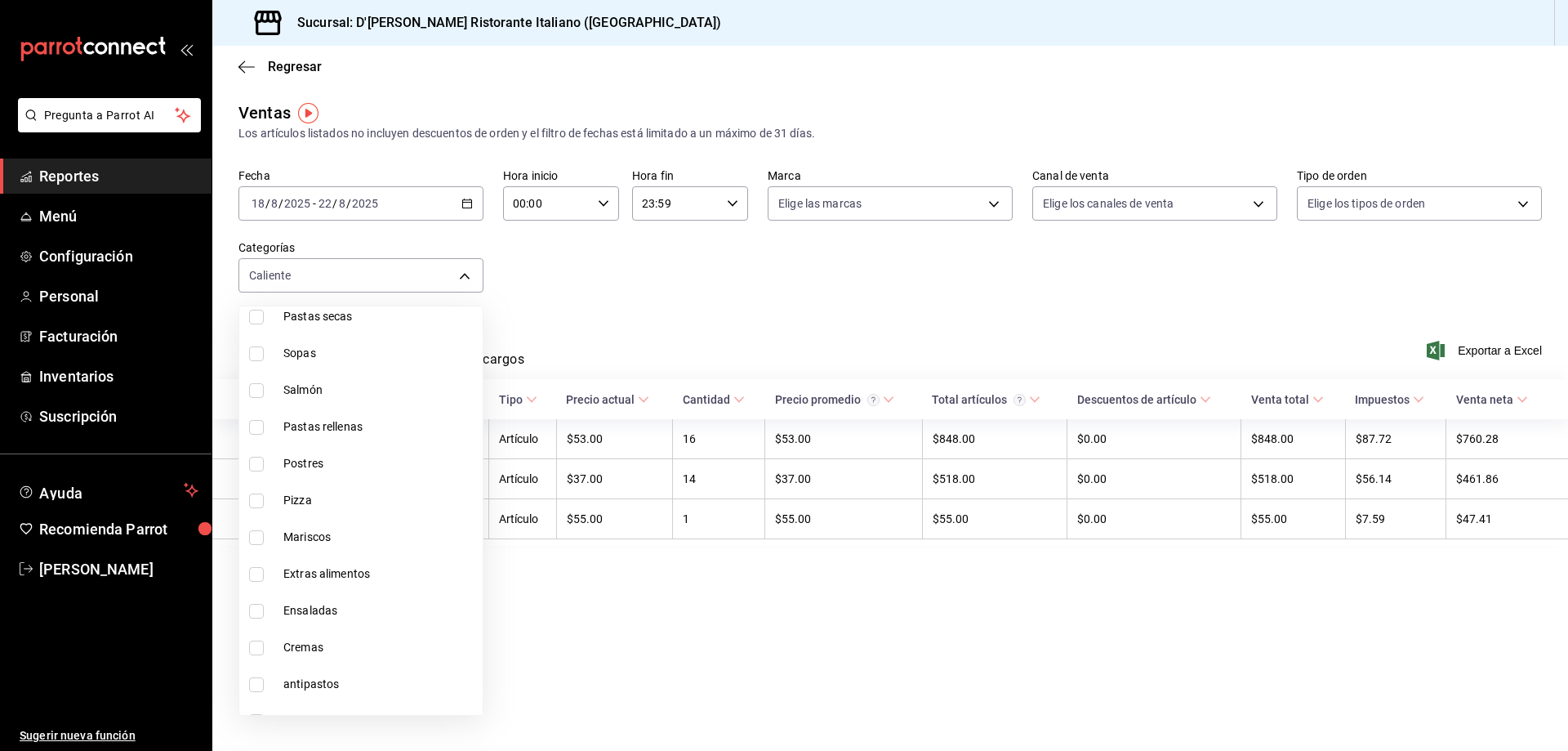
click at [328, 536] on span "Mariscos" at bounding box center [379, 537] width 193 height 17
type input "4e4c1386-9581-4b52-9c71-f71d256185a2,dcb38d7b-bd2a-49cf-8f8a-97f57e508aa0"
checkbox input "true"
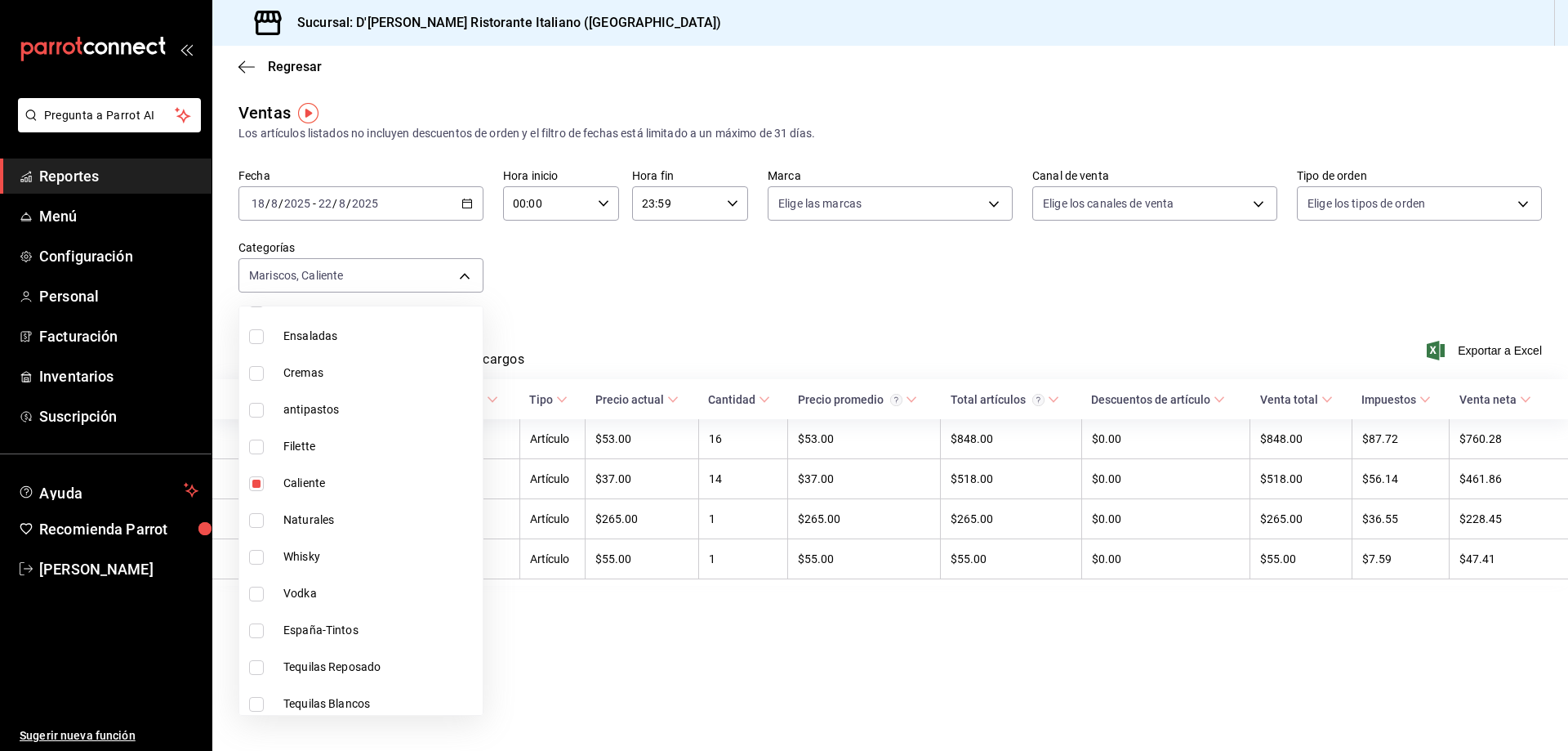
scroll to position [980, 0]
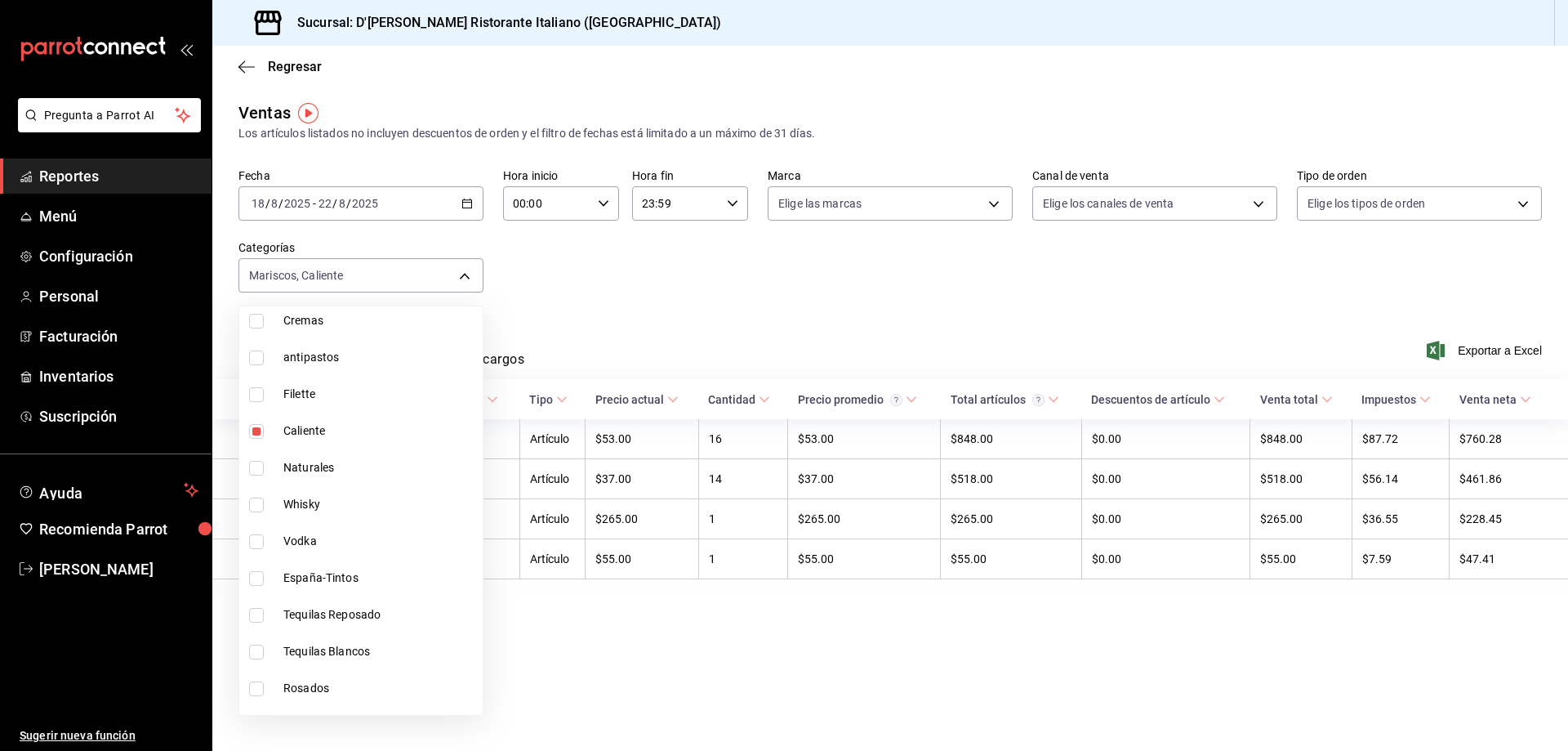
click at [318, 433] on span "Caliente" at bounding box center [379, 431] width 193 height 17
type input "dcb38d7b-bd2a-49cf-8f8a-97f57e508aa0"
checkbox input "false"
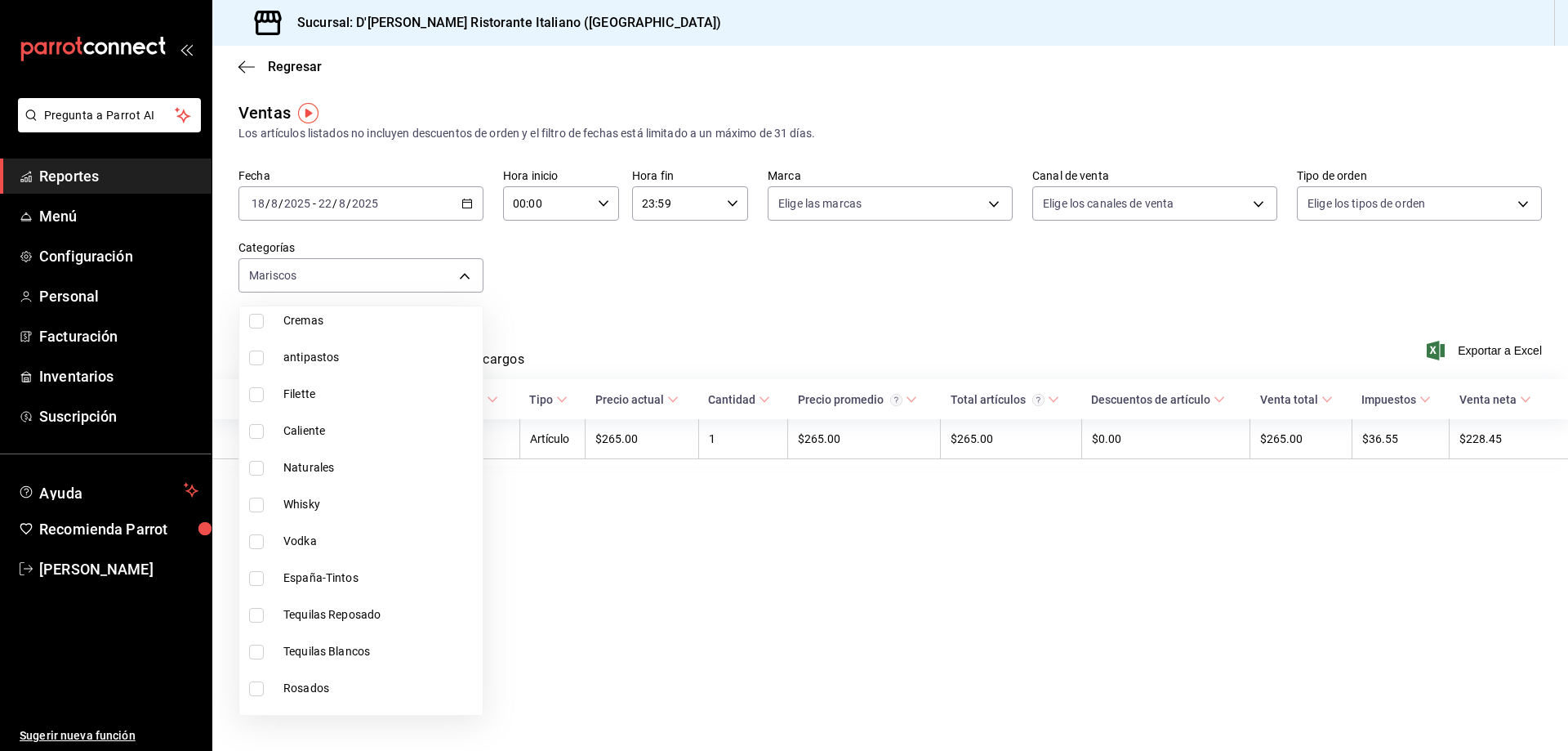
click at [624, 327] on div at bounding box center [784, 375] width 1568 height 751
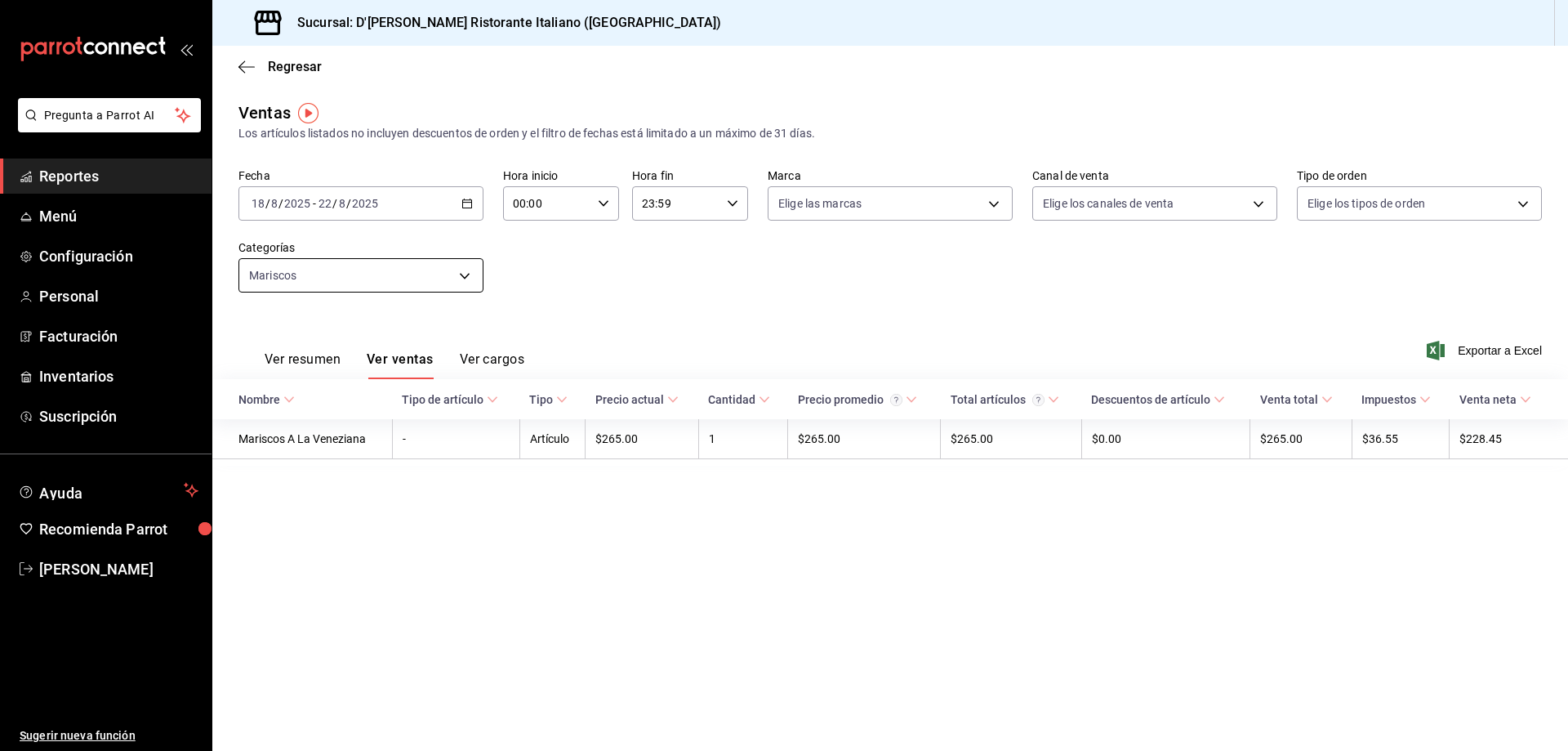
click at [469, 268] on body "Pregunta a Parrot AI Reportes Menú Configuración Personal Facturación Inventari…" at bounding box center [784, 375] width 1568 height 751
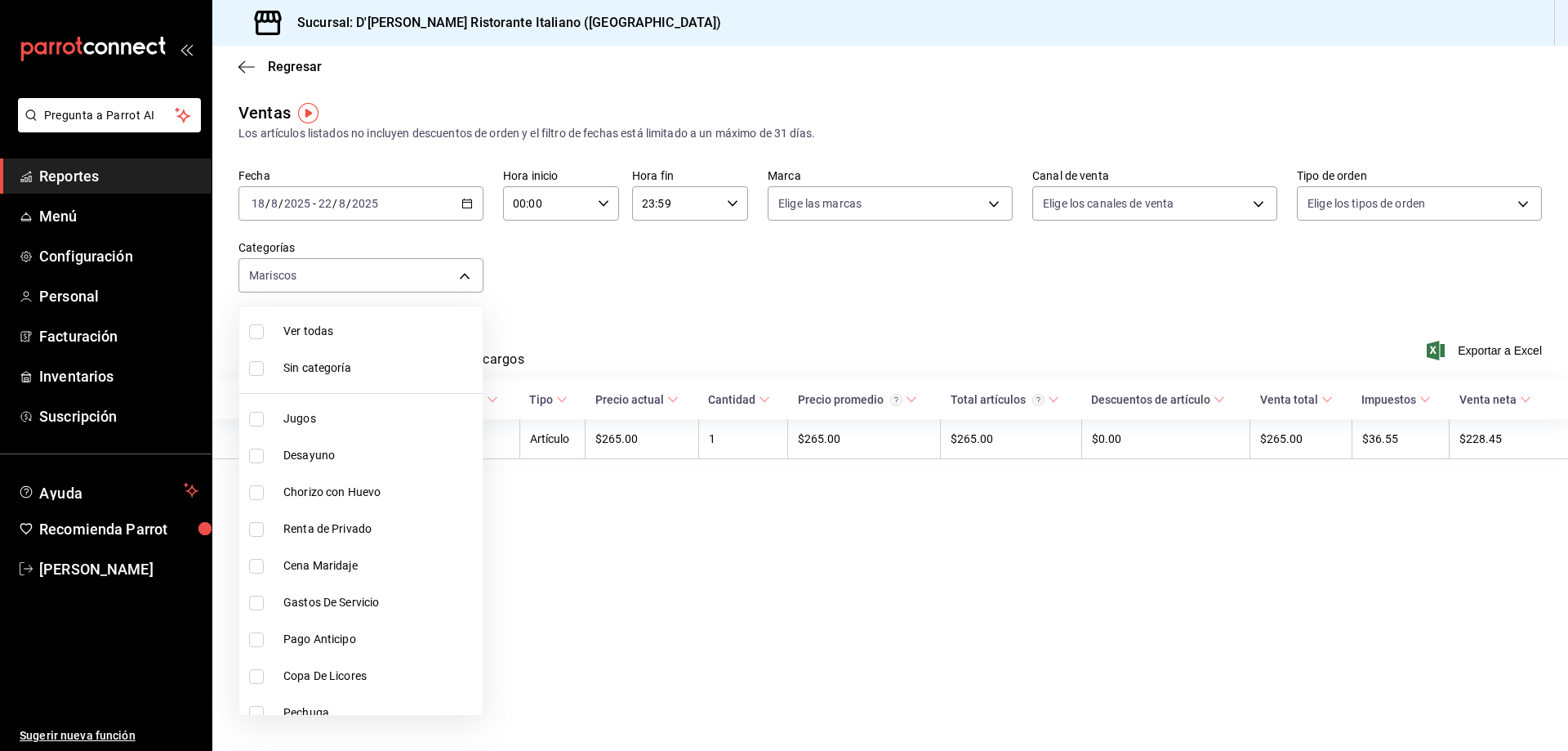
click at [329, 336] on span "Ver todas" at bounding box center [379, 331] width 193 height 17
type input "6cffc628-7154-498e-be8e-d9df8b8db4ac,f3a1f48a-d3f7-4a4e-a0e4-e127e5ed5a6b,52156…"
checkbox input "true"
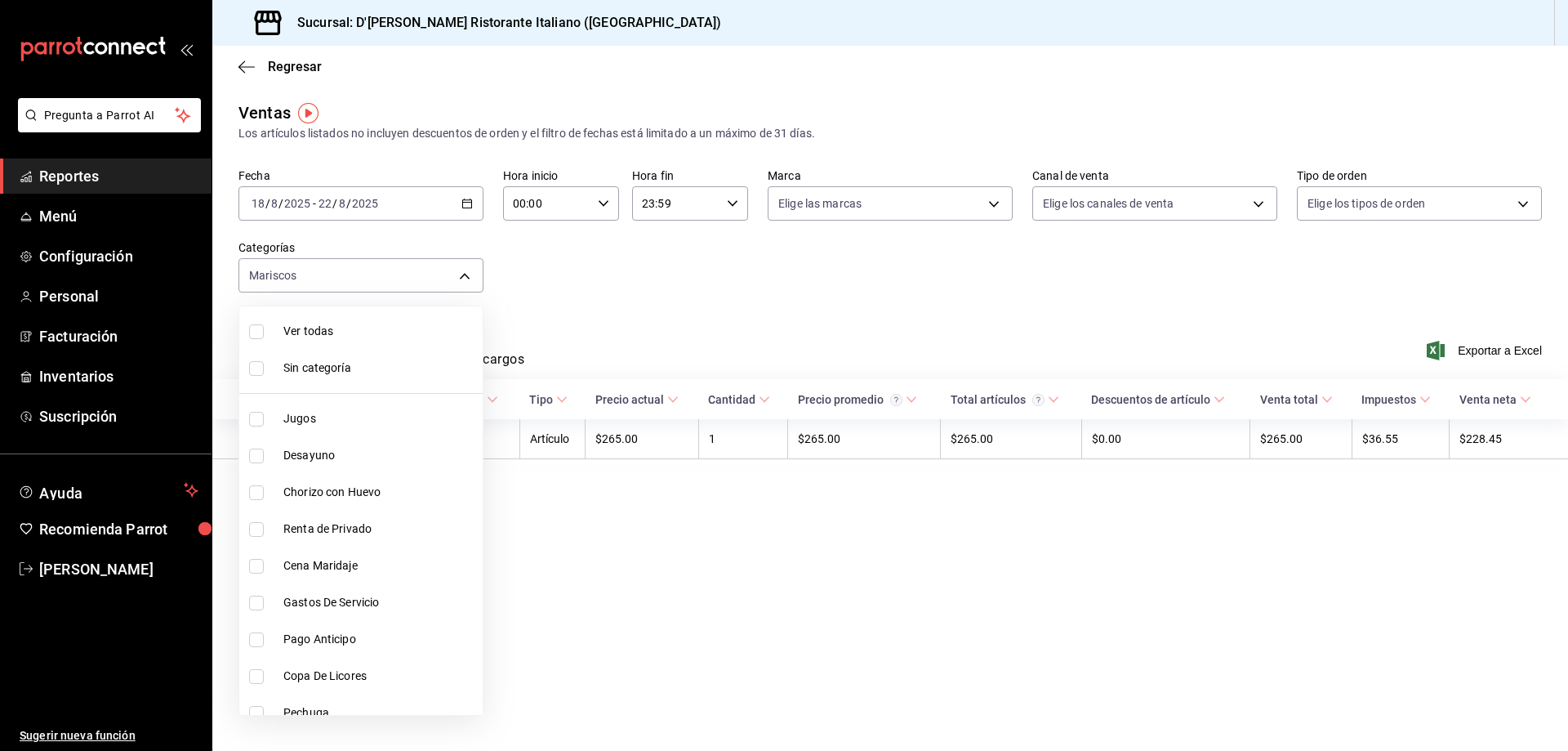
checkbox input "true"
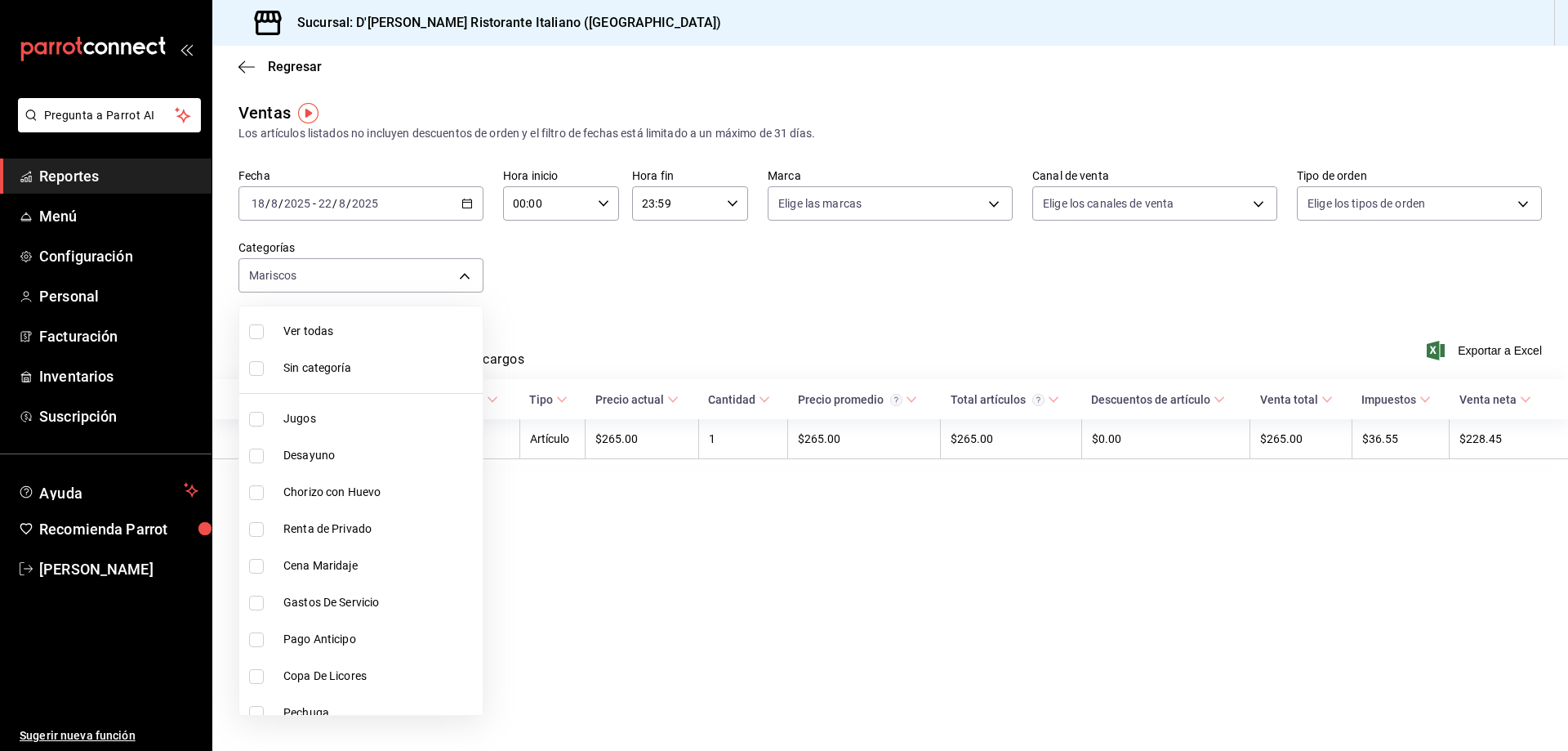
checkbox input "true"
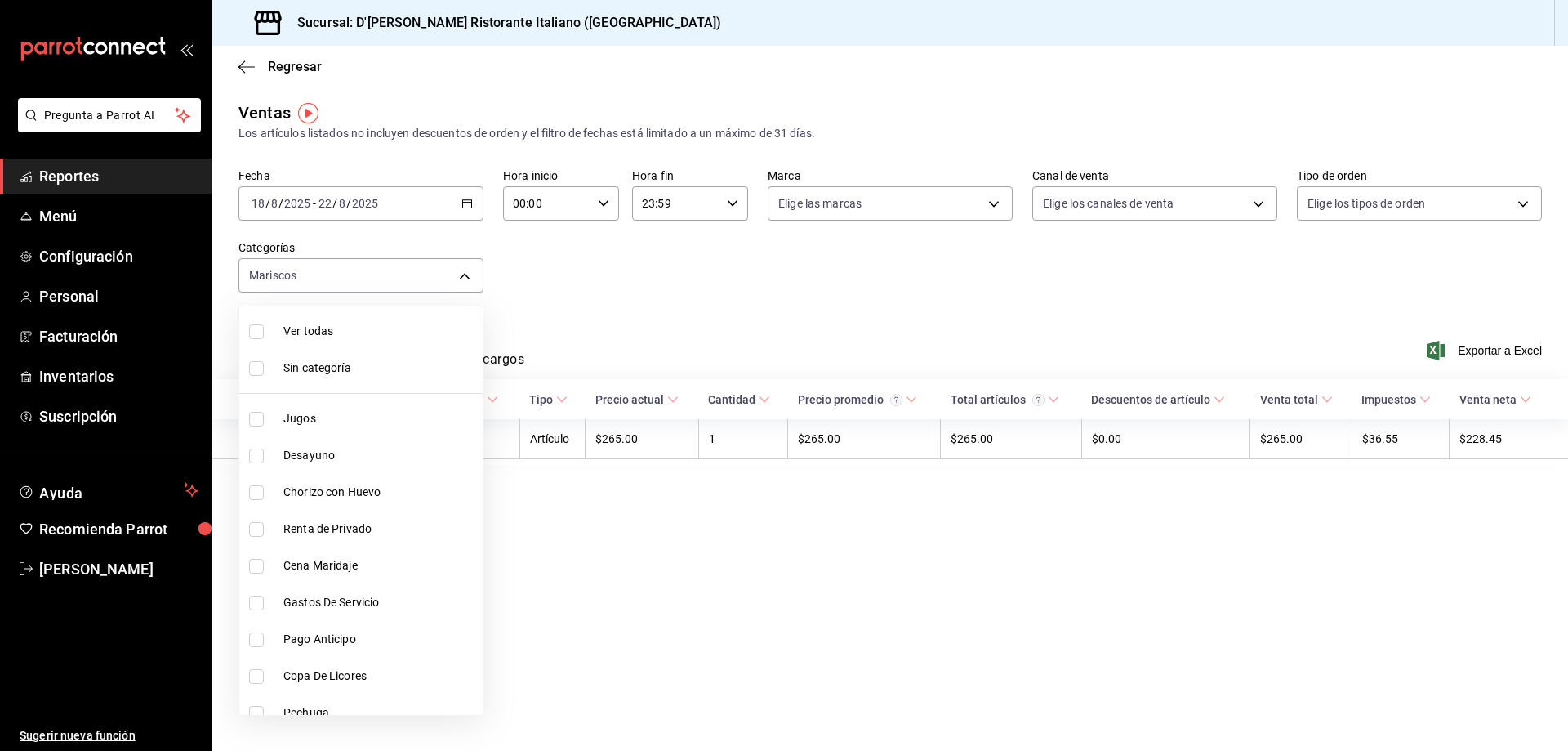
checkbox input "true"
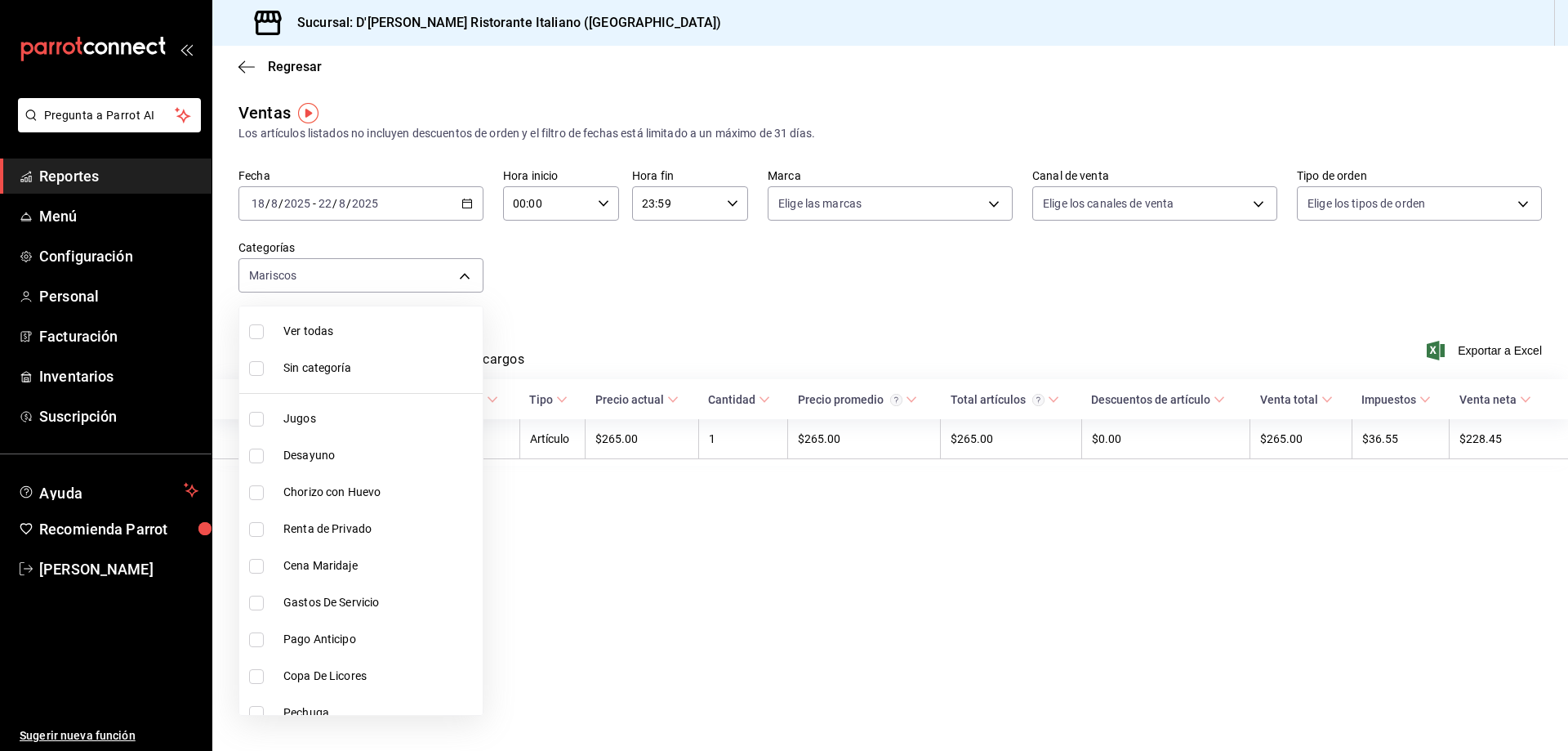
checkbox input "true"
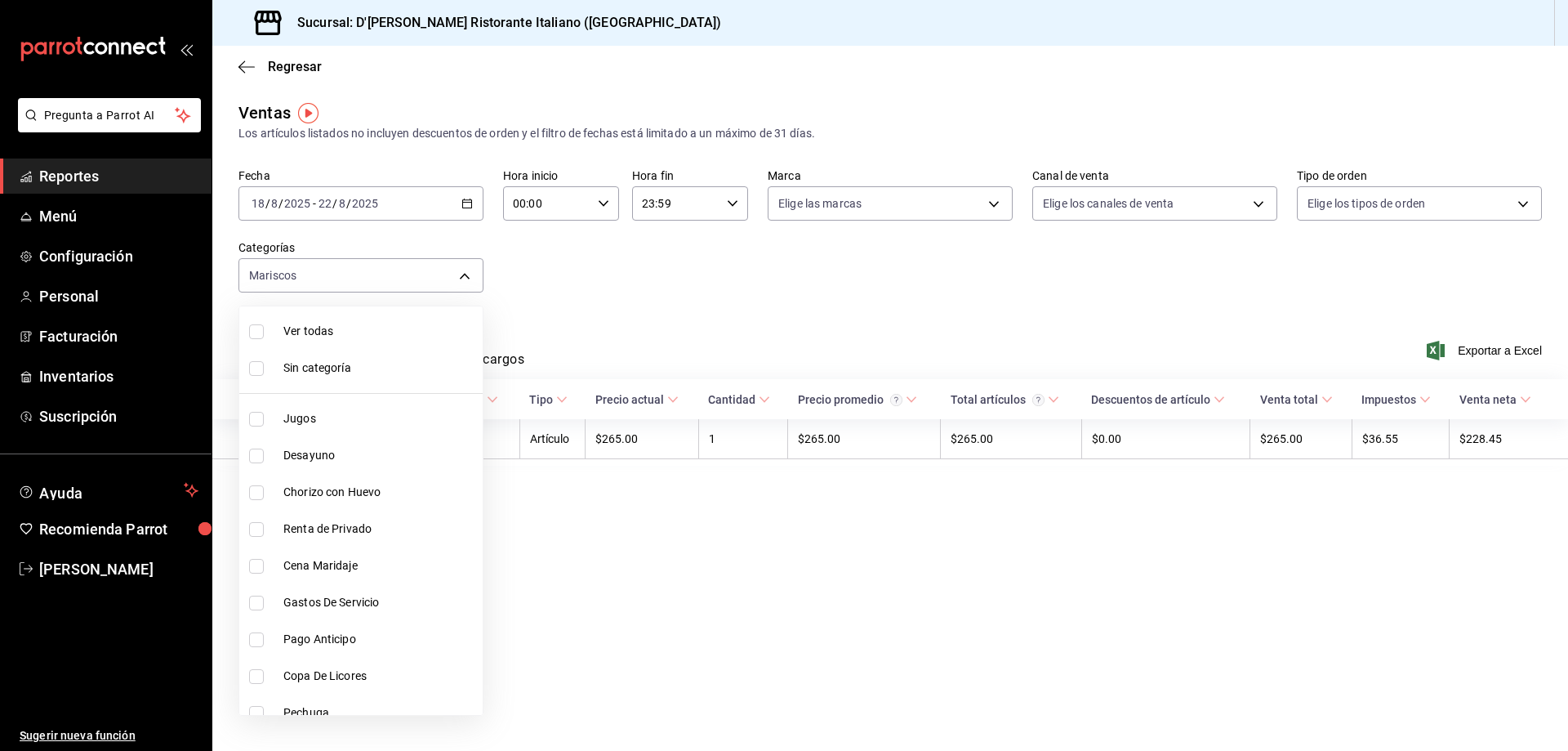
checkbox input "true"
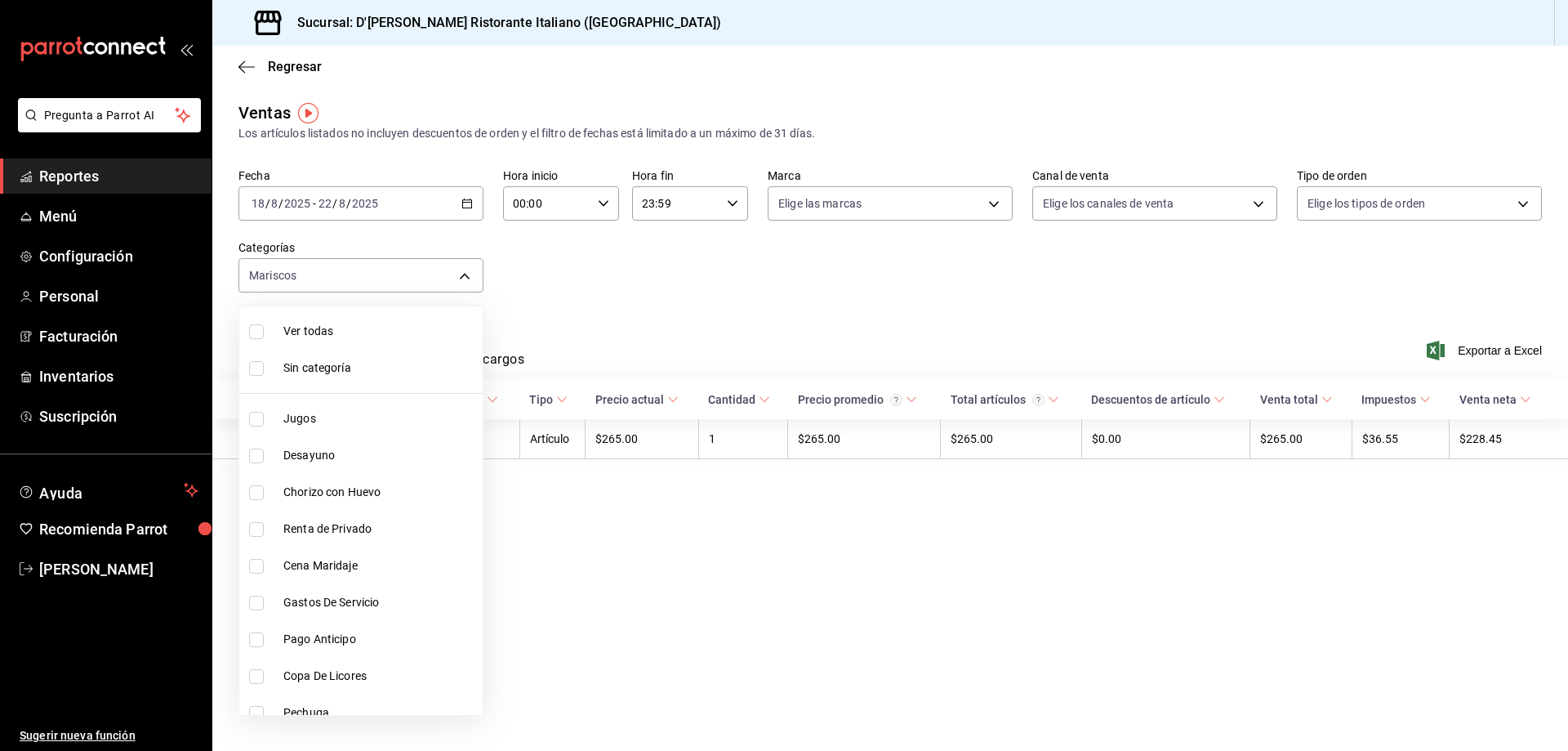
checkbox input "true"
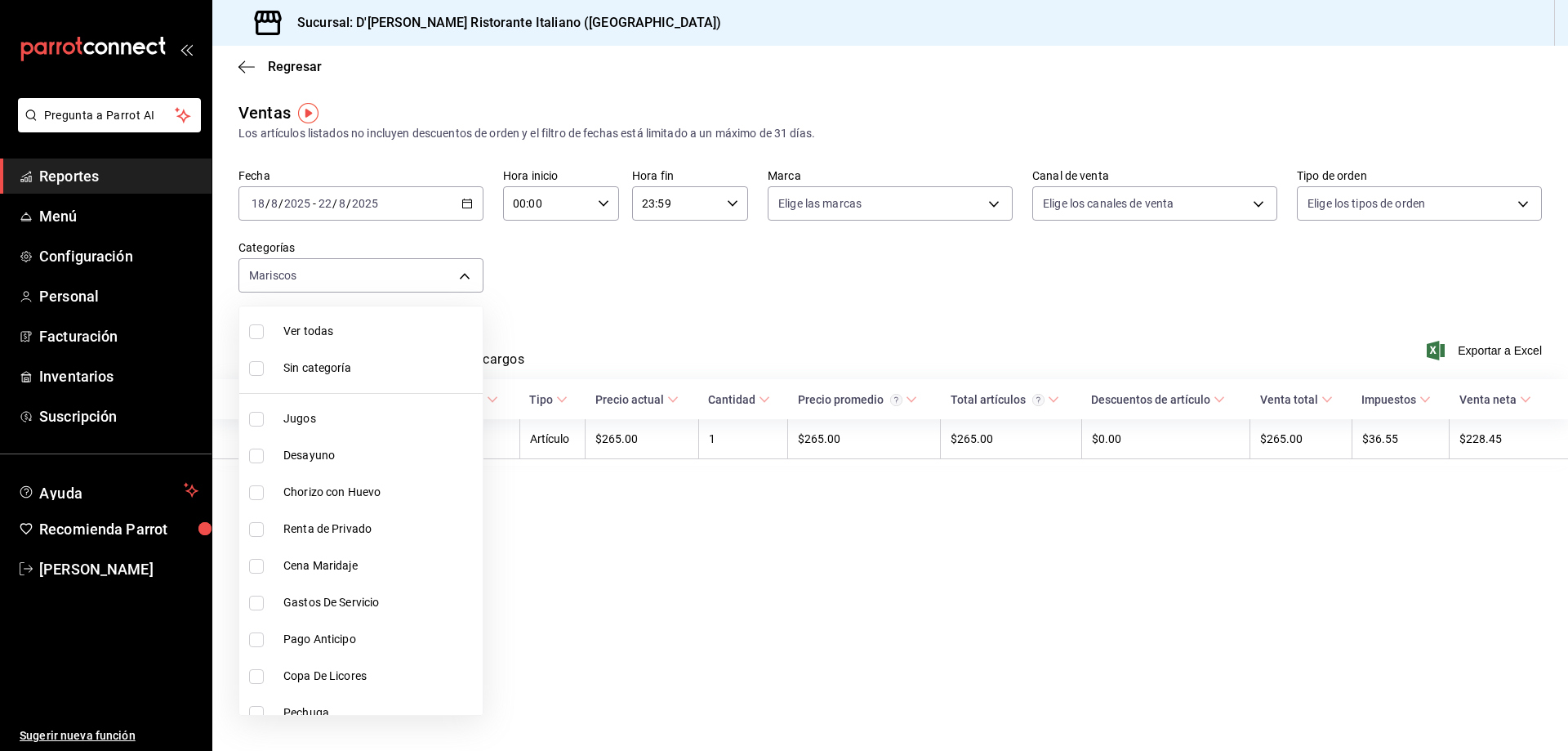
checkbox input "true"
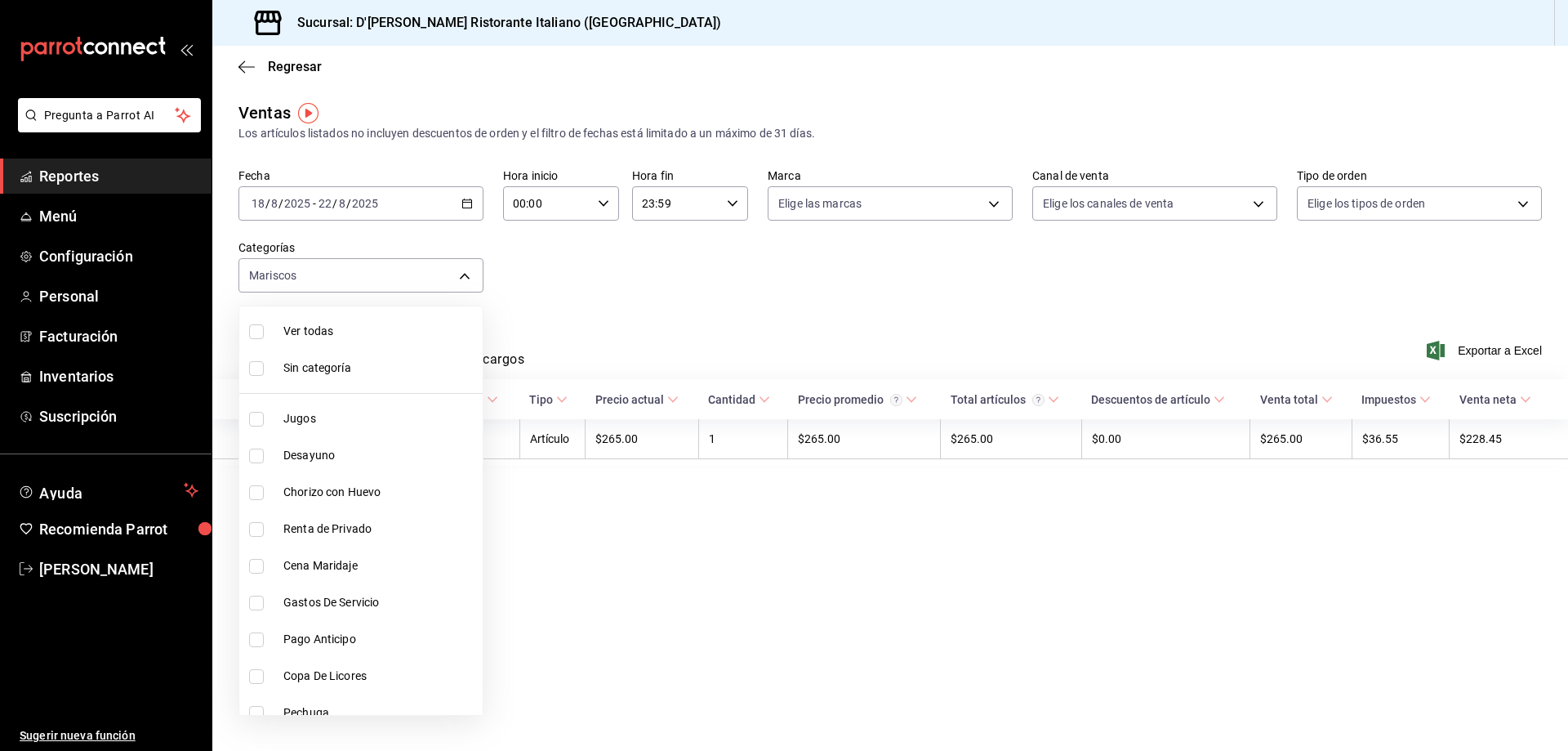
checkbox input "true"
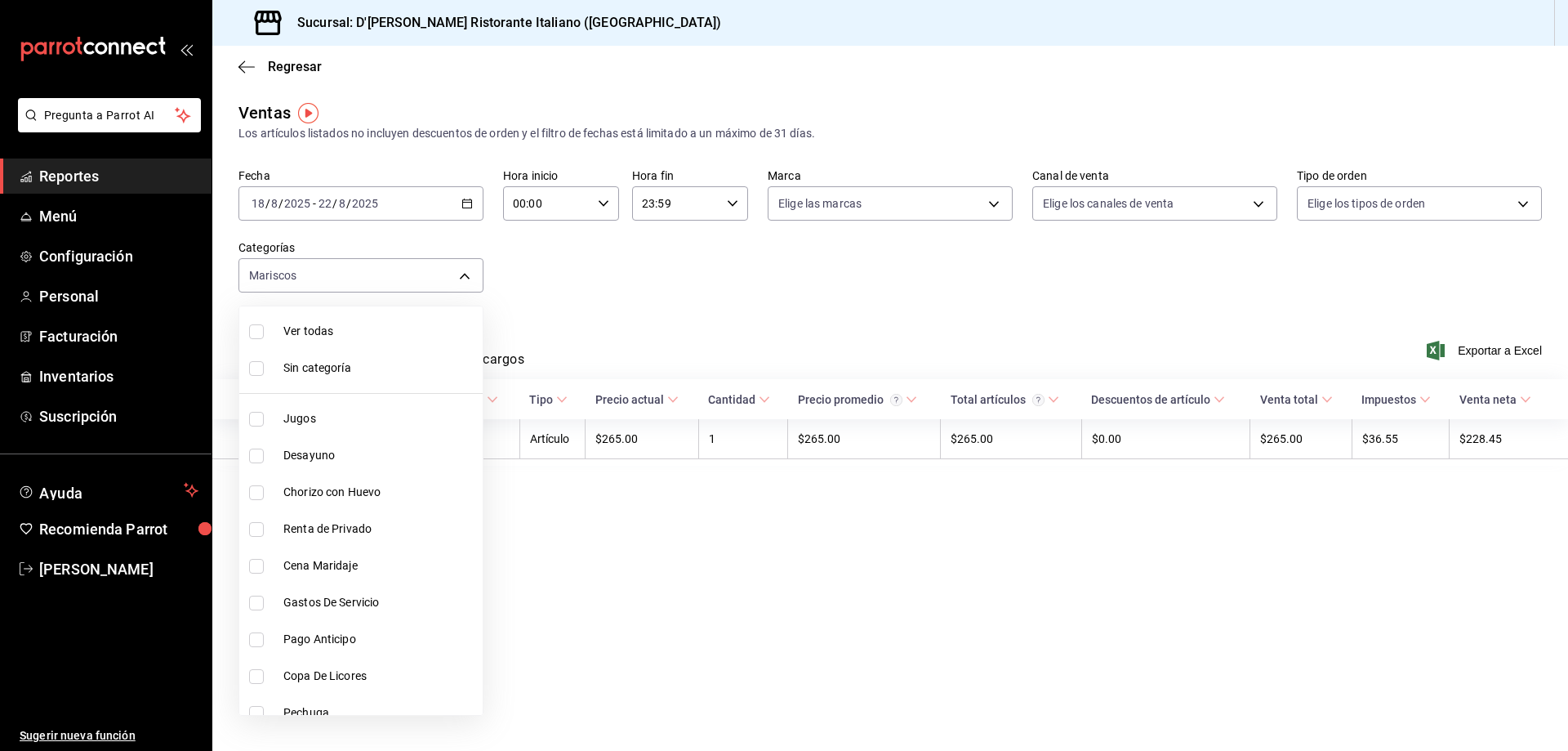
checkbox input "true"
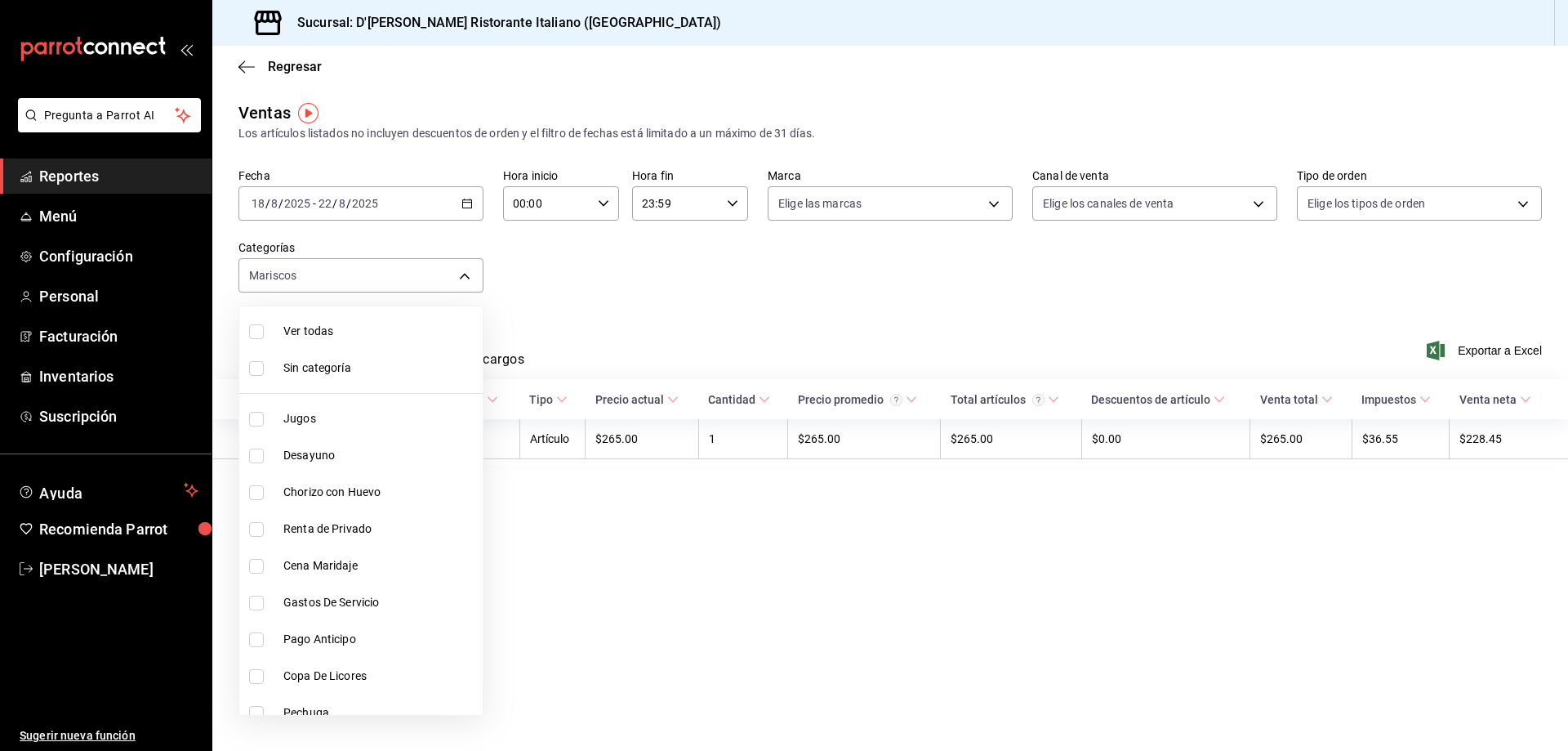
checkbox input "true"
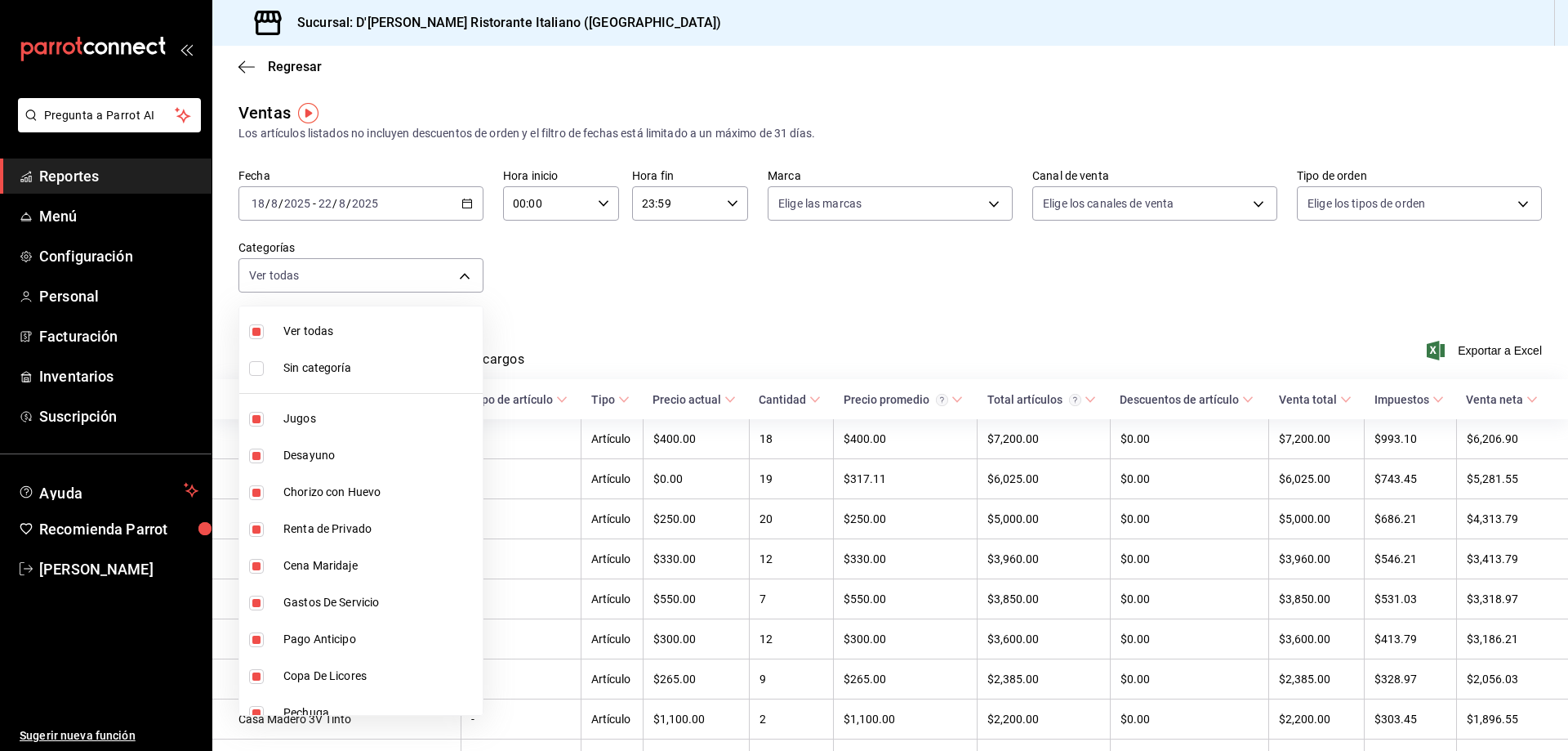
click at [582, 328] on div at bounding box center [784, 375] width 1568 height 751
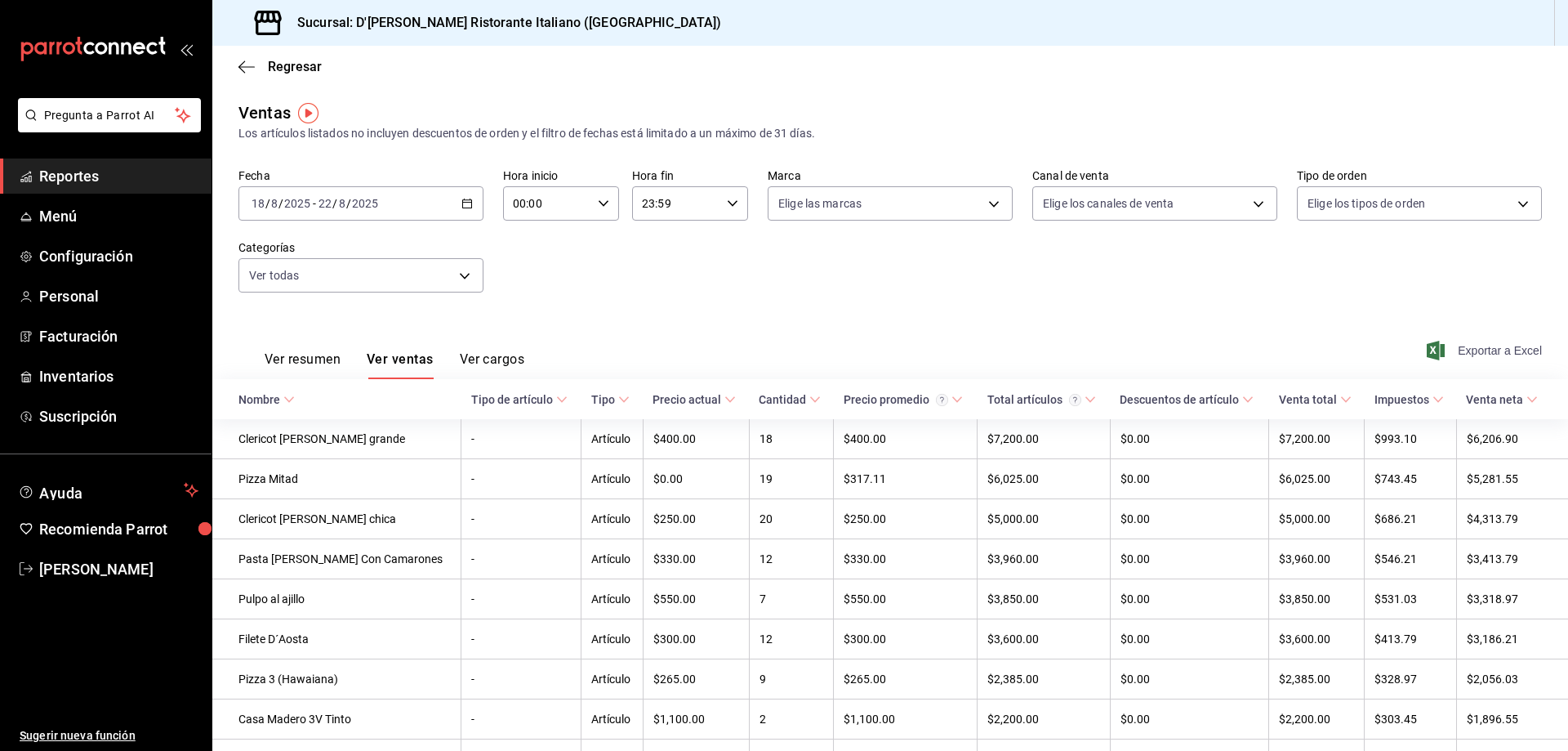
click at [1461, 354] on span "Exportar a Excel" at bounding box center [1486, 350] width 112 height 20
click at [472, 361] on button "Ver cargos" at bounding box center [492, 365] width 66 height 28
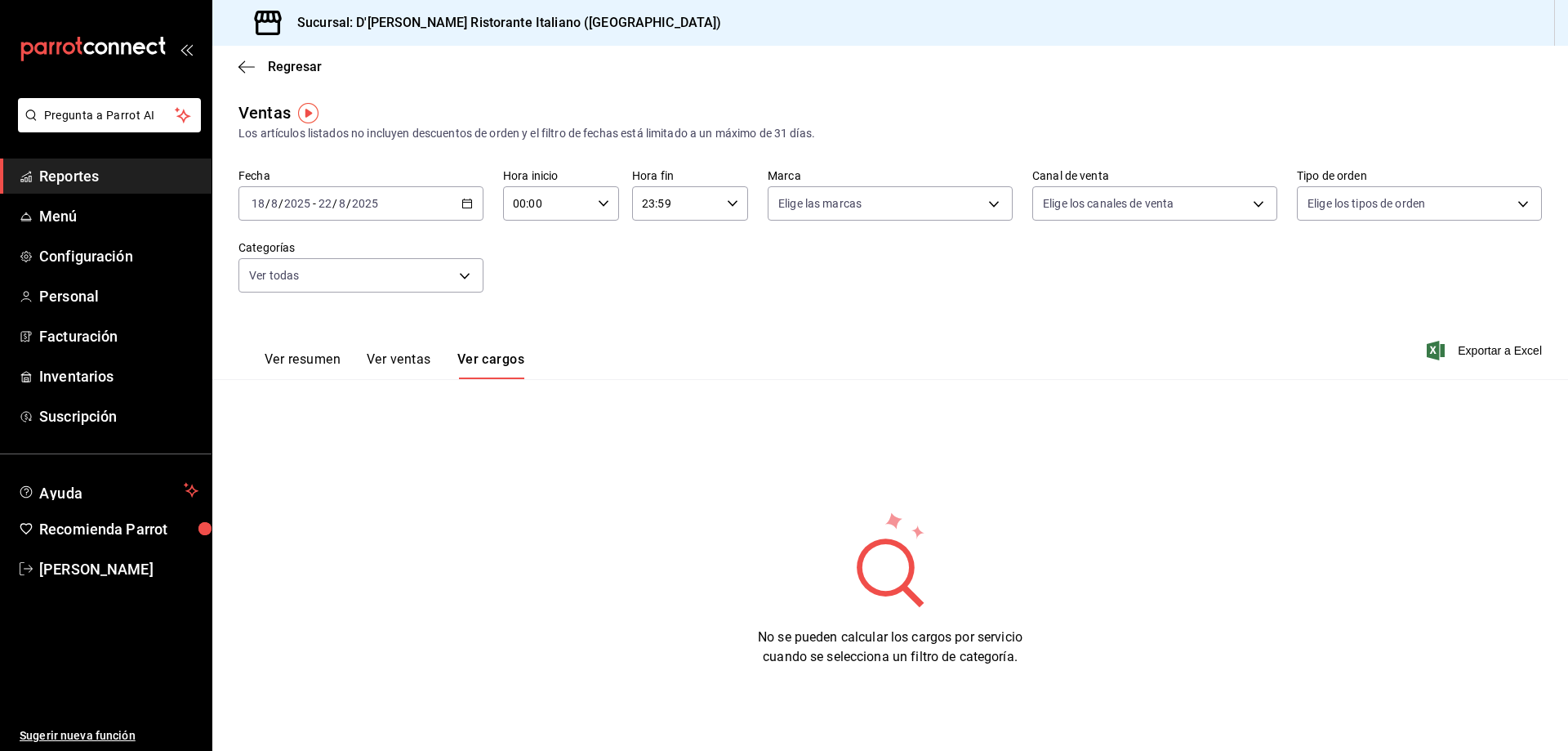
click at [321, 362] on button "Ver resumen" at bounding box center [302, 365] width 76 height 28
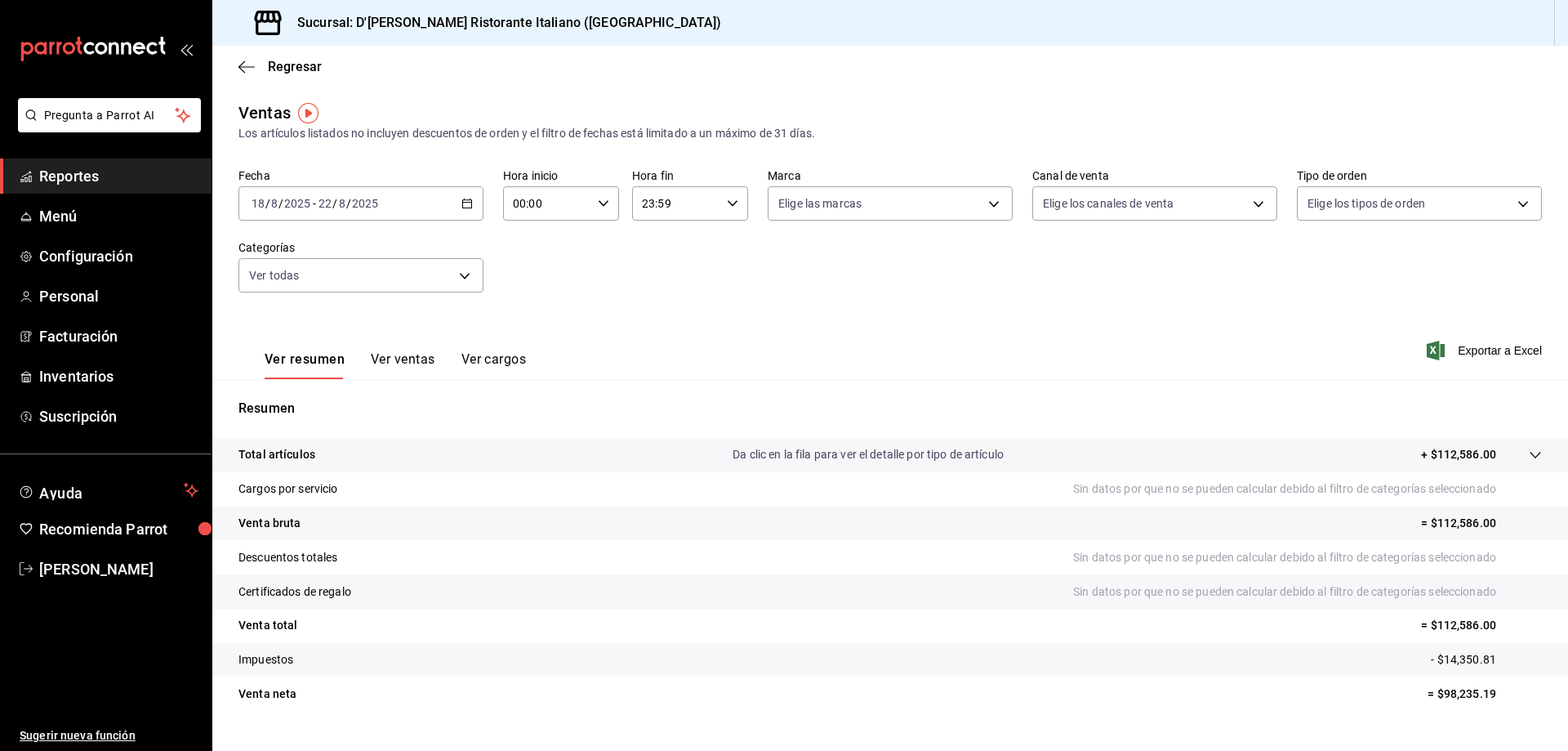
click at [405, 361] on button "Ver ventas" at bounding box center [403, 365] width 65 height 28
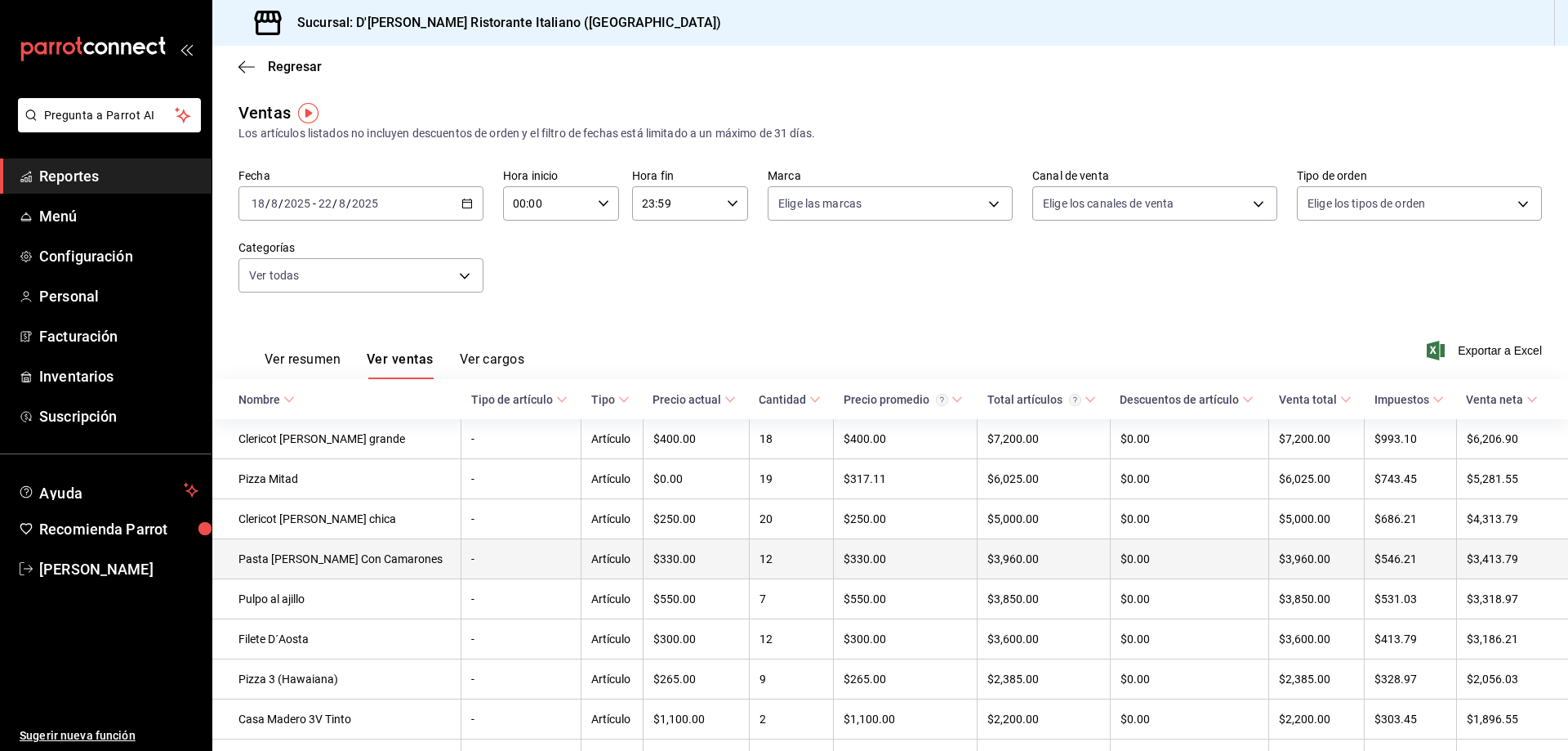
click at [597, 557] on td "Artículo" at bounding box center [613, 559] width 62 height 40
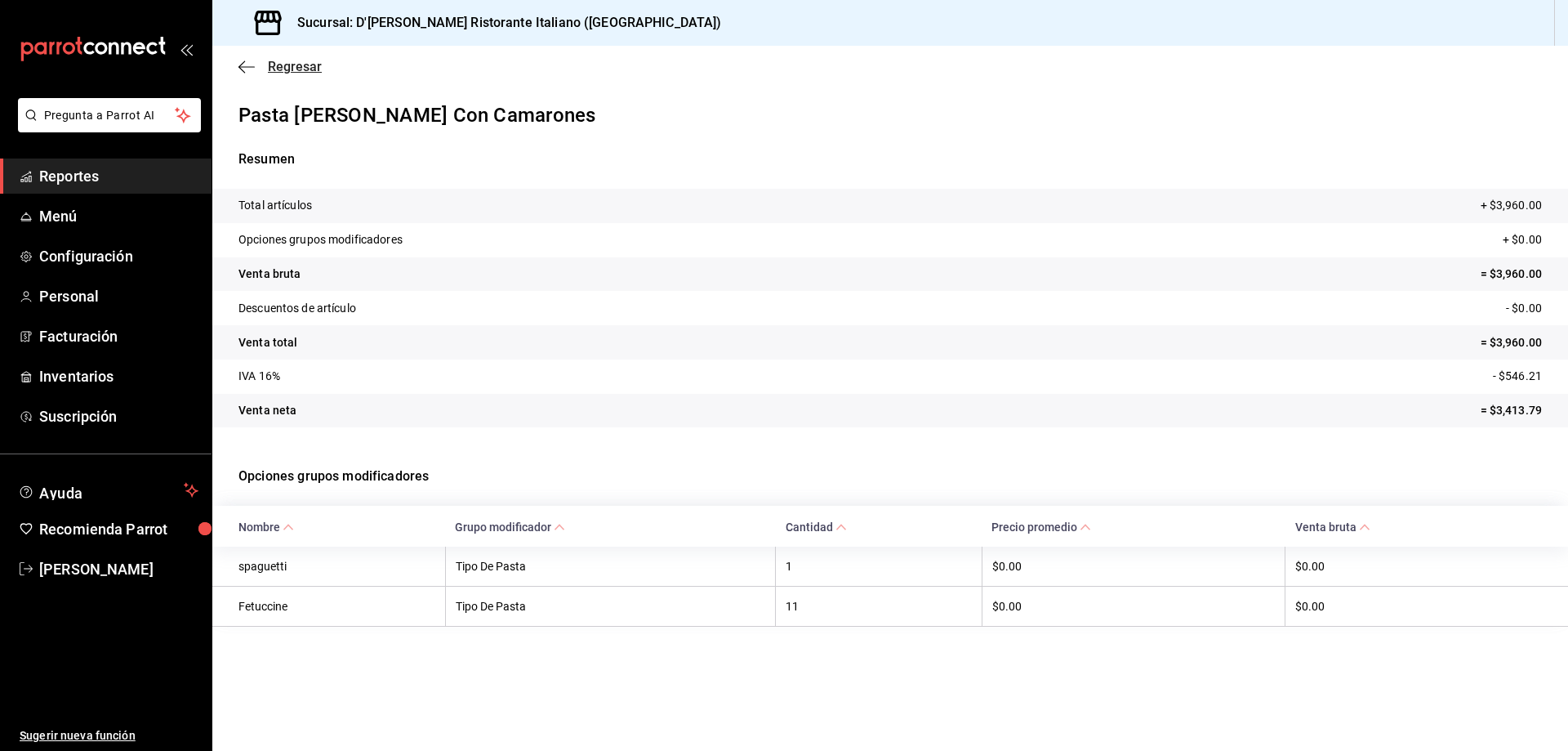
click at [282, 61] on span "Regresar" at bounding box center [295, 66] width 54 height 16
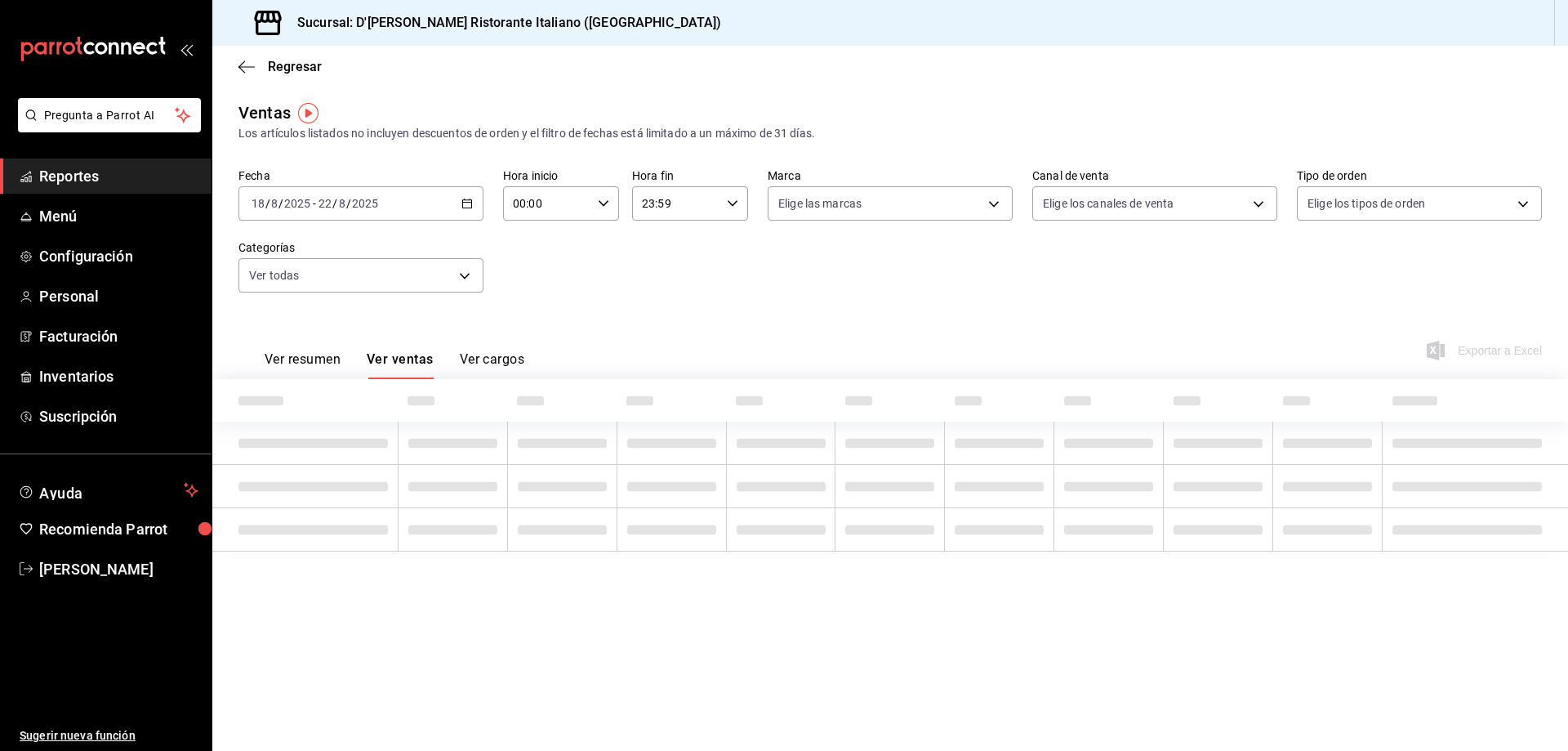
type input "6cffc628-7154-498e-be8e-d9df8b8db4ac,f3a1f48a-d3f7-4a4e-a0e4-e127e5ed5a6b,52156…"
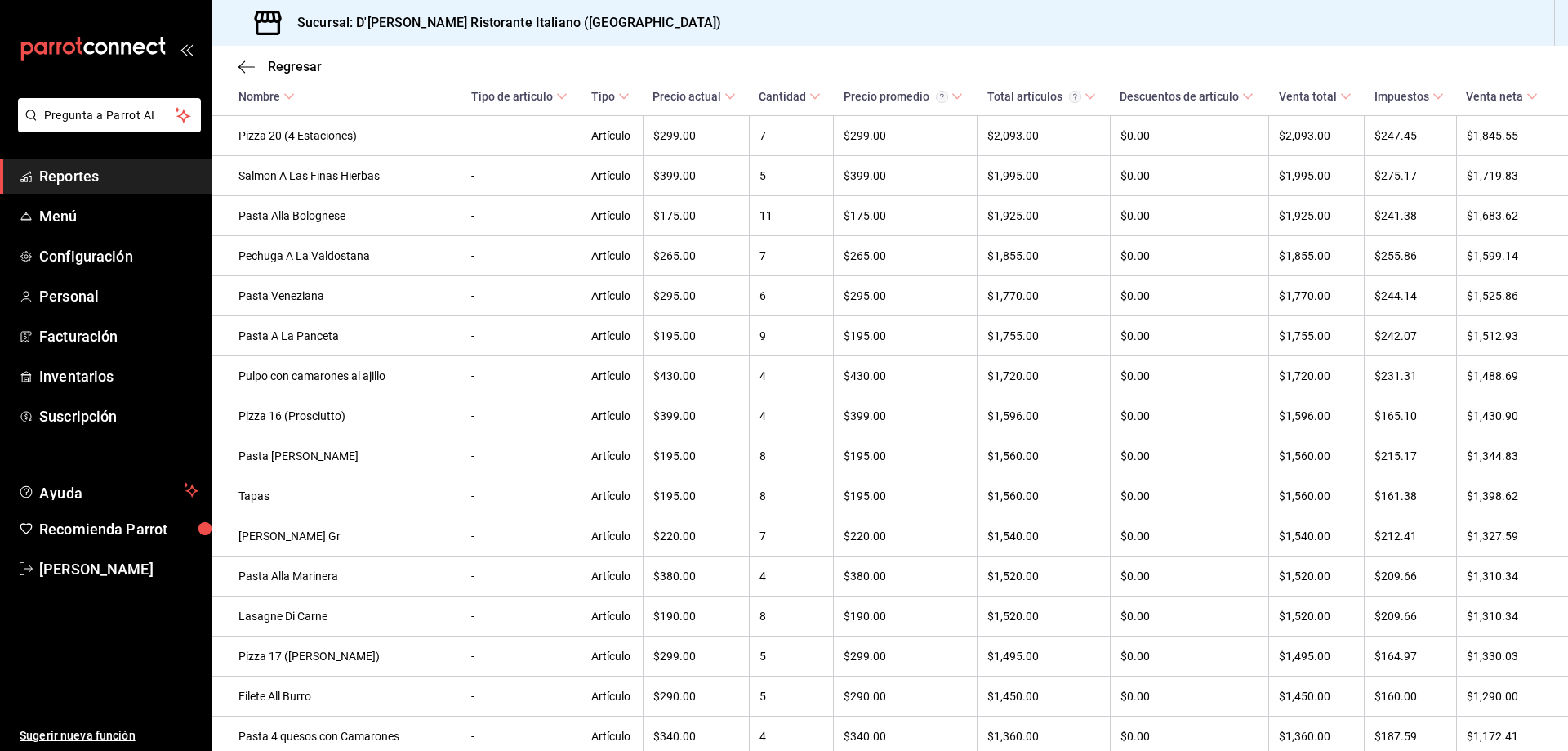
scroll to position [735, 0]
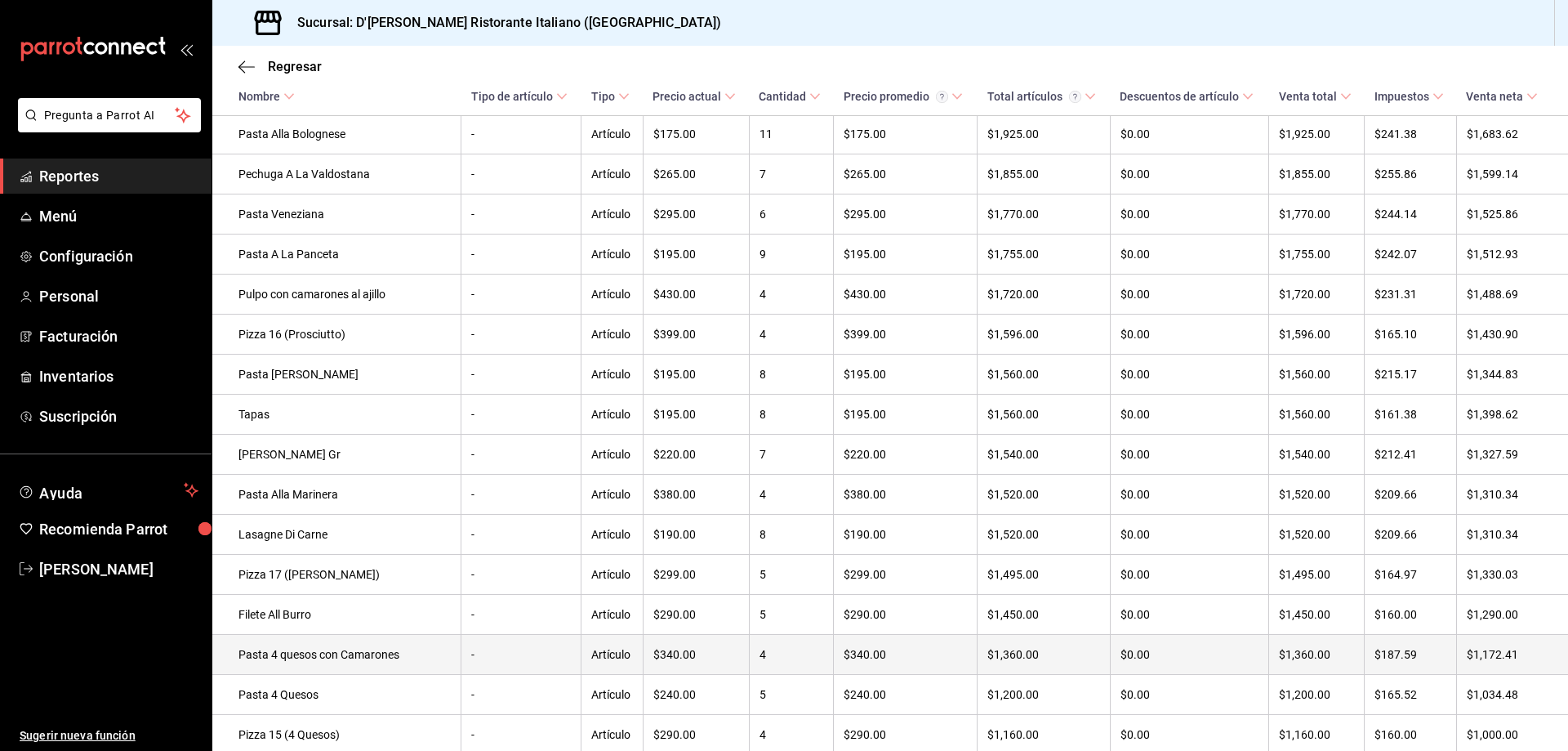
click at [379, 671] on td "Pasta 4 quesos con Camarones" at bounding box center [337, 654] width 249 height 40
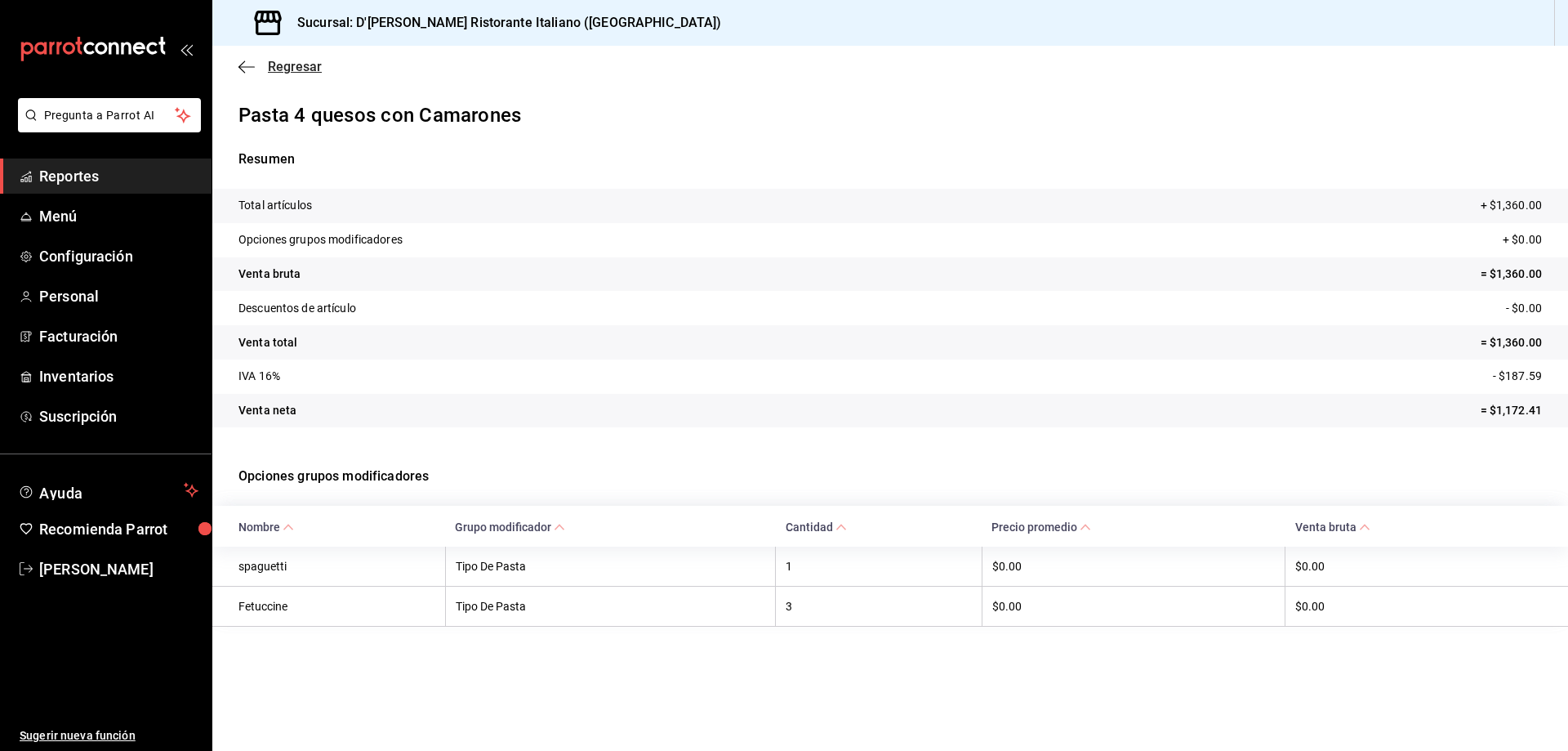
click at [280, 68] on span "Regresar" at bounding box center [295, 66] width 54 height 16
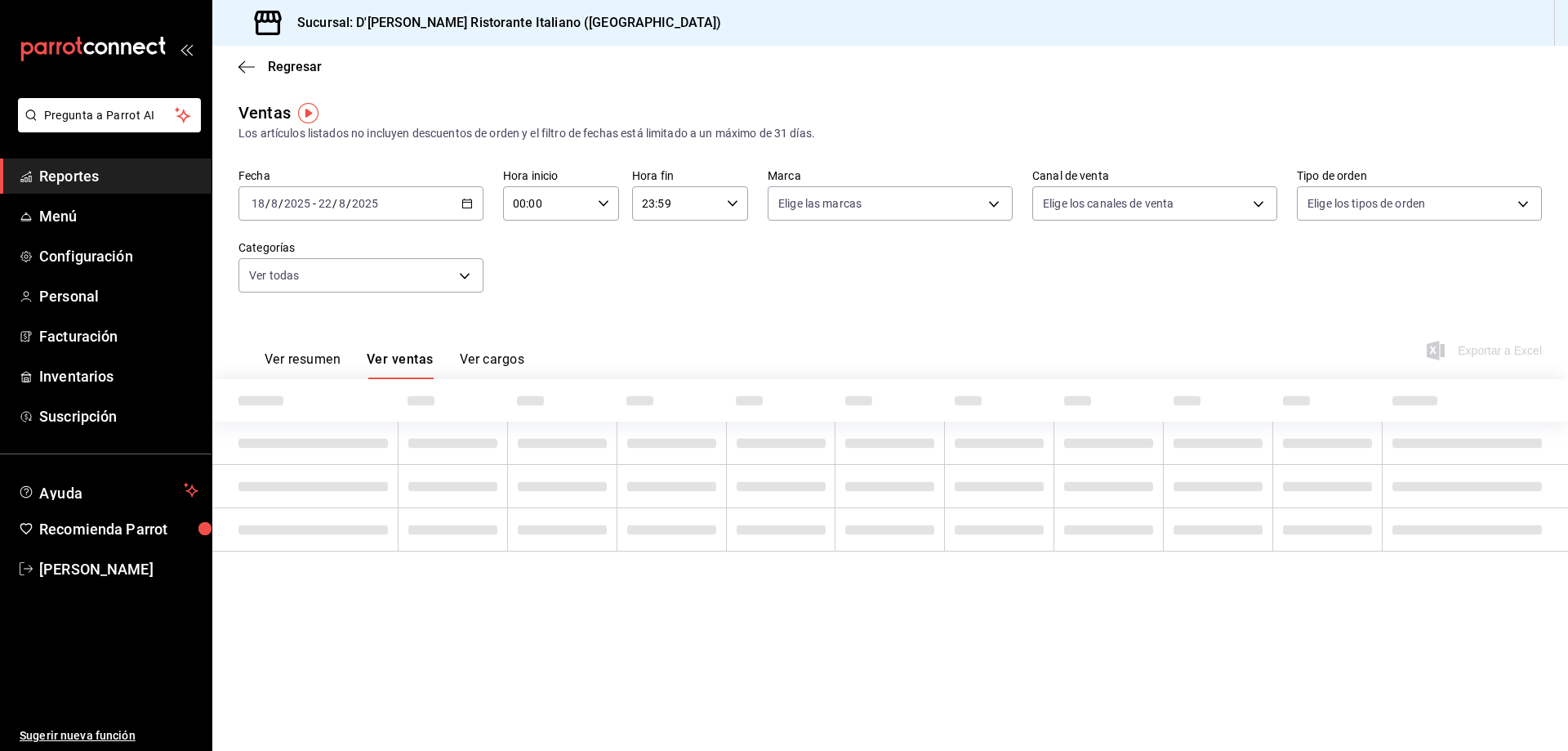
type input "6cffc628-7154-498e-be8e-d9df8b8db4ac,f3a1f48a-d3f7-4a4e-a0e4-e127e5ed5a6b,52156…"
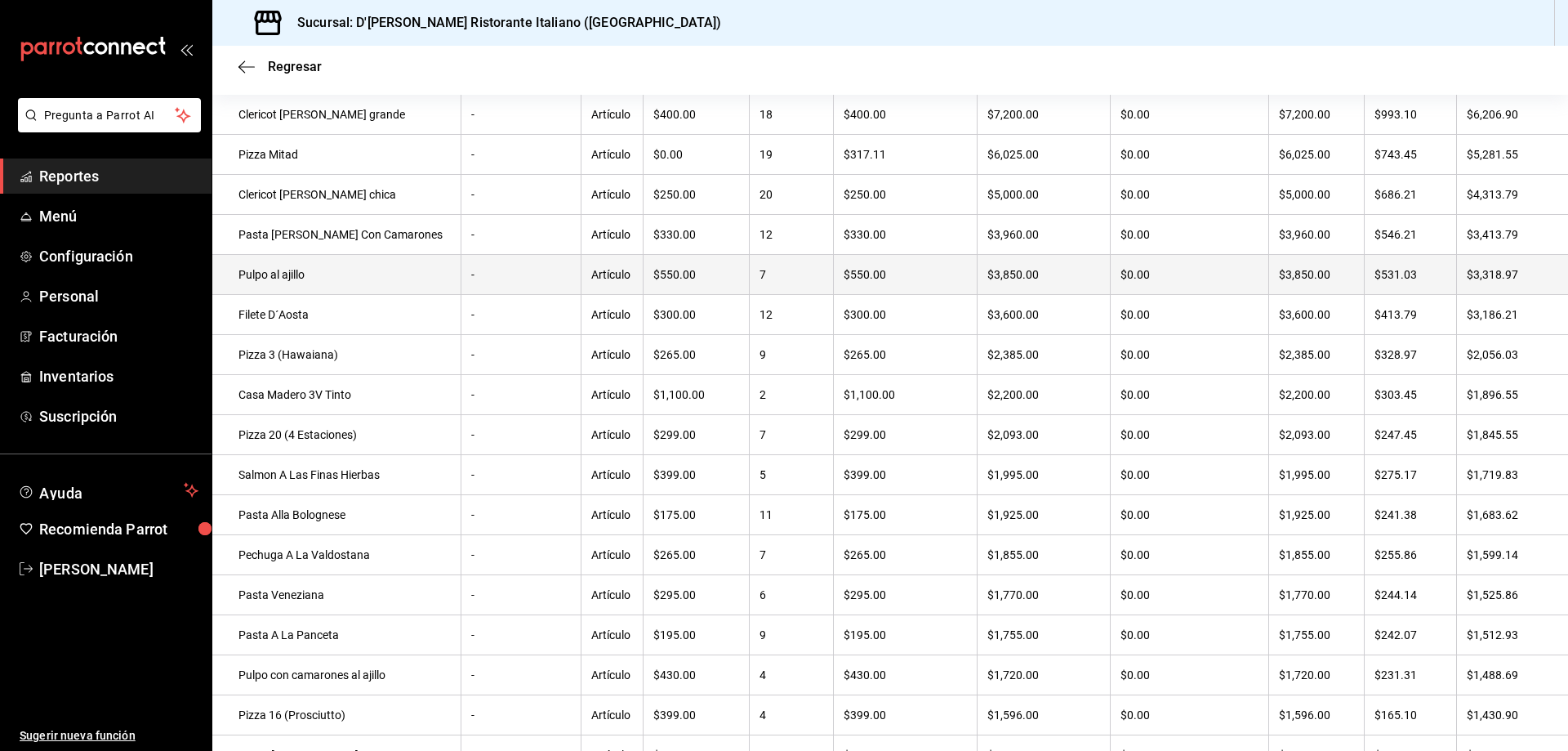
scroll to position [327, 0]
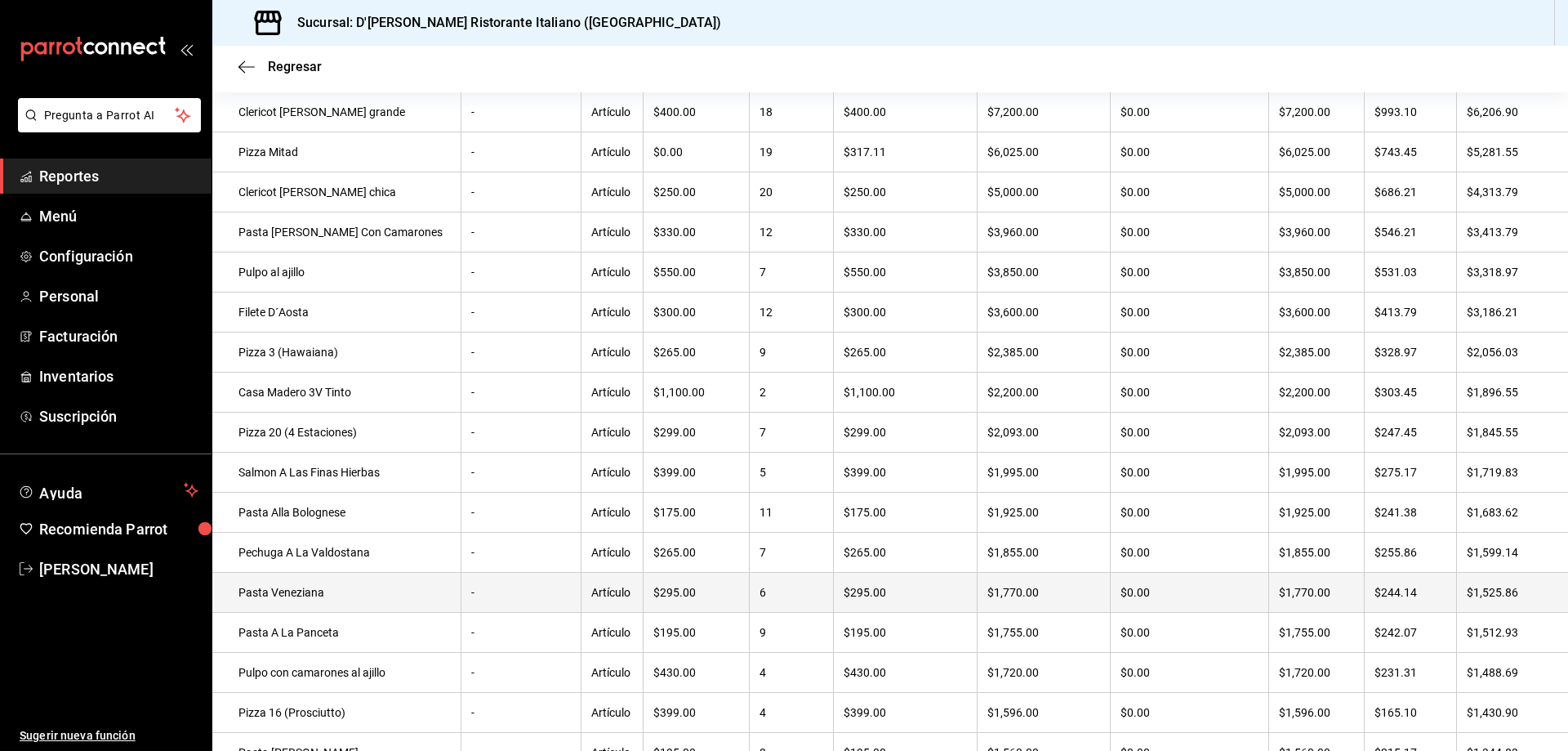
click at [343, 599] on td "Pasta Veneziana" at bounding box center [337, 593] width 249 height 40
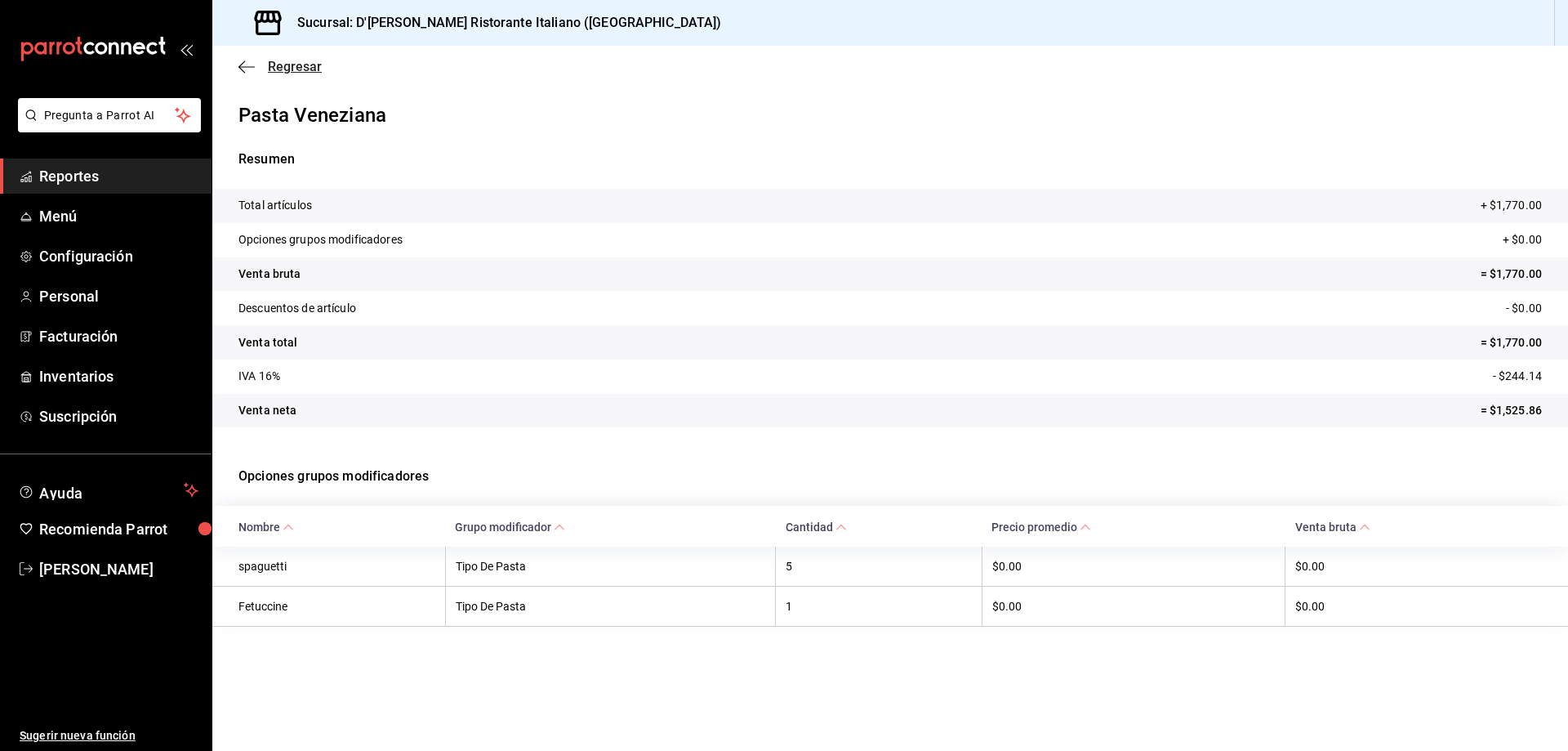
click at [277, 66] on span "Regresar" at bounding box center [295, 66] width 54 height 16
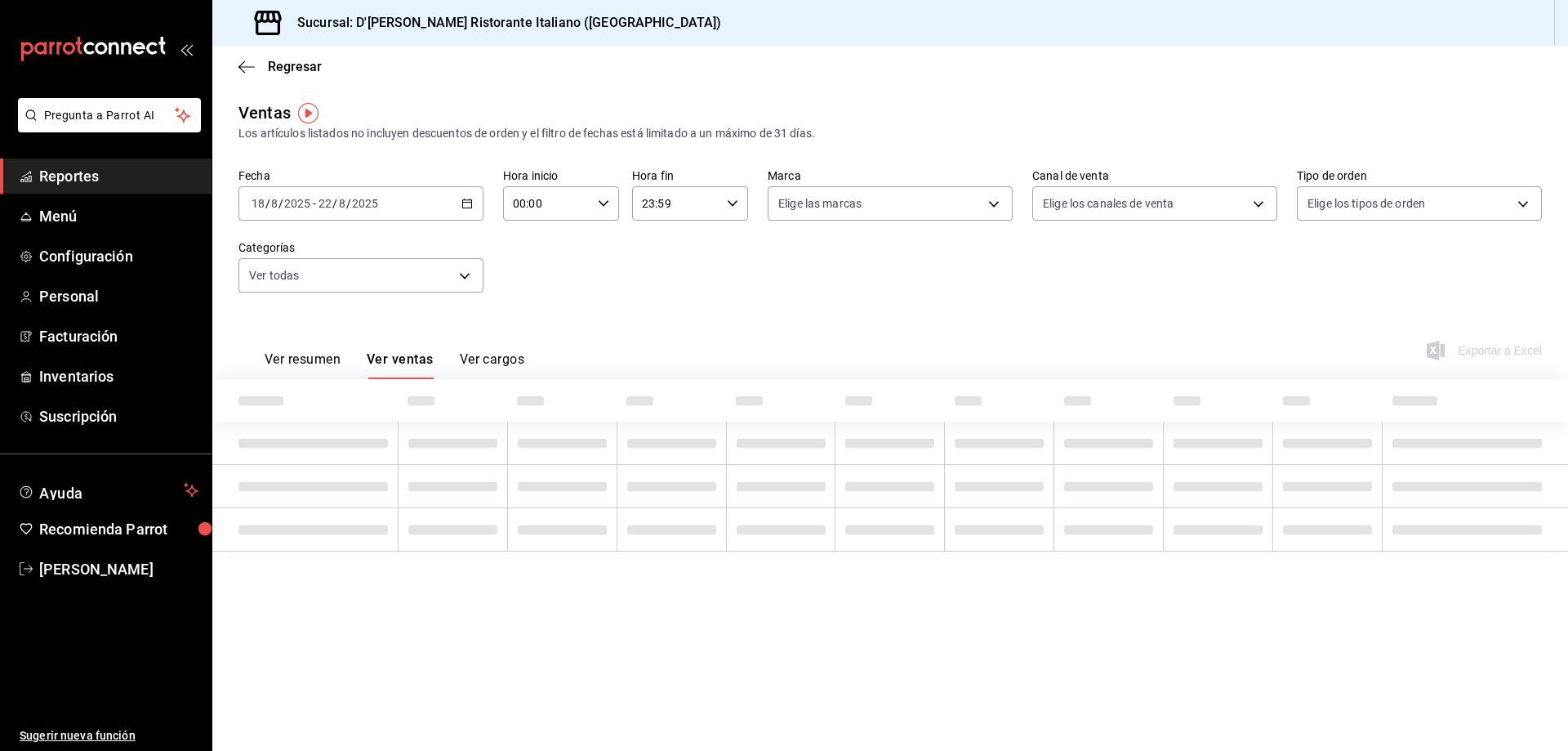
type input "6cffc628-7154-498e-be8e-d9df8b8db4ac,f3a1f48a-d3f7-4a4e-a0e4-e127e5ed5a6b,52156…"
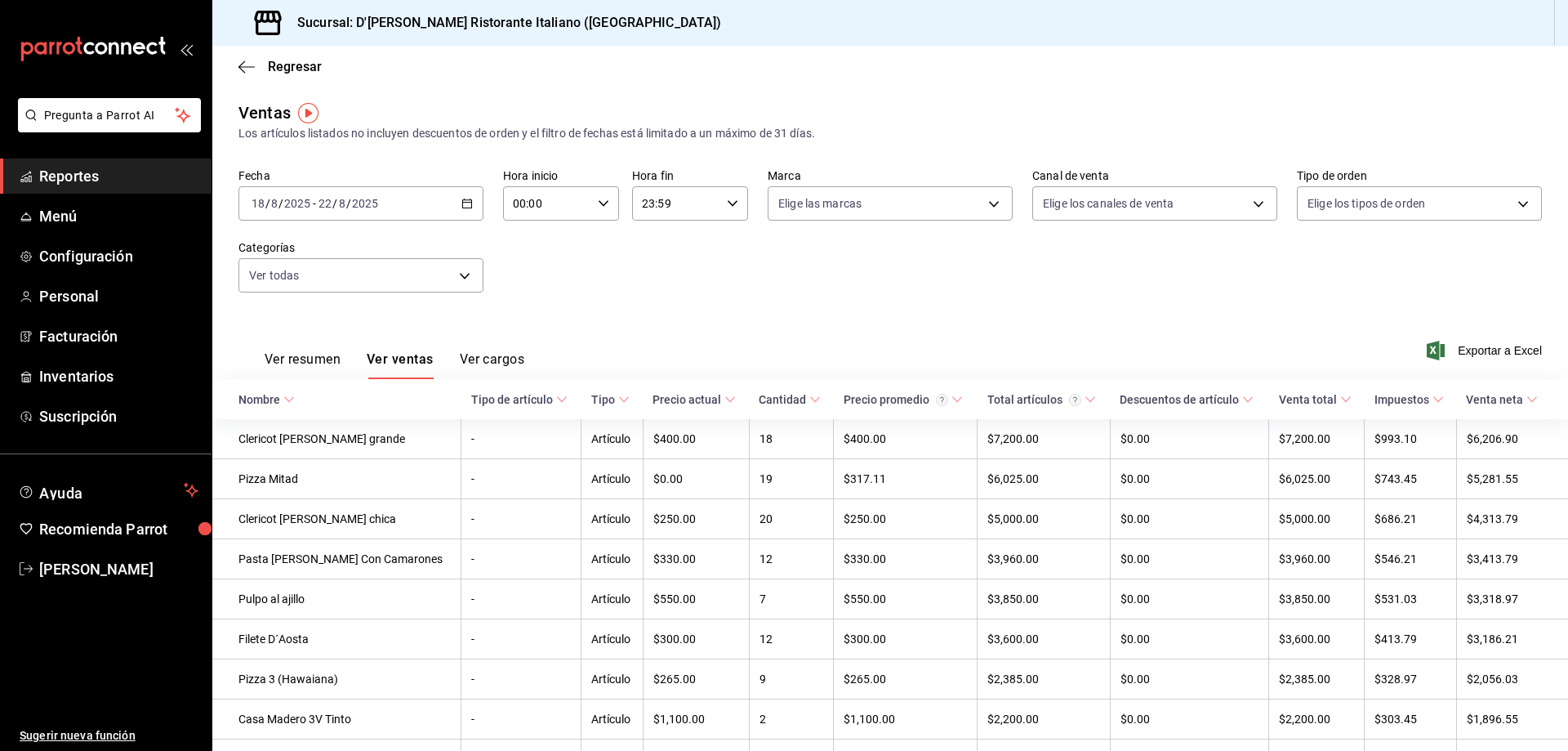
click at [554, 306] on div "Fecha [DATE] [DATE] - [DATE] [DATE] Hora inicio 00:00 Hora inicio Hora fin 23:5…" at bounding box center [890, 240] width 1303 height 144
click at [465, 203] on \(Stroke\) "button" at bounding box center [467, 202] width 9 height 1
click at [316, 403] on span "Rango de fechas" at bounding box center [316, 400] width 126 height 17
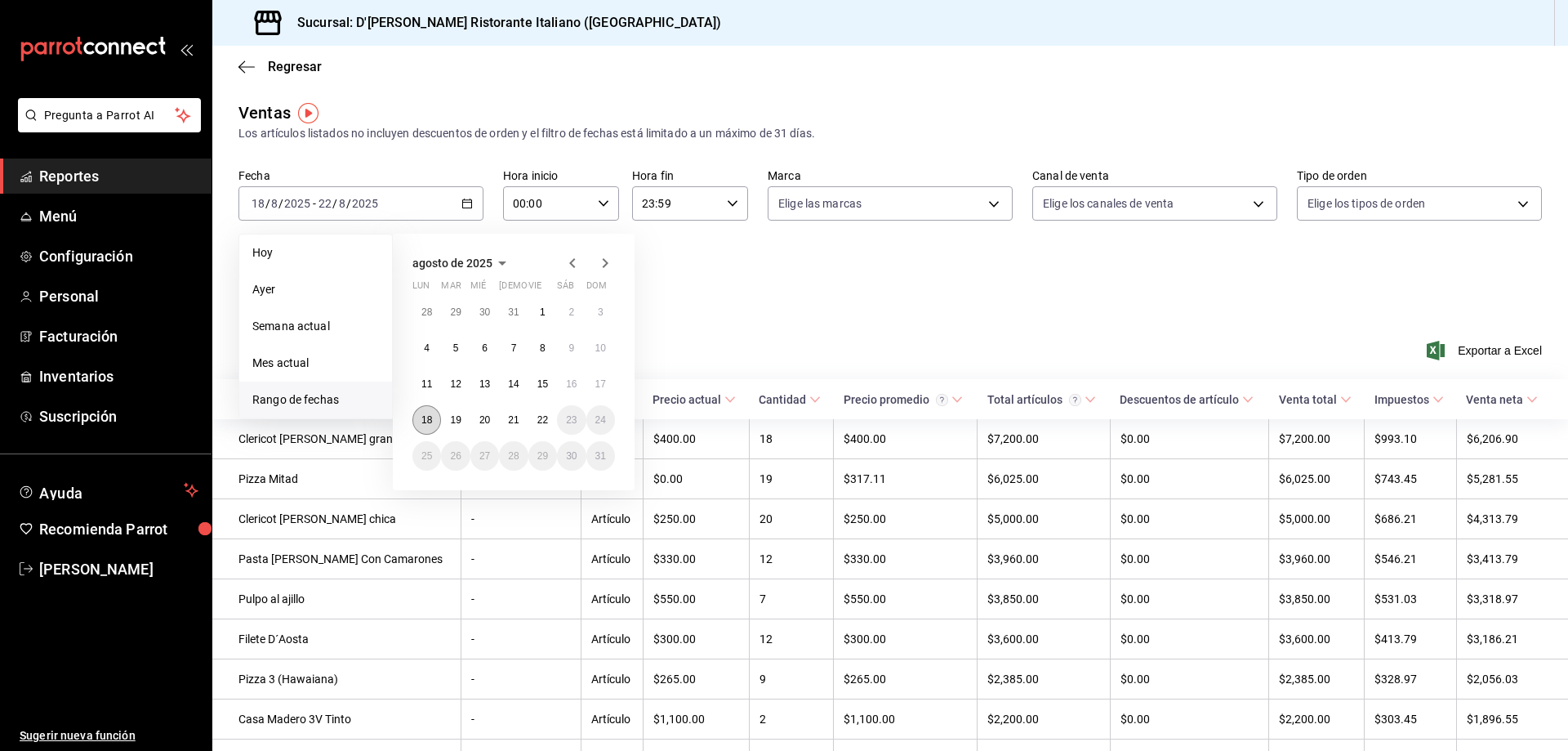
click at [428, 416] on abbr "18" at bounding box center [427, 420] width 11 height 11
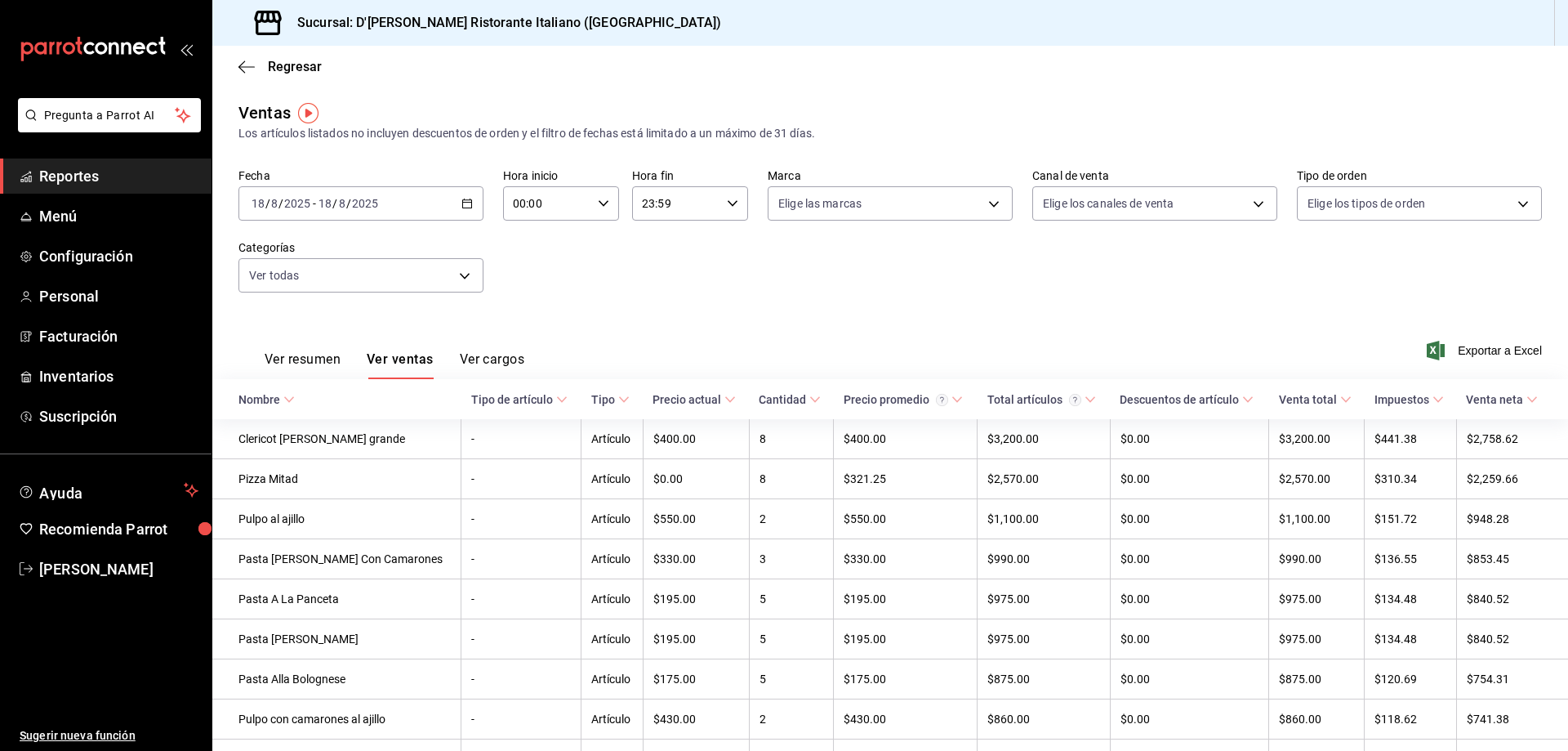
click at [472, 204] on div "[DATE] [DATE] - [DATE] [DATE]" at bounding box center [361, 204] width 245 height 34
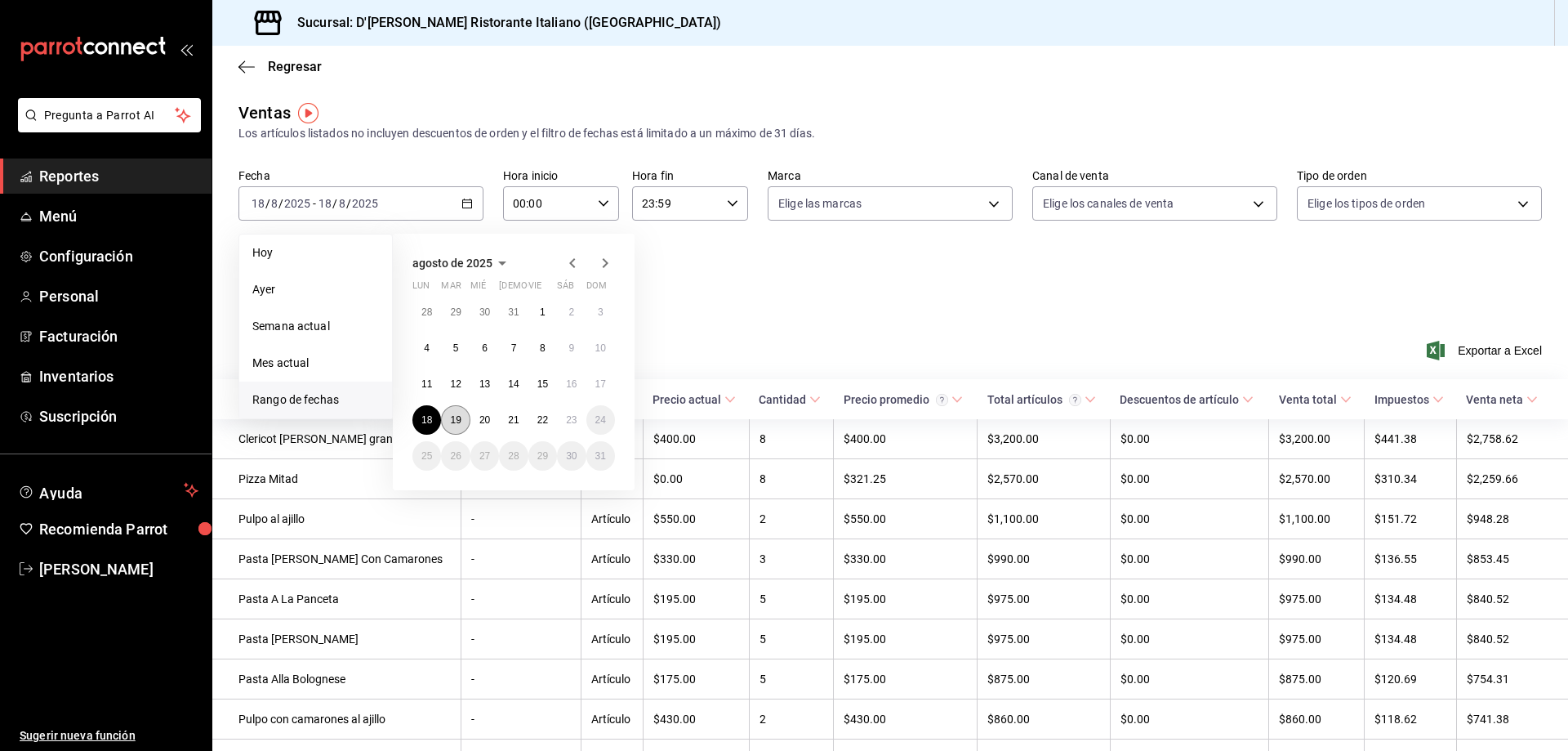
click at [459, 419] on abbr "19" at bounding box center [455, 420] width 11 height 11
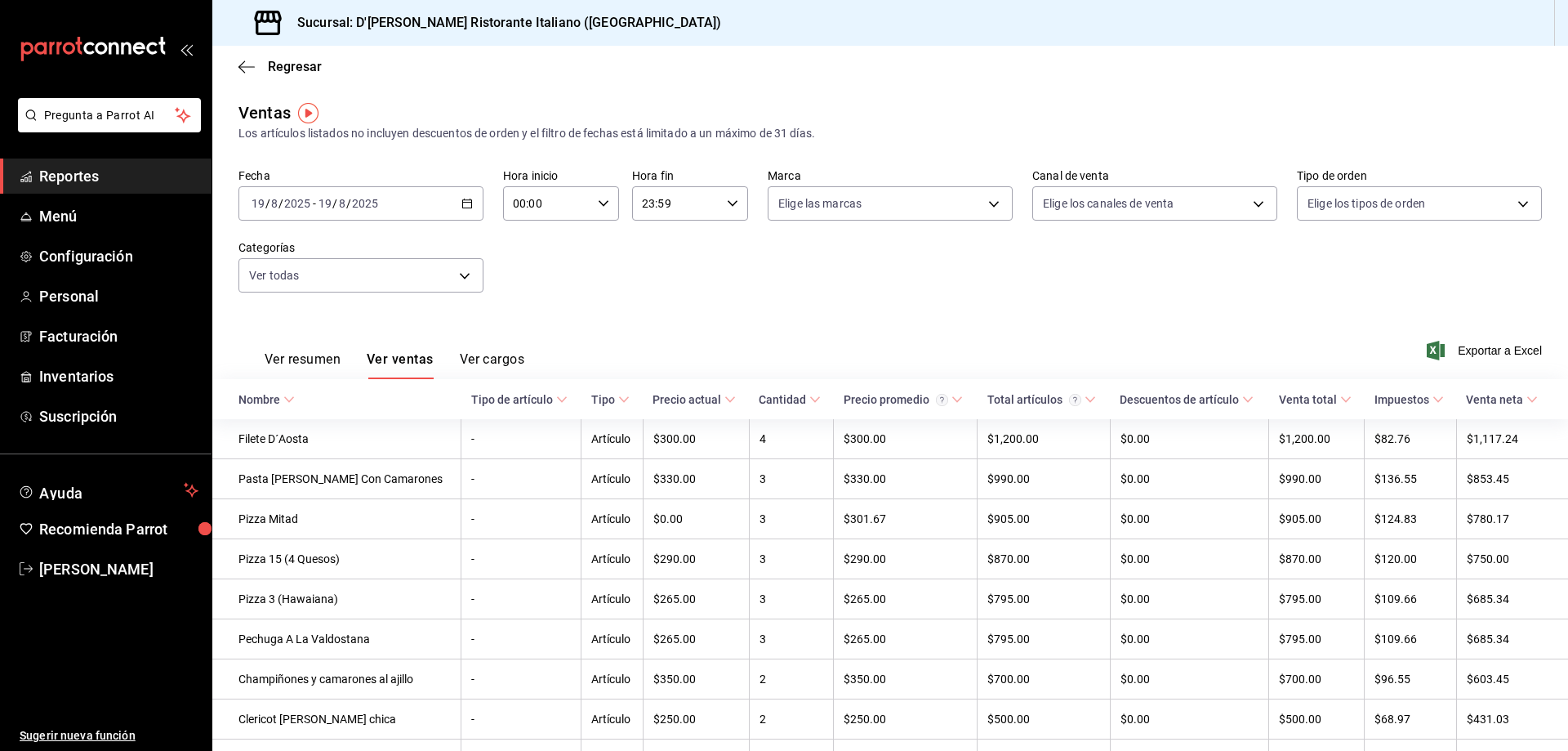
click at [458, 198] on div "[DATE] [DATE] - [DATE] [DATE]" at bounding box center [361, 204] width 245 height 34
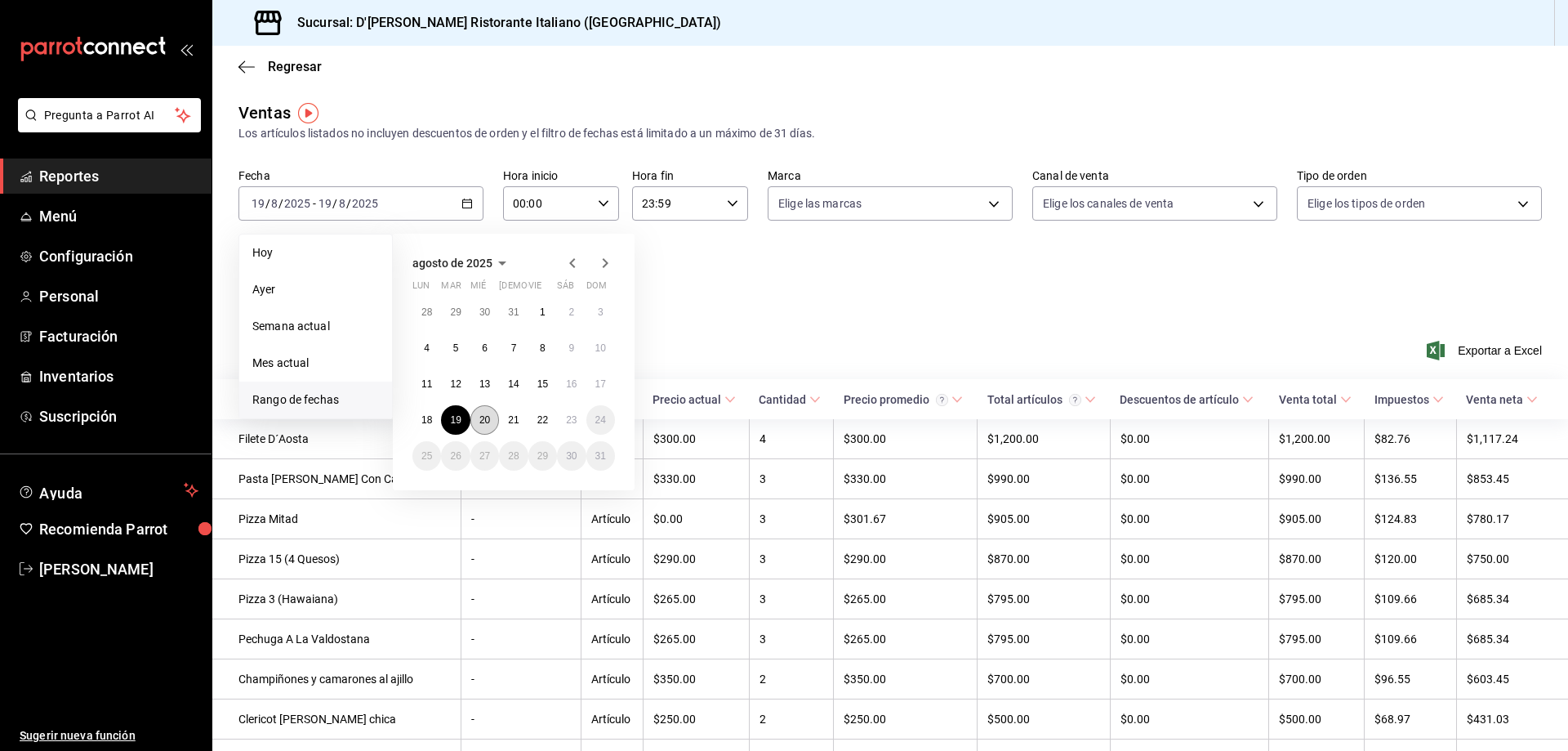
click at [494, 422] on button "20" at bounding box center [484, 420] width 29 height 30
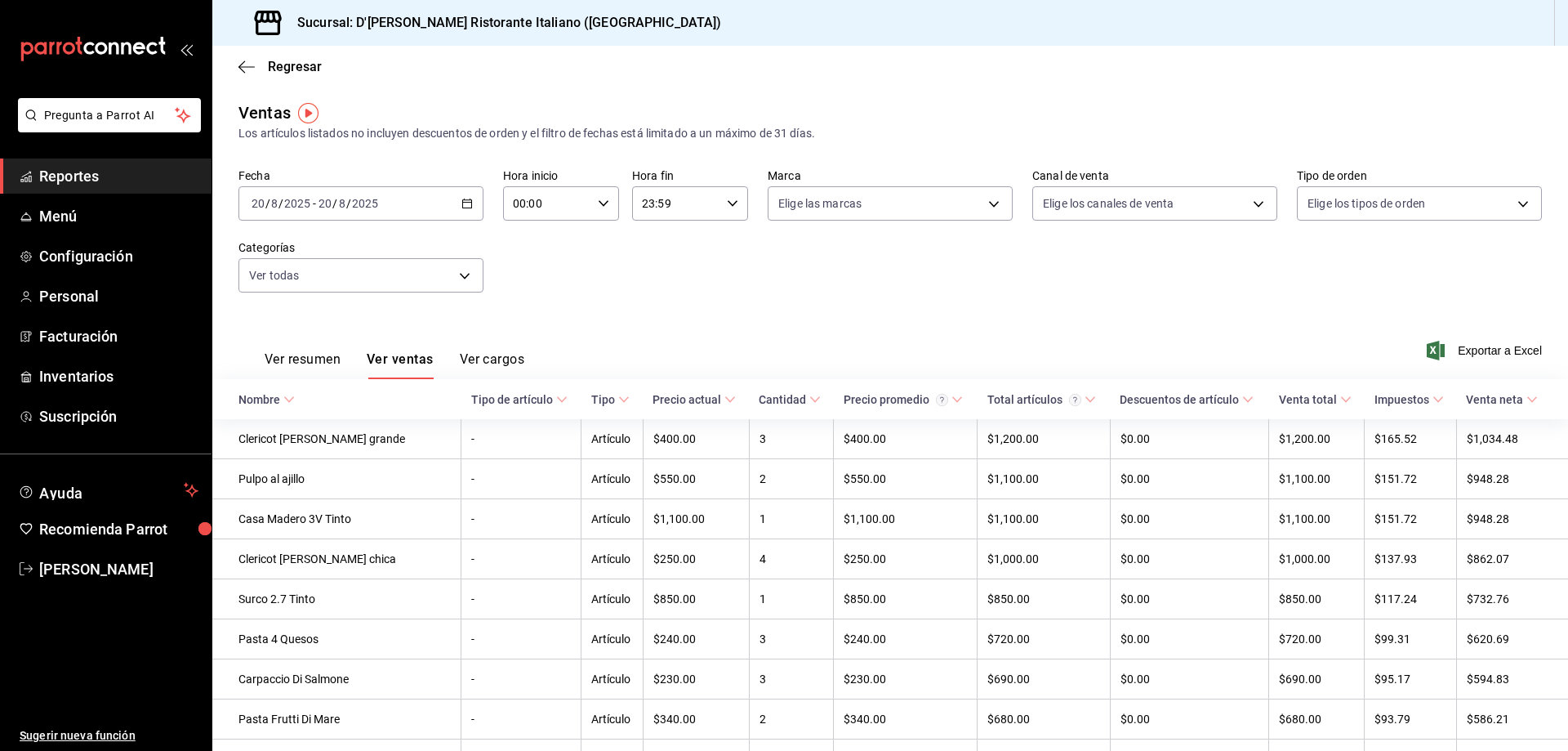
click at [464, 202] on icon "button" at bounding box center [467, 204] width 11 height 11
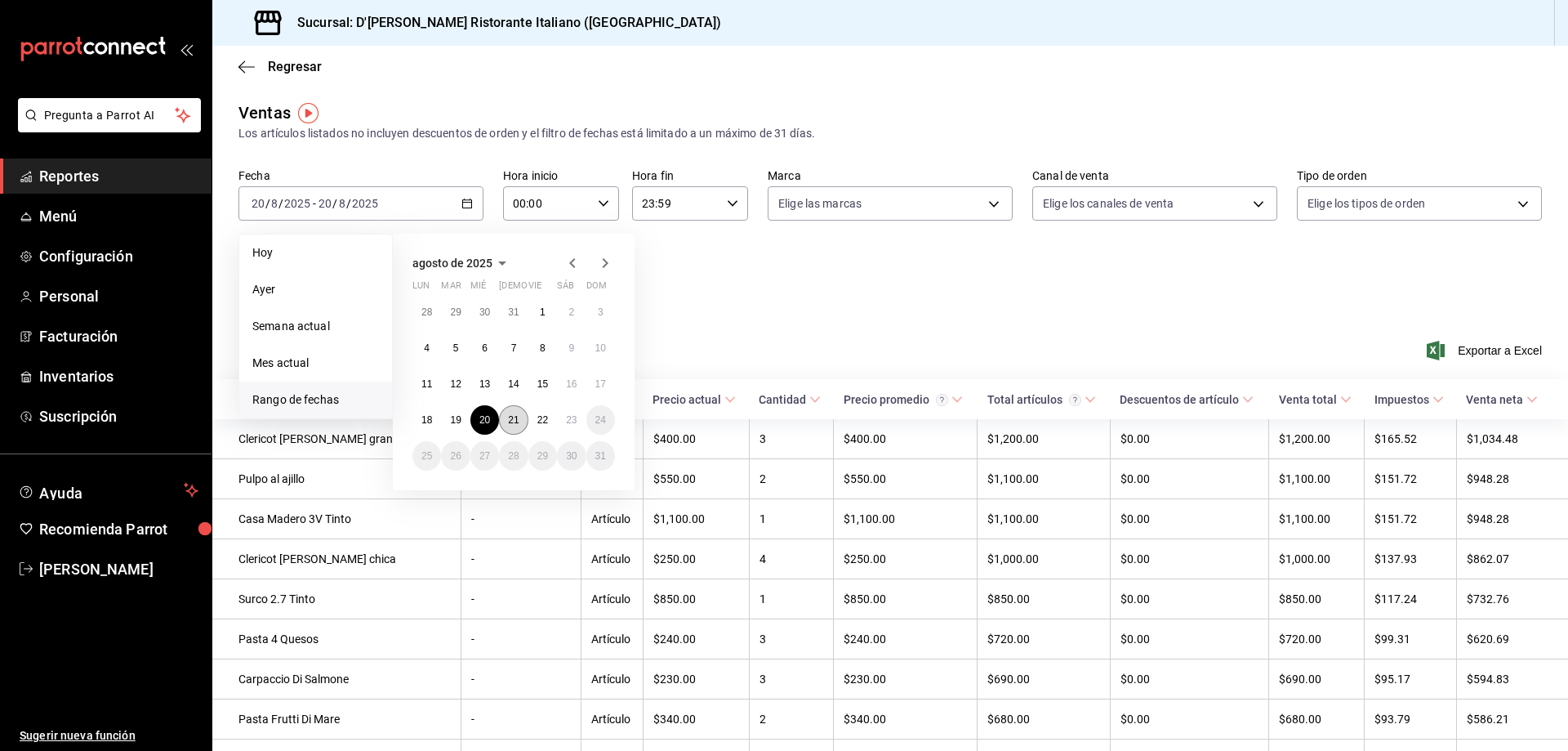
click at [514, 416] on abbr "21" at bounding box center [513, 420] width 11 height 11
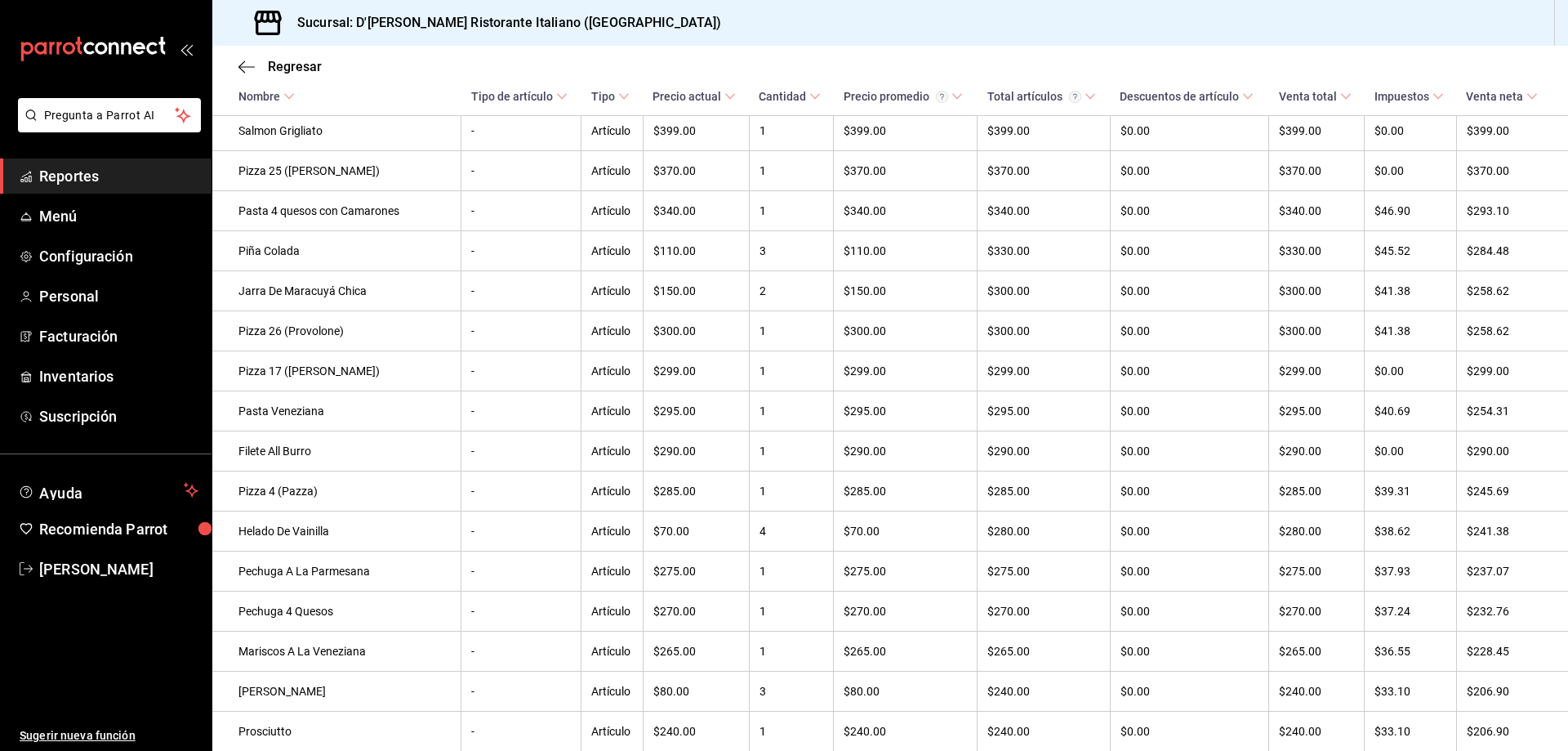
scroll to position [980, 0]
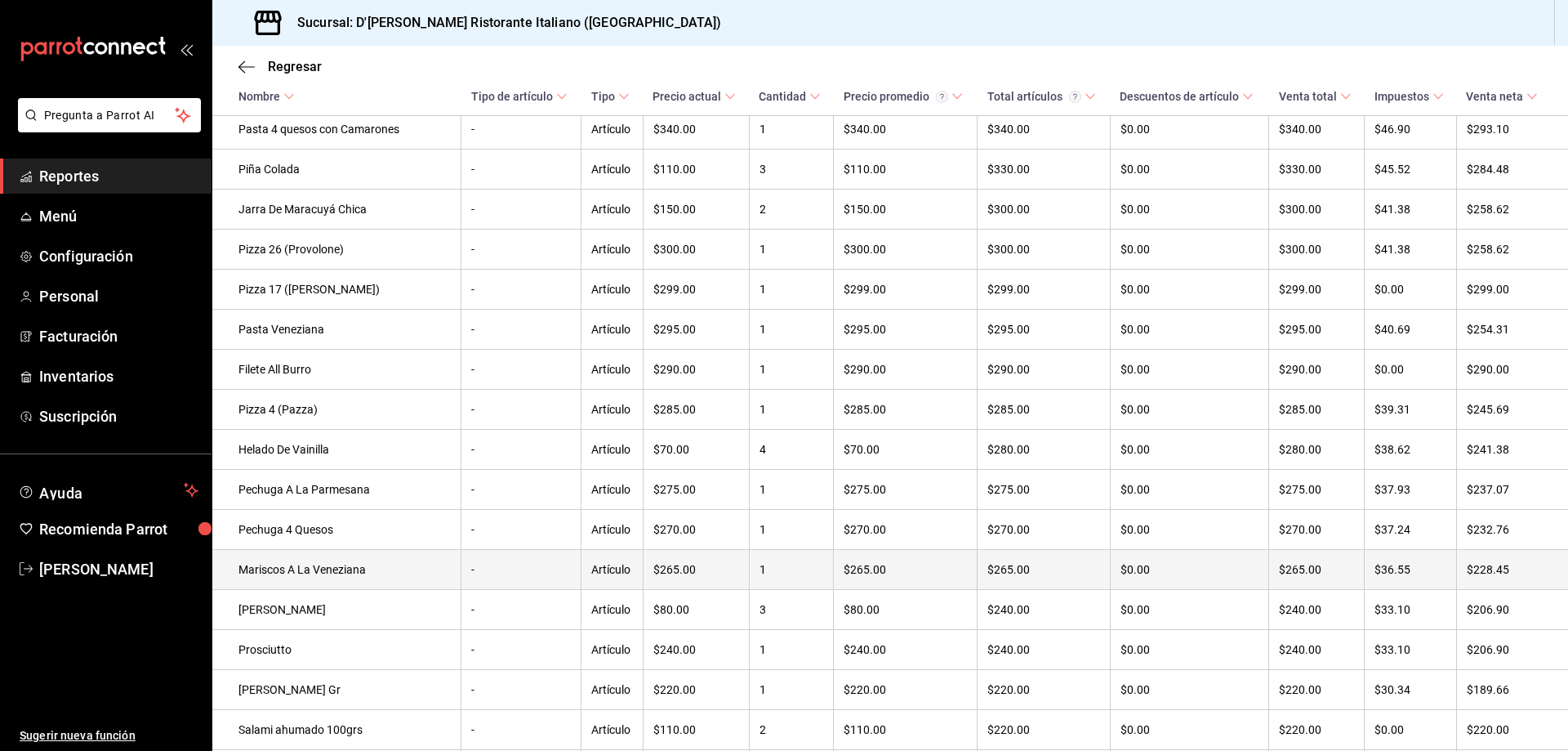
click at [354, 590] on td "Mariscos A La Veneziana" at bounding box center [337, 570] width 249 height 40
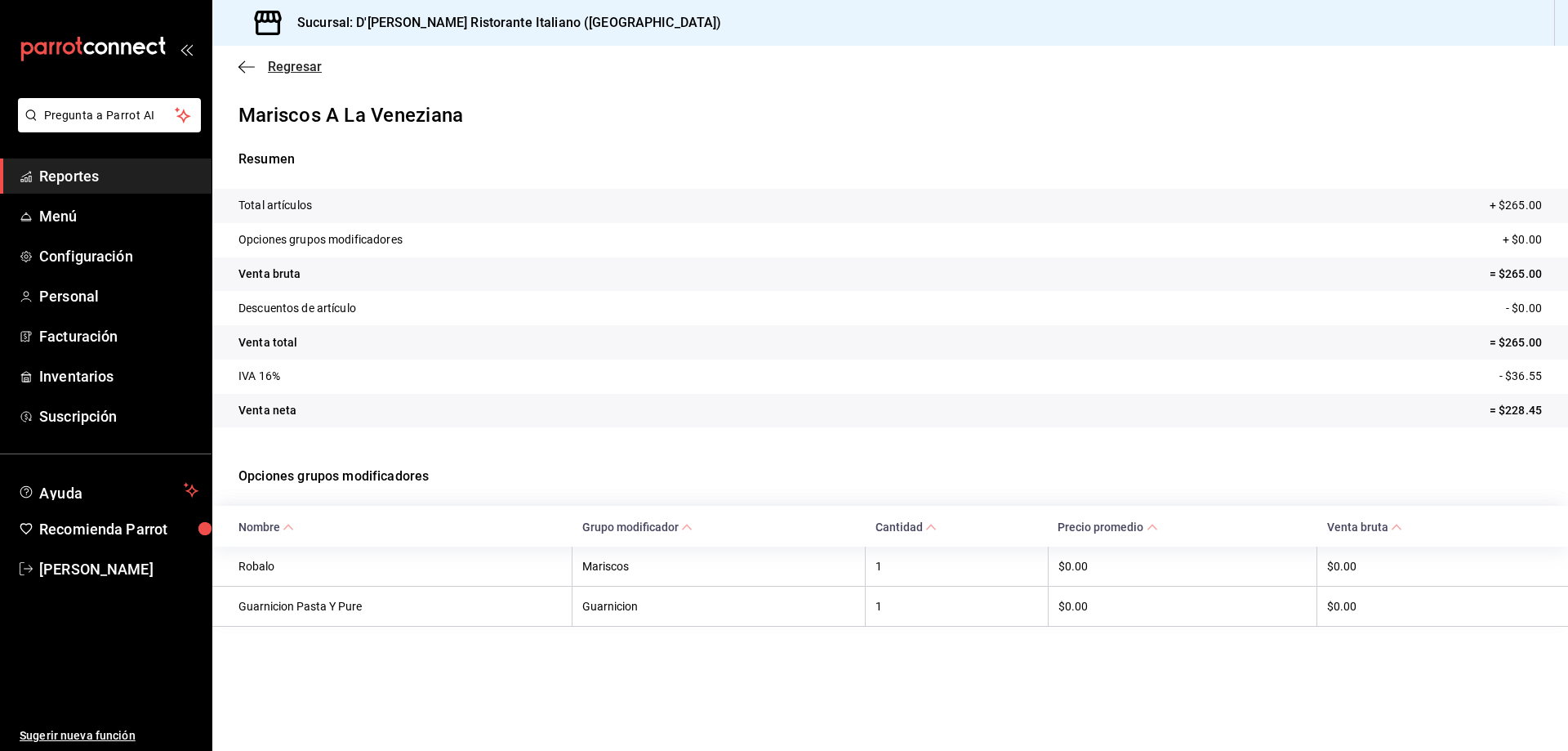
click at [291, 72] on span "Regresar" at bounding box center [295, 66] width 54 height 16
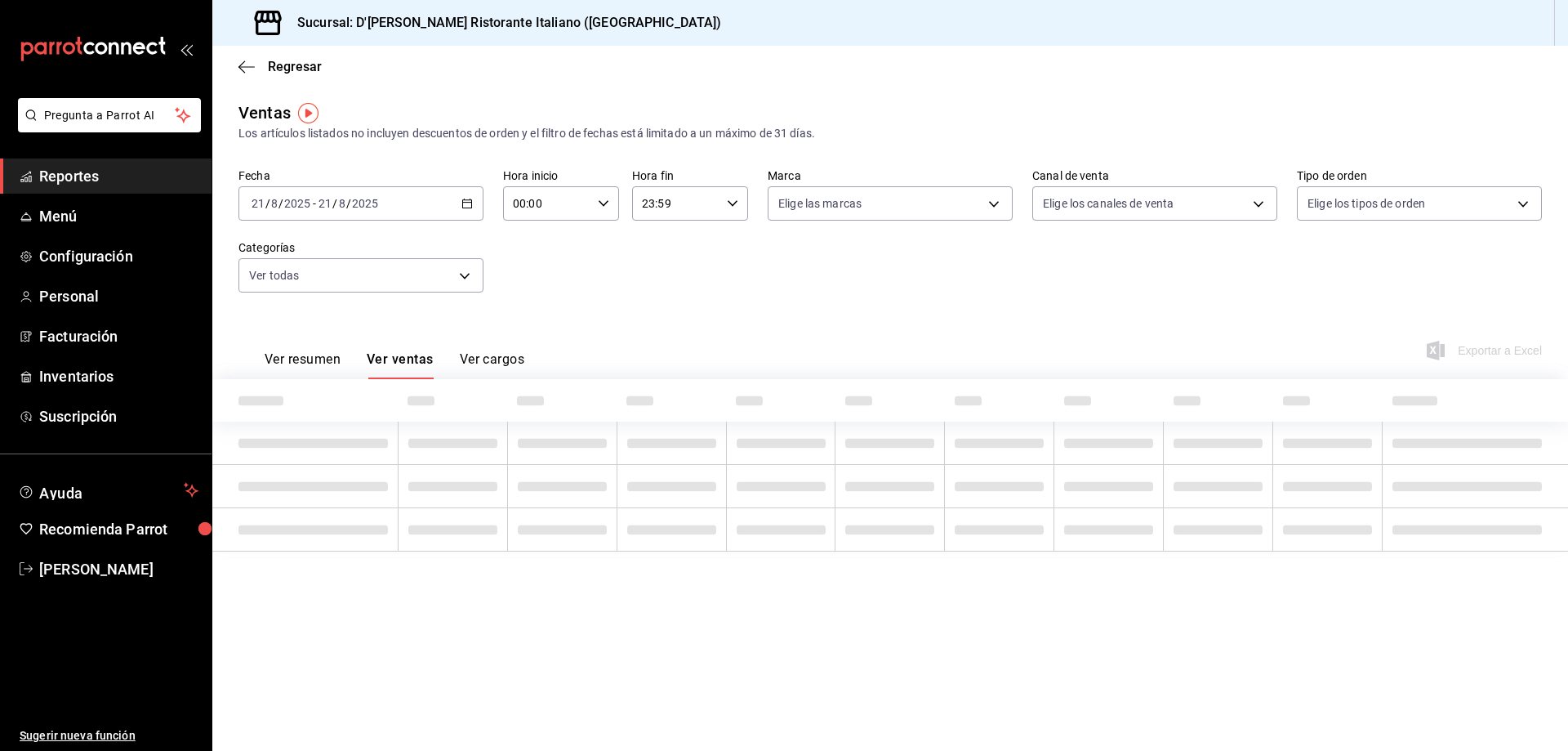
type input "6cffc628-7154-498e-be8e-d9df8b8db4ac,f3a1f48a-d3f7-4a4e-a0e4-e127e5ed5a6b,52156…"
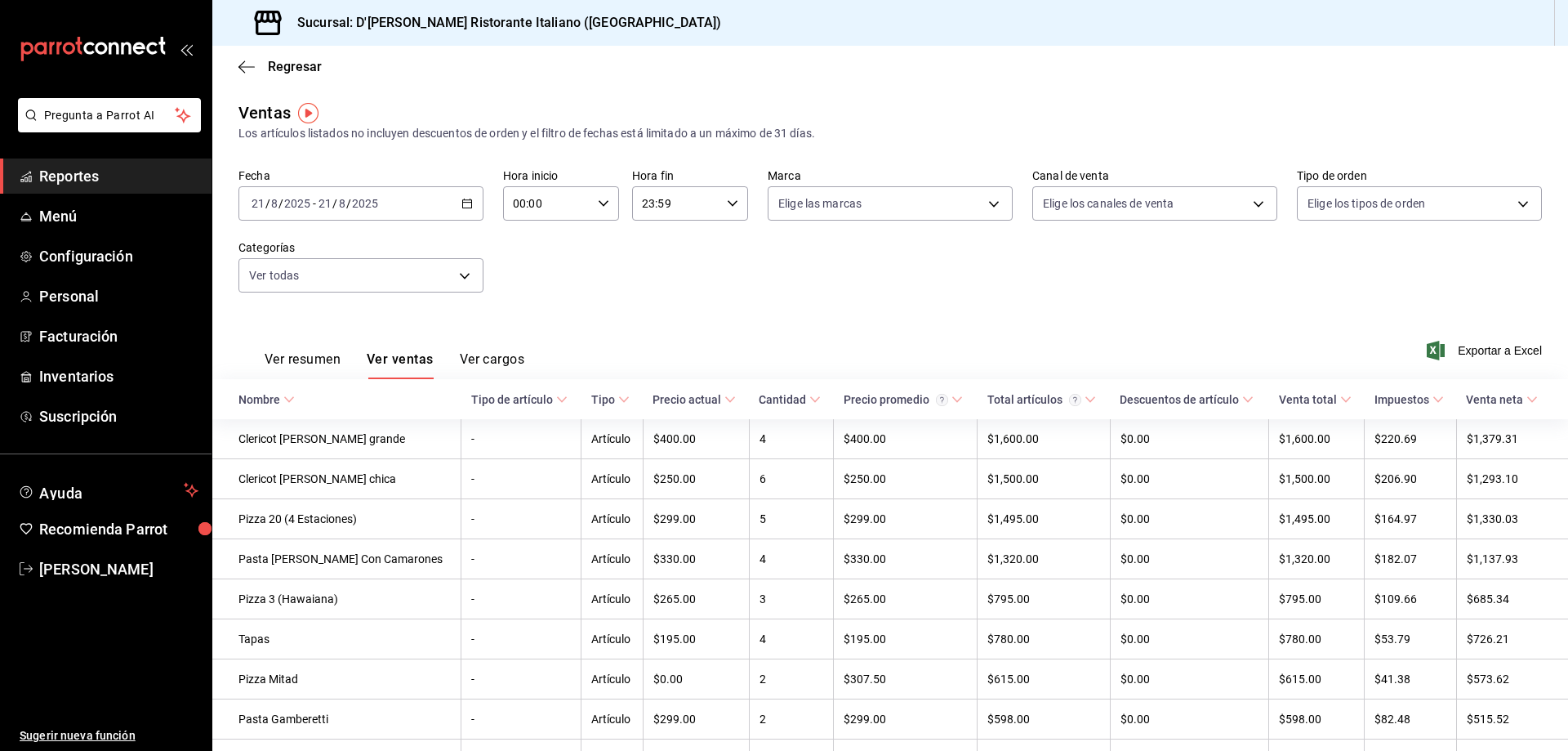
click at [464, 203] on \(Stroke\) "button" at bounding box center [467, 202] width 9 height 1
click at [328, 401] on span "Rango de fechas" at bounding box center [316, 400] width 126 height 17
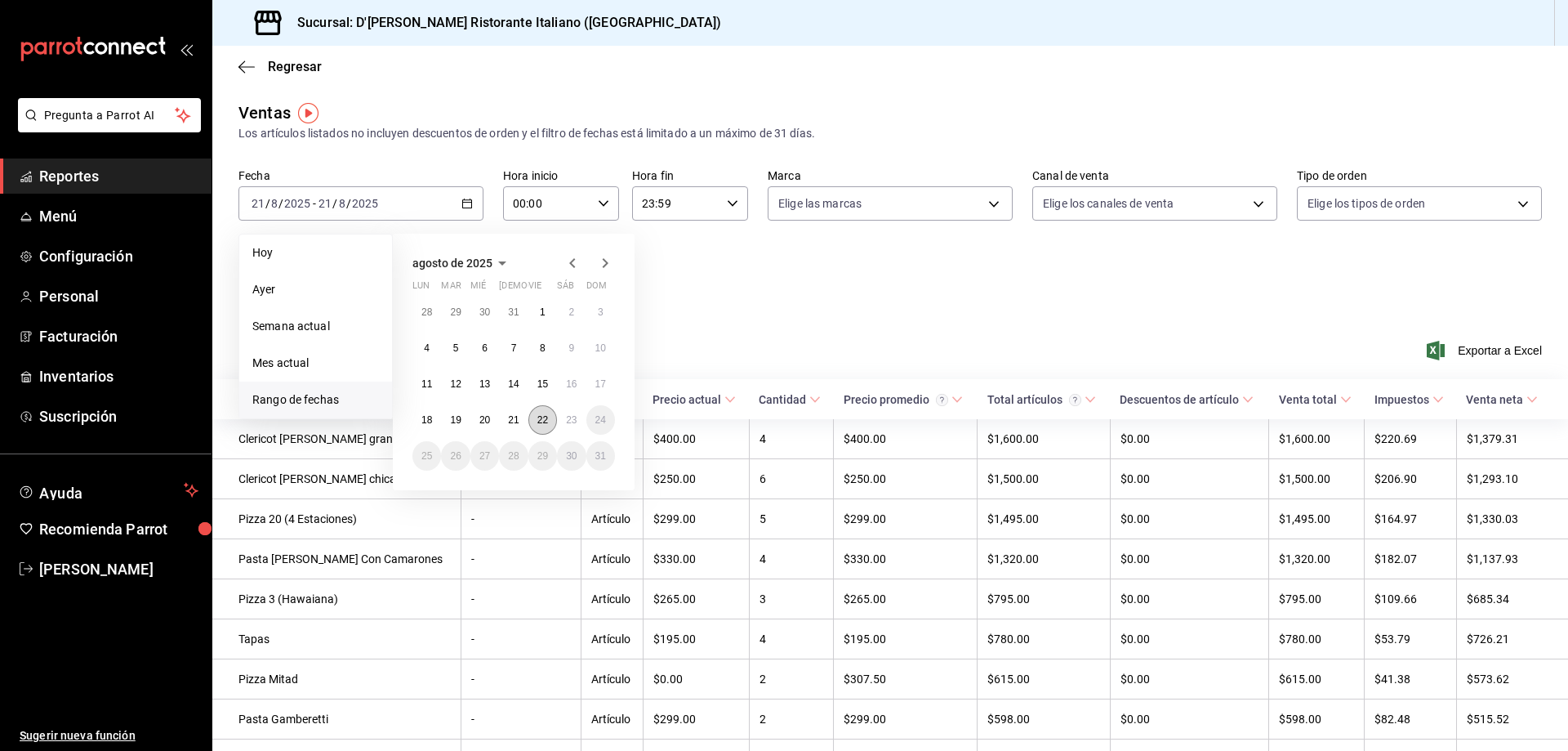
click at [537, 414] on abbr "22" at bounding box center [542, 420] width 11 height 11
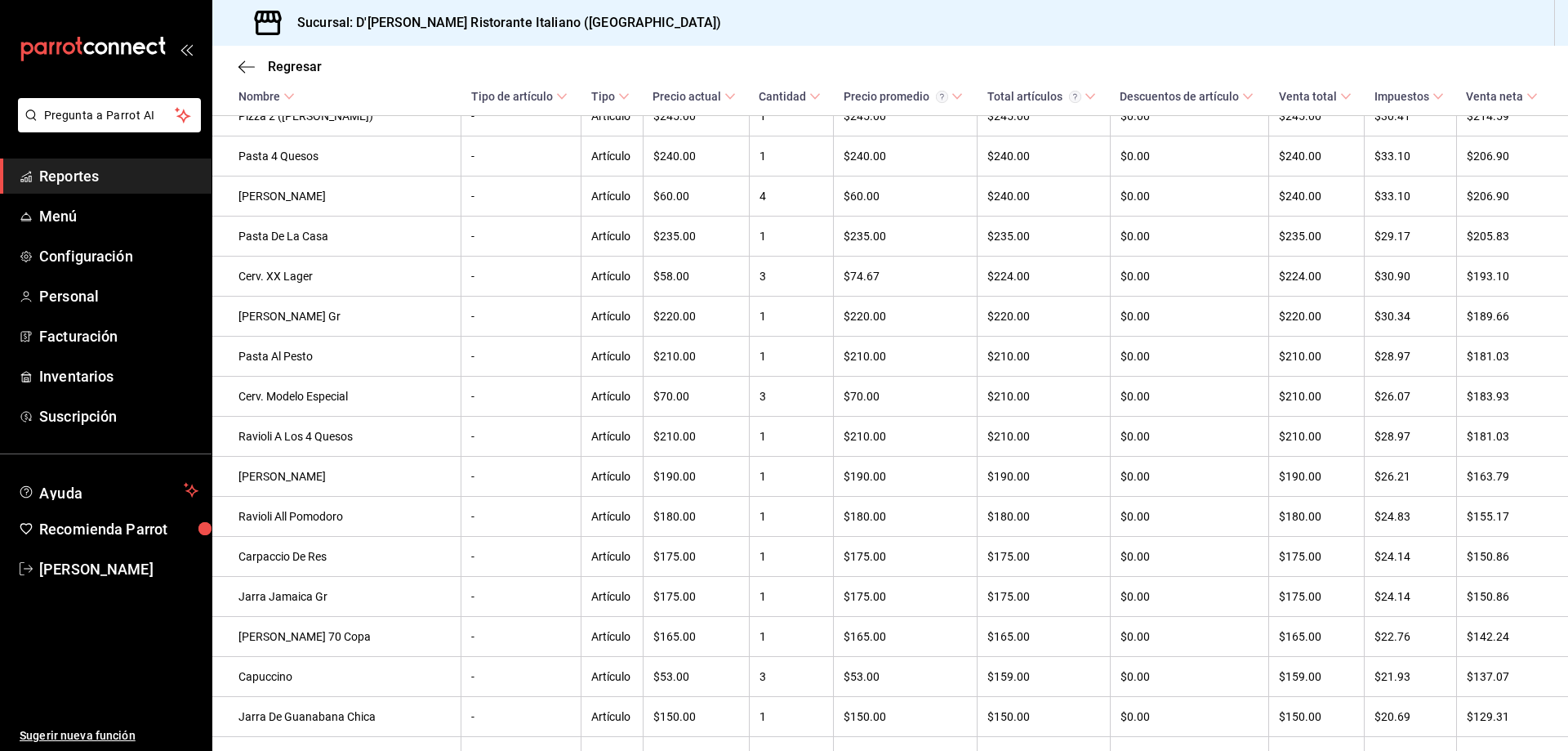
scroll to position [2236, 0]
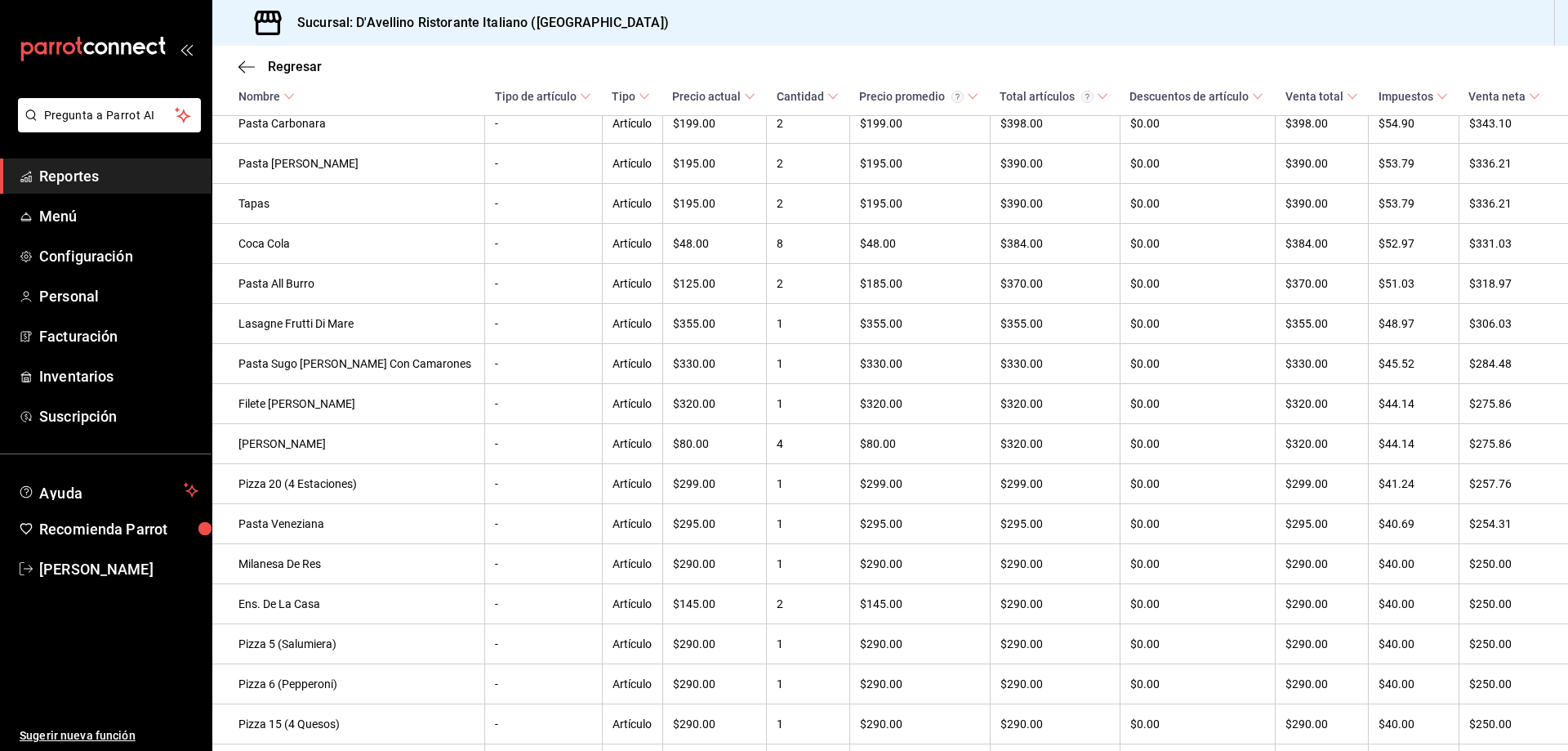
scroll to position [1307, 0]
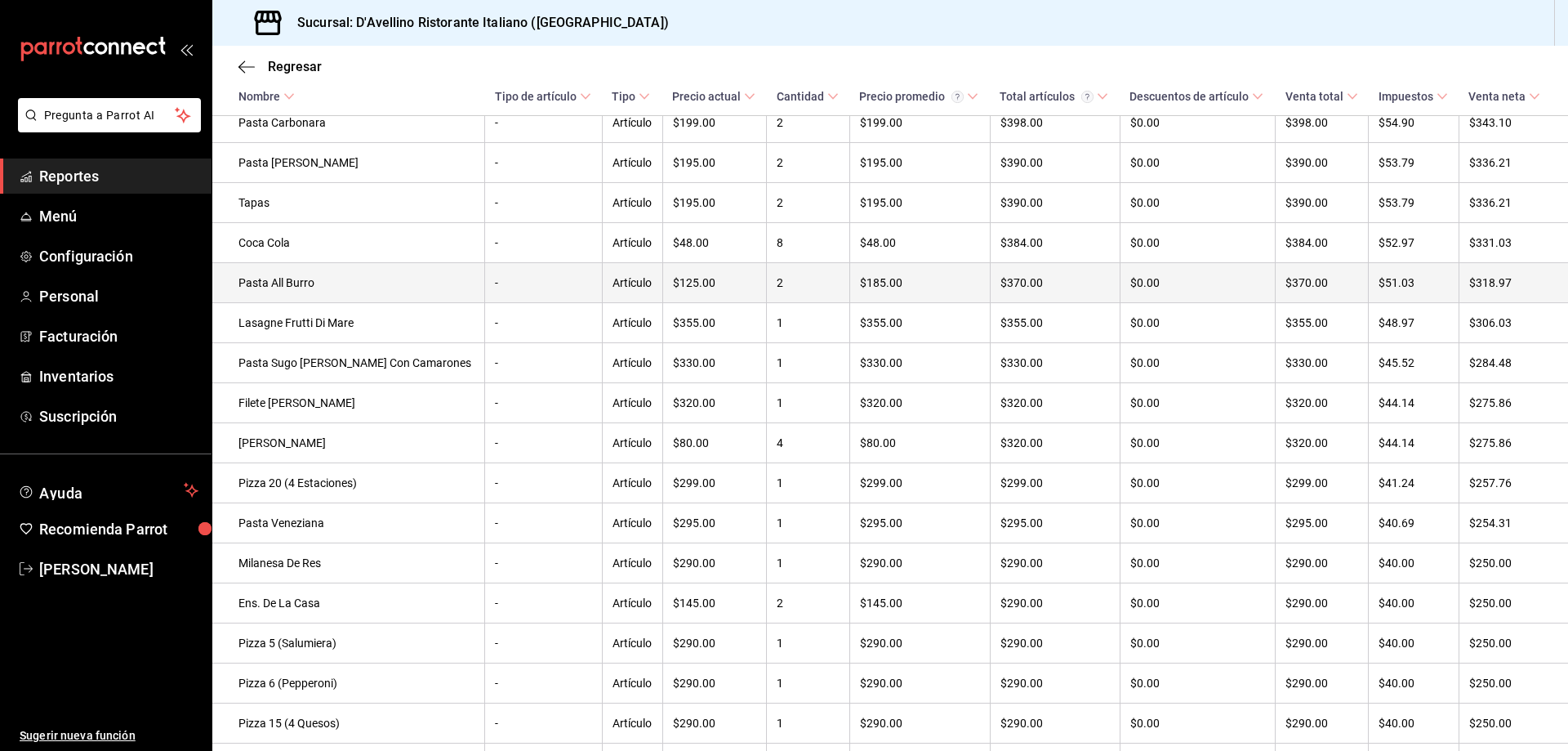
click at [291, 303] on td "Pasta All Burro" at bounding box center [349, 282] width 272 height 40
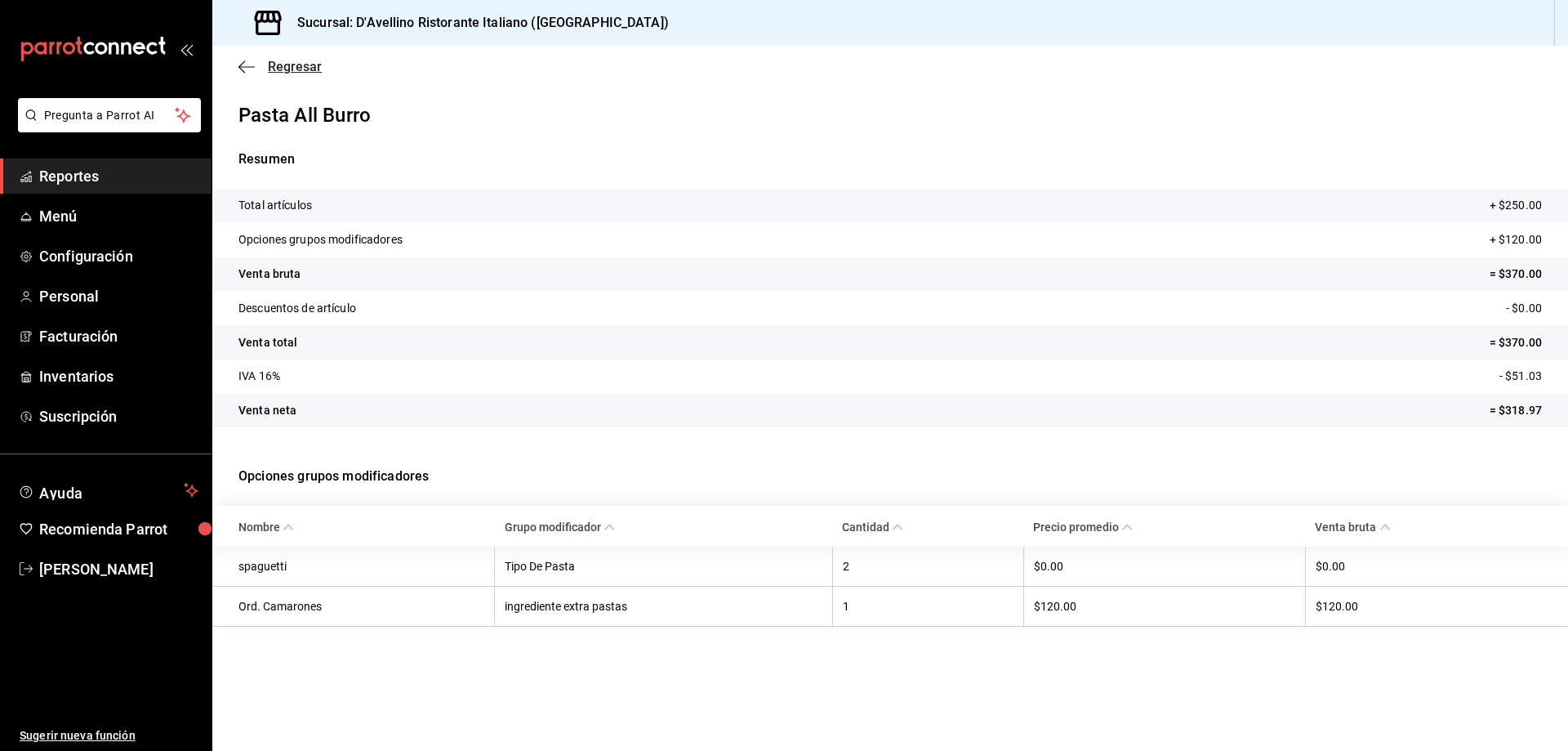
click at [249, 70] on icon "button" at bounding box center [247, 67] width 16 height 15
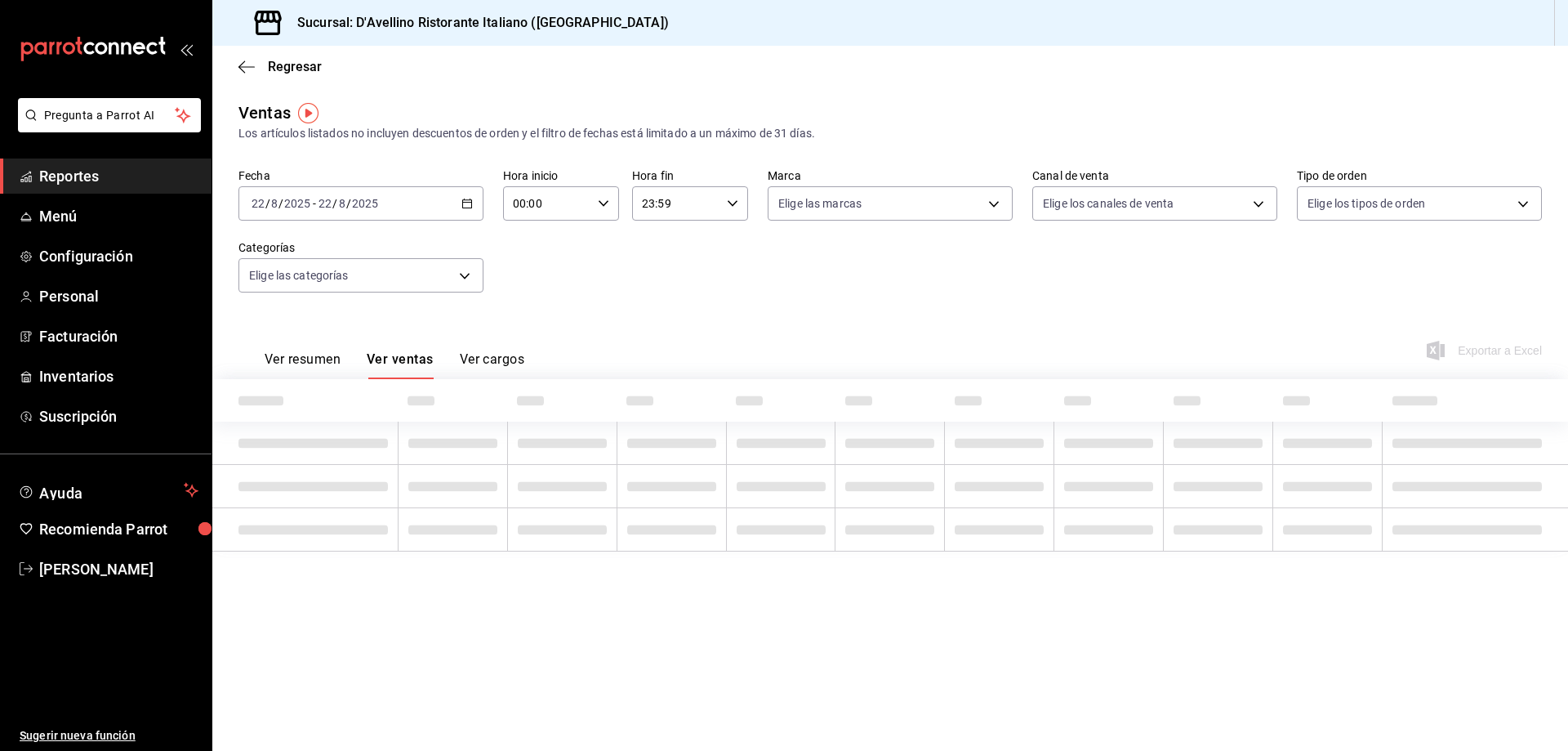
type input "6cffc628-7154-498e-be8e-d9df8b8db4ac,f3a1f48a-d3f7-4a4e-a0e4-e127e5ed5a6b,52156…"
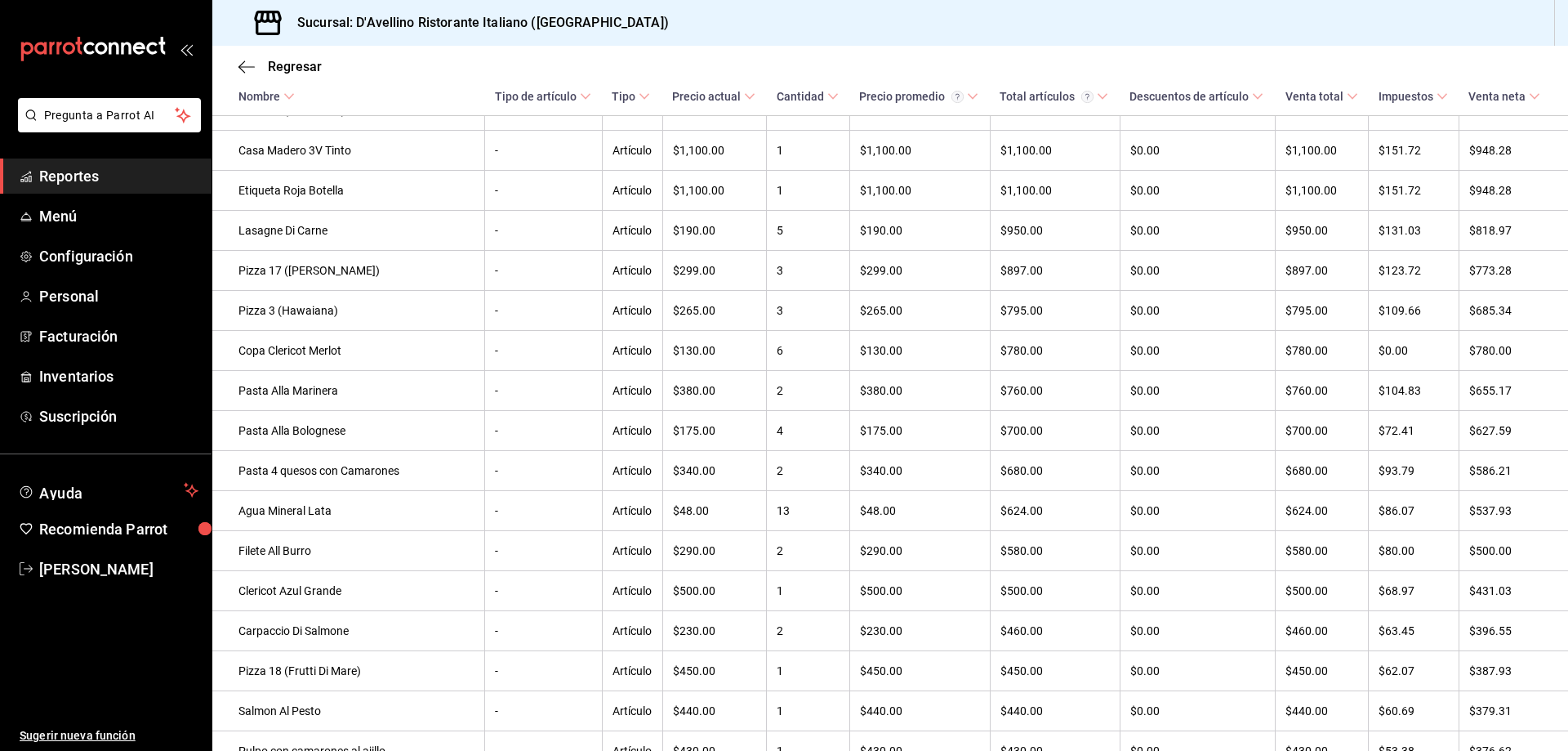
scroll to position [705, 0]
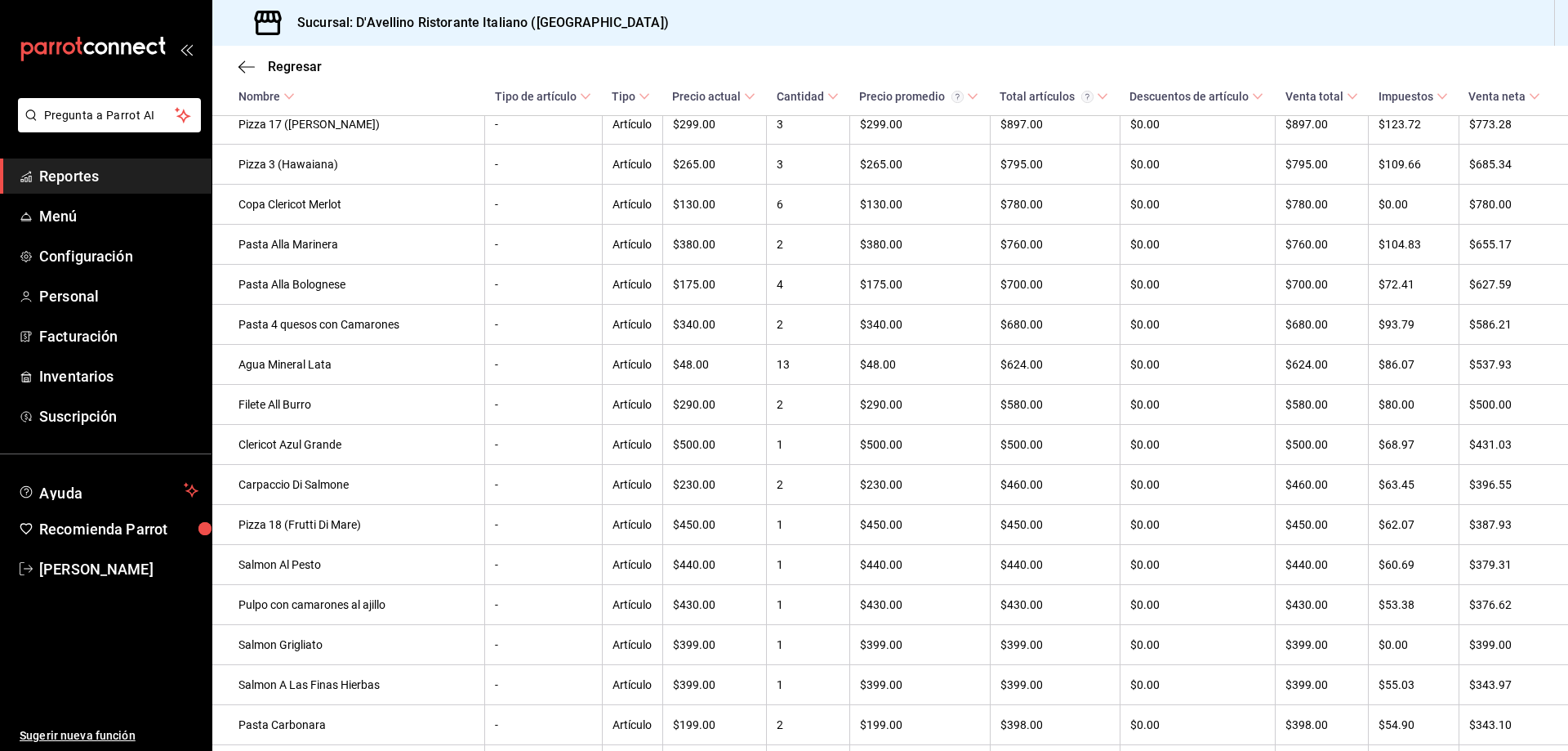
click at [423, 57] on div "Regresar" at bounding box center [890, 66] width 1355 height 42
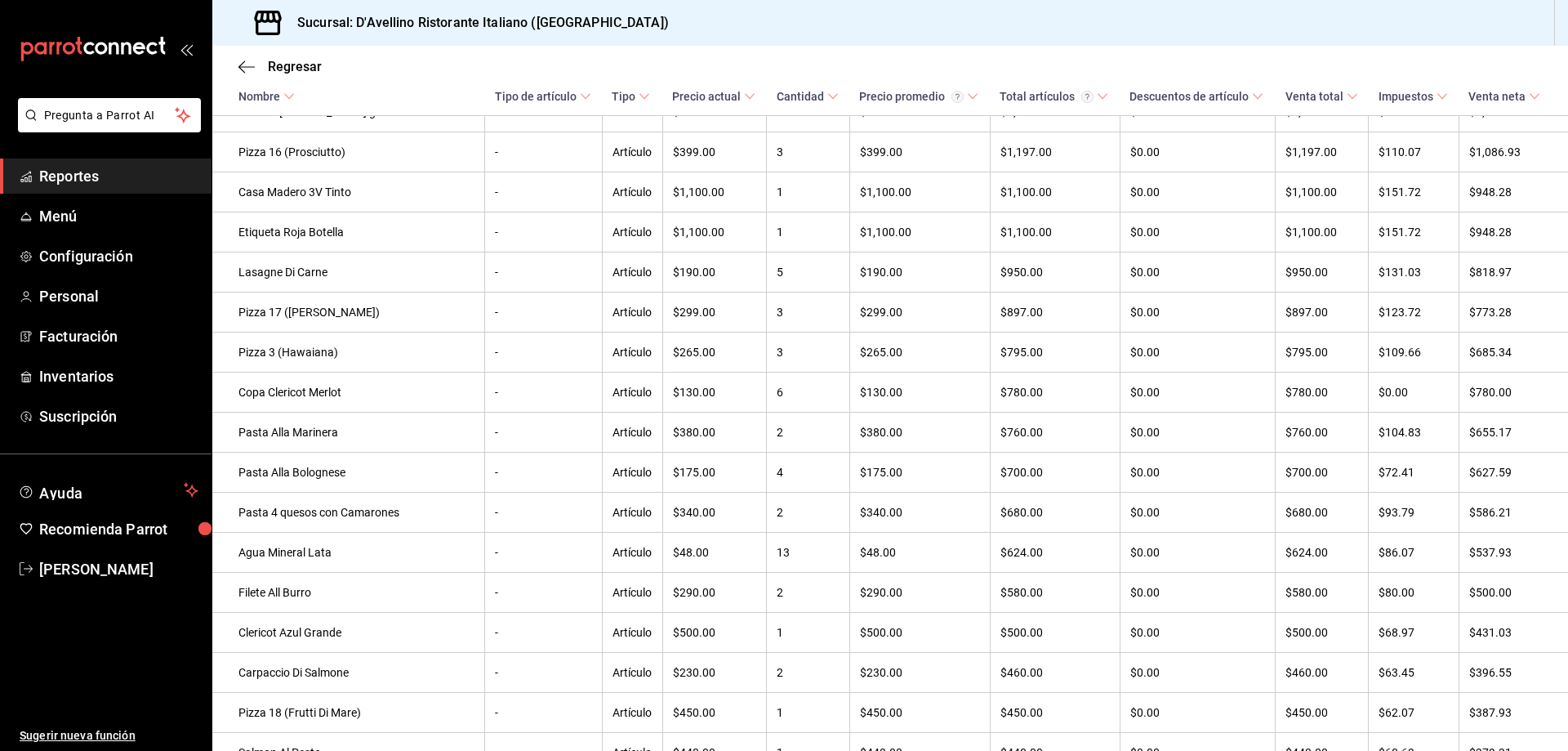
scroll to position [520, 0]
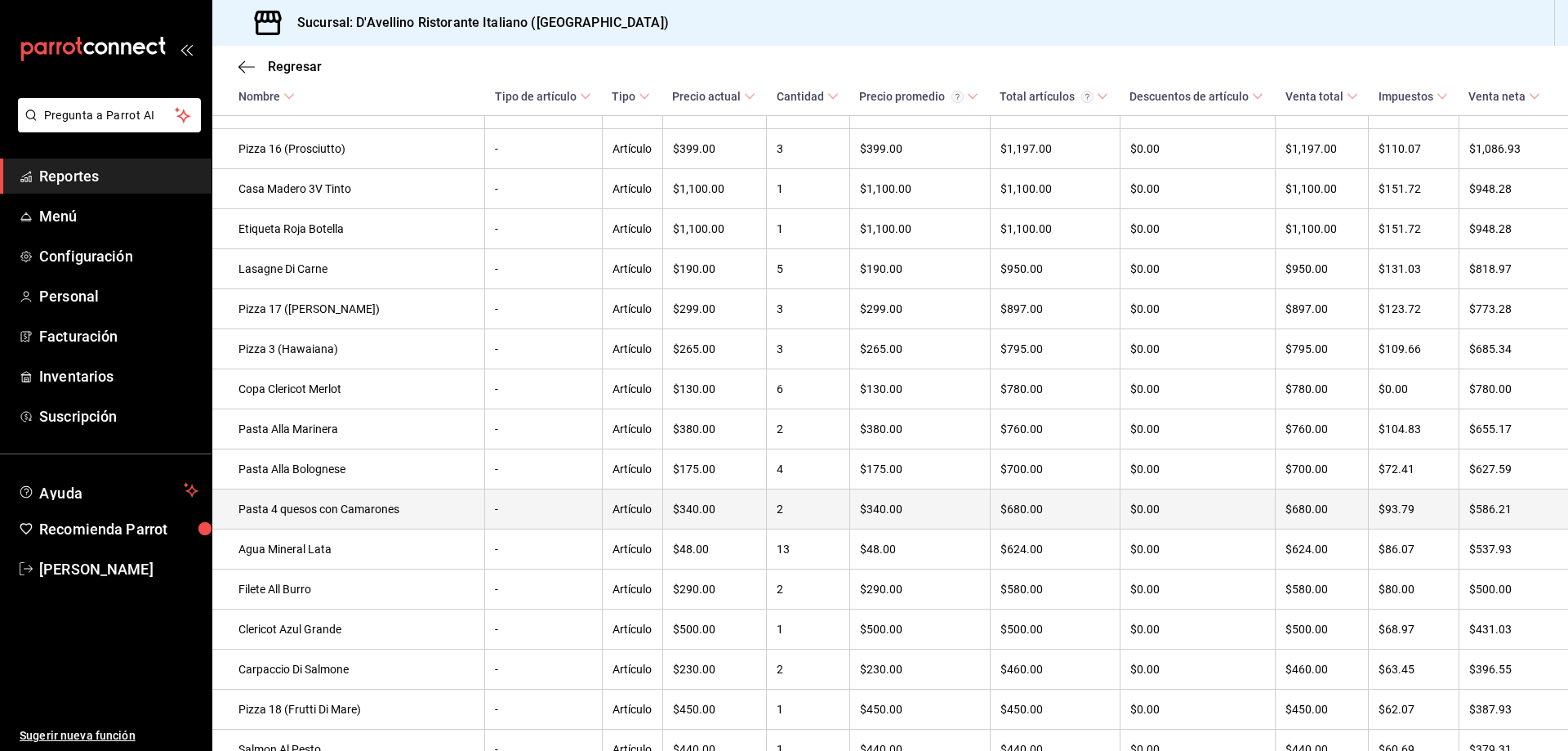
click at [354, 521] on td "Pasta 4 quesos con Camarones" at bounding box center [349, 509] width 272 height 40
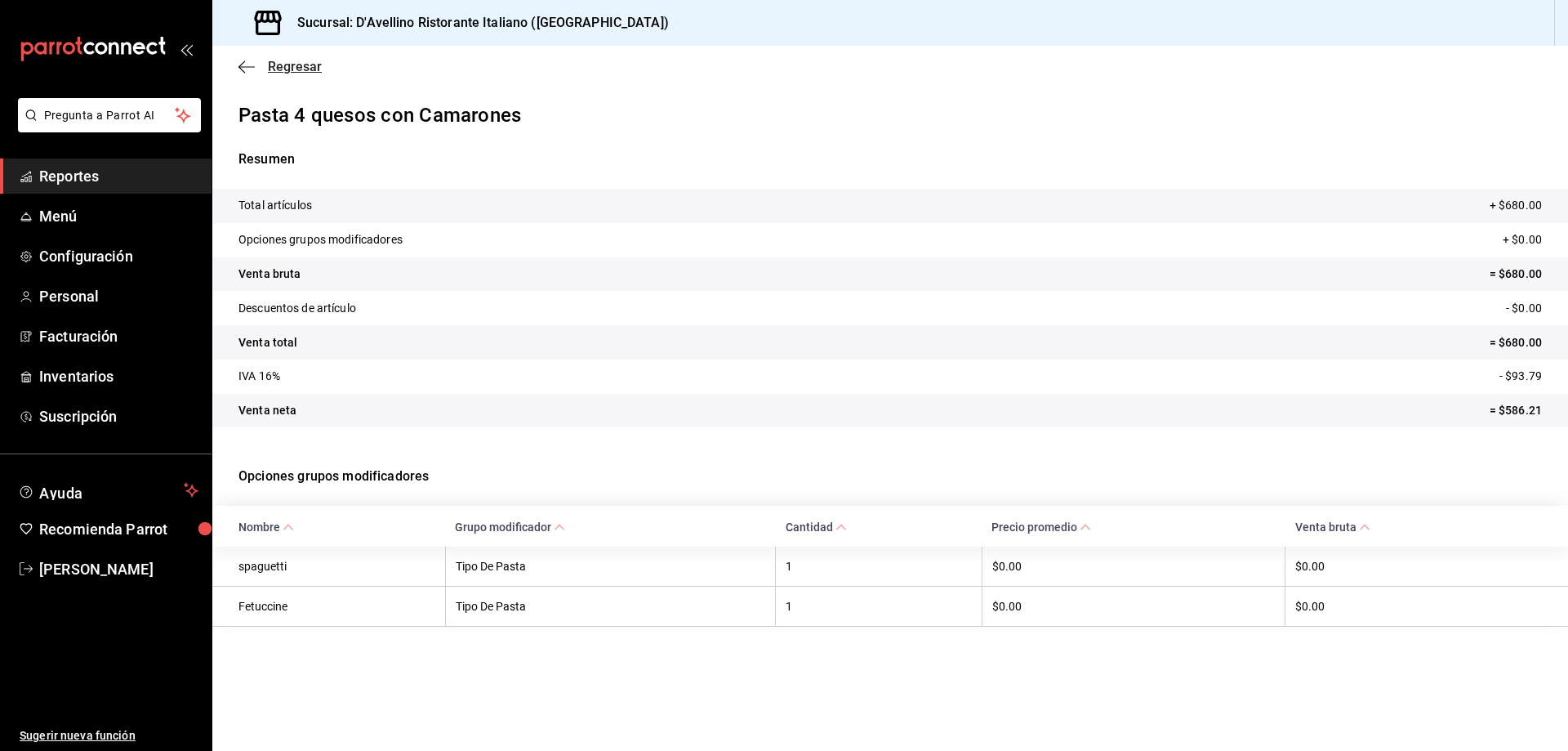
click at [279, 60] on span "Regresar" at bounding box center [295, 66] width 54 height 16
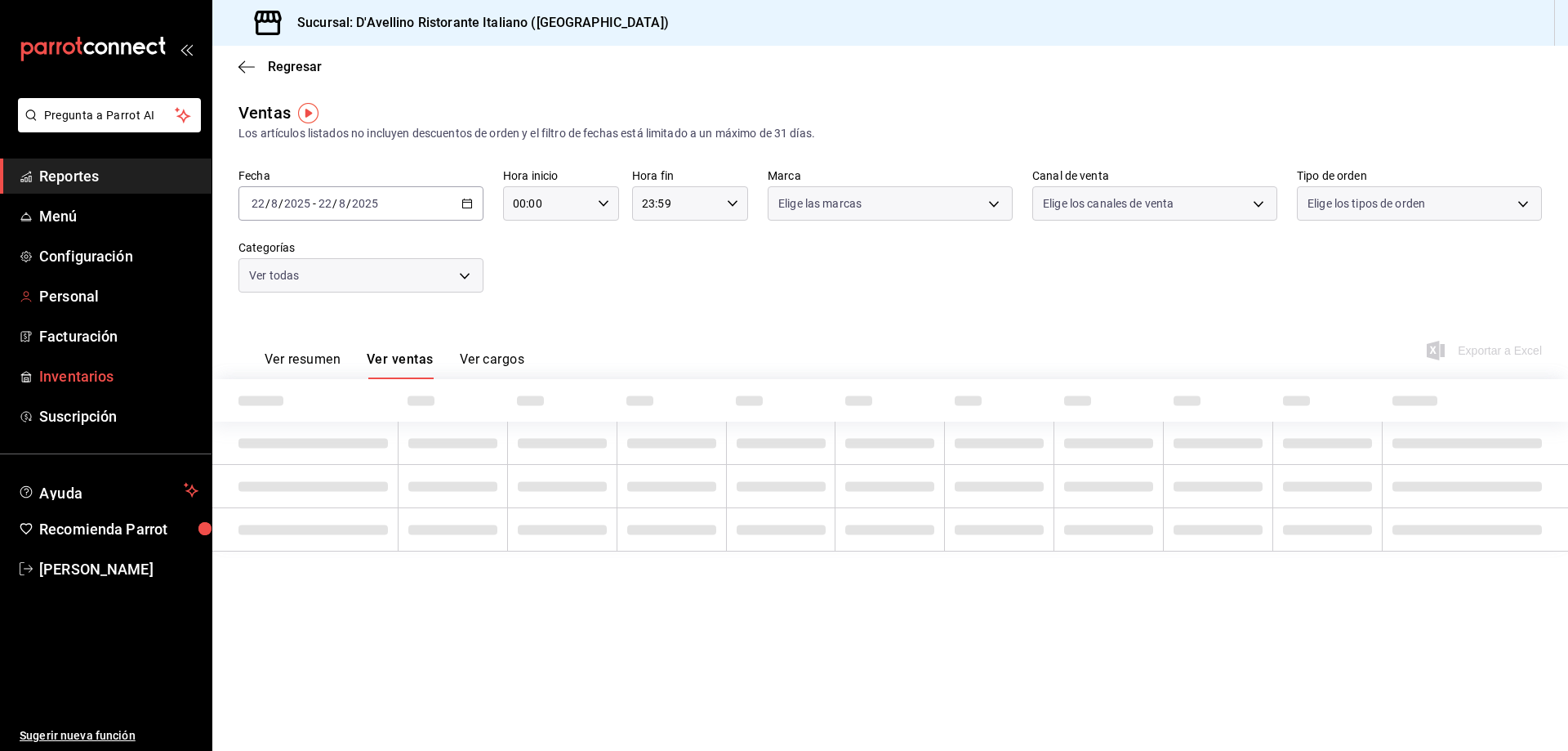
click at [94, 379] on span "Inventarios" at bounding box center [119, 376] width 159 height 22
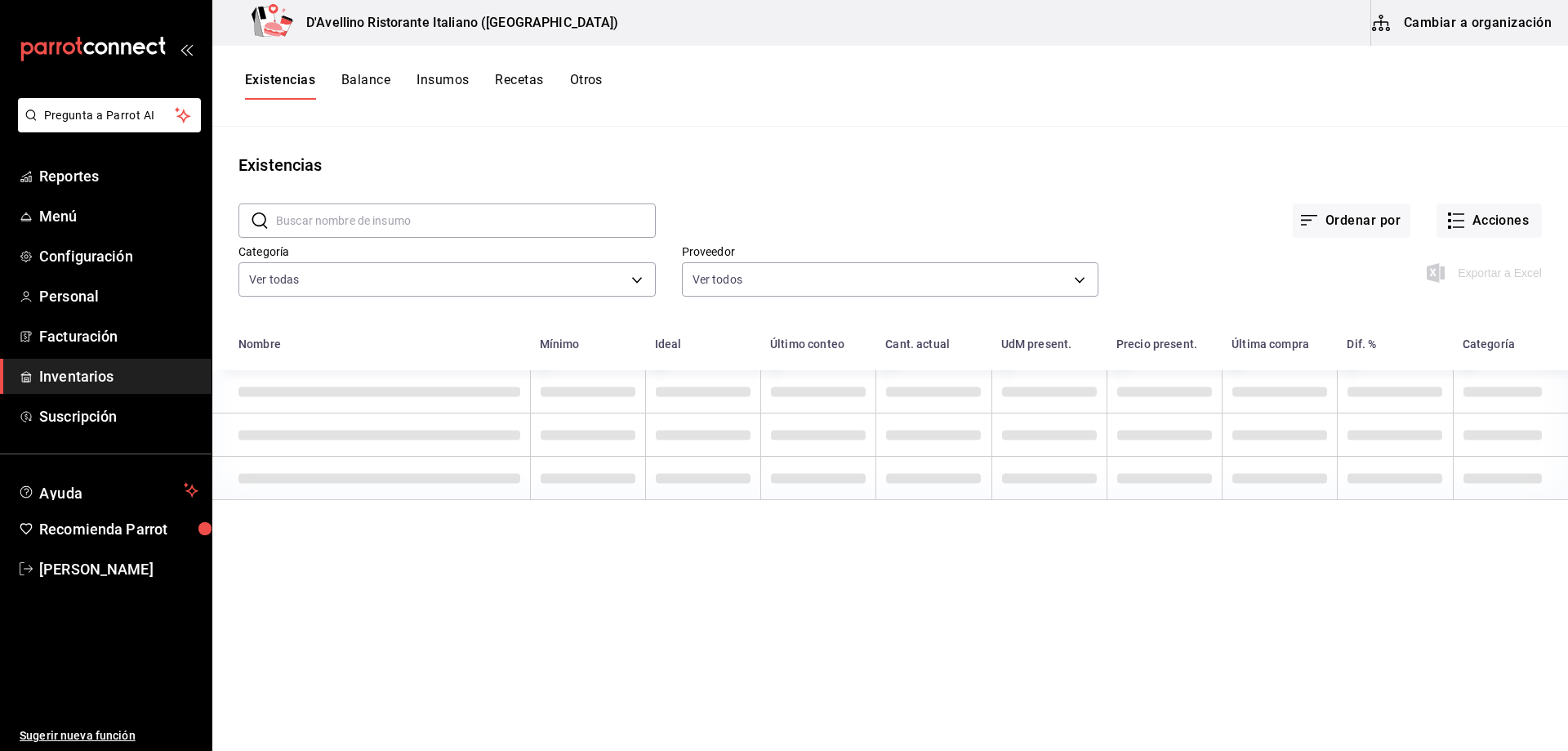
click at [1444, 21] on button "Cambiar a organización" at bounding box center [1463, 23] width 184 height 46
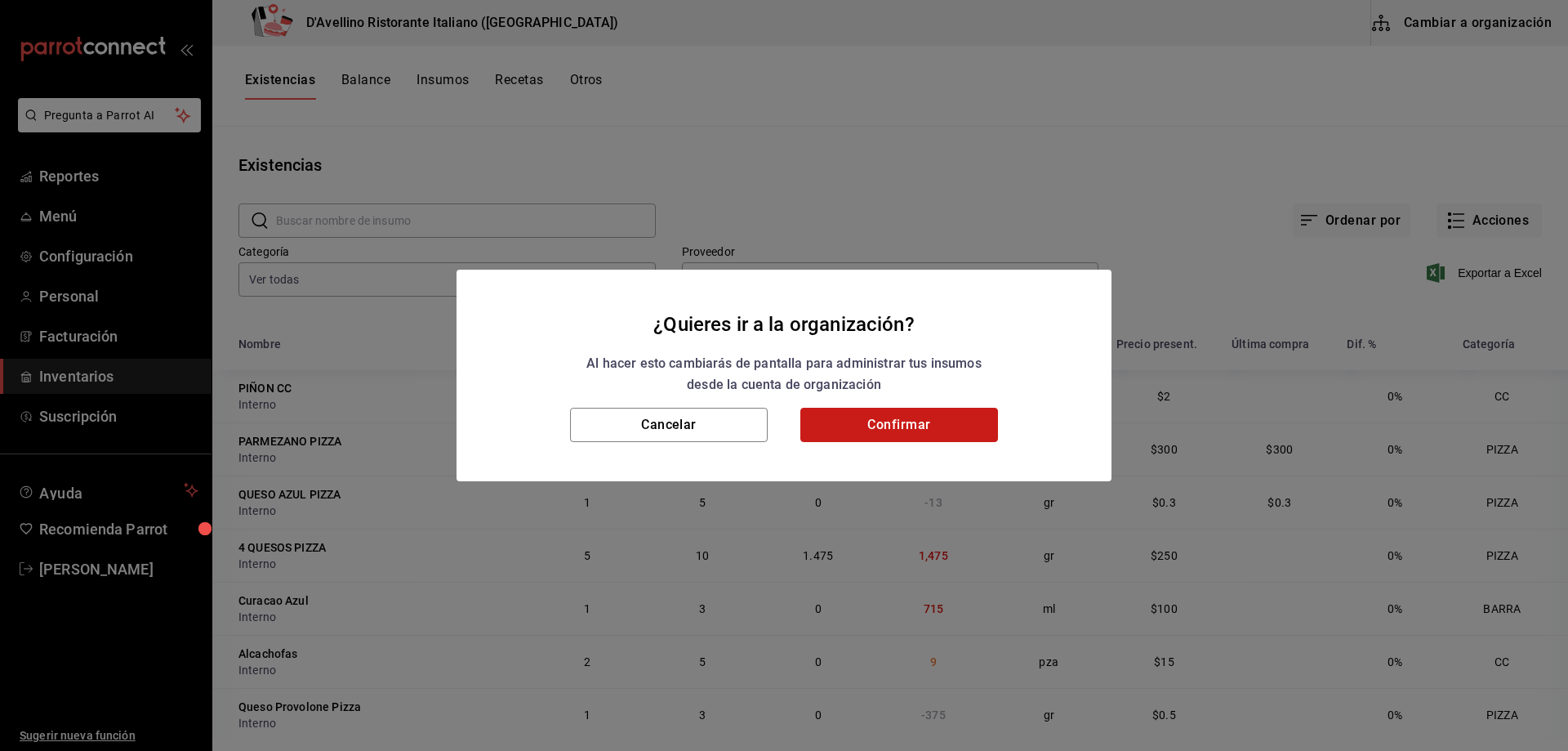
click at [866, 422] on button "Confirmar" at bounding box center [898, 425] width 198 height 34
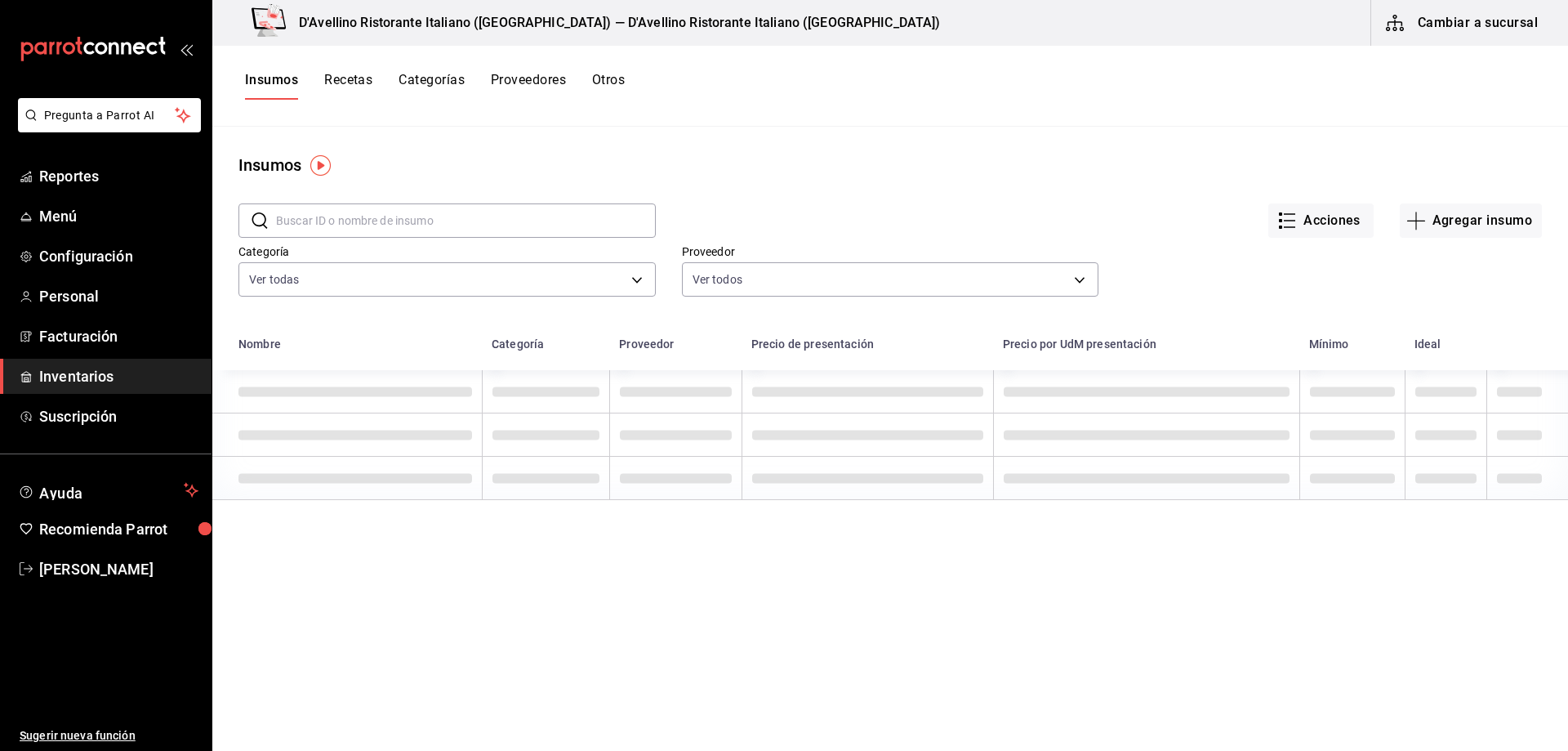
click at [354, 78] on button "Recetas" at bounding box center [348, 86] width 48 height 28
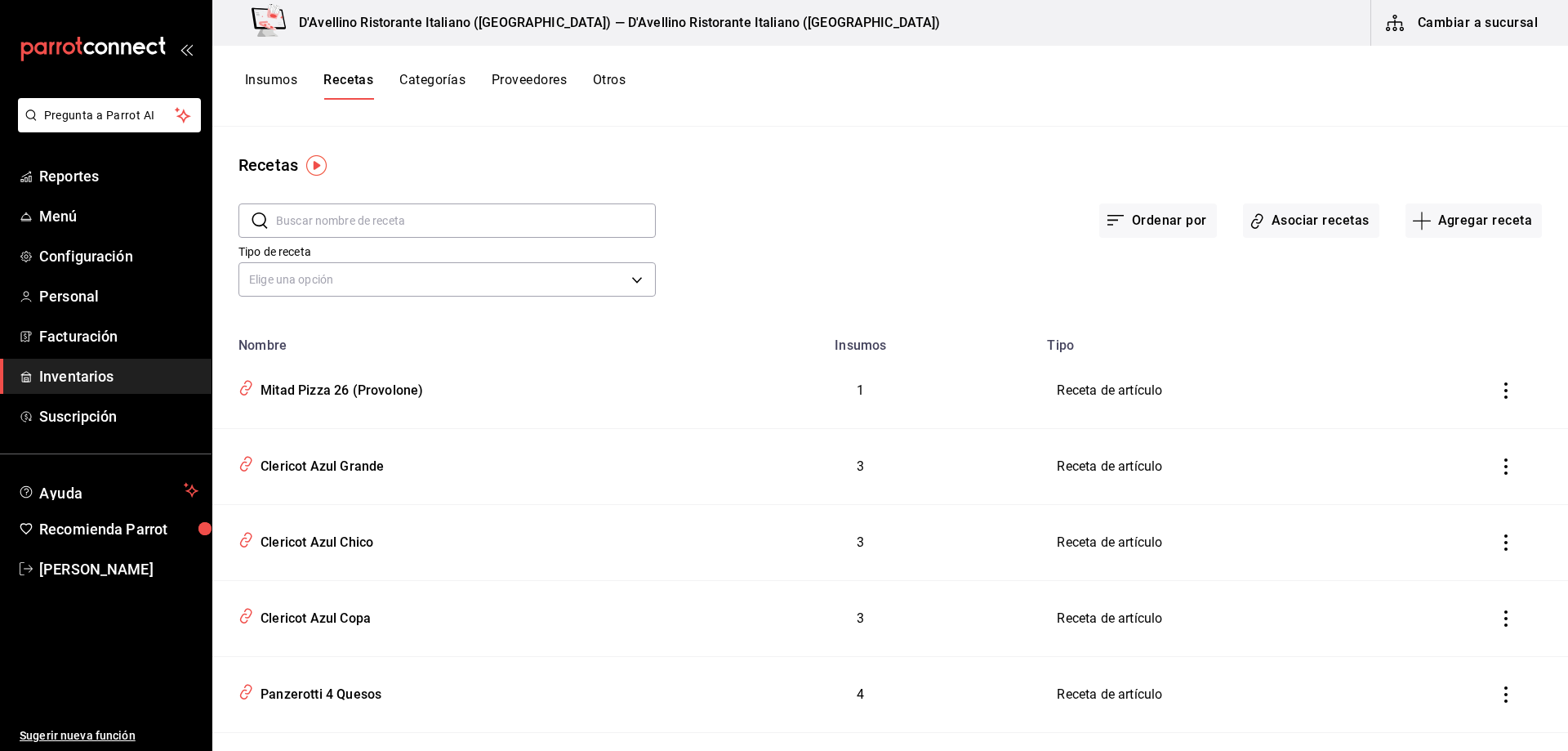
click at [396, 212] on input "text" at bounding box center [465, 221] width 380 height 33
type input "pasta"
click at [411, 392] on div "Pasta 4 quesos con Camarones" at bounding box center [352, 387] width 196 height 25
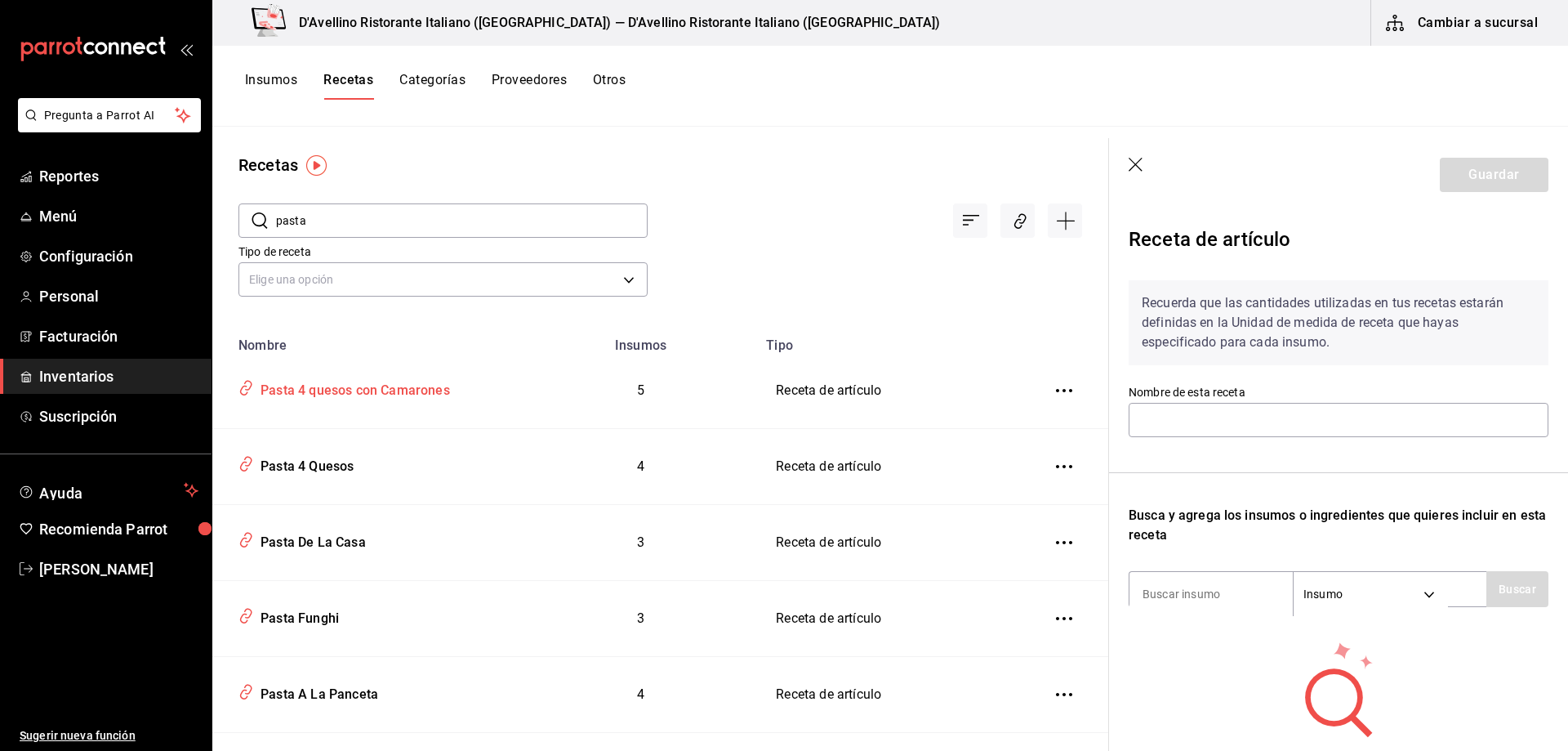
type input "Pasta 4 quesos con Camarones"
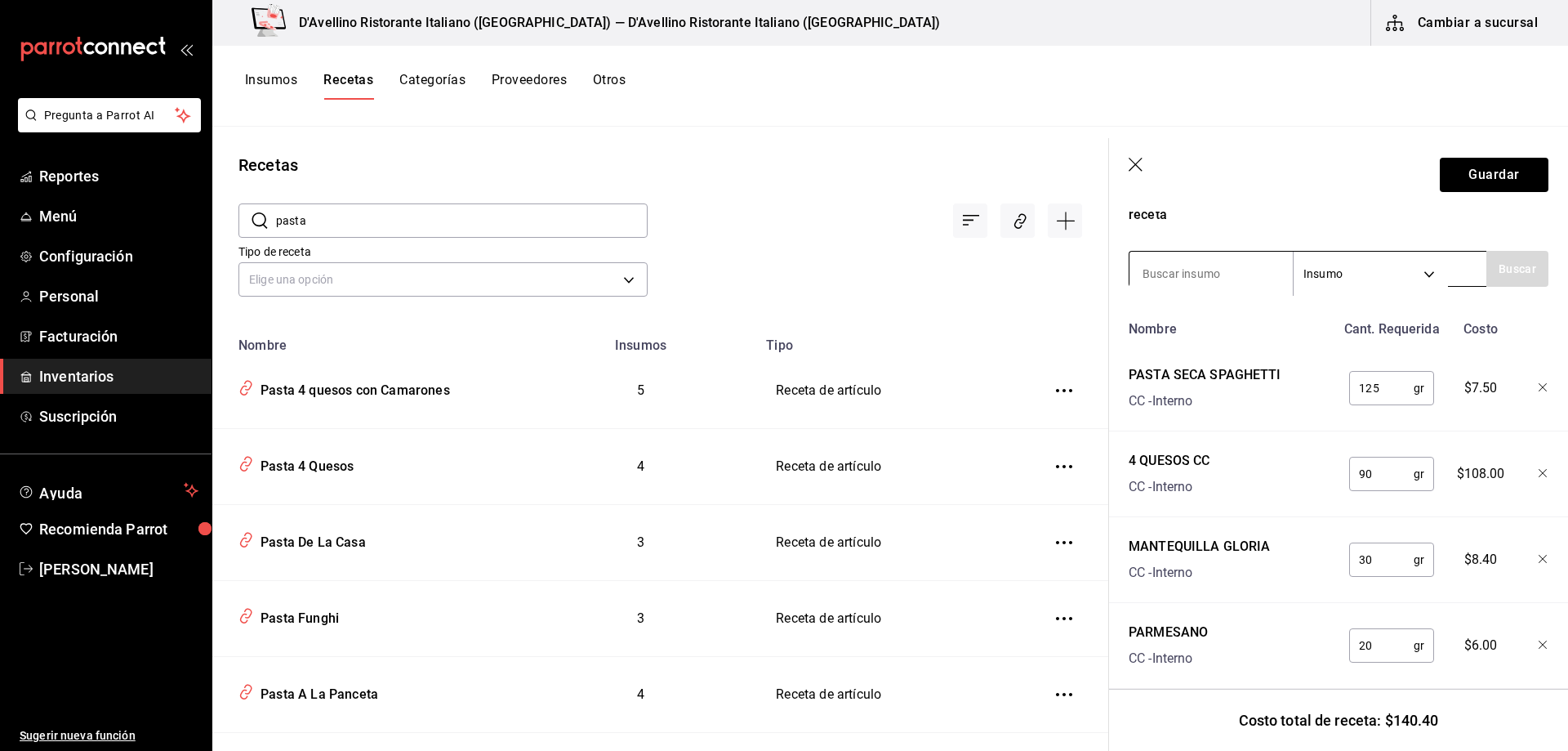
scroll to position [327, 0]
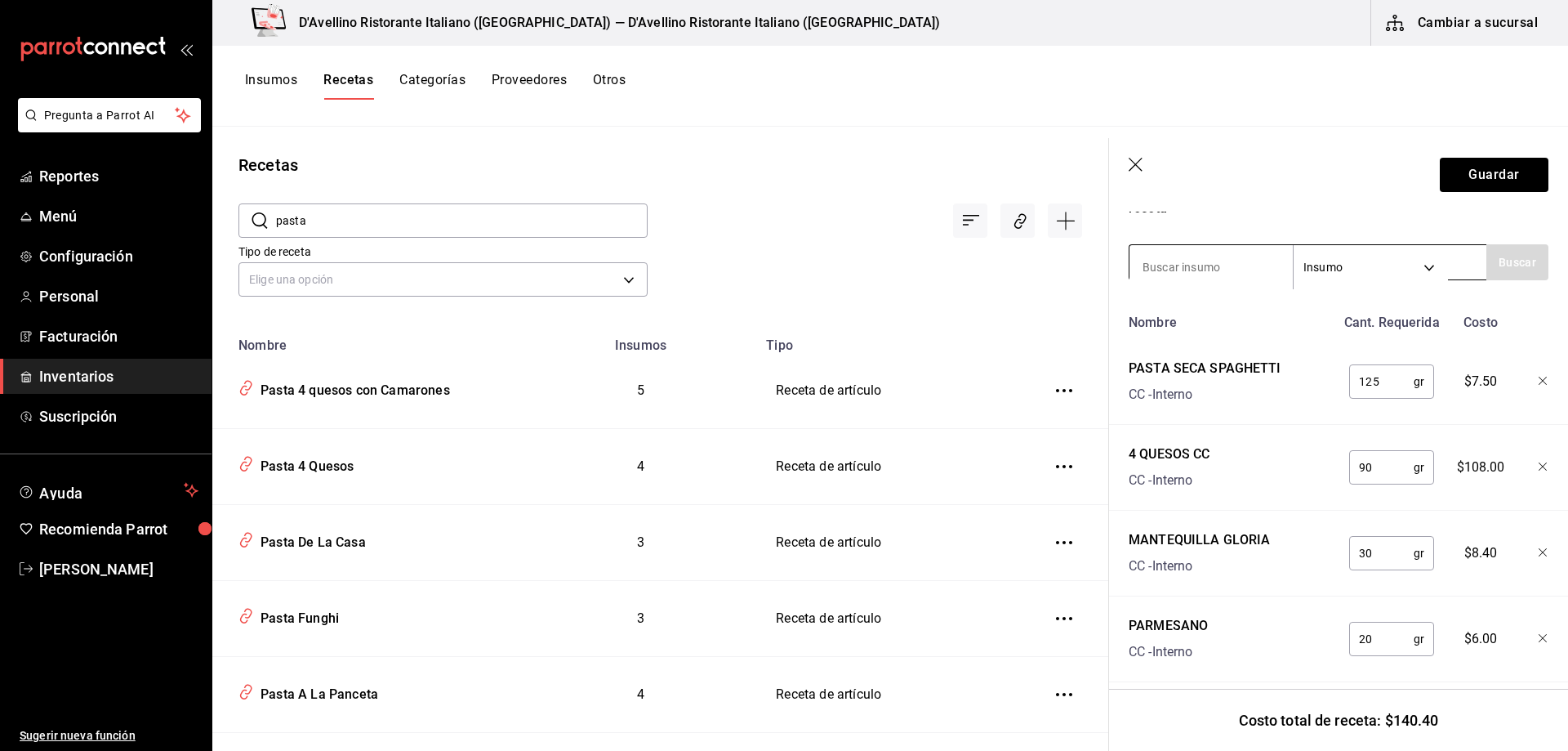
click at [1216, 265] on input at bounding box center [1210, 268] width 163 height 34
type input "camaron"
click at [1502, 260] on button "Buscar" at bounding box center [1517, 263] width 62 height 36
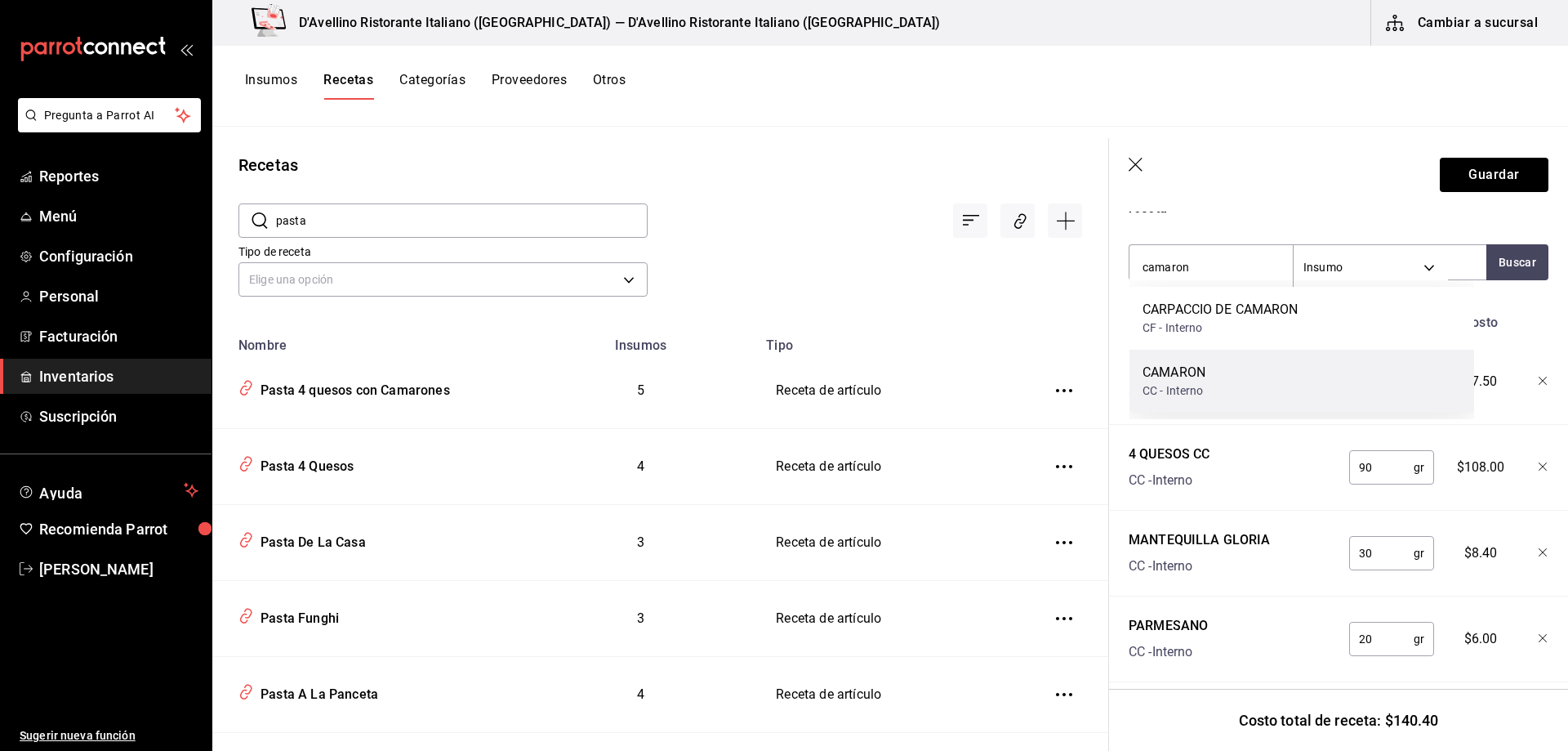
click at [1204, 392] on div "CC - Interno" at bounding box center [1173, 391] width 63 height 17
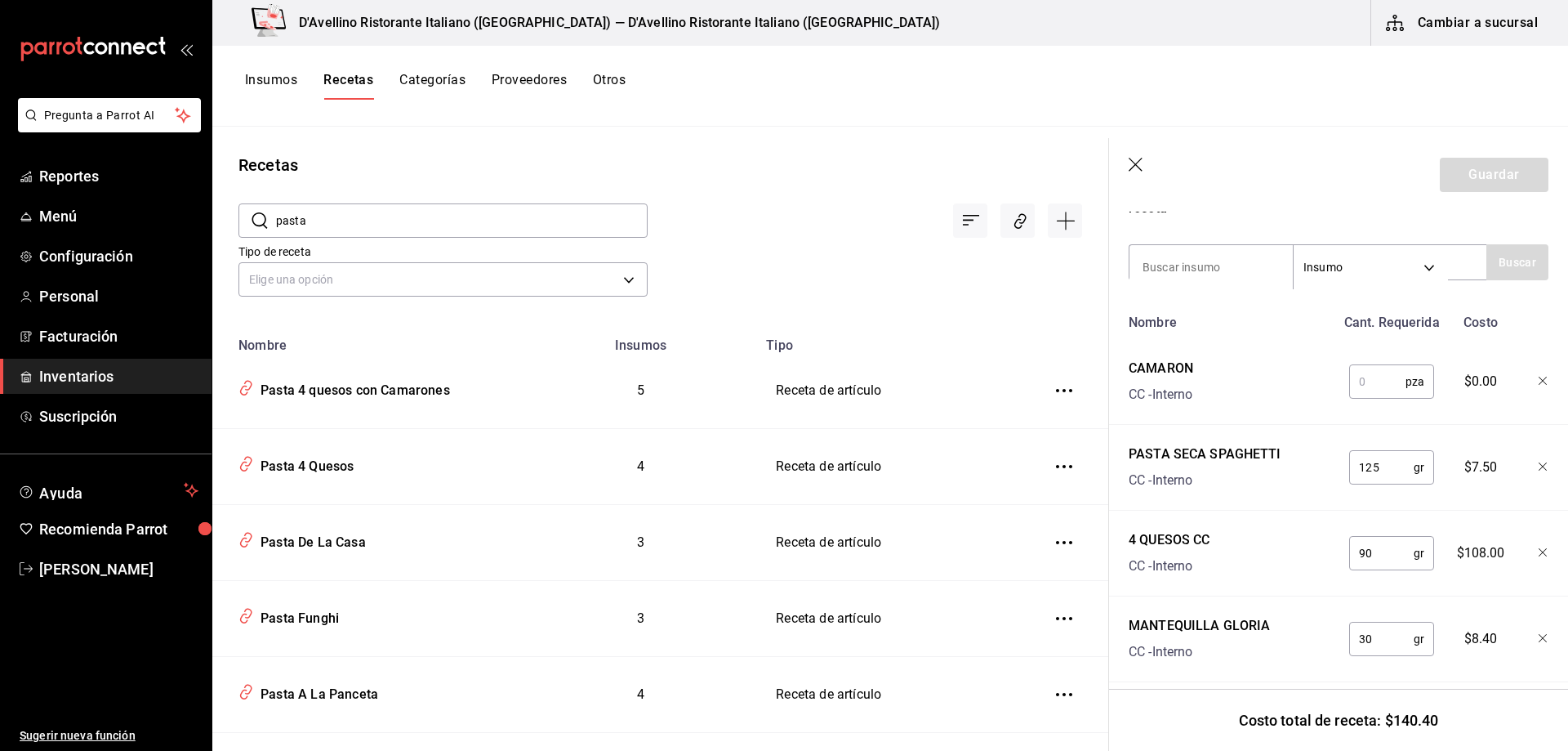
click at [1369, 375] on input "text" at bounding box center [1377, 382] width 57 height 33
type input "1"
click at [1470, 176] on button "Guardar" at bounding box center [1494, 175] width 108 height 34
